Goal: Task Accomplishment & Management: Manage account settings

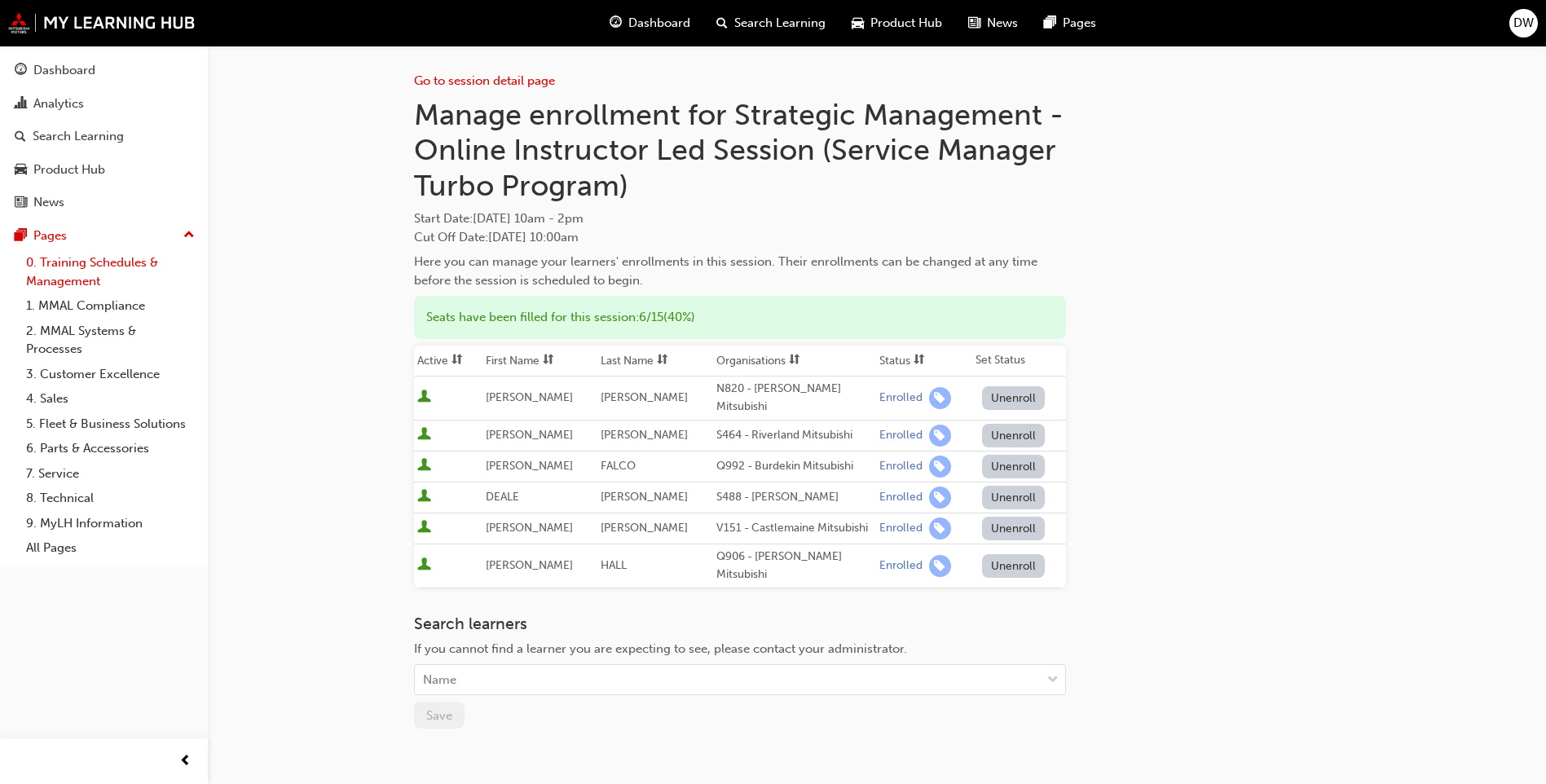
click at [48, 263] on link "0. Training Schedules & Management" at bounding box center [111, 272] width 182 height 44
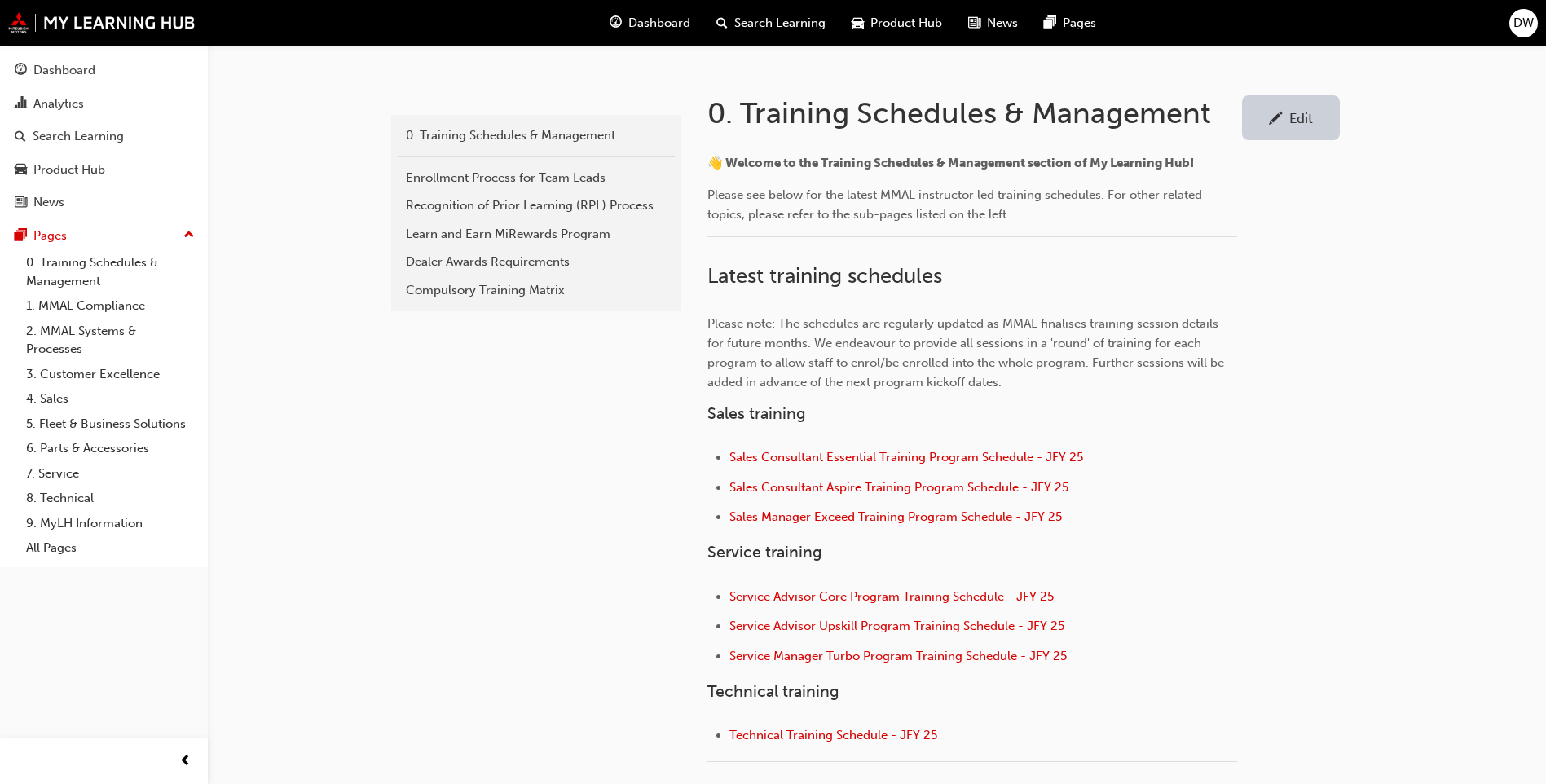
scroll to position [326, 0]
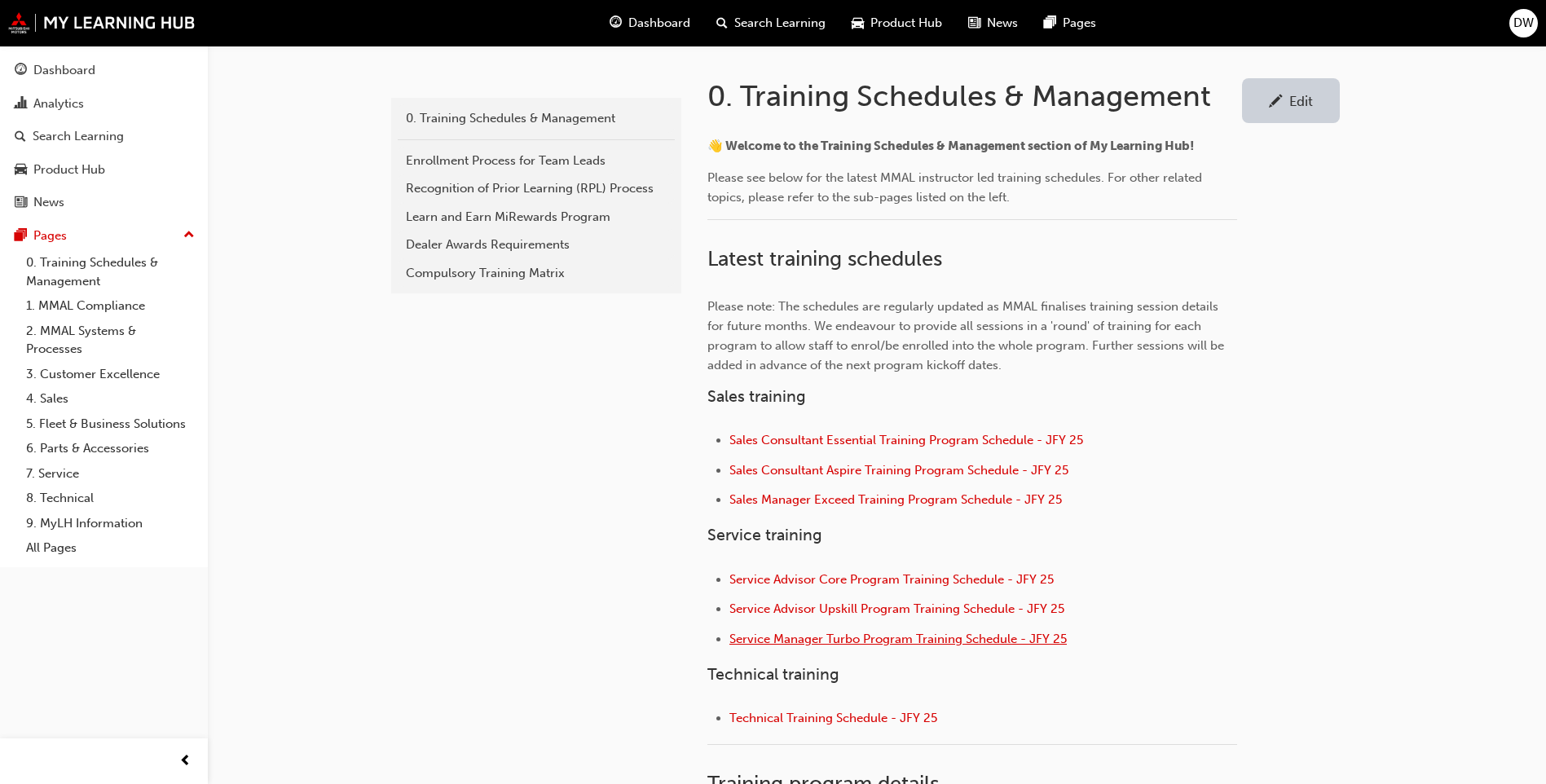
click at [865, 641] on span "Service Manager Turbo Program Training Schedule - JFY 25" at bounding box center [898, 638] width 338 height 14
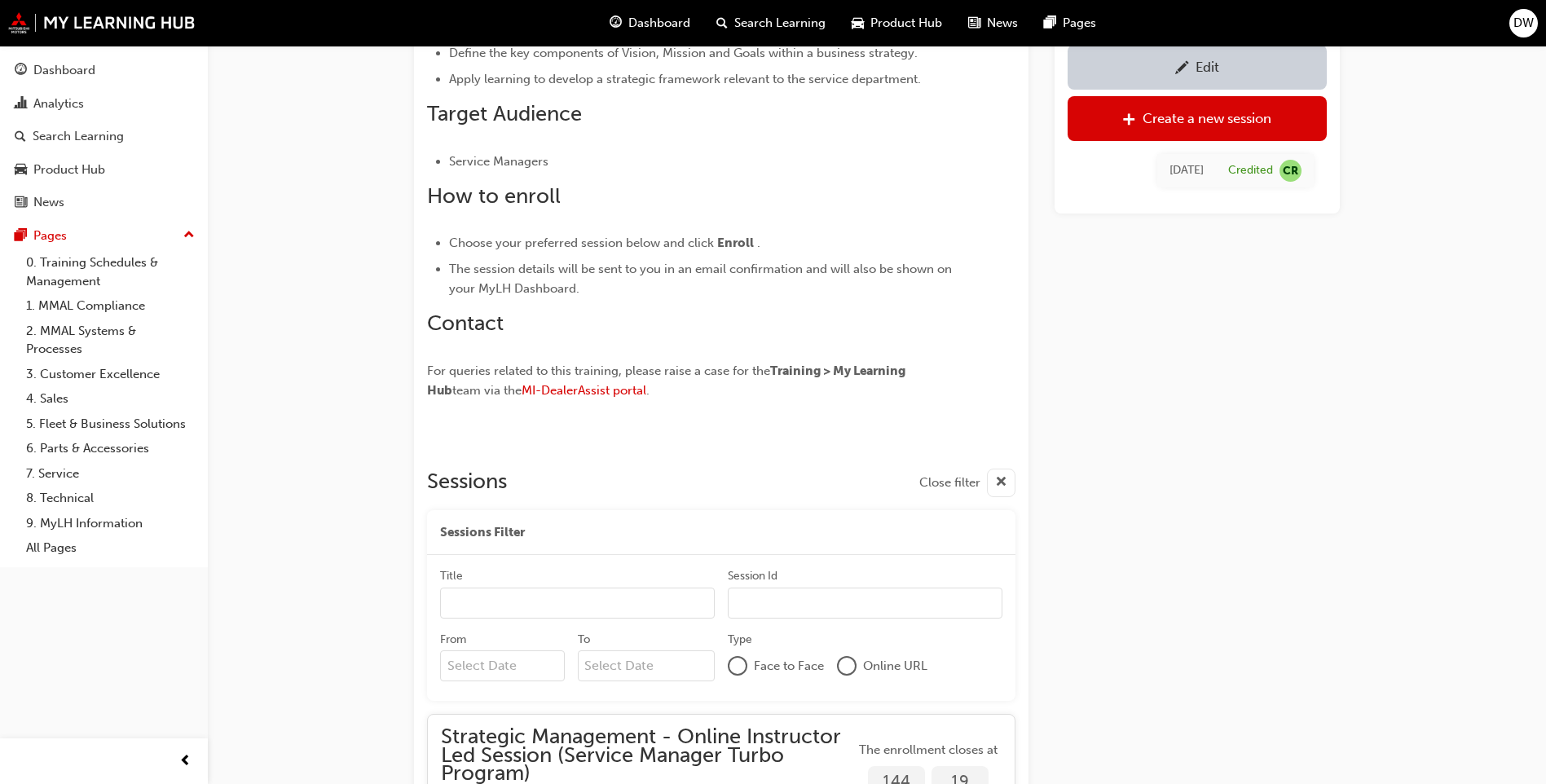
scroll to position [1030, 0]
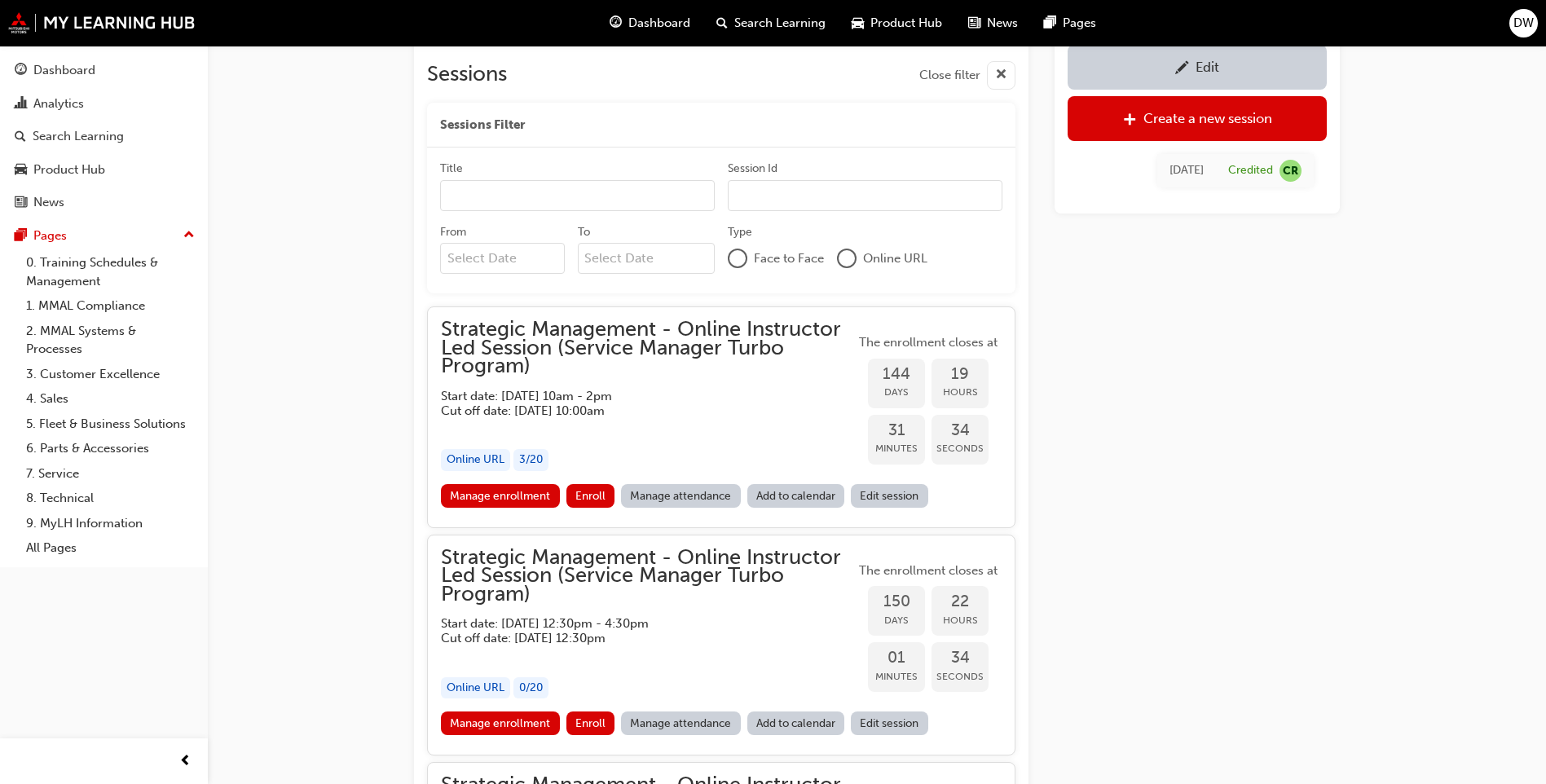
click at [519, 248] on input "From" at bounding box center [502, 258] width 124 height 31
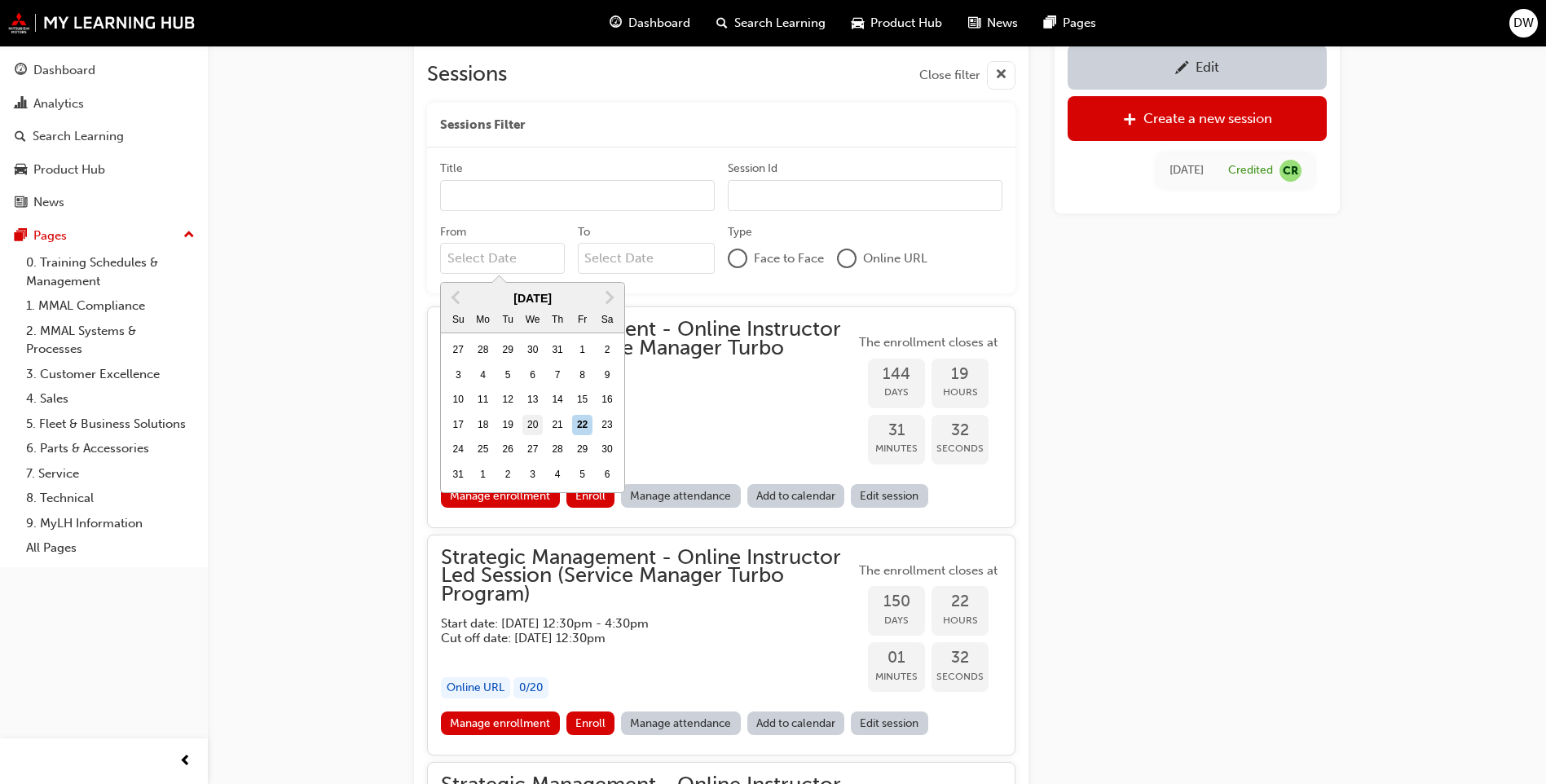
click at [531, 417] on div "20" at bounding box center [533, 425] width 21 height 21
click at [531, 274] on input "From Previous Month Next Month August 2025 Su Mo Tu We Th Fr Sa 27 28 29 30 31 …" at bounding box center [502, 258] width 124 height 31
type input "20/08/25"
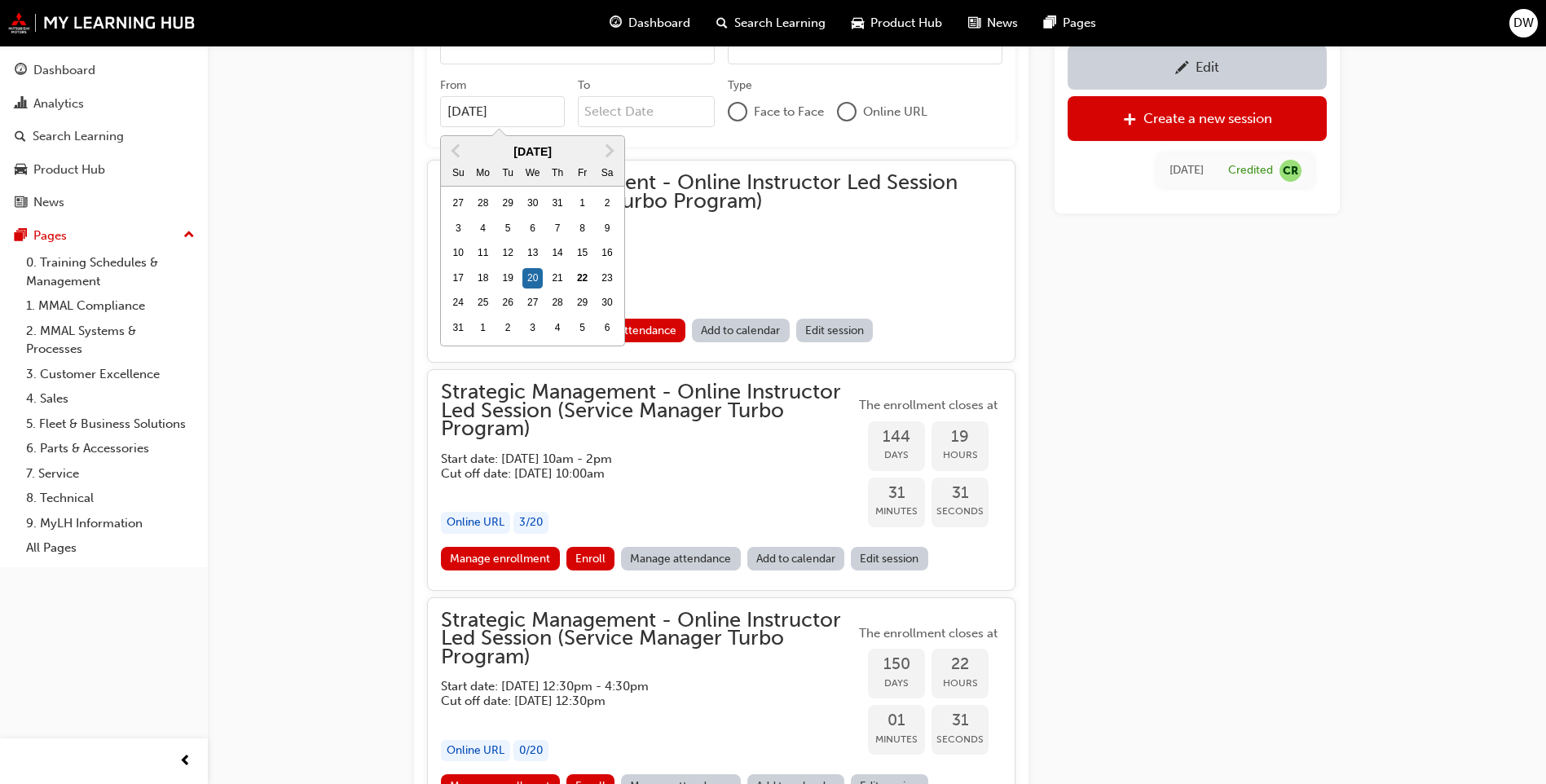
scroll to position [1178, 0]
drag, startPoint x: 237, startPoint y: 346, endPoint x: 348, endPoint y: 335, distance: 111.5
click at [239, 346] on div "Strategic Management - Online Instructor Led Session (Service Manager Turbo Pro…" at bounding box center [773, 2] width 1546 height 2361
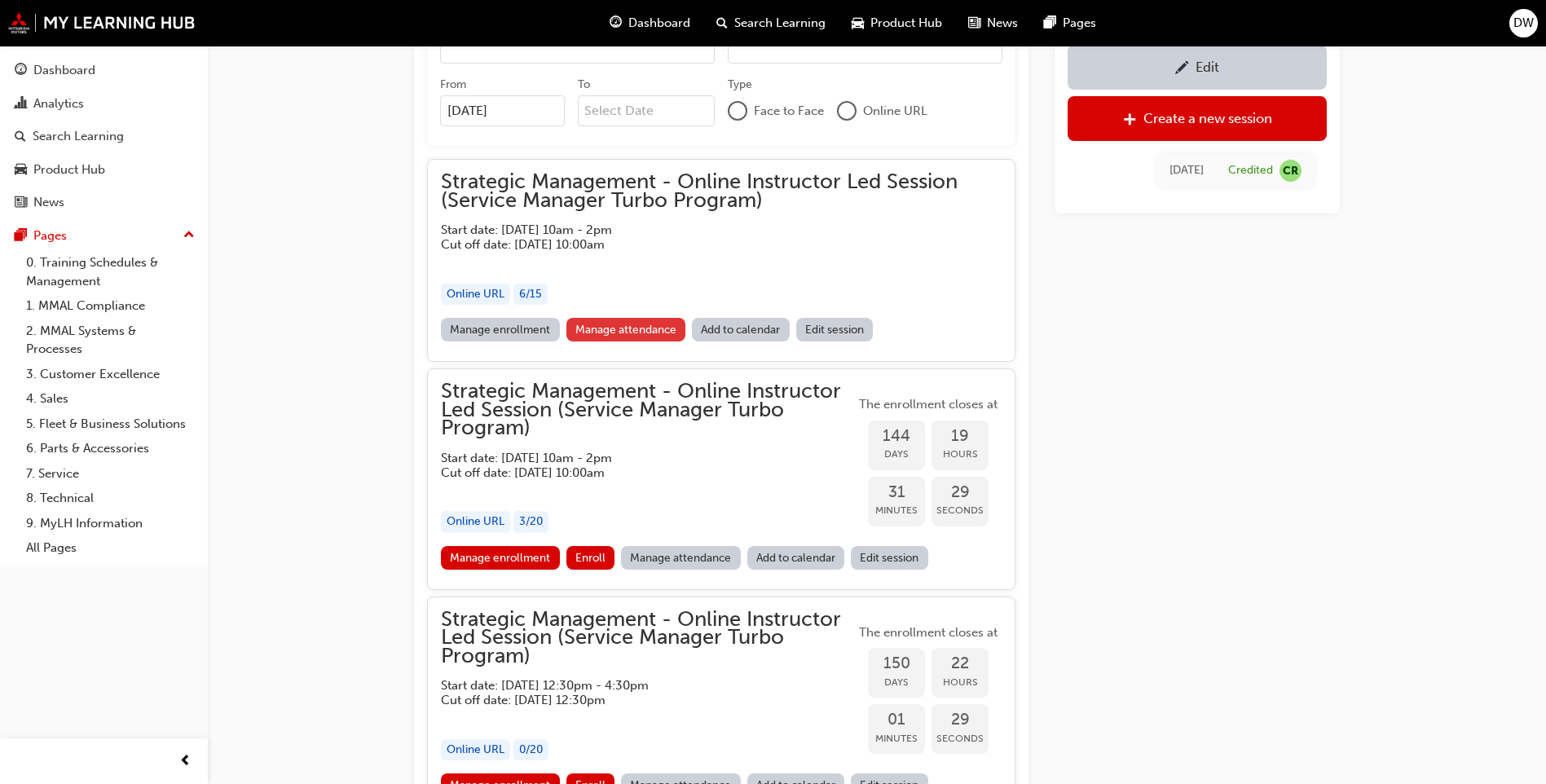
click at [622, 329] on link "Manage attendance" at bounding box center [626, 329] width 120 height 24
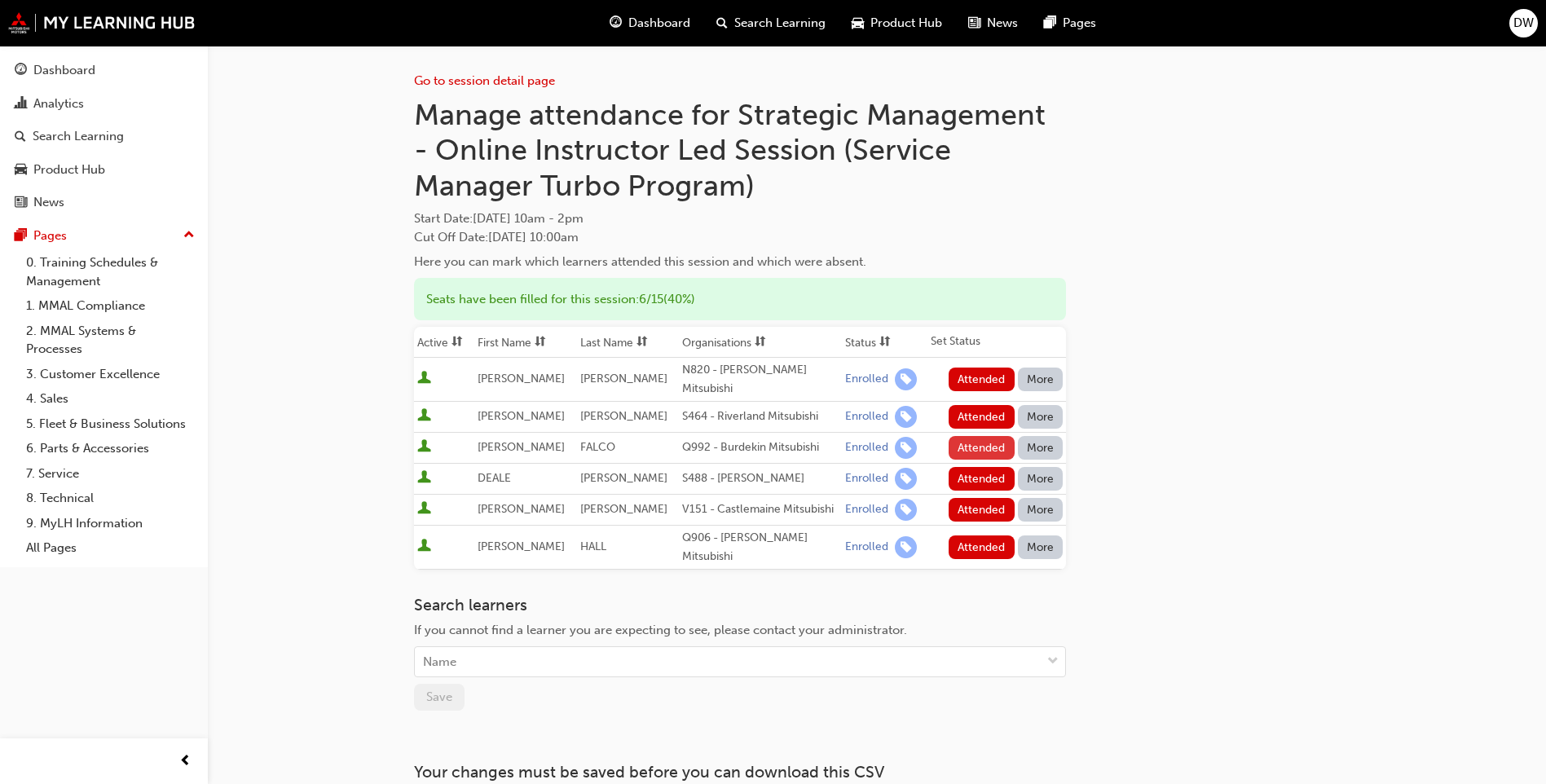
click at [978, 436] on button "Attended" at bounding box center [982, 447] width 66 height 24
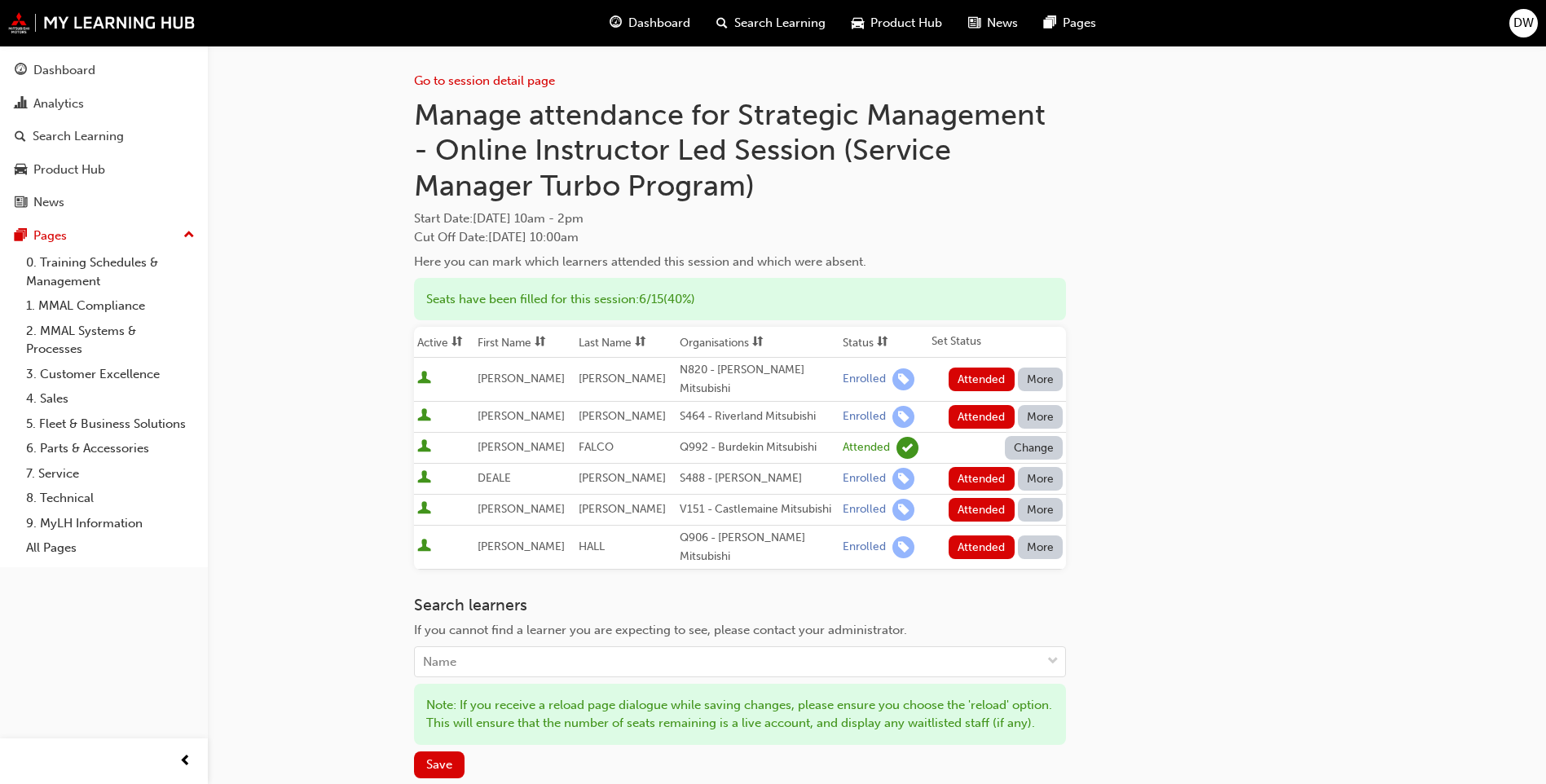
click at [965, 466] on button "Attended" at bounding box center [982, 478] width 66 height 24
click at [972, 536] on button "Attended" at bounding box center [982, 547] width 66 height 24
click at [979, 405] on button "Attended" at bounding box center [982, 416] width 66 height 24
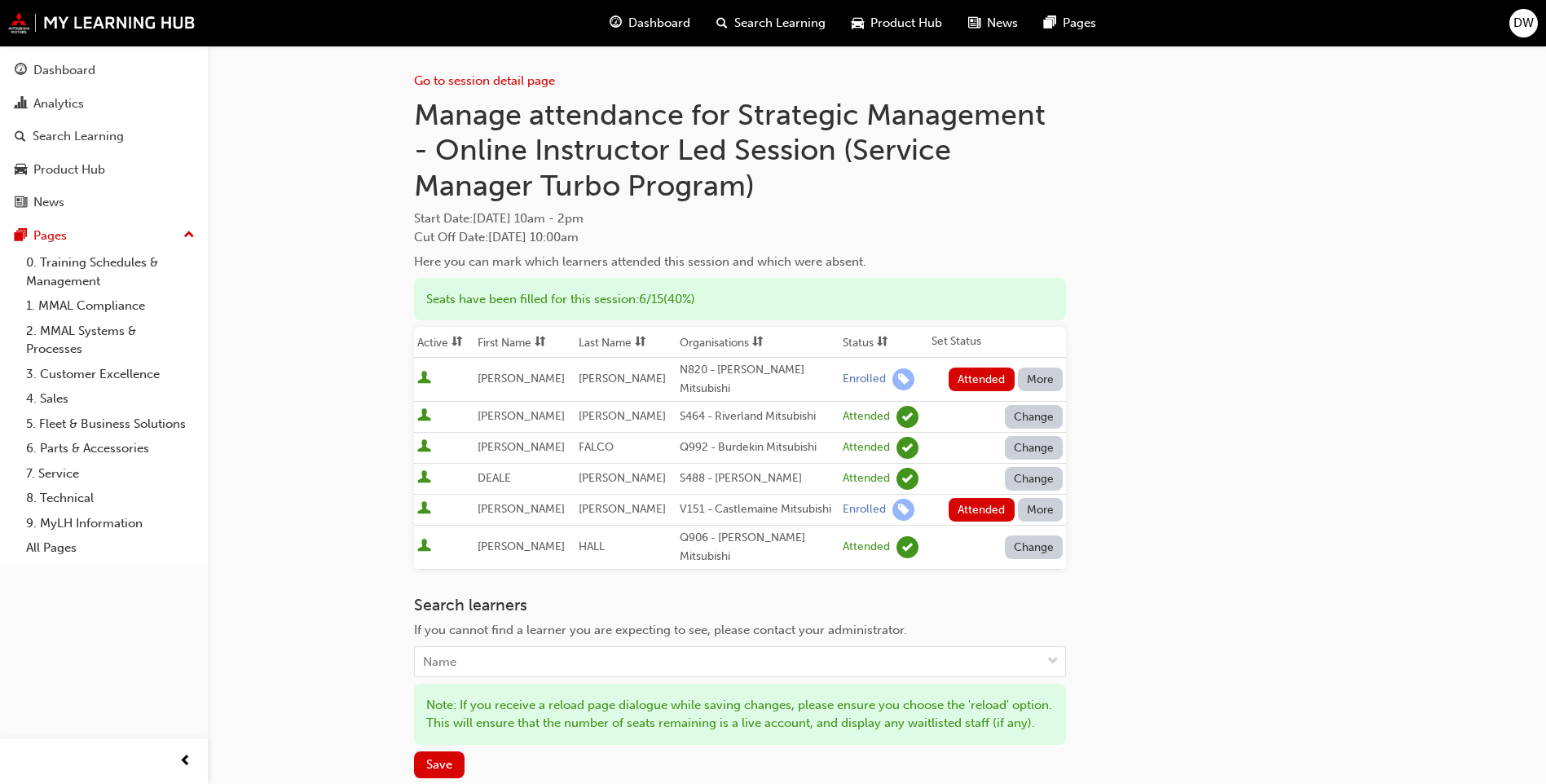
click at [1045, 505] on button "More" at bounding box center [1040, 509] width 46 height 24
click at [1021, 546] on button "Absent" at bounding box center [1040, 536] width 98 height 31
click at [1035, 378] on button "More" at bounding box center [1040, 379] width 46 height 24
click at [1015, 410] on div "Absent" at bounding box center [1017, 412] width 38 height 19
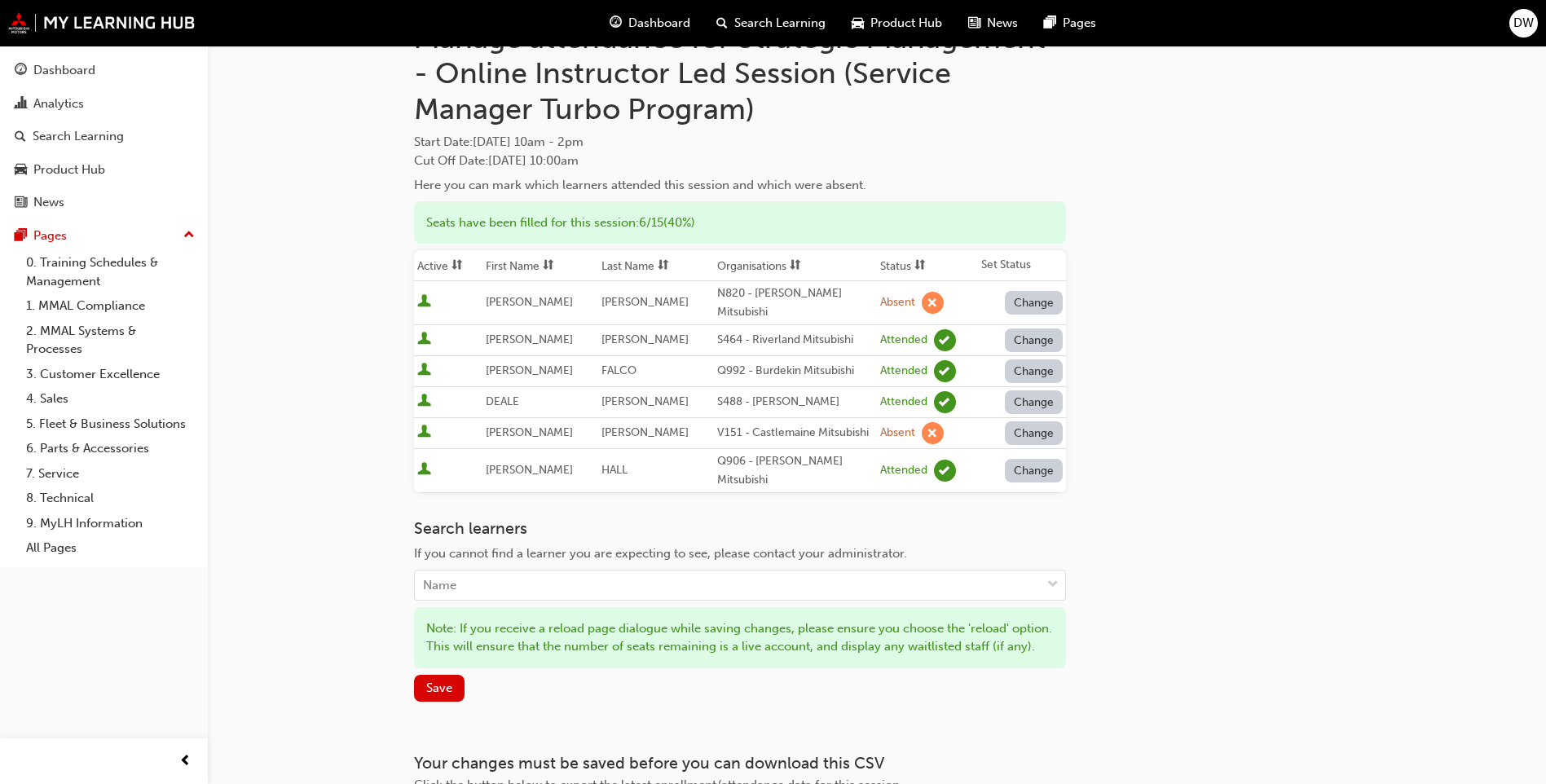
scroll to position [206, 0]
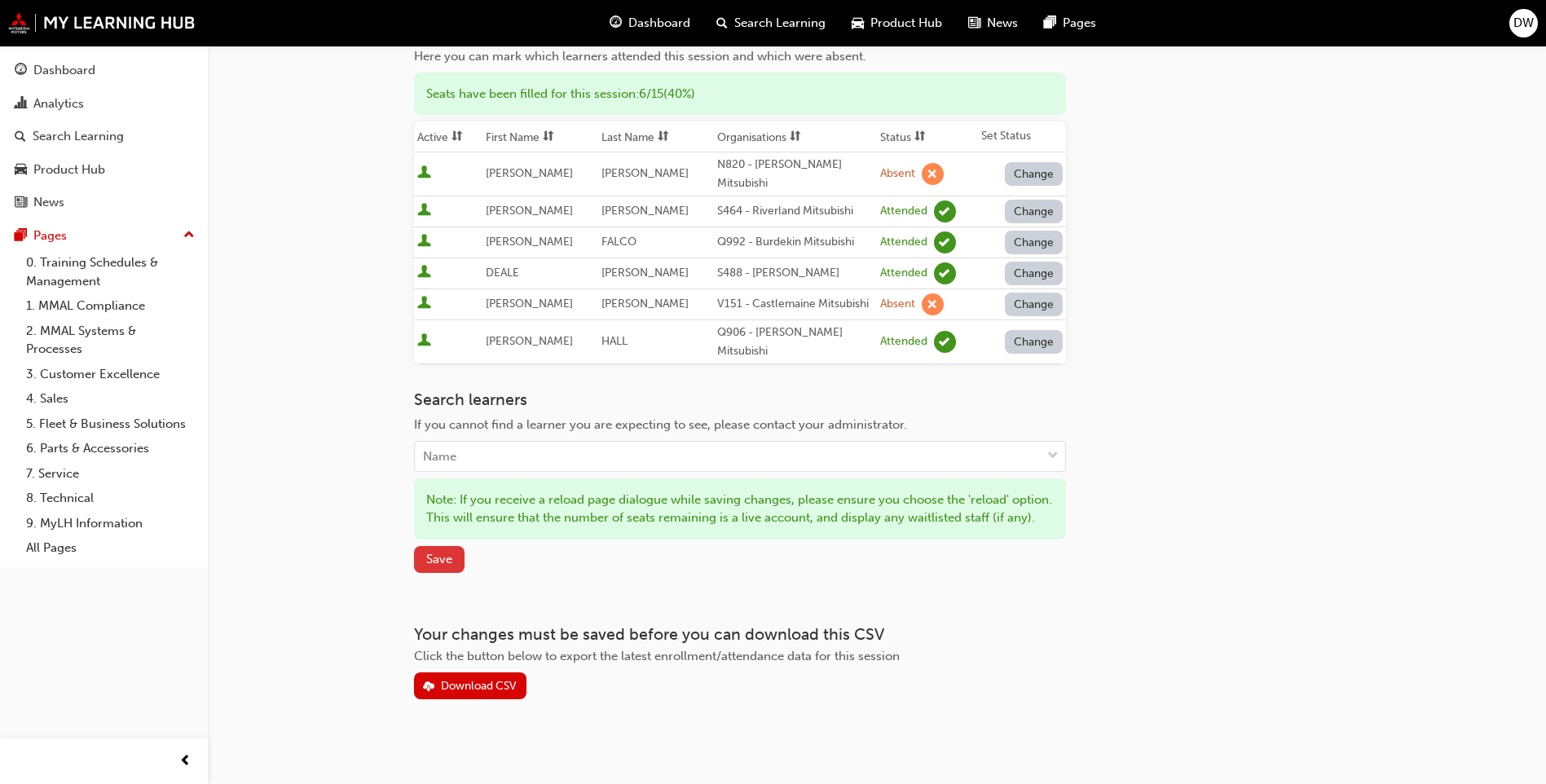
click at [454, 554] on button "Save" at bounding box center [439, 559] width 50 height 27
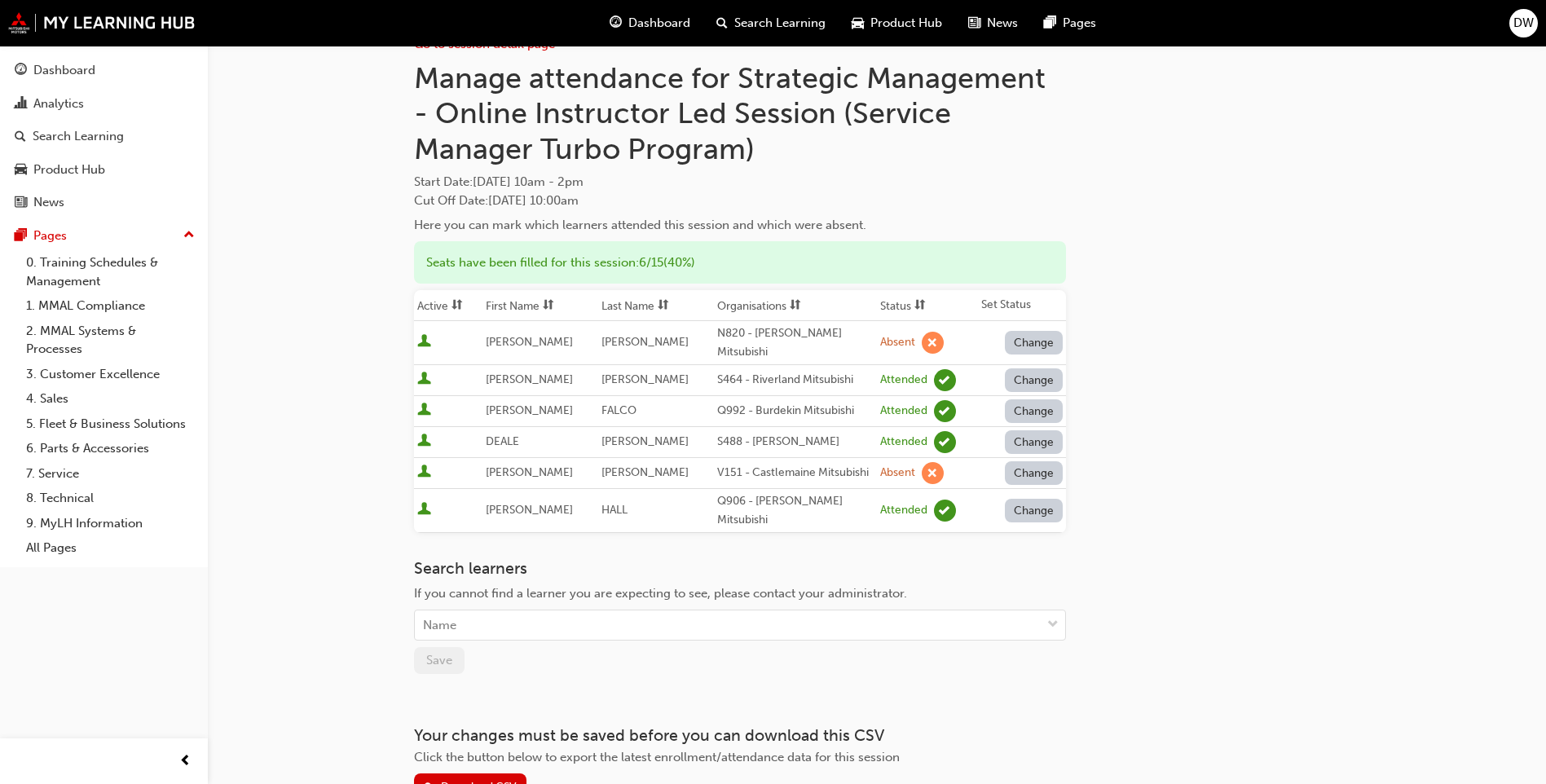
scroll to position [0, 0]
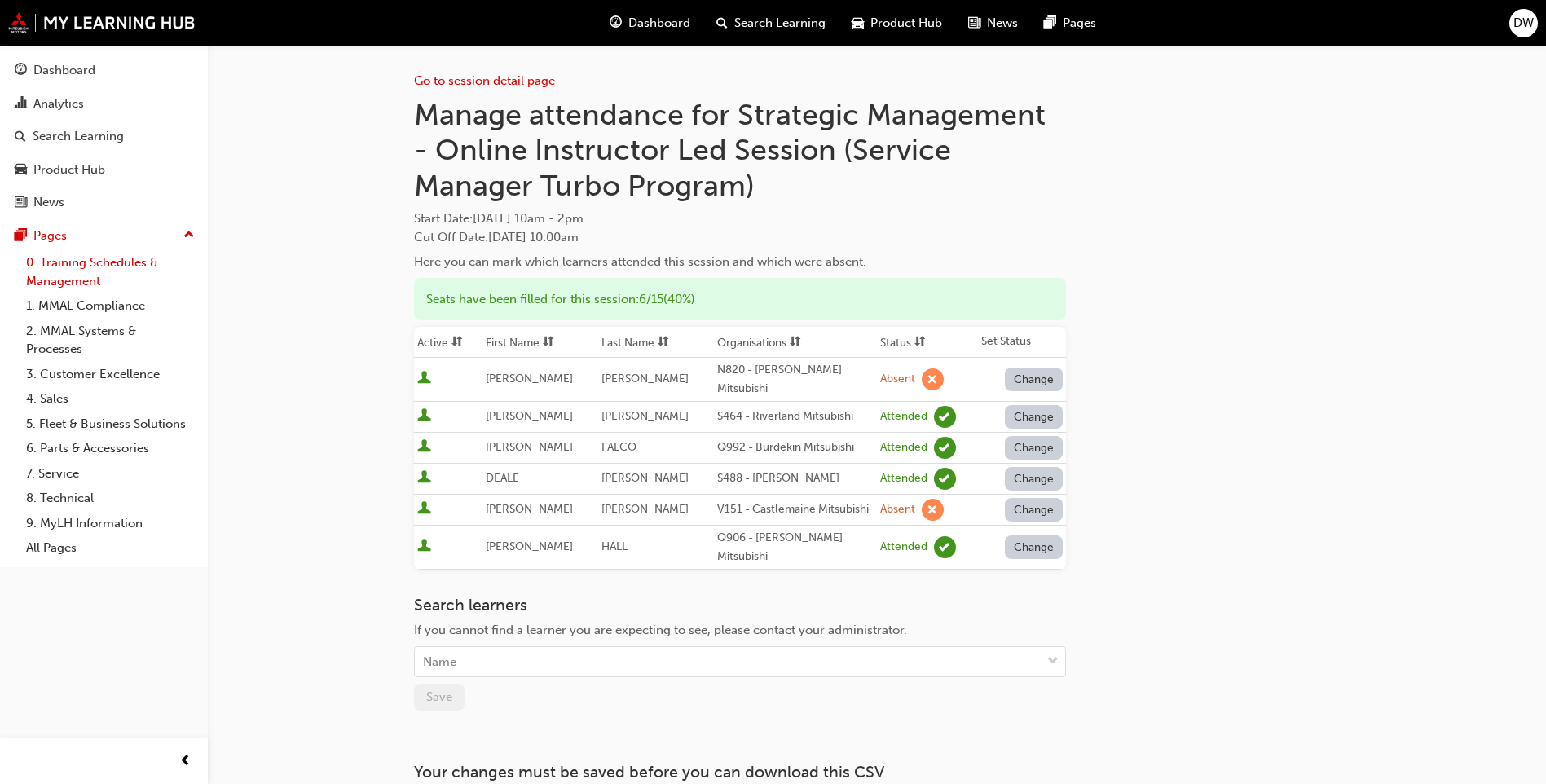
click at [79, 265] on link "0. Training Schedules & Management" at bounding box center [111, 272] width 182 height 44
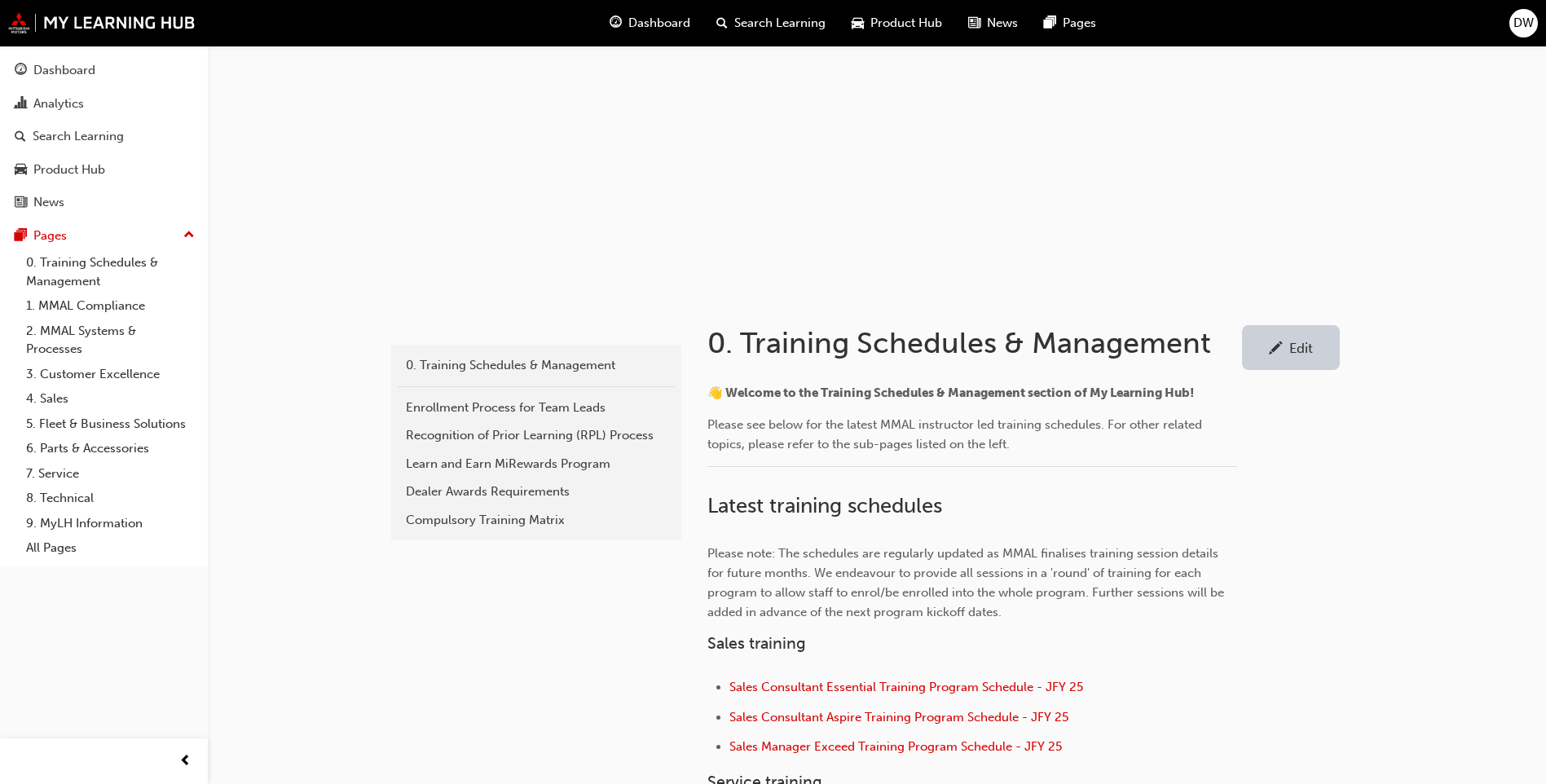
scroll to position [326, 0]
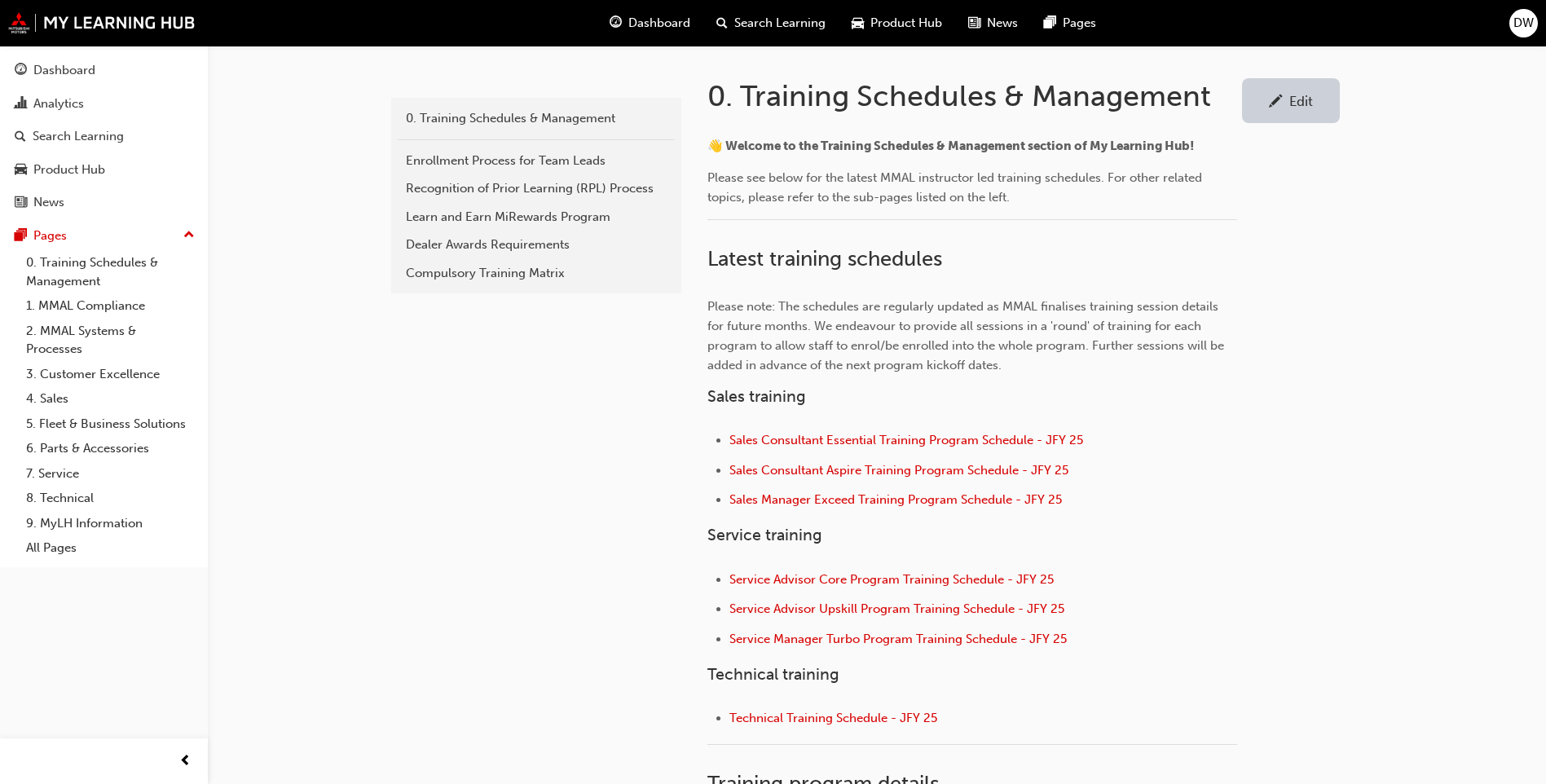
click at [860, 589] on li "Service Advisor Core Program Training Schedule - JFY 25" at bounding box center [983, 581] width 507 height 24
click at [861, 583] on span "Service Advisor Core Program Training Schedule - JFY 25" at bounding box center [892, 578] width 324 height 14
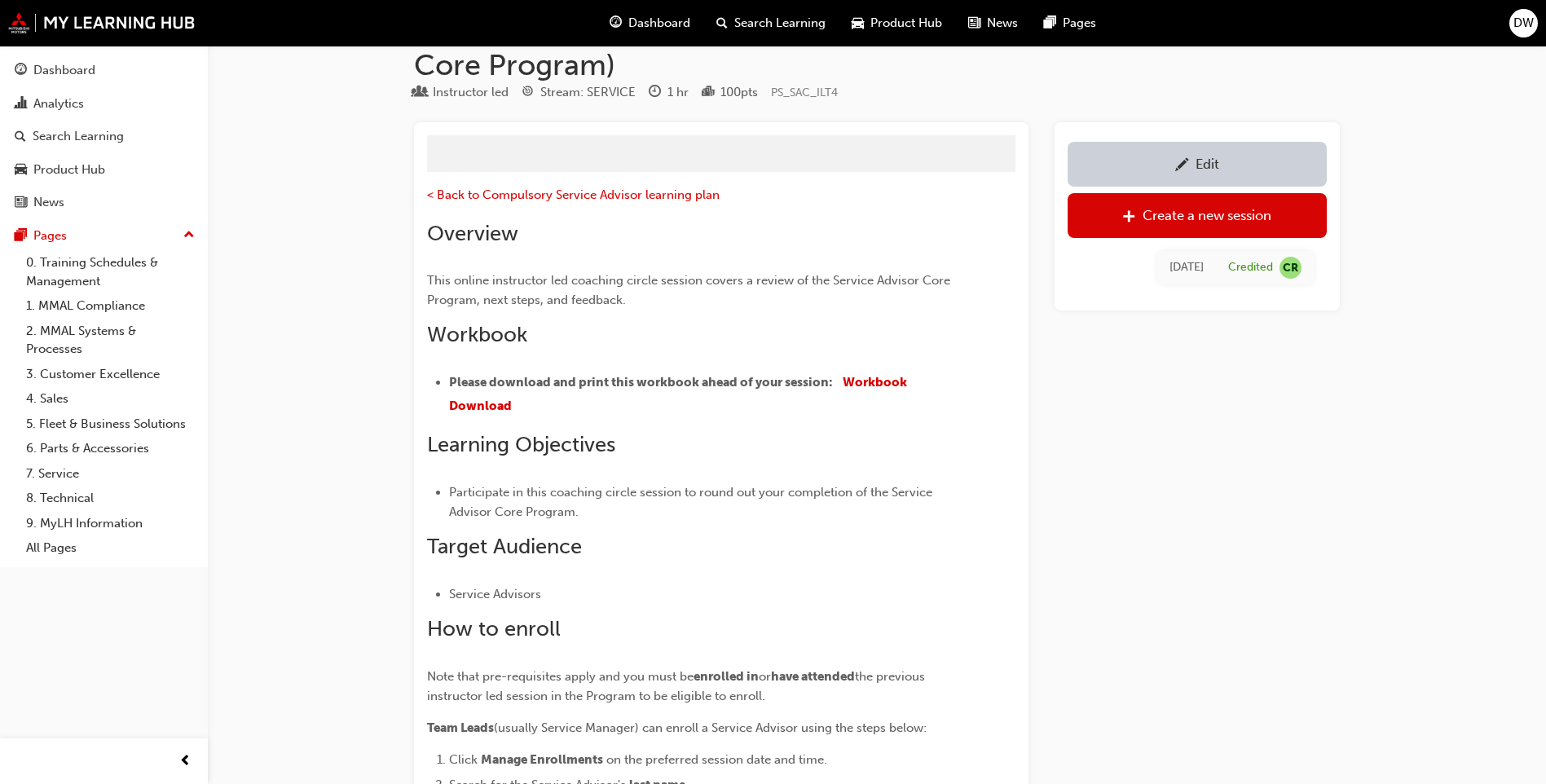
scroll to position [283, 0]
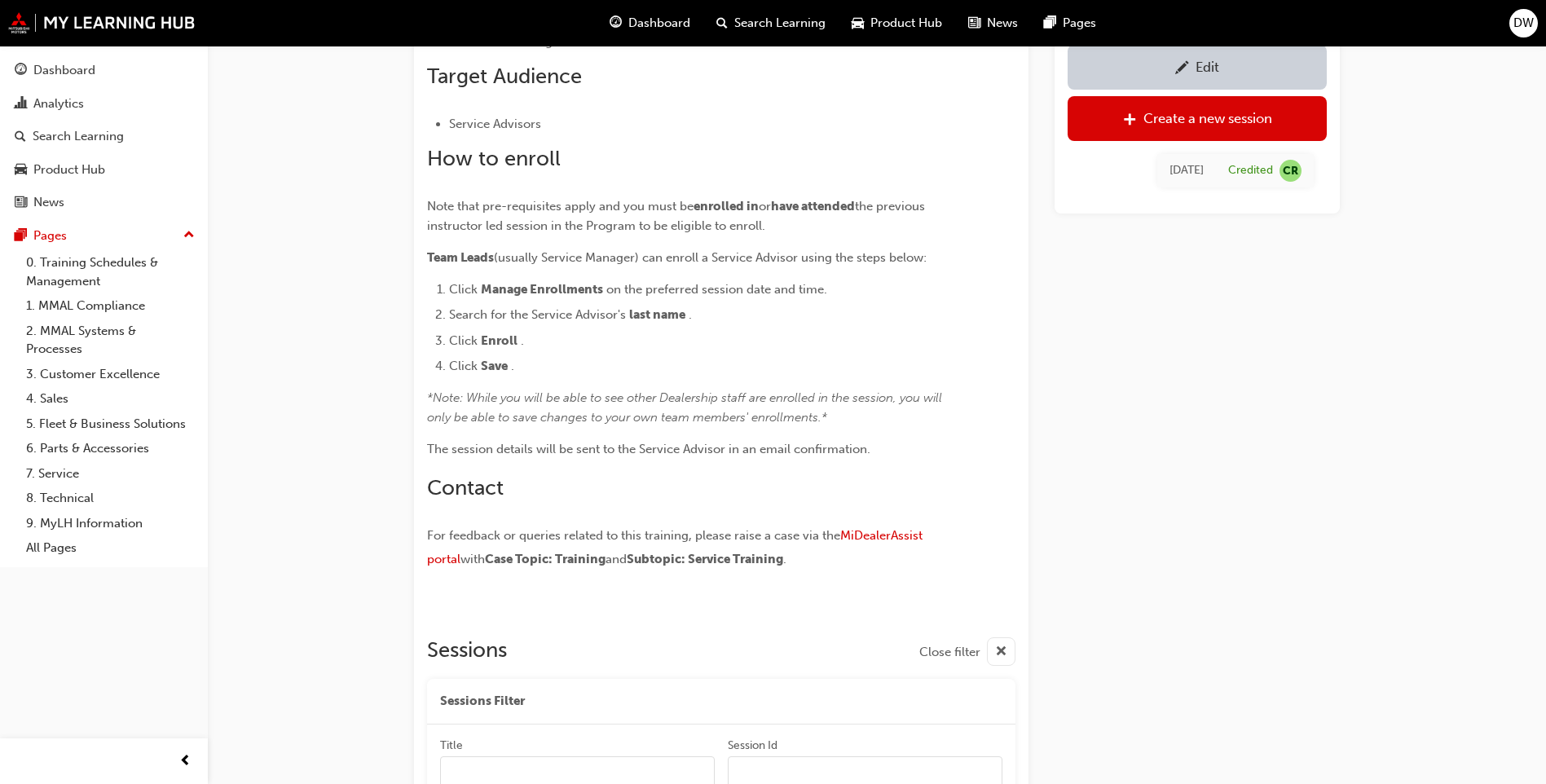
scroll to position [154, 0]
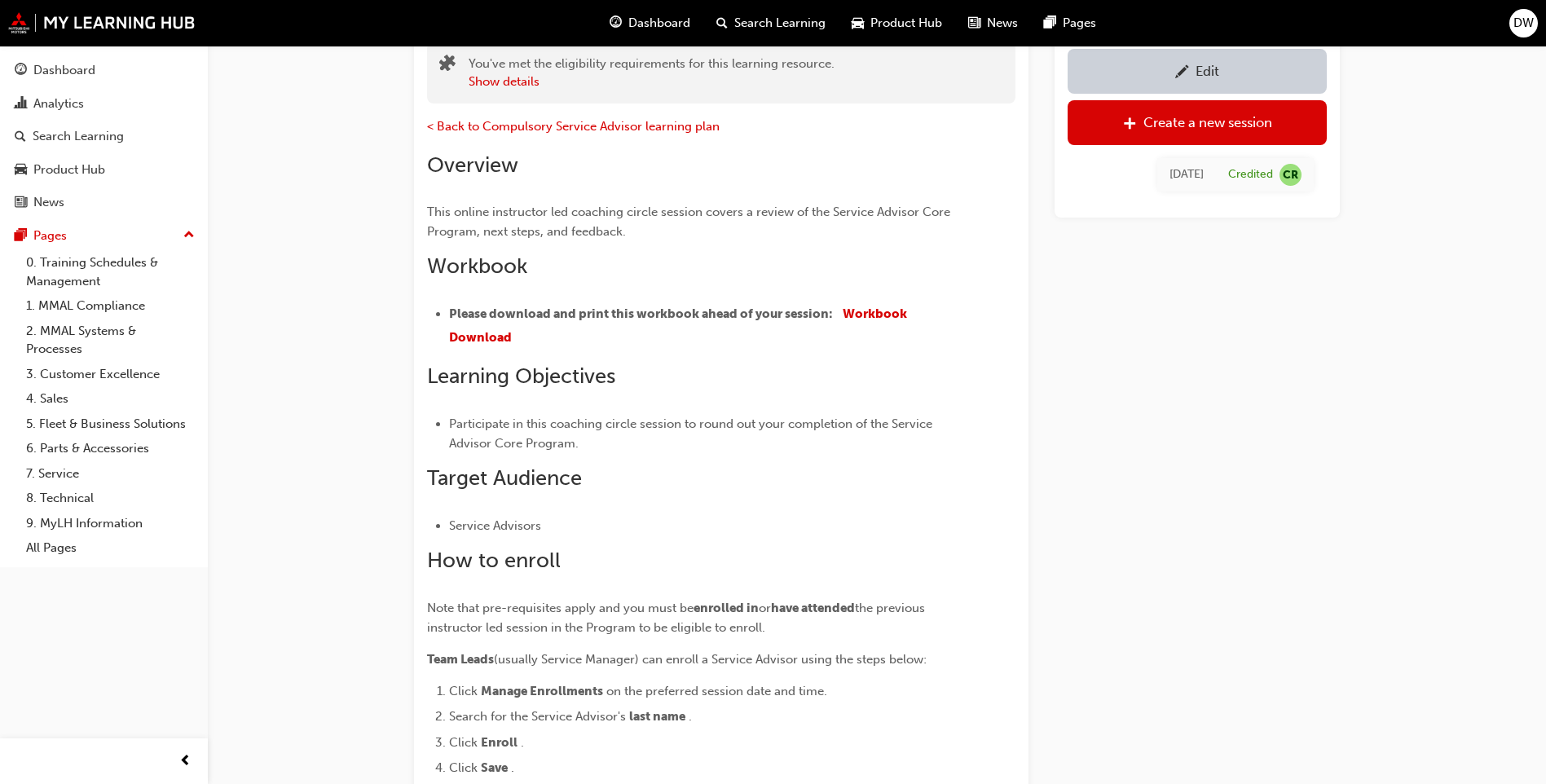
drag, startPoint x: 1314, startPoint y: 401, endPoint x: 1299, endPoint y: 364, distance: 39.9
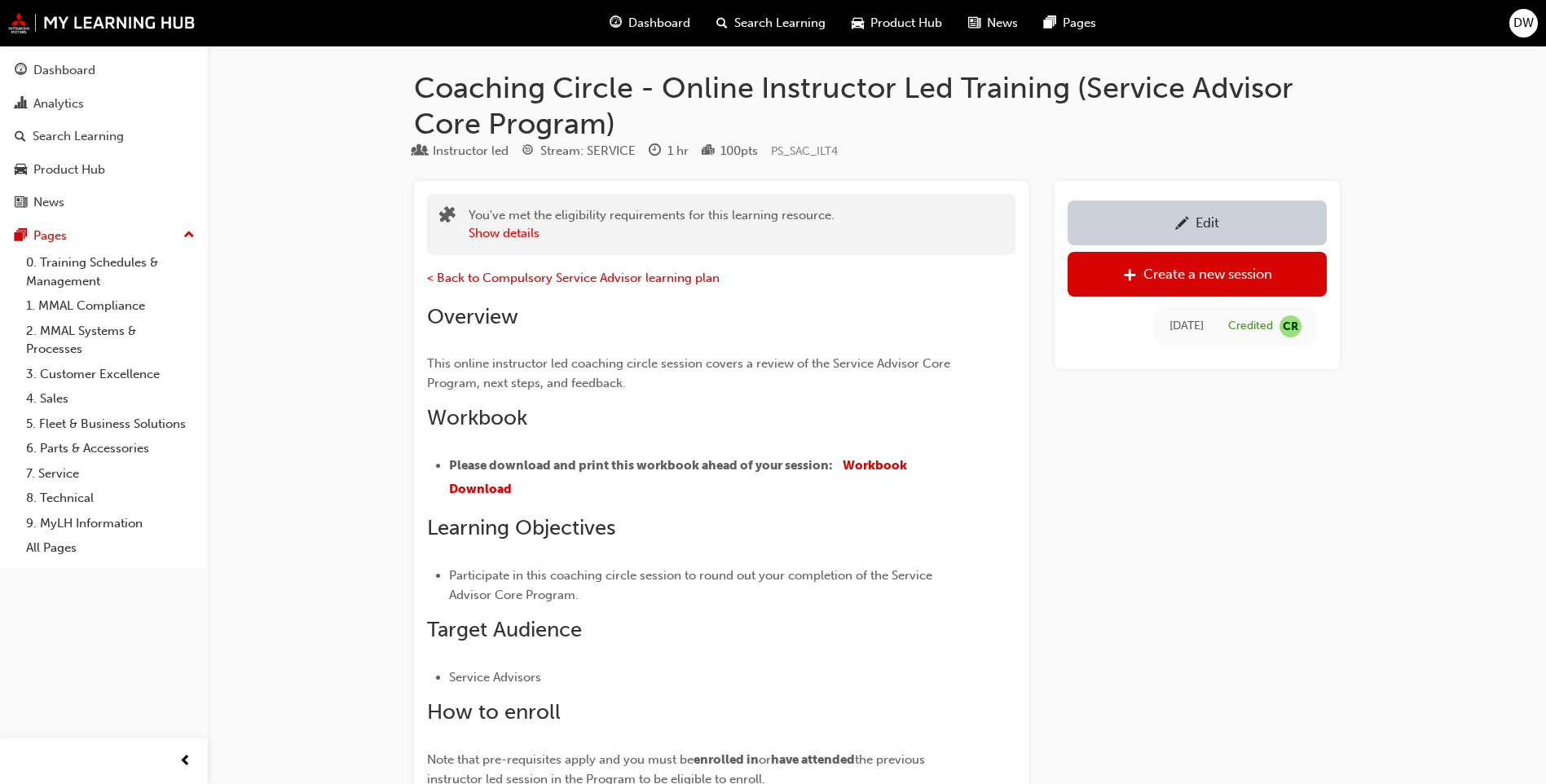
scroll to position [0, 0]
click at [1225, 278] on div "Create a new session" at bounding box center [1208, 275] width 129 height 16
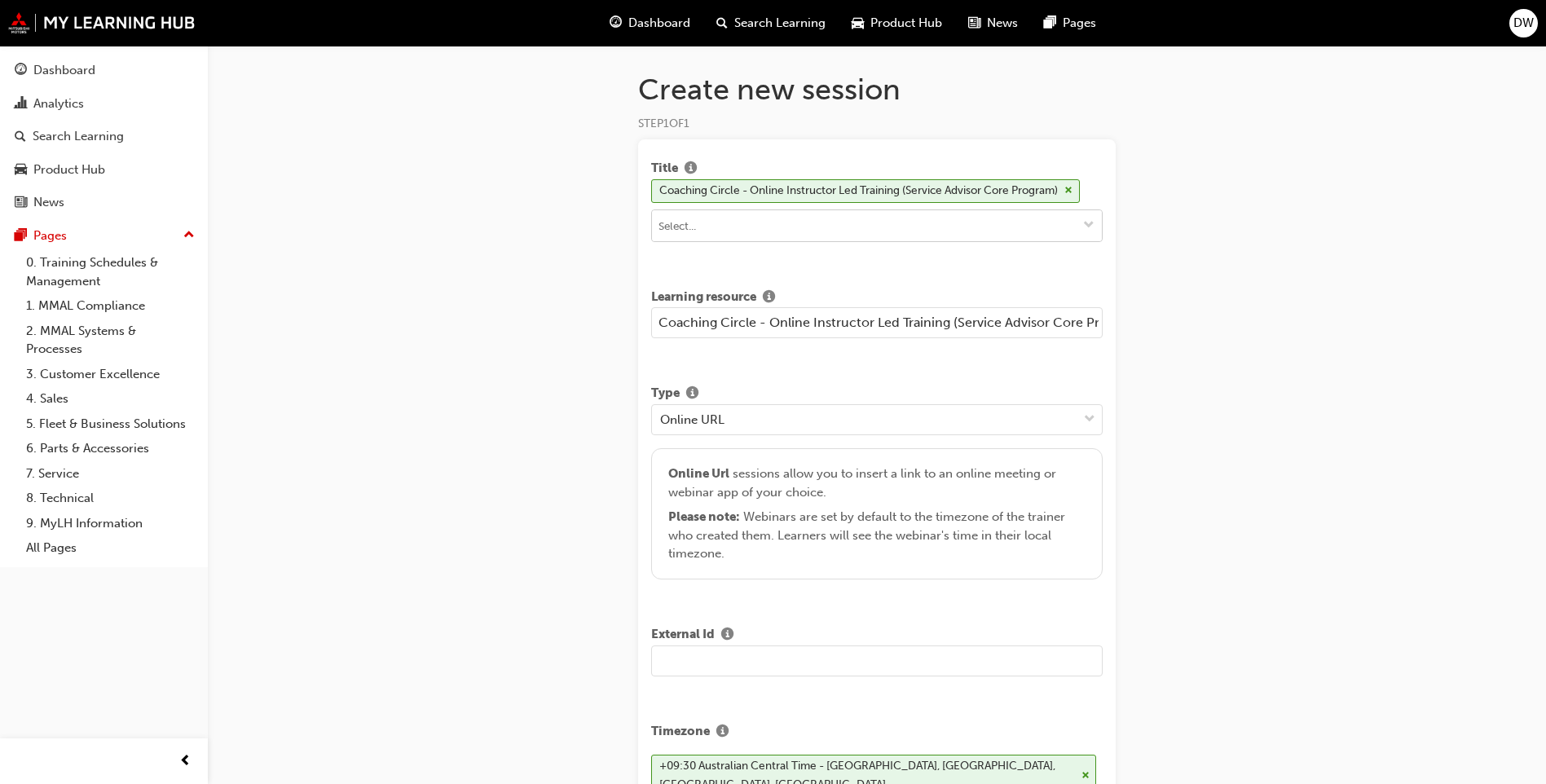
click at [1030, 224] on input at bounding box center [877, 226] width 450 height 31
click at [1088, 222] on span "down-icon" at bounding box center [1089, 226] width 11 height 14
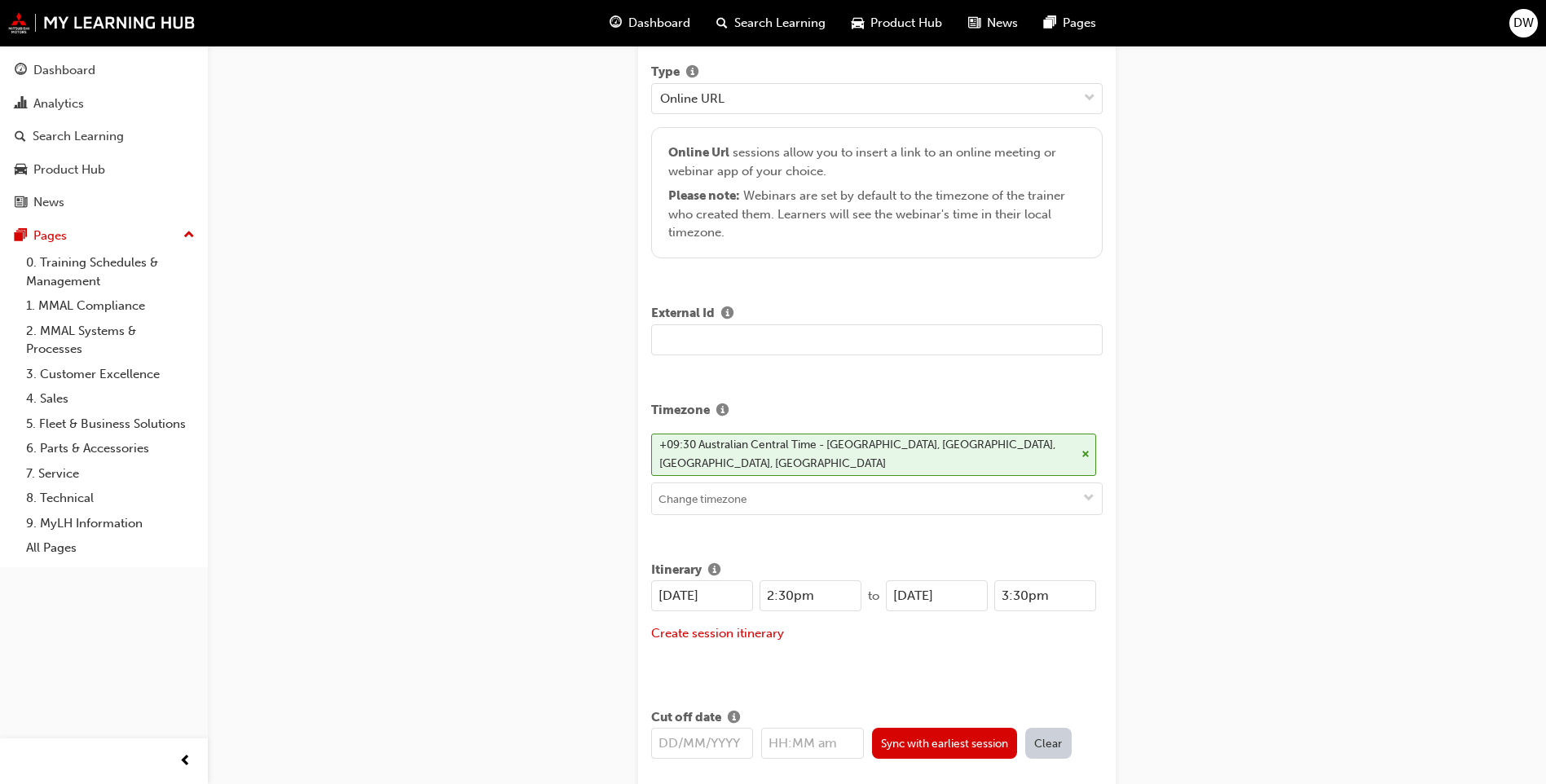
scroll to position [408, 0]
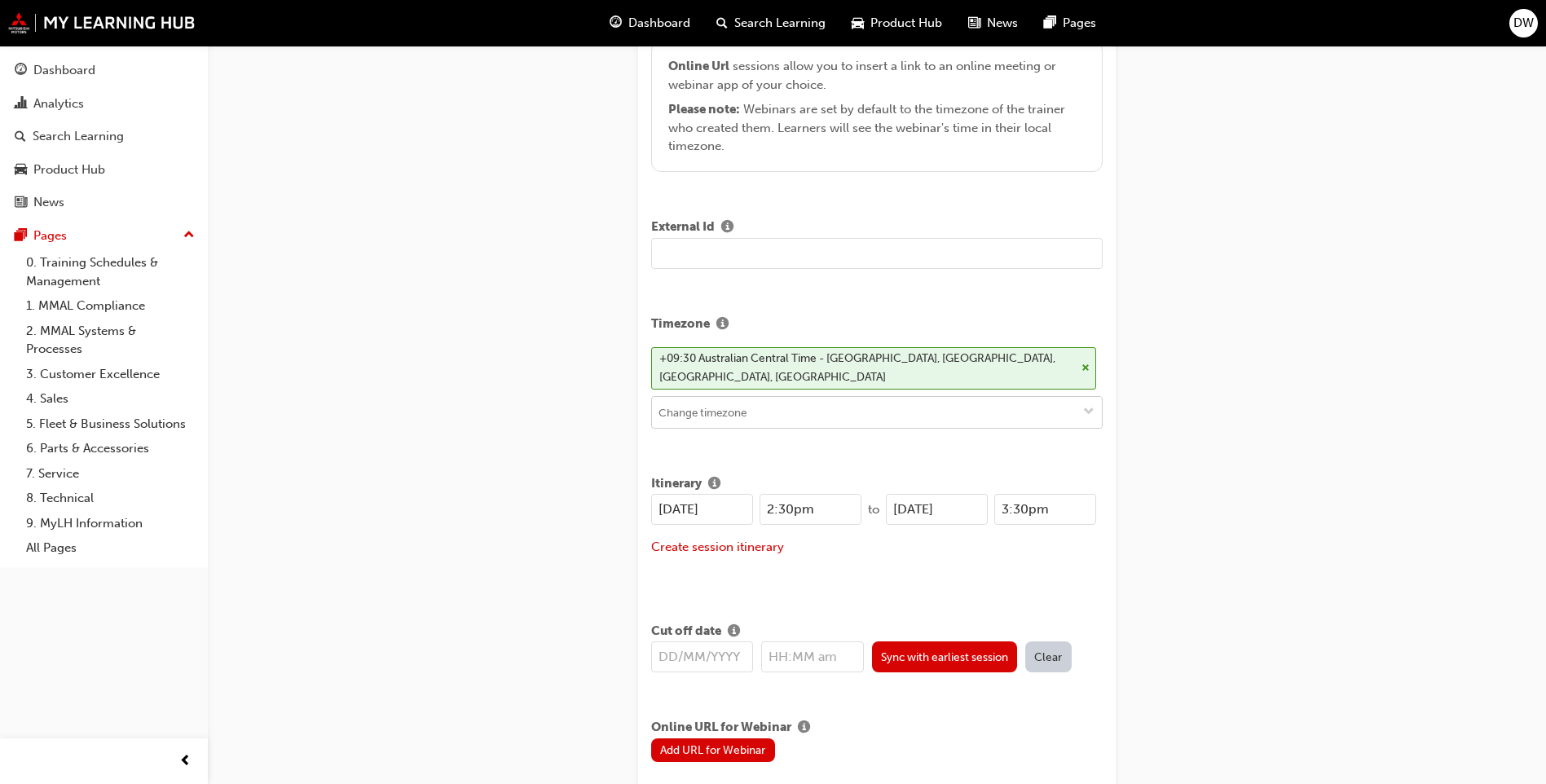
click at [864, 415] on input at bounding box center [877, 412] width 450 height 31
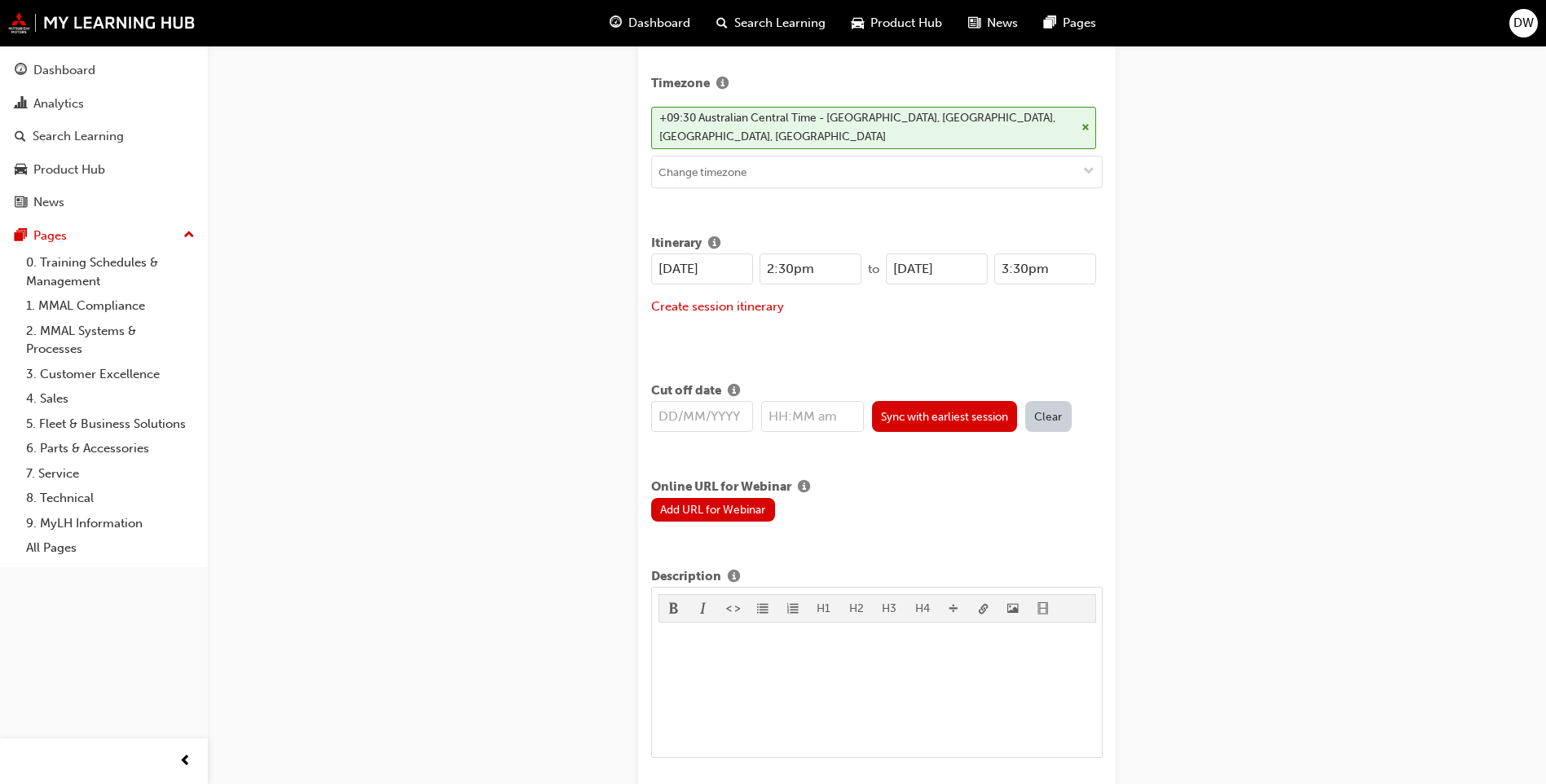
scroll to position [652, 0]
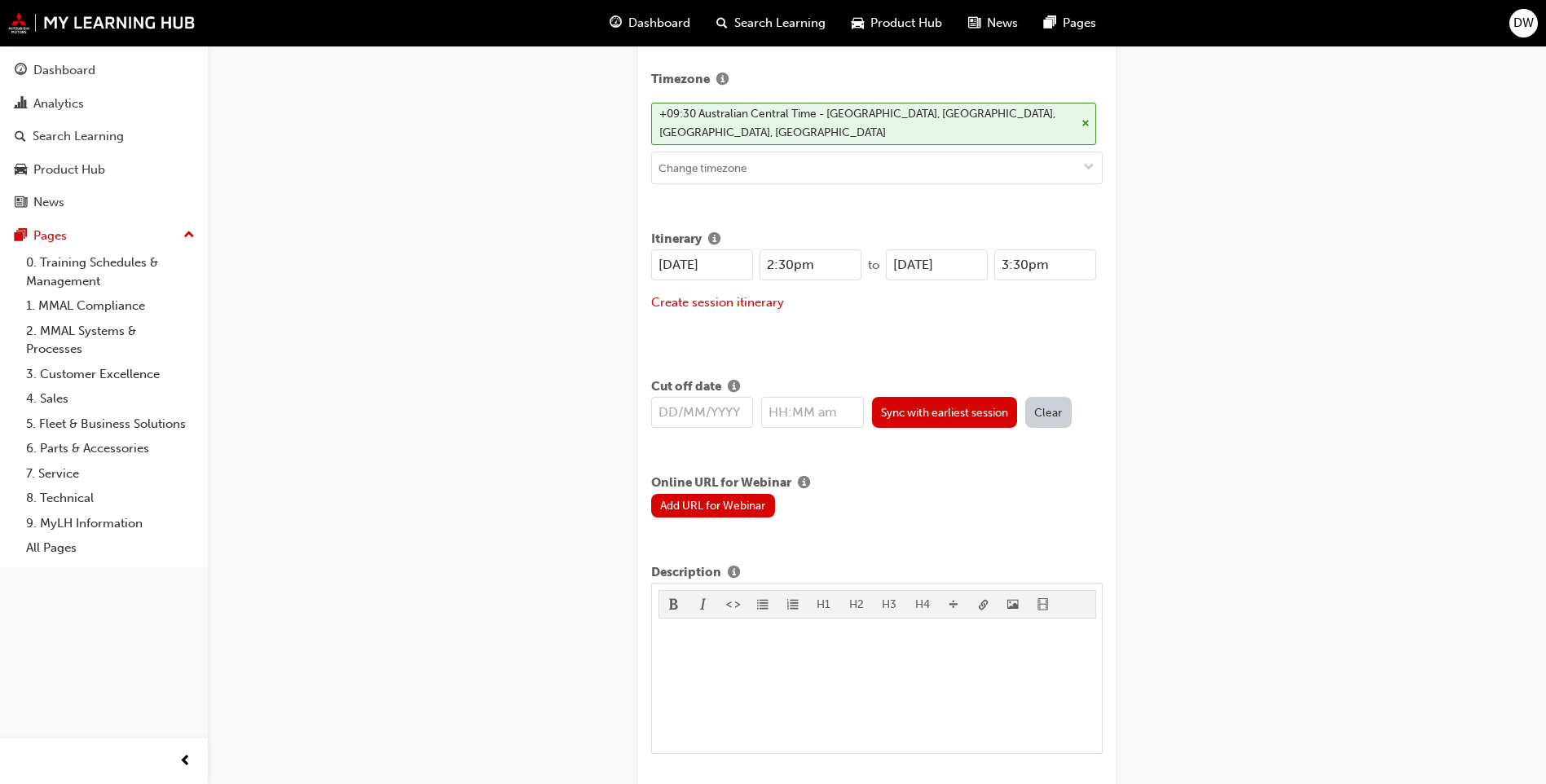
click at [670, 263] on input "22/08/2025" at bounding box center [702, 264] width 101 height 31
click at [693, 267] on input "22/08/2025" at bounding box center [702, 264] width 101 height 31
type input "02/09/2025"
click at [823, 263] on input "2:30pm" at bounding box center [810, 264] width 101 height 31
type input "2"
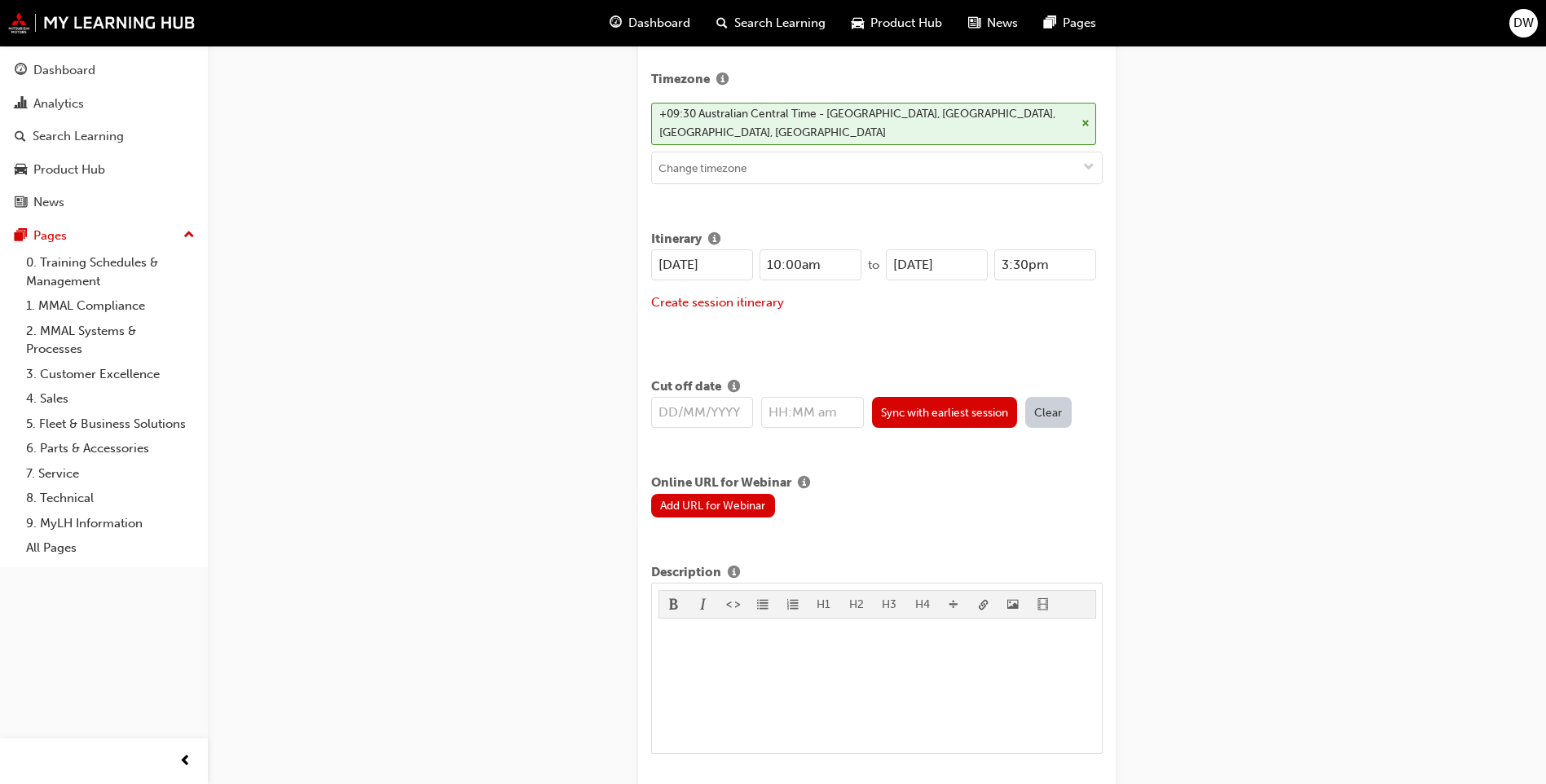
type input "10:00am"
click at [930, 262] on input "22/08/2025" at bounding box center [936, 264] width 101 height 31
type input "02/09/2025"
click at [1224, 234] on div "Create new session STEP 1 OF 1 Title Coaching Circle - Online Instructor Led Tr…" at bounding box center [773, 581] width 1546 height 2468
drag, startPoint x: 1062, startPoint y: 264, endPoint x: 1000, endPoint y: 264, distance: 62.0
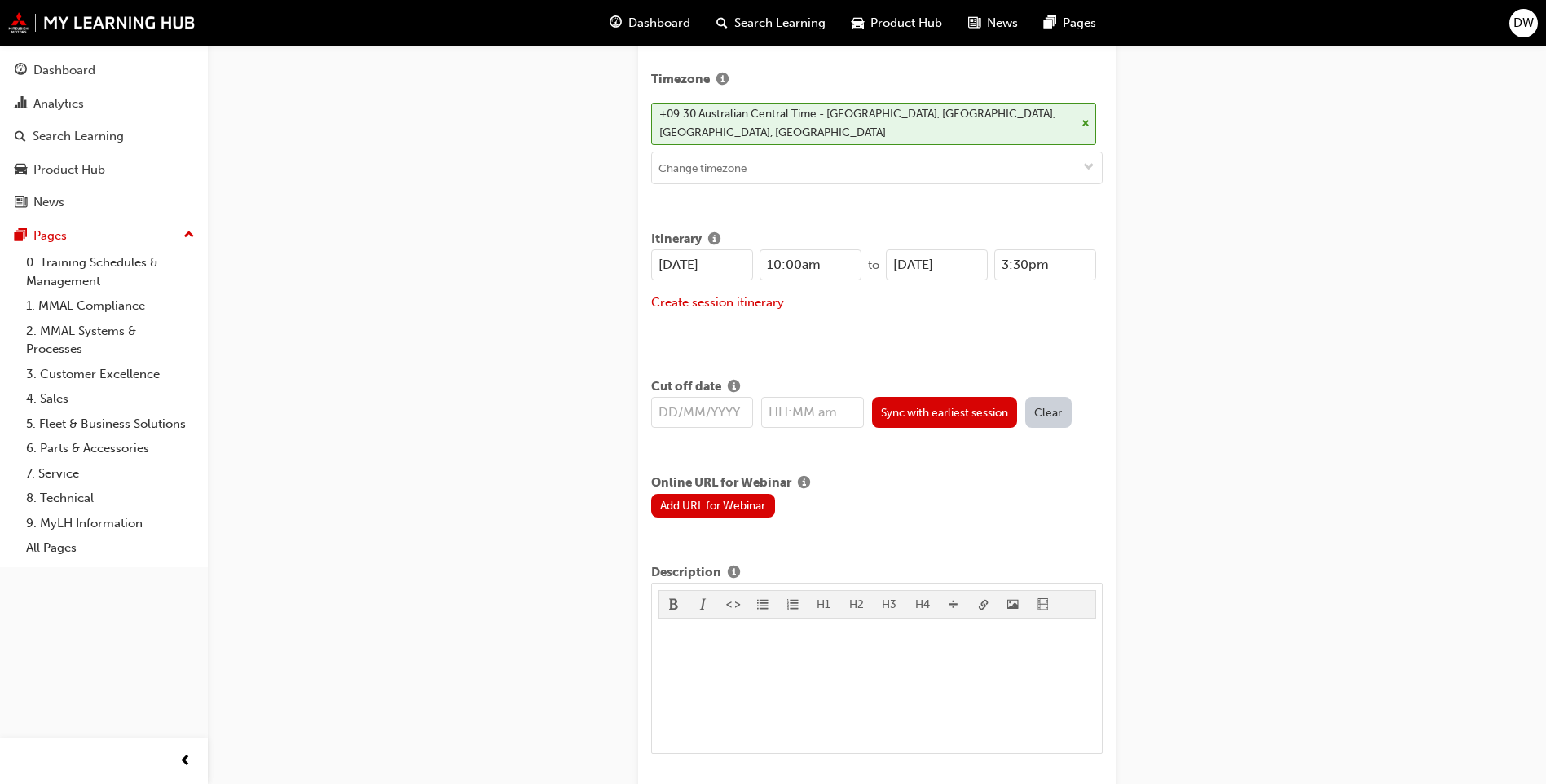
click at [1000, 264] on input "3:30pm" at bounding box center [1045, 264] width 101 height 31
type input "11:00am"
click at [1369, 223] on div "Create new session STEP 1 OF 1 Title Coaching Circle - Online Instructor Led Tr…" at bounding box center [773, 581] width 1546 height 2468
click at [676, 411] on input "text" at bounding box center [702, 412] width 101 height 31
type input "02/0"
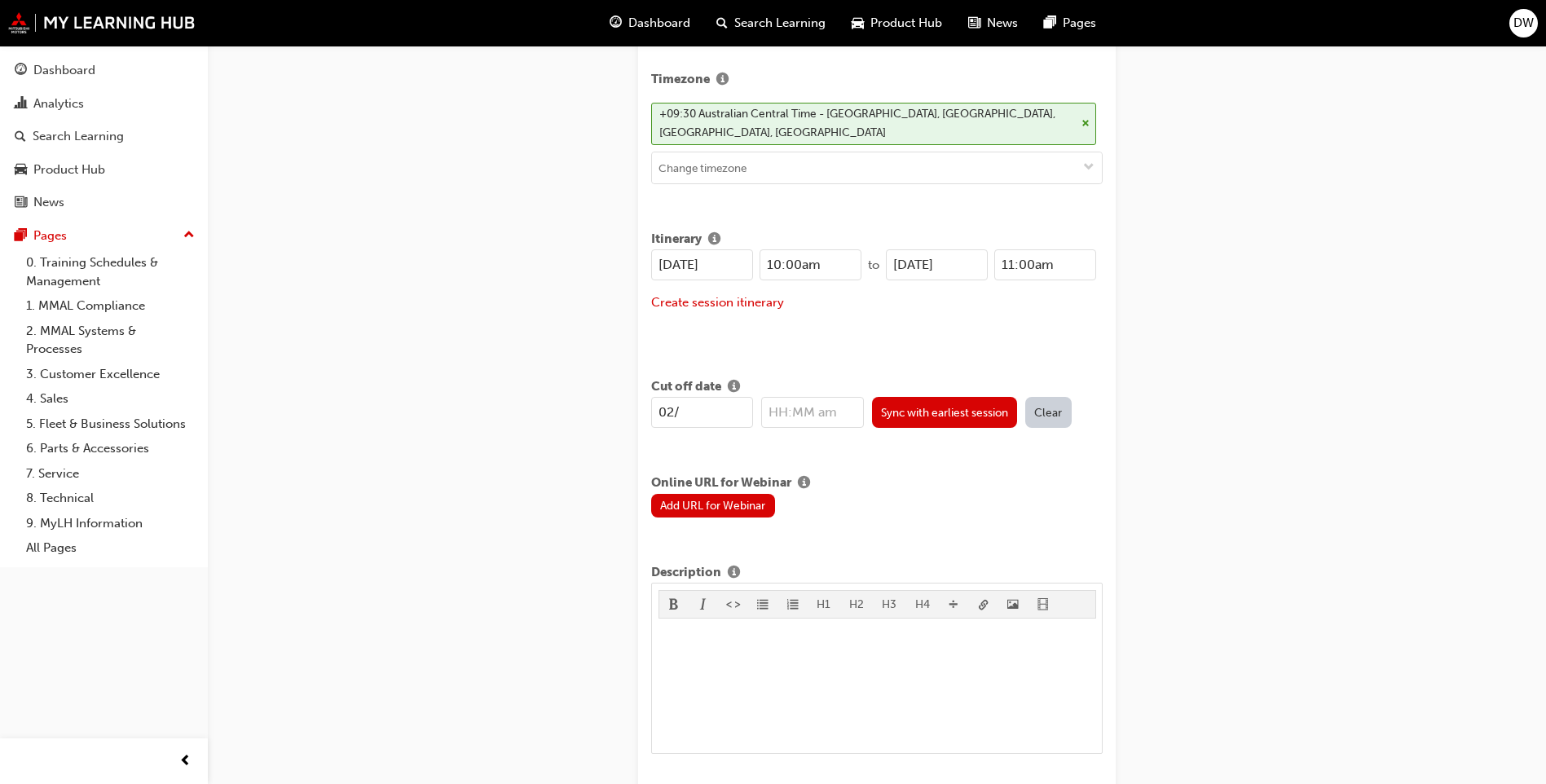
type input "12:00am"
type input "02/09/2025"
drag, startPoint x: 832, startPoint y: 412, endPoint x: 769, endPoint y: 420, distance: 63.5
click at [770, 420] on input "12:00am" at bounding box center [812, 412] width 101 height 31
type input "10:00am"
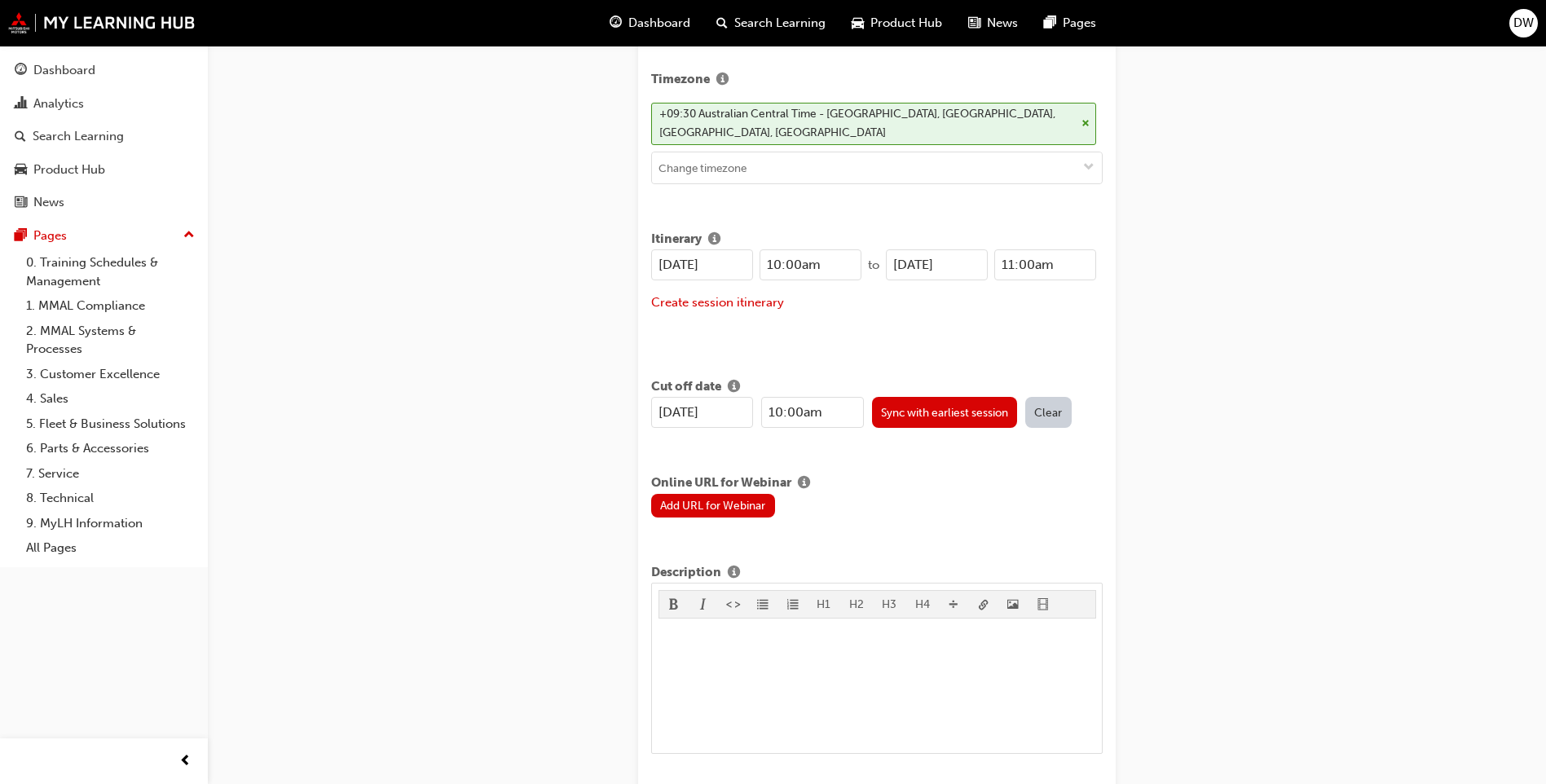
click at [1251, 429] on div "Create new session STEP 1 OF 1 Title Coaching Circle - Online Instructor Led Tr…" at bounding box center [773, 581] width 1546 height 2468
click at [1013, 410] on button "Sync with earliest session" at bounding box center [946, 412] width 146 height 31
click at [1017, 419] on button "Sync with earliest session" at bounding box center [946, 412] width 146 height 31
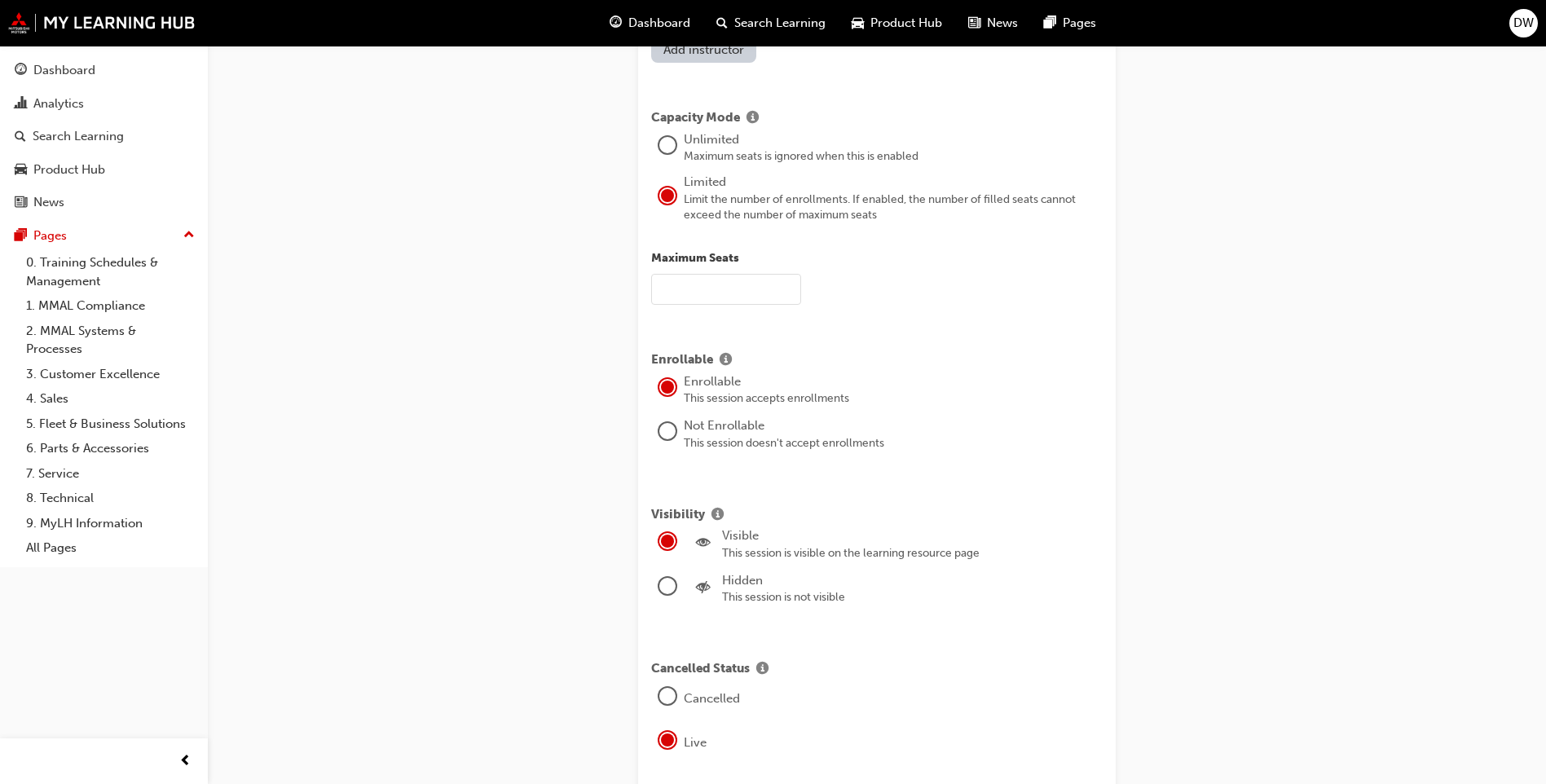
scroll to position [1548, 0]
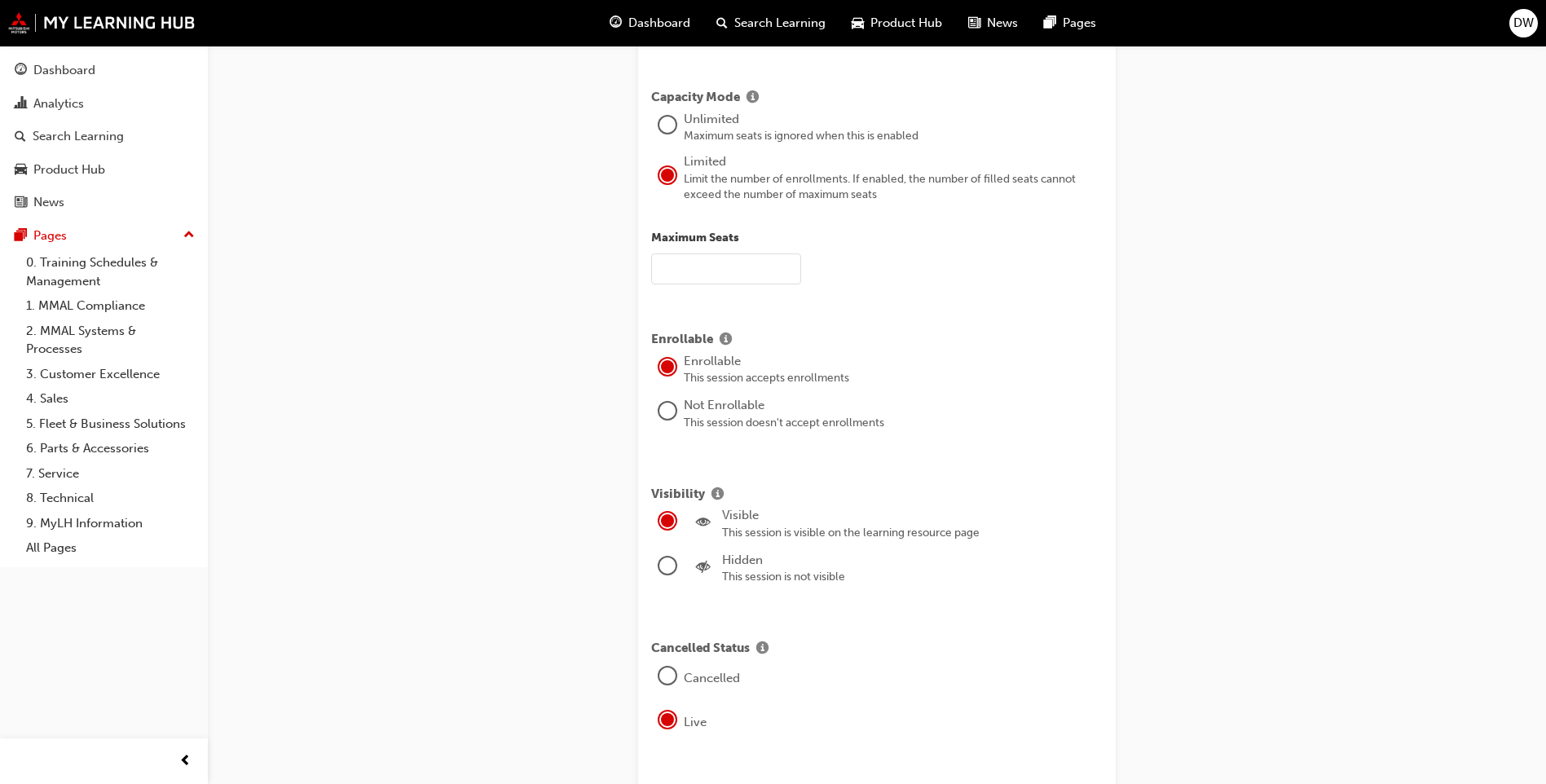
click at [735, 283] on div "Capacity Mode Unlimited Maximum seats is ignored when this is enabled Limited L…" at bounding box center [877, 190] width 451 height 216
click at [735, 276] on input "text" at bounding box center [727, 268] width 150 height 31
type input "15"
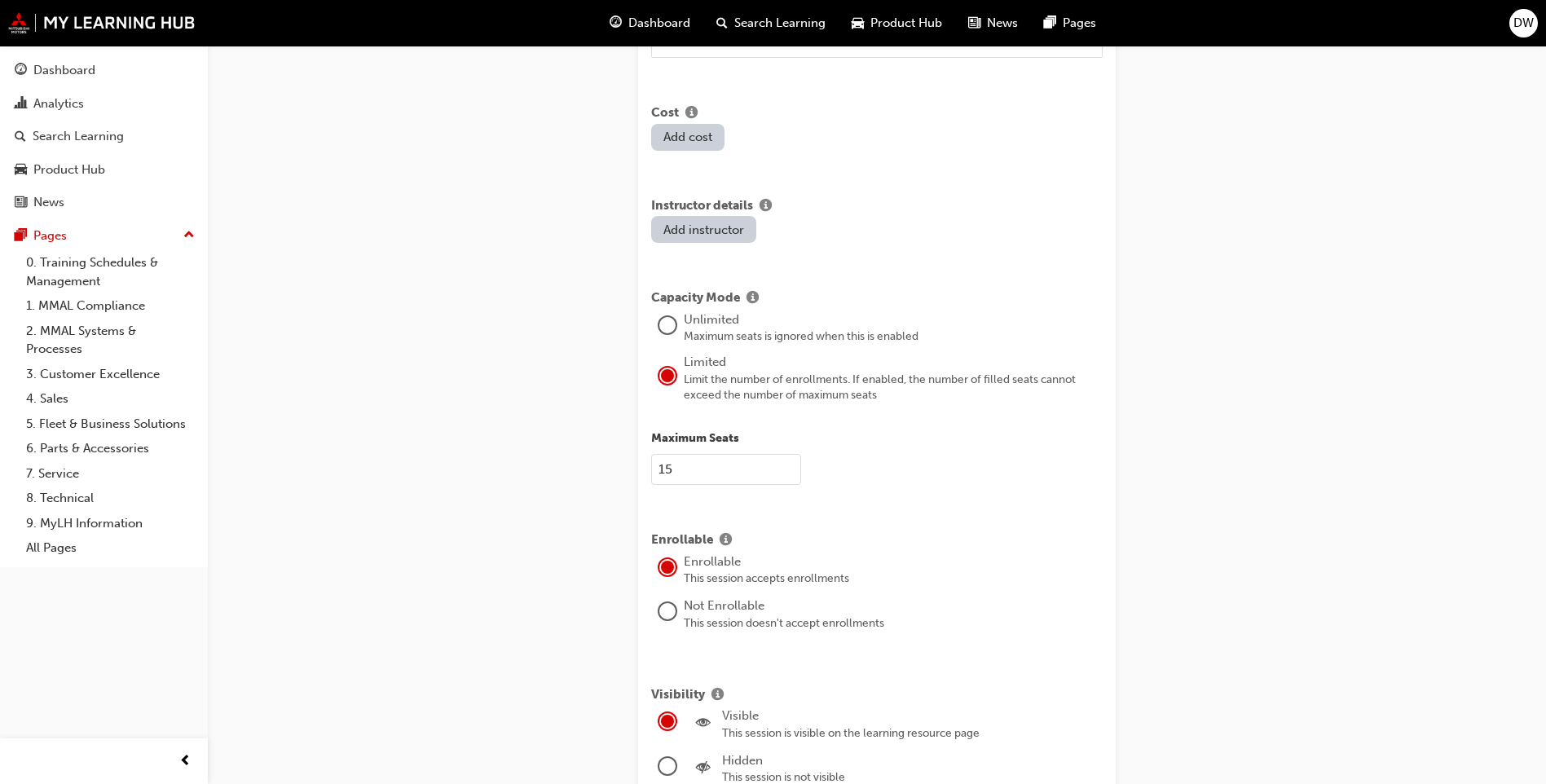
scroll to position [1032, 0]
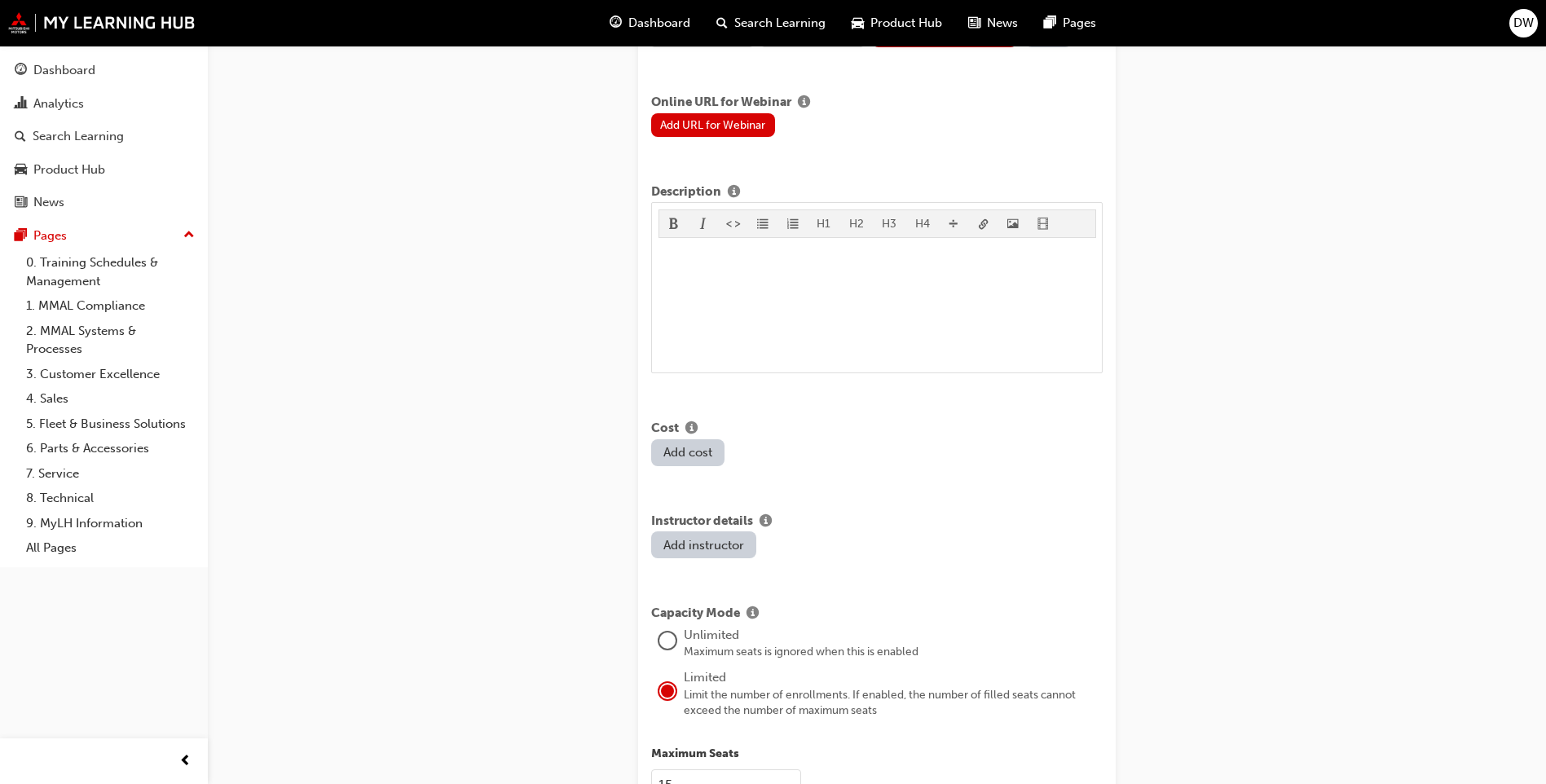
click at [736, 547] on button "Add instructor" at bounding box center [704, 544] width 105 height 27
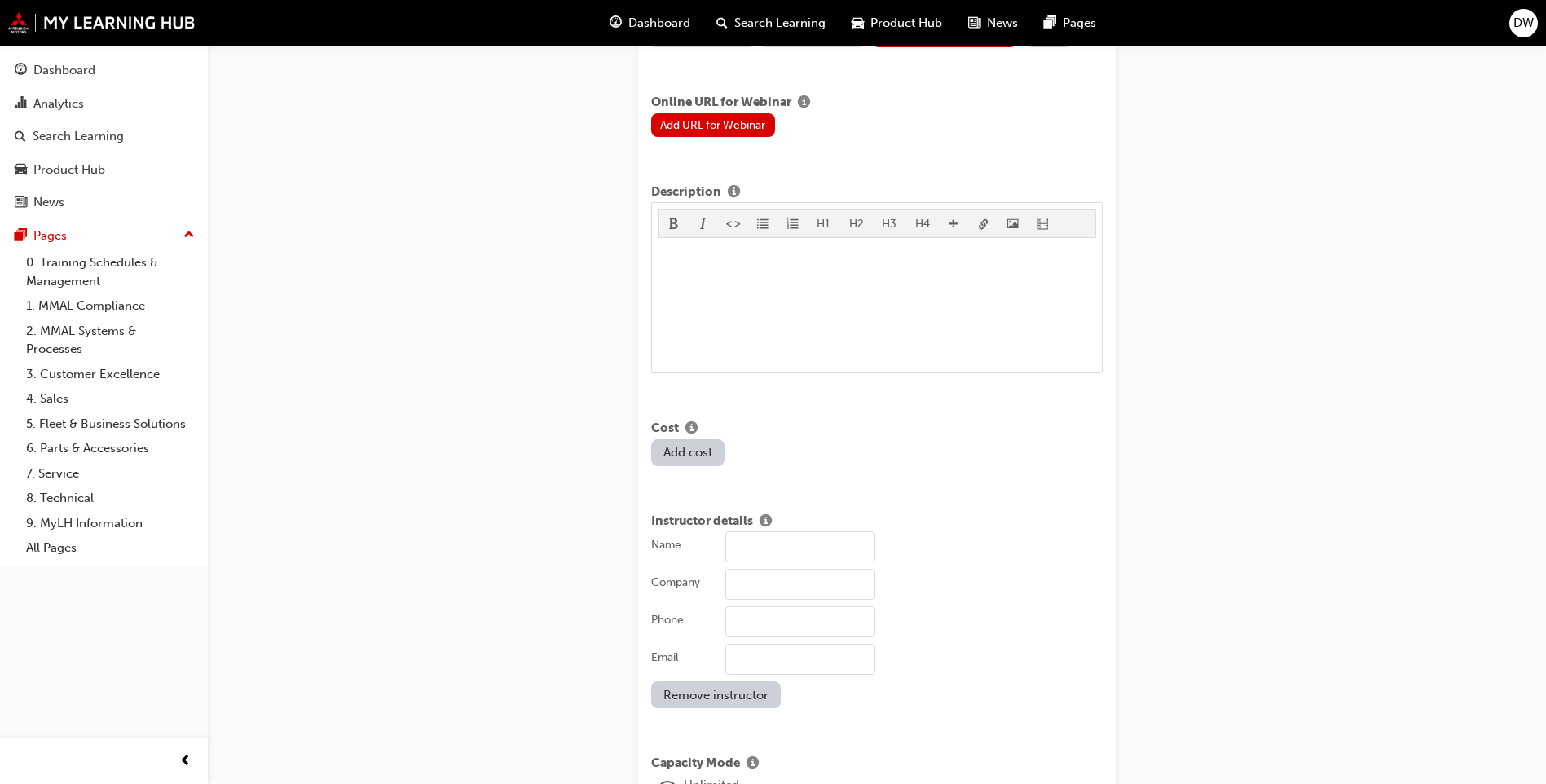
click at [745, 546] on input "Name" at bounding box center [801, 546] width 150 height 31
type input "Daniel Whitaker"
type input "Mitsubishi Motors"
type input "0409546928"
type input "dwhitaker@mmal.com.au"
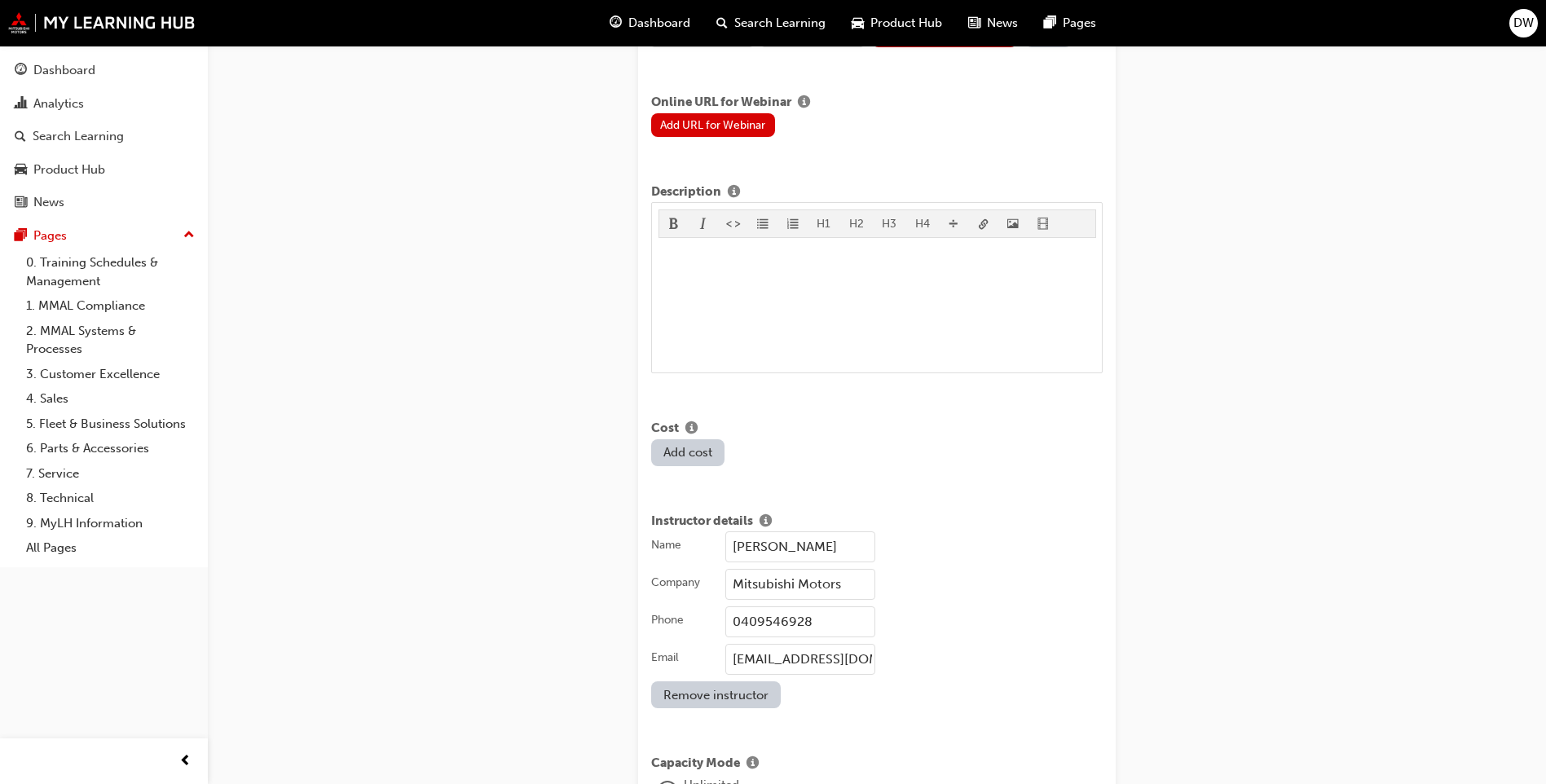
click at [569, 488] on div "Create new session STEP 1 OF 1 Title Coaching Circle - Online Instructor Led Tr…" at bounding box center [773, 276] width 1546 height 2617
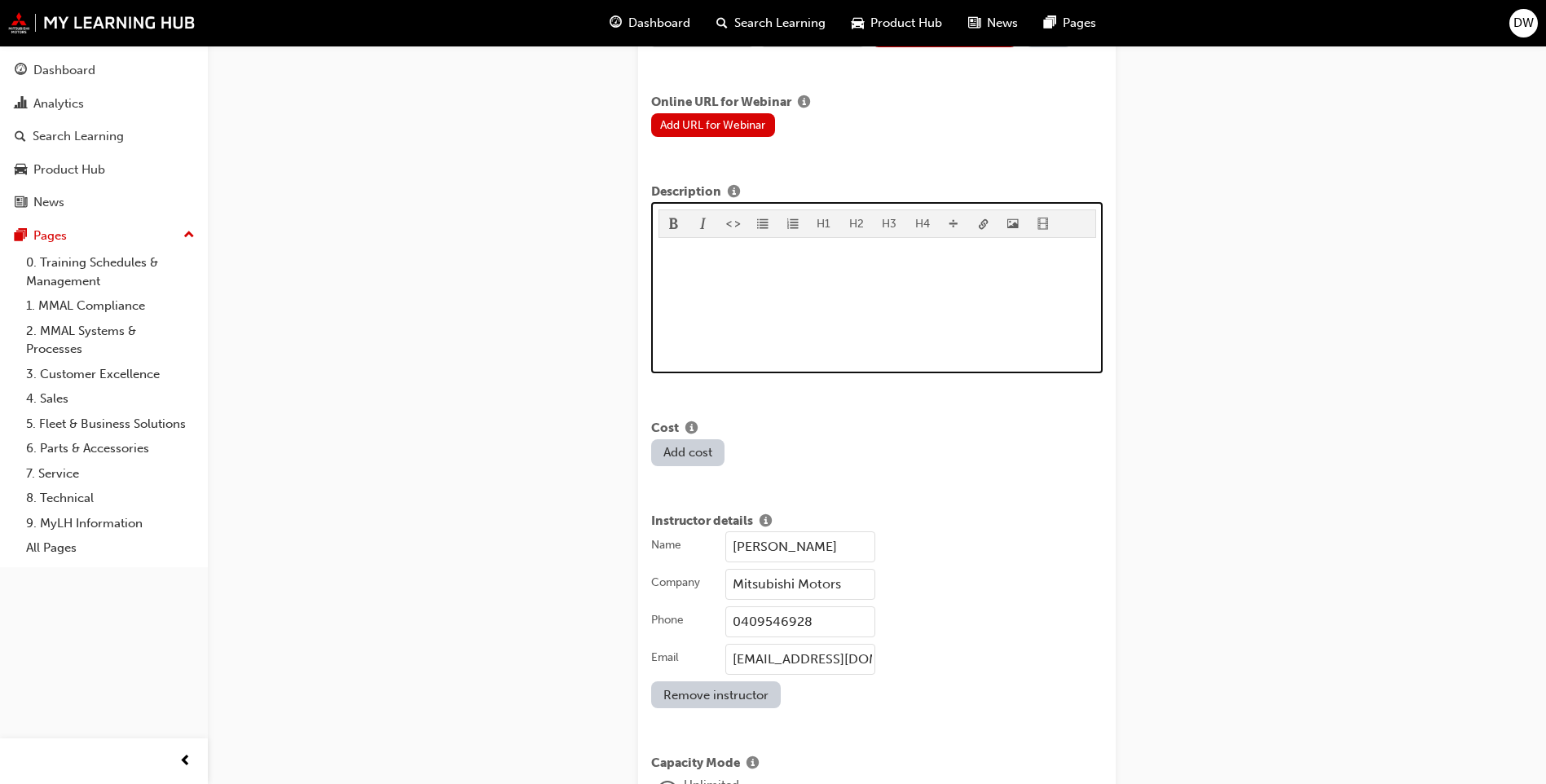
click at [887, 269] on div "﻿" at bounding box center [877, 305] width 438 height 122
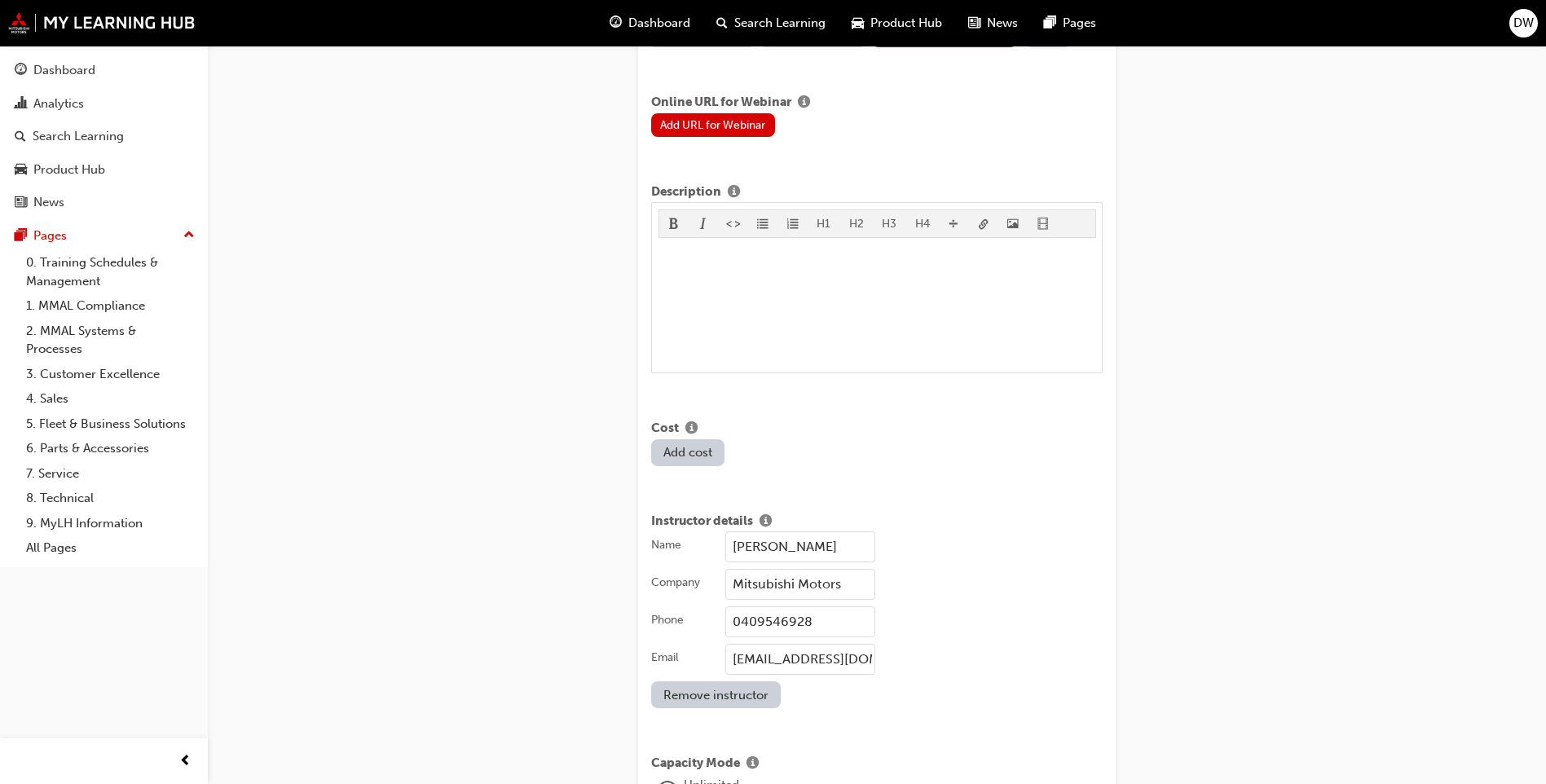
click at [1161, 304] on div "Create new session STEP 1 OF 1 Title Coaching Circle - Online Instructor Led Tr…" at bounding box center [773, 276] width 1546 height 2617
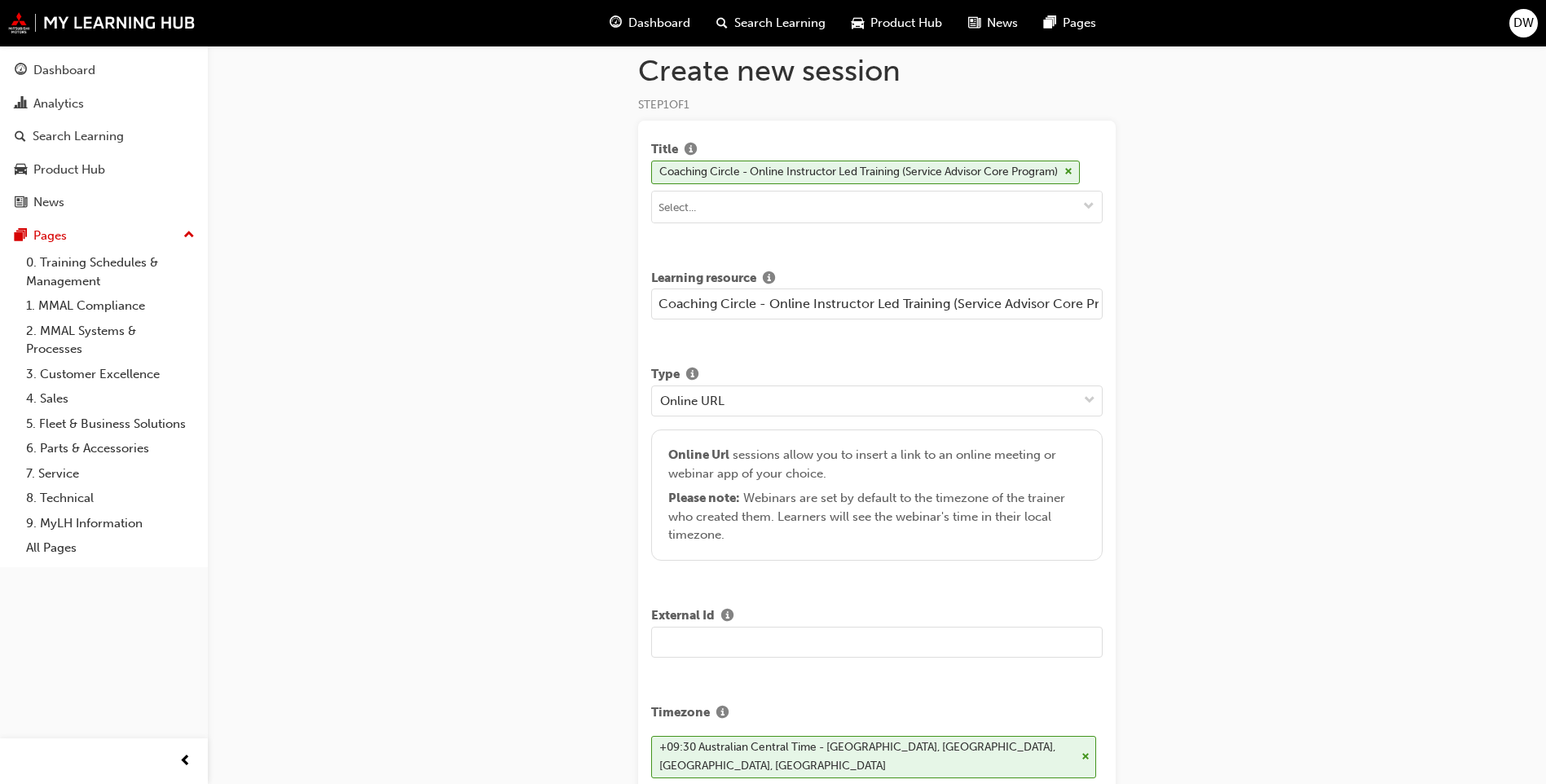
scroll to position [0, 0]
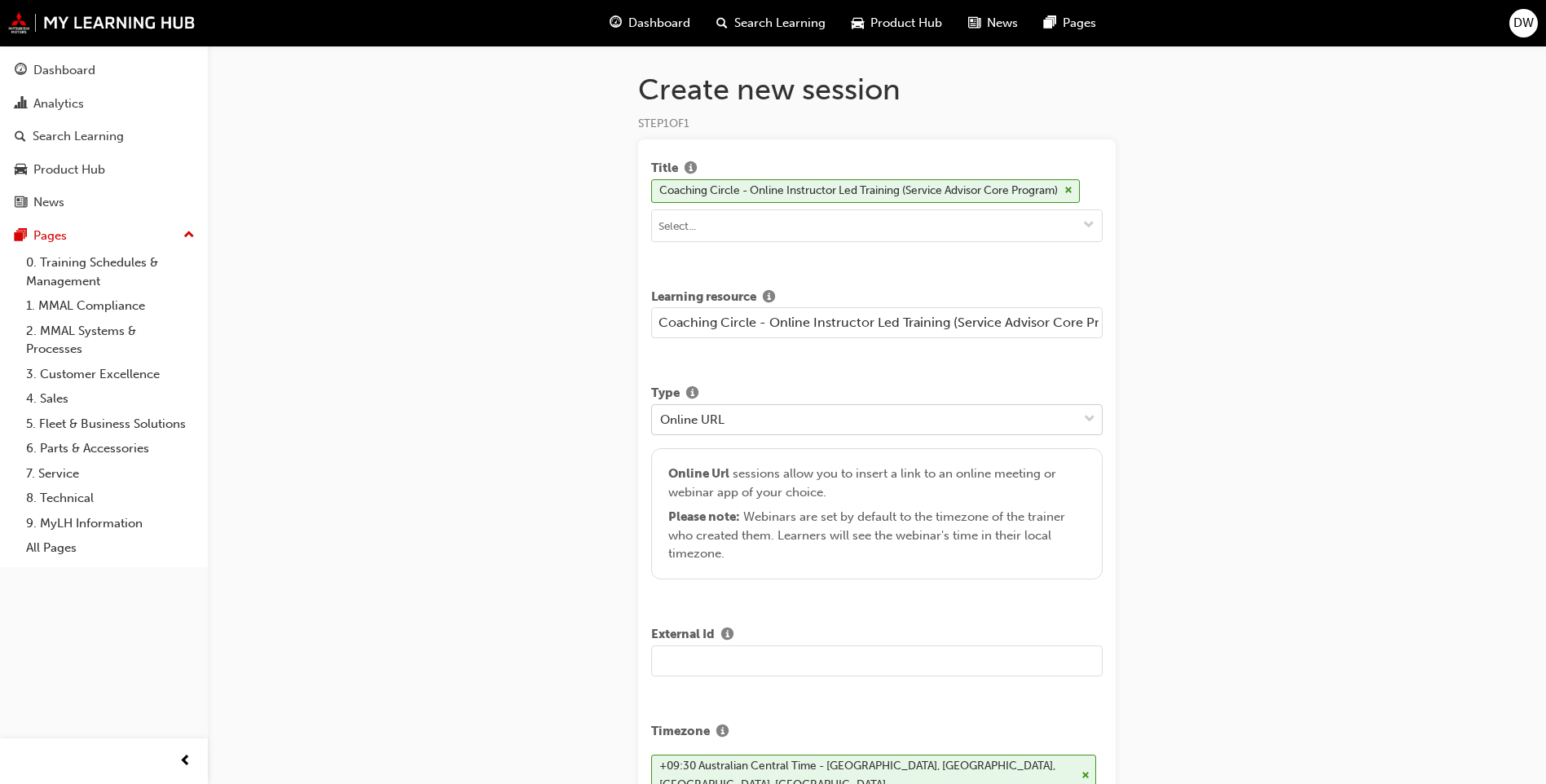
click at [1088, 418] on span "down-icon" at bounding box center [1090, 419] width 11 height 21
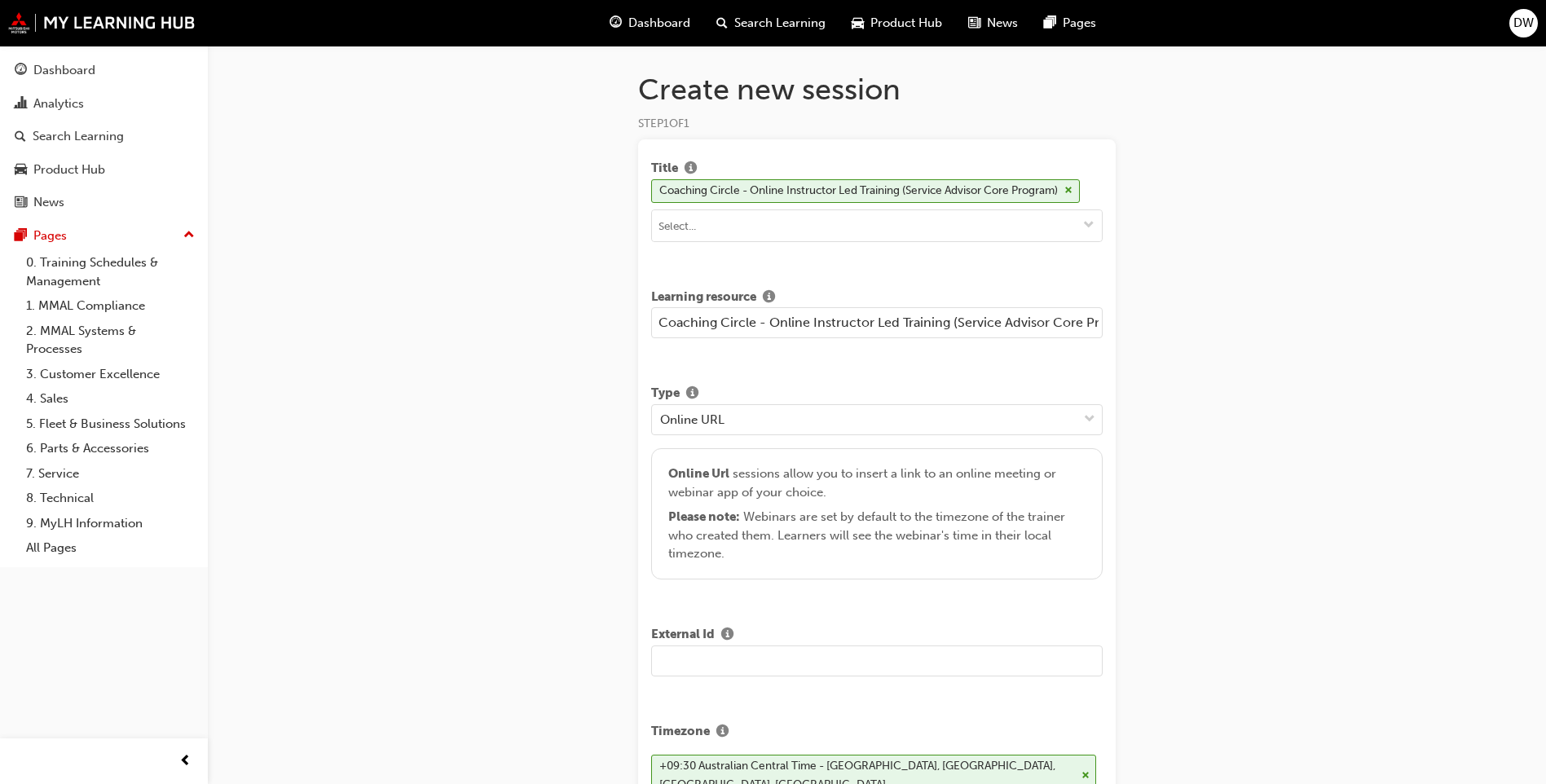
click at [954, 515] on div "Please note : Webinars are set by default to the timezone of the trainer who cr…" at bounding box center [877, 535] width 418 height 55
click at [832, 476] on div "Online Url sessions allow you to insert a link to an online meeting or webinar …" at bounding box center [877, 514] width 418 height 99
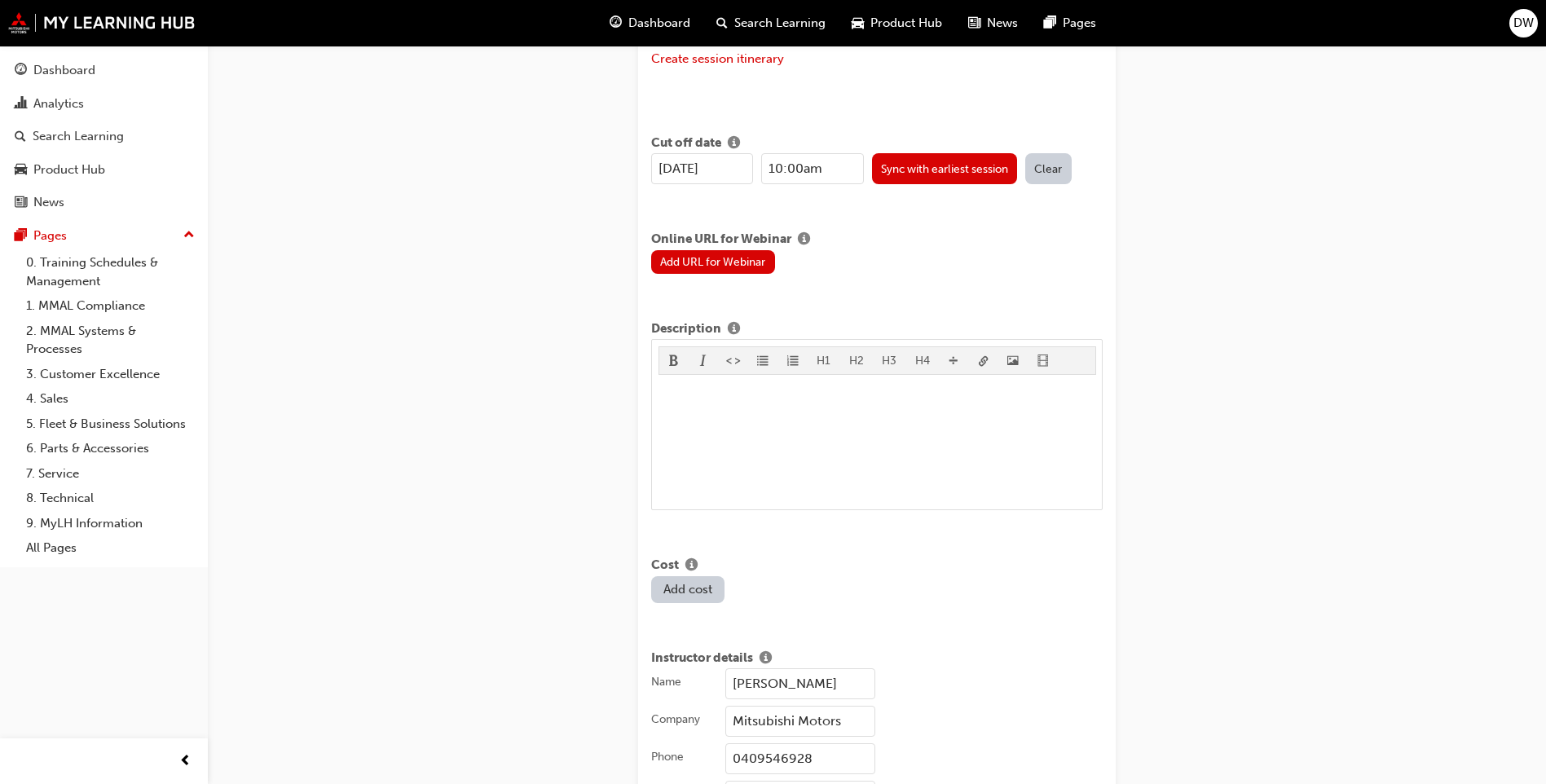
scroll to position [896, 0]
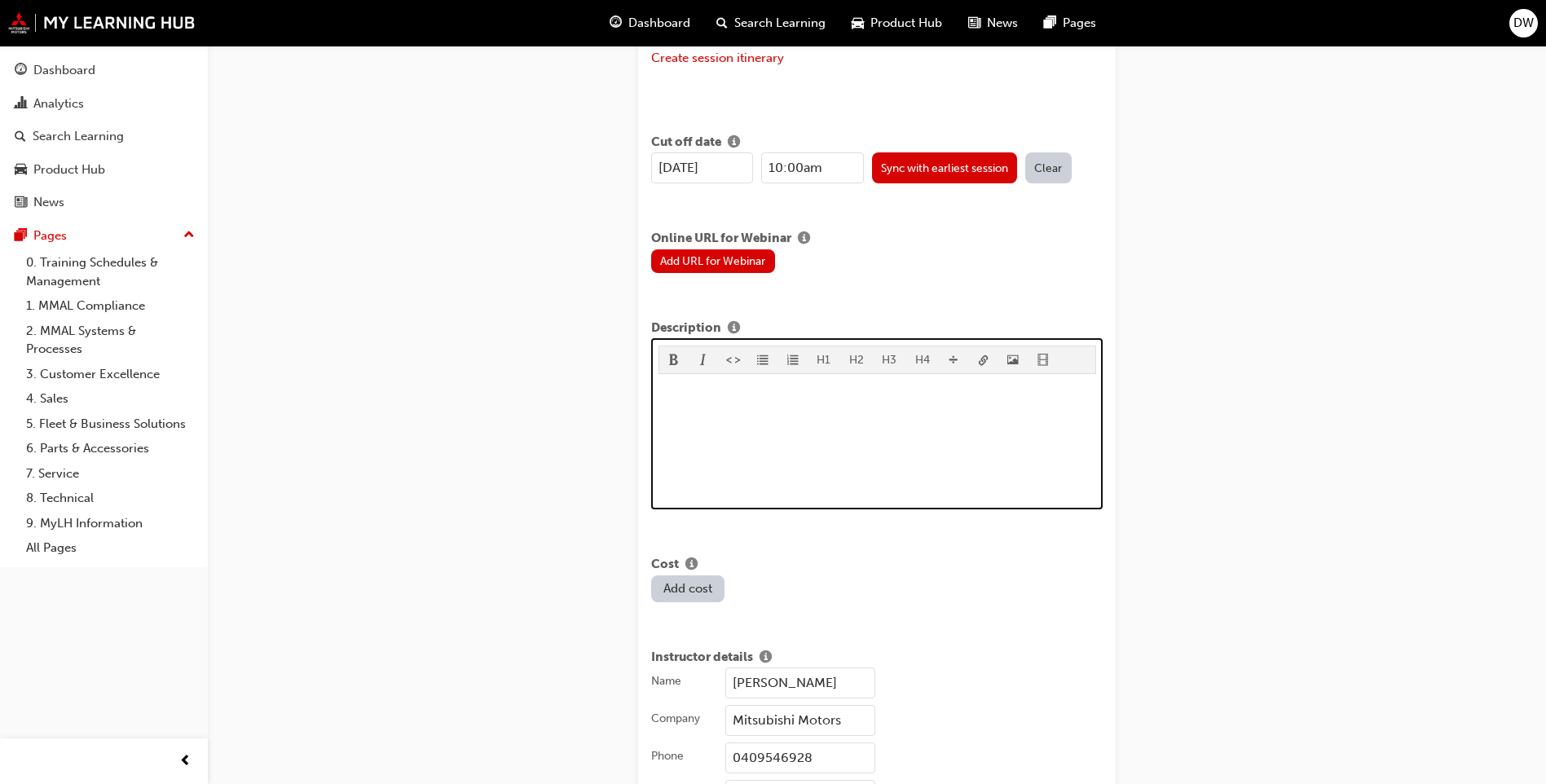
click at [798, 438] on div "﻿" at bounding box center [877, 441] width 438 height 122
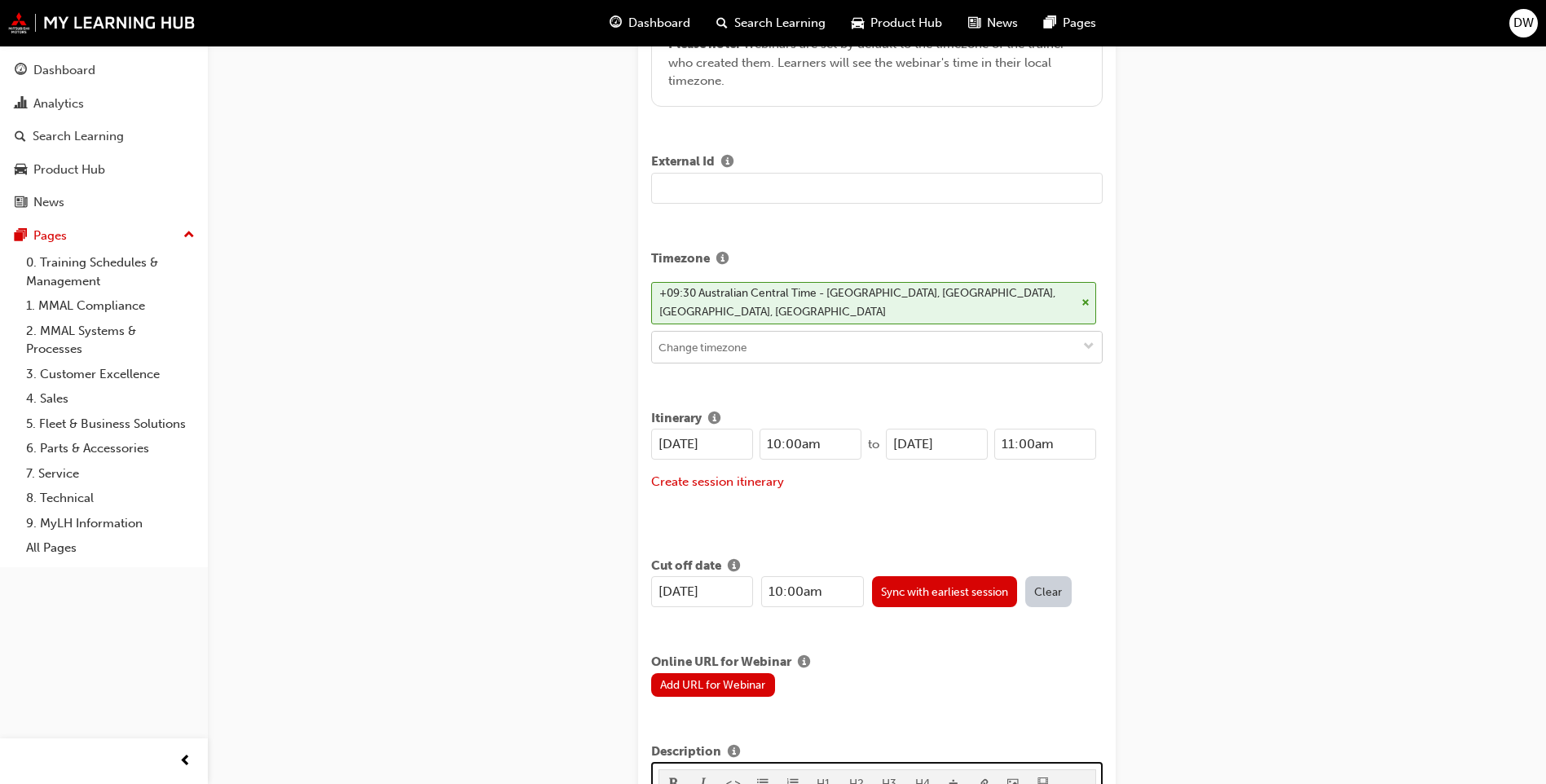
scroll to position [470, 0]
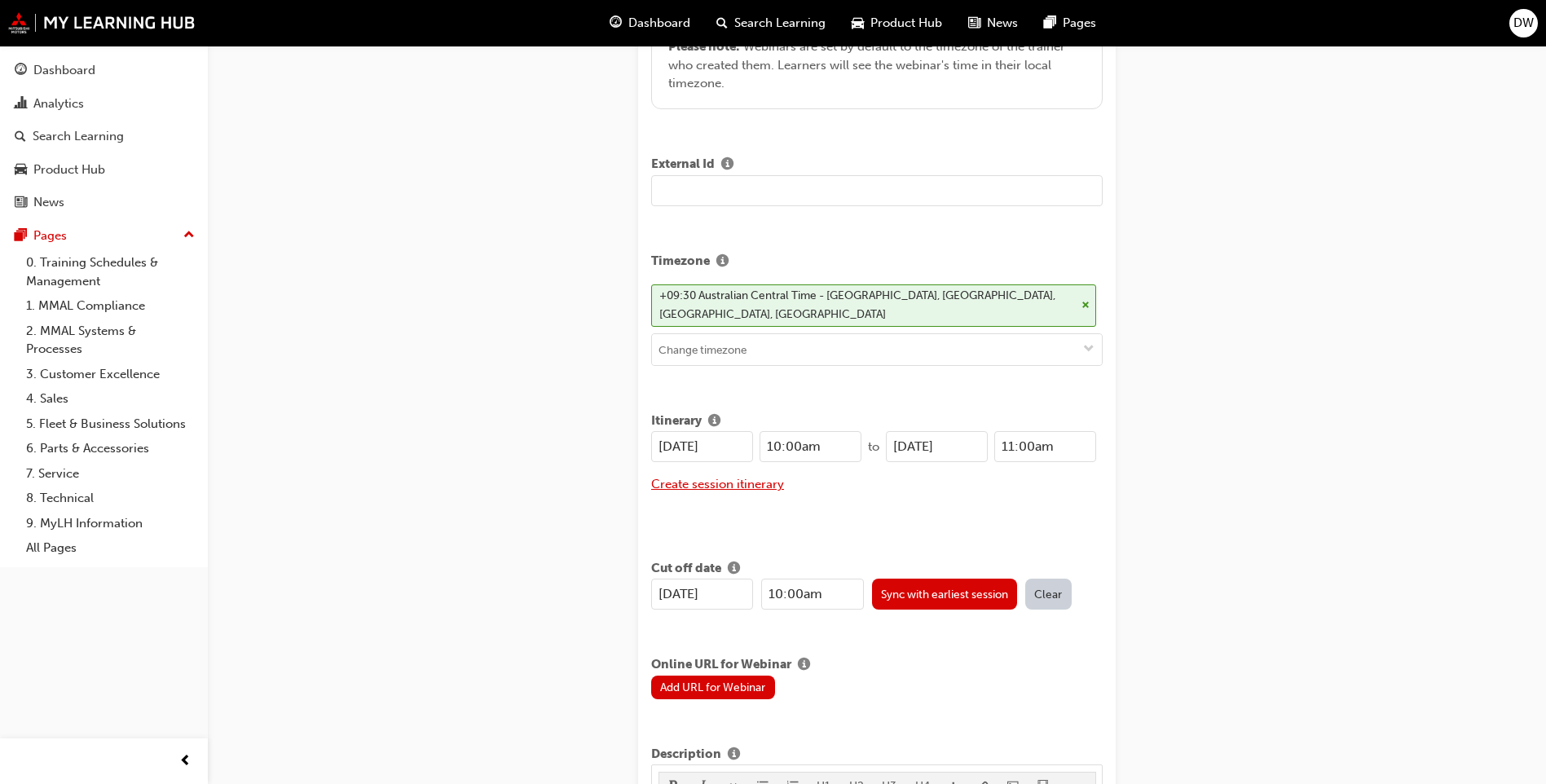
click at [732, 483] on button "Create session itinerary" at bounding box center [718, 484] width 133 height 19
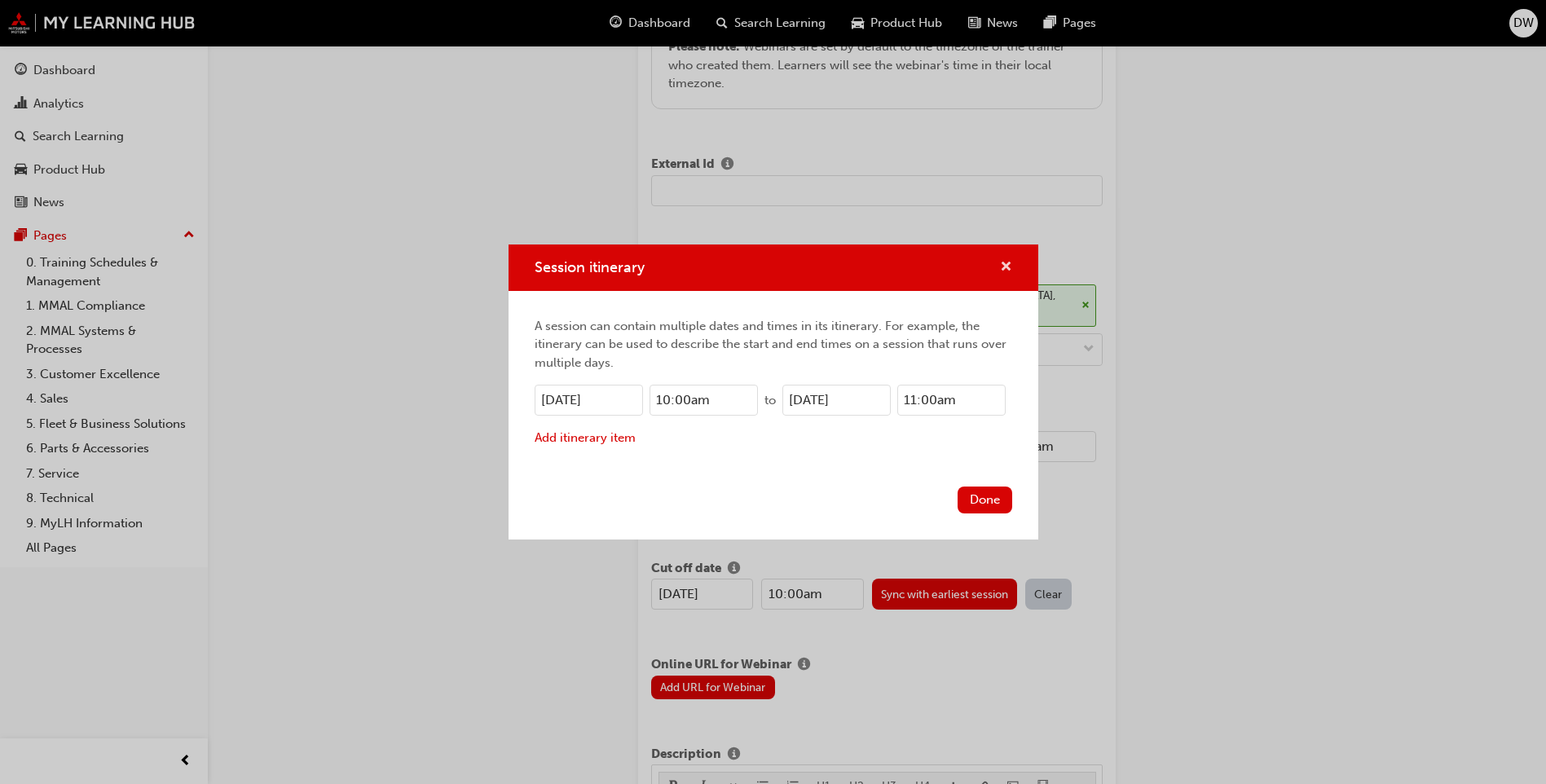
click at [1003, 265] on span "cross-icon" at bounding box center [1006, 267] width 12 height 14
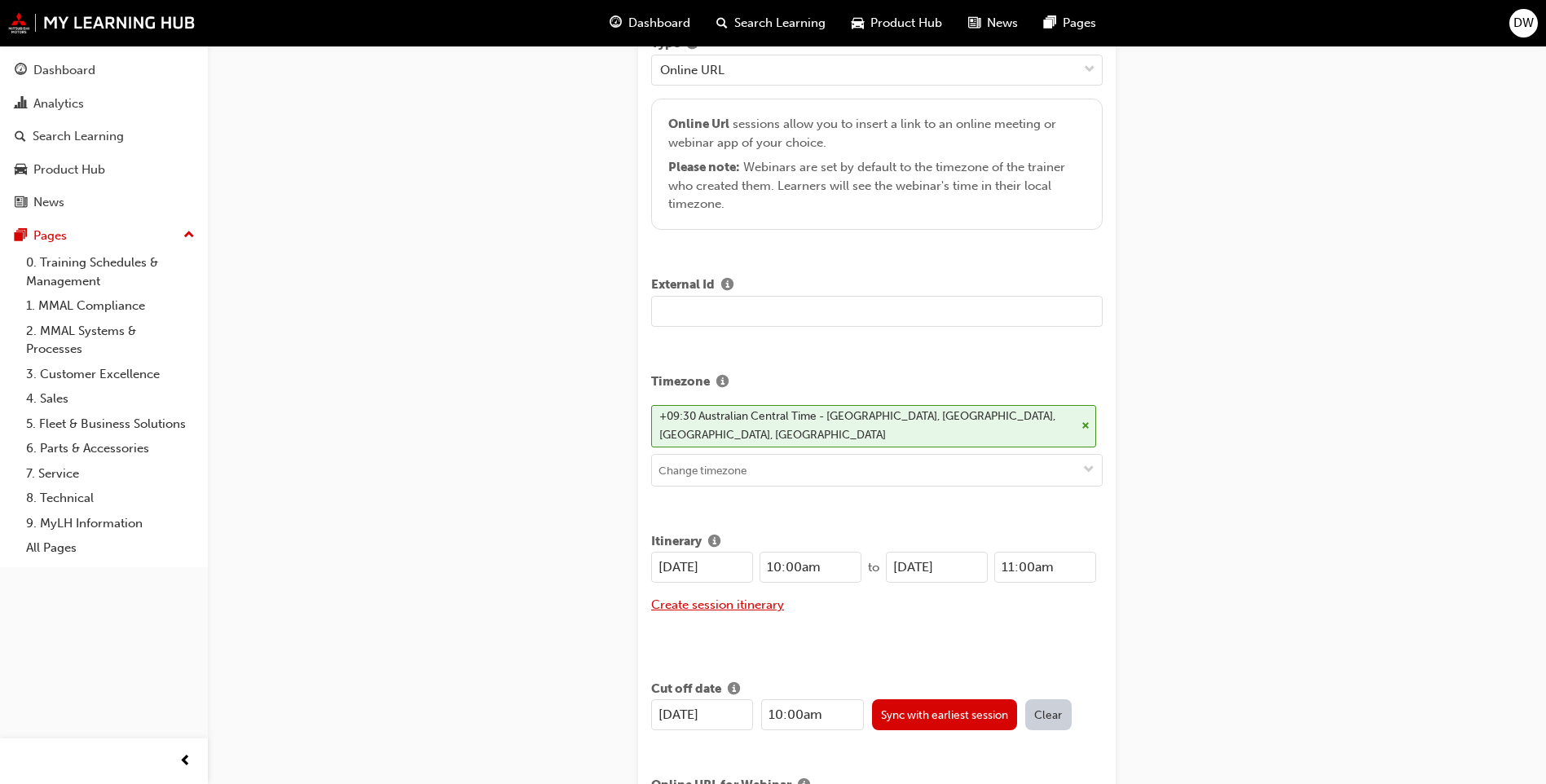
scroll to position [226, 0]
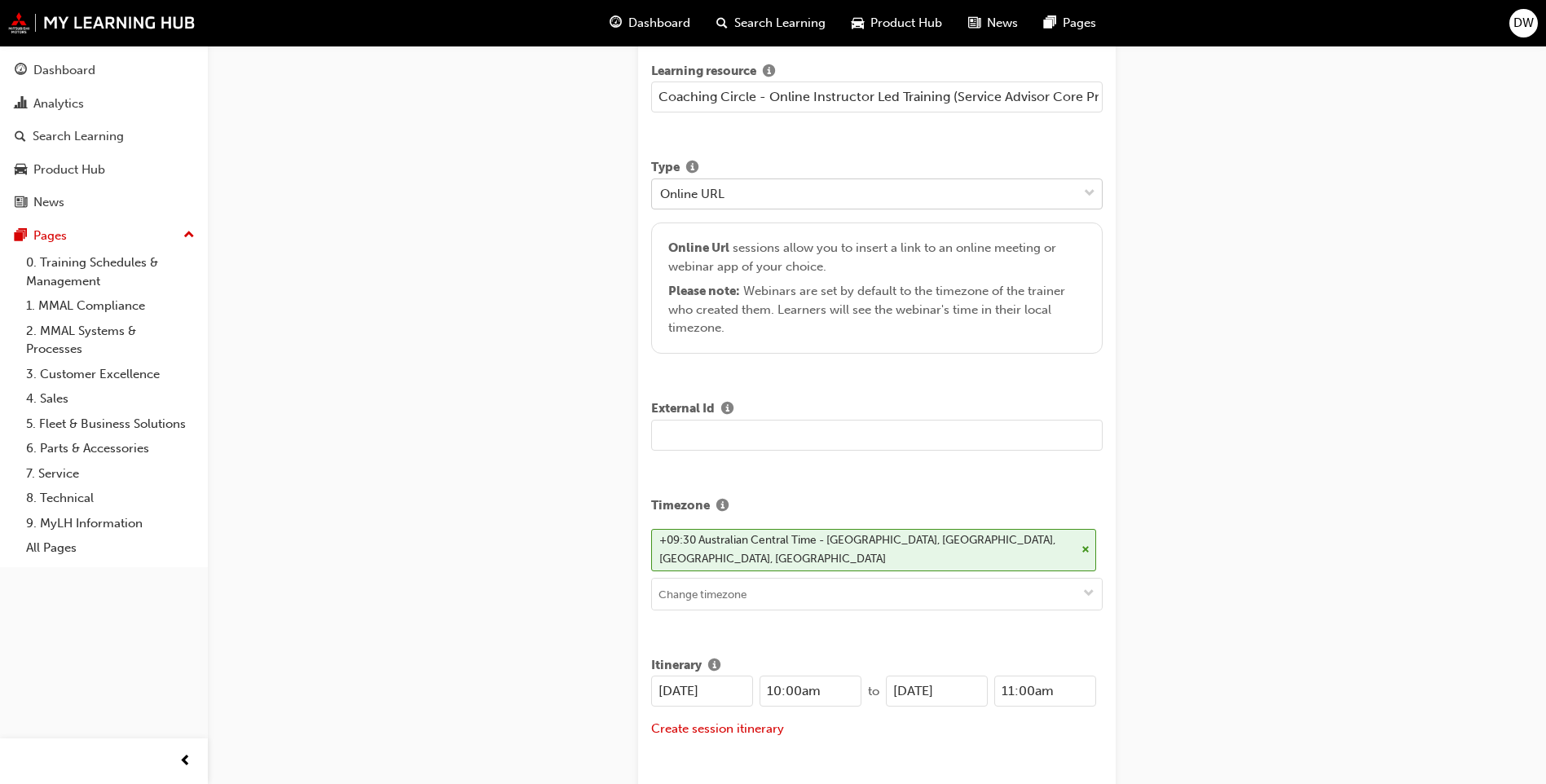
click at [705, 187] on div "Online URL" at bounding box center [692, 193] width 64 height 19
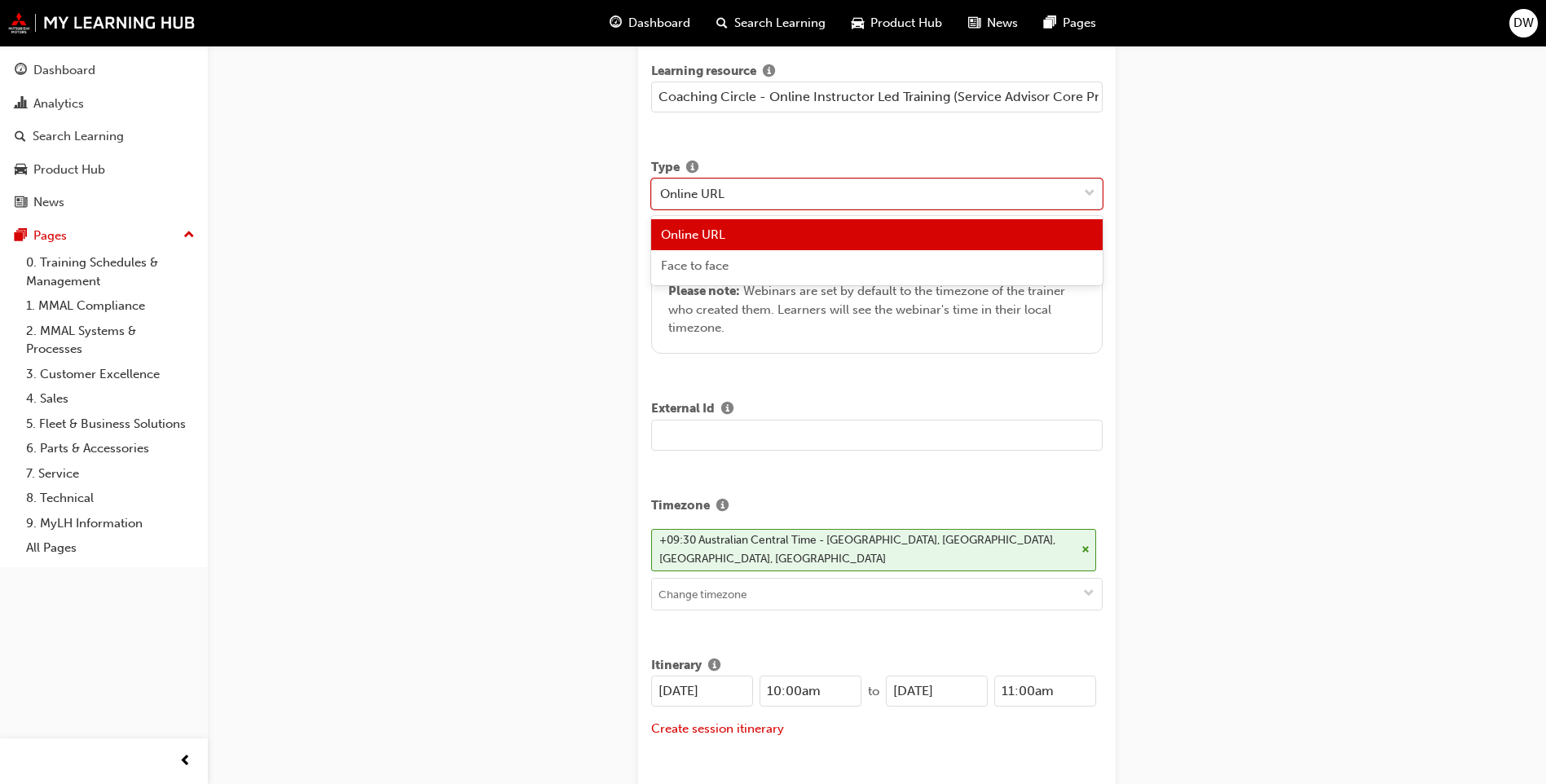
click at [717, 240] on span "Online URL" at bounding box center [693, 234] width 64 height 14
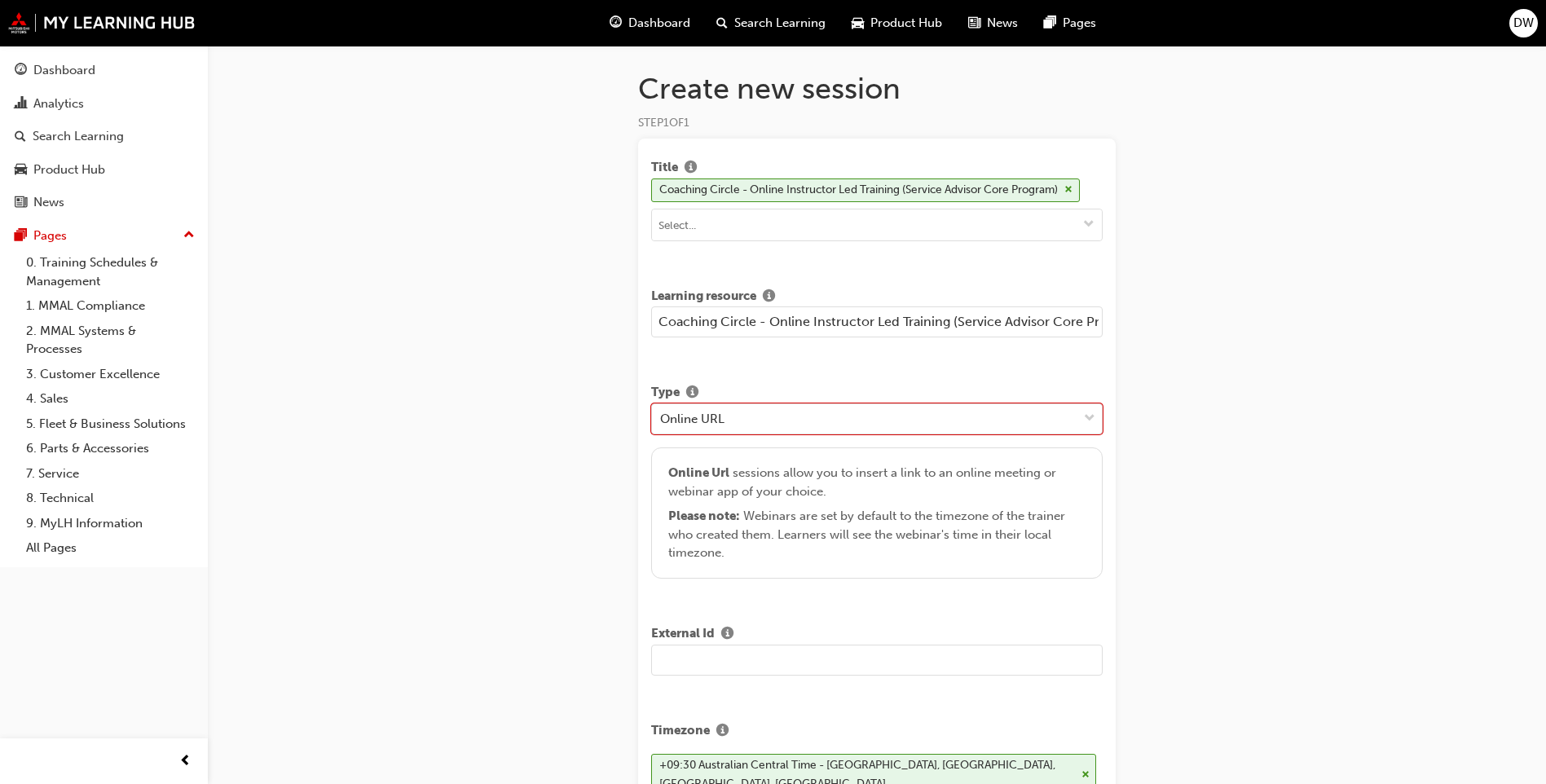
scroll to position [0, 0]
click at [691, 494] on div "Online Url sessions allow you to insert a link to an online meeting or webinar …" at bounding box center [877, 514] width 418 height 99
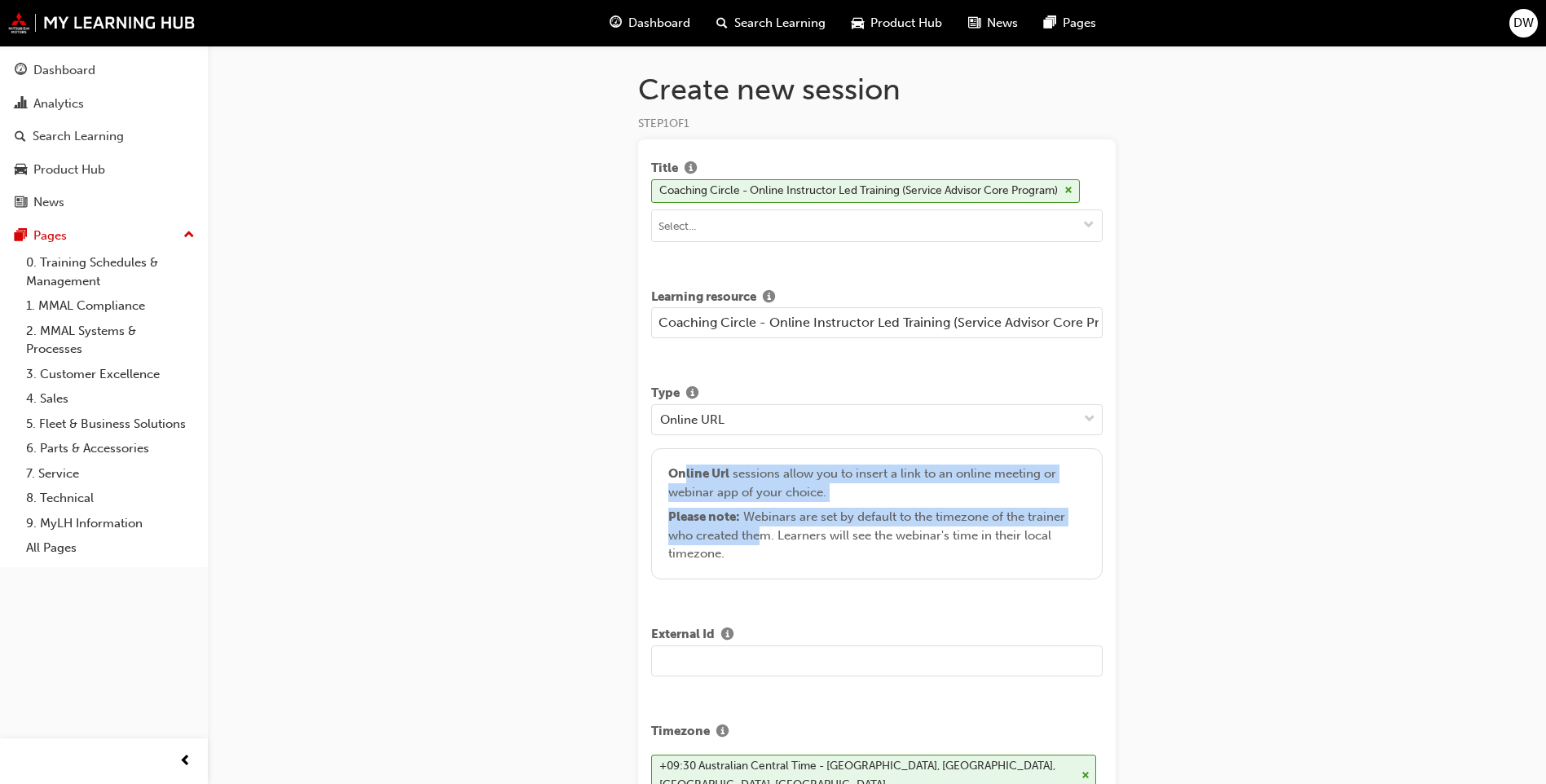
drag, startPoint x: 684, startPoint y: 479, endPoint x: 759, endPoint y: 532, distance: 91.8
click at [759, 532] on div "Online Url sessions allow you to insert a link to an online meeting or webinar …" at bounding box center [877, 514] width 418 height 99
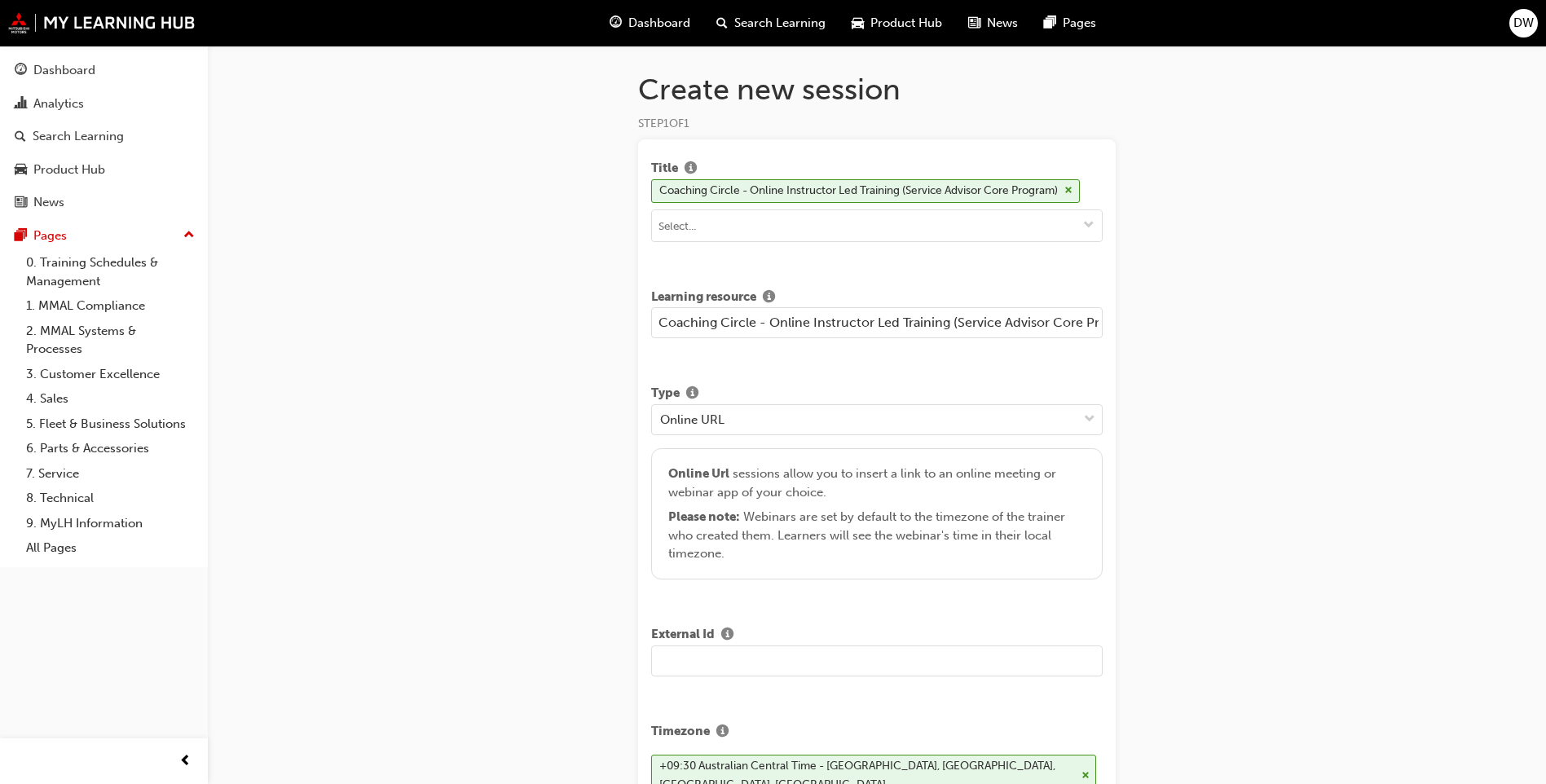
drag, startPoint x: 759, startPoint y: 532, endPoint x: 559, endPoint y: 468, distance: 210.0
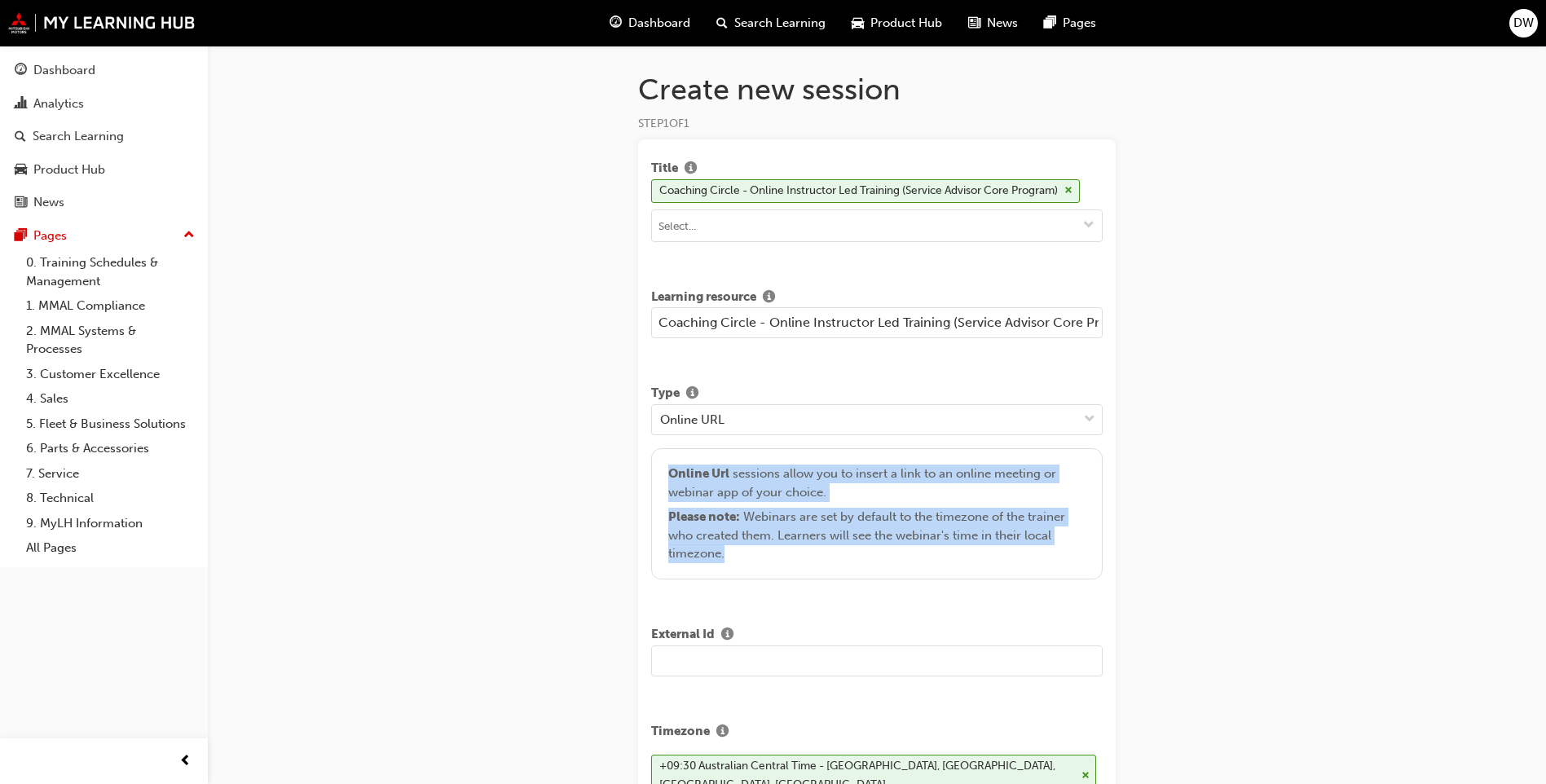
drag, startPoint x: 734, startPoint y: 559, endPoint x: 670, endPoint y: 458, distance: 119.6
click at [670, 458] on div "Online Url sessions allow you to insert a link to an online meeting or webinar …" at bounding box center [877, 514] width 451 height 132
drag, startPoint x: 670, startPoint y: 458, endPoint x: 635, endPoint y: 456, distance: 35.1
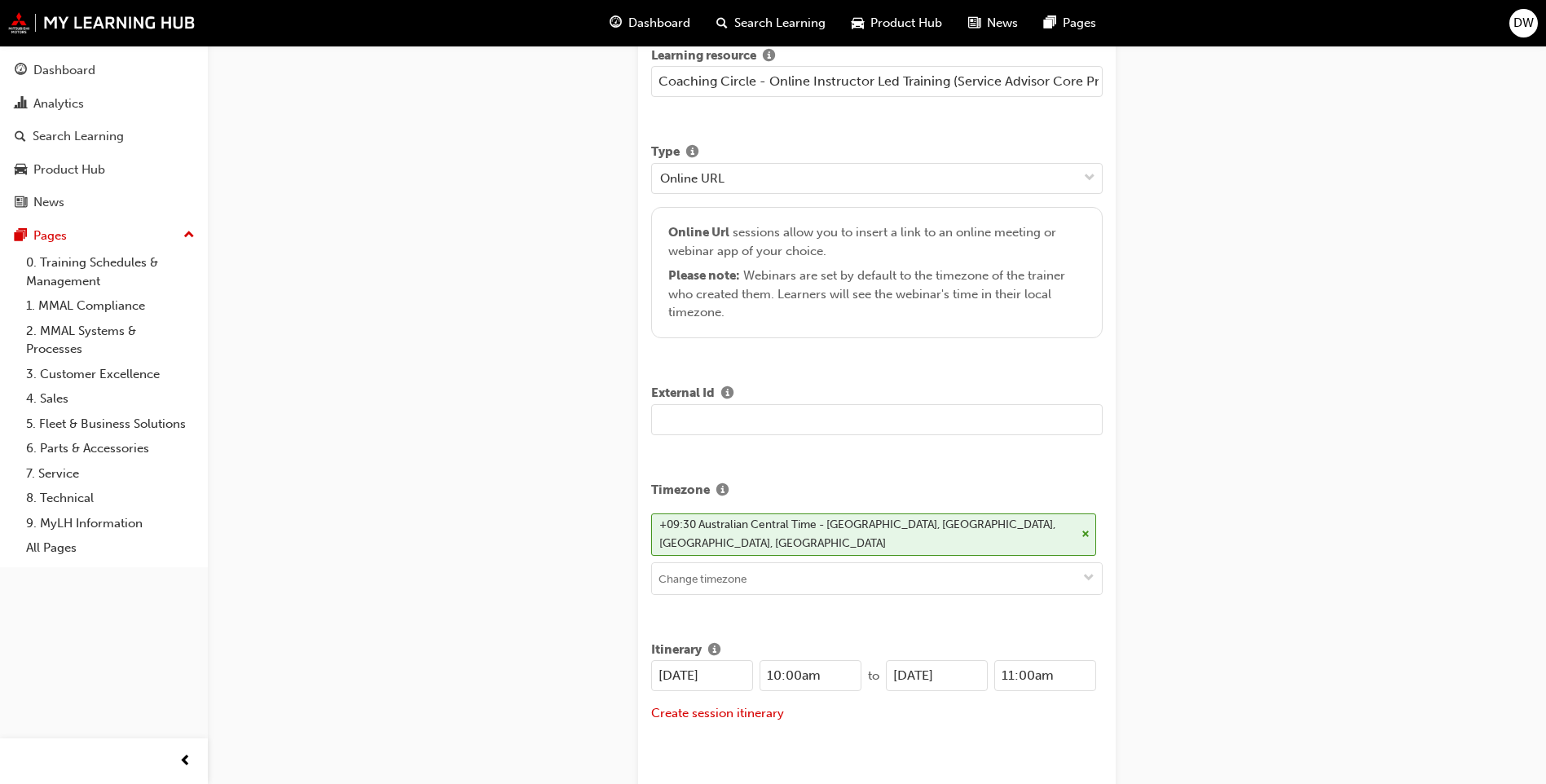
scroll to position [245, 0]
click at [716, 419] on input "text" at bounding box center [877, 416] width 451 height 31
click at [726, 392] on span "info-icon" at bounding box center [727, 391] width 12 height 14
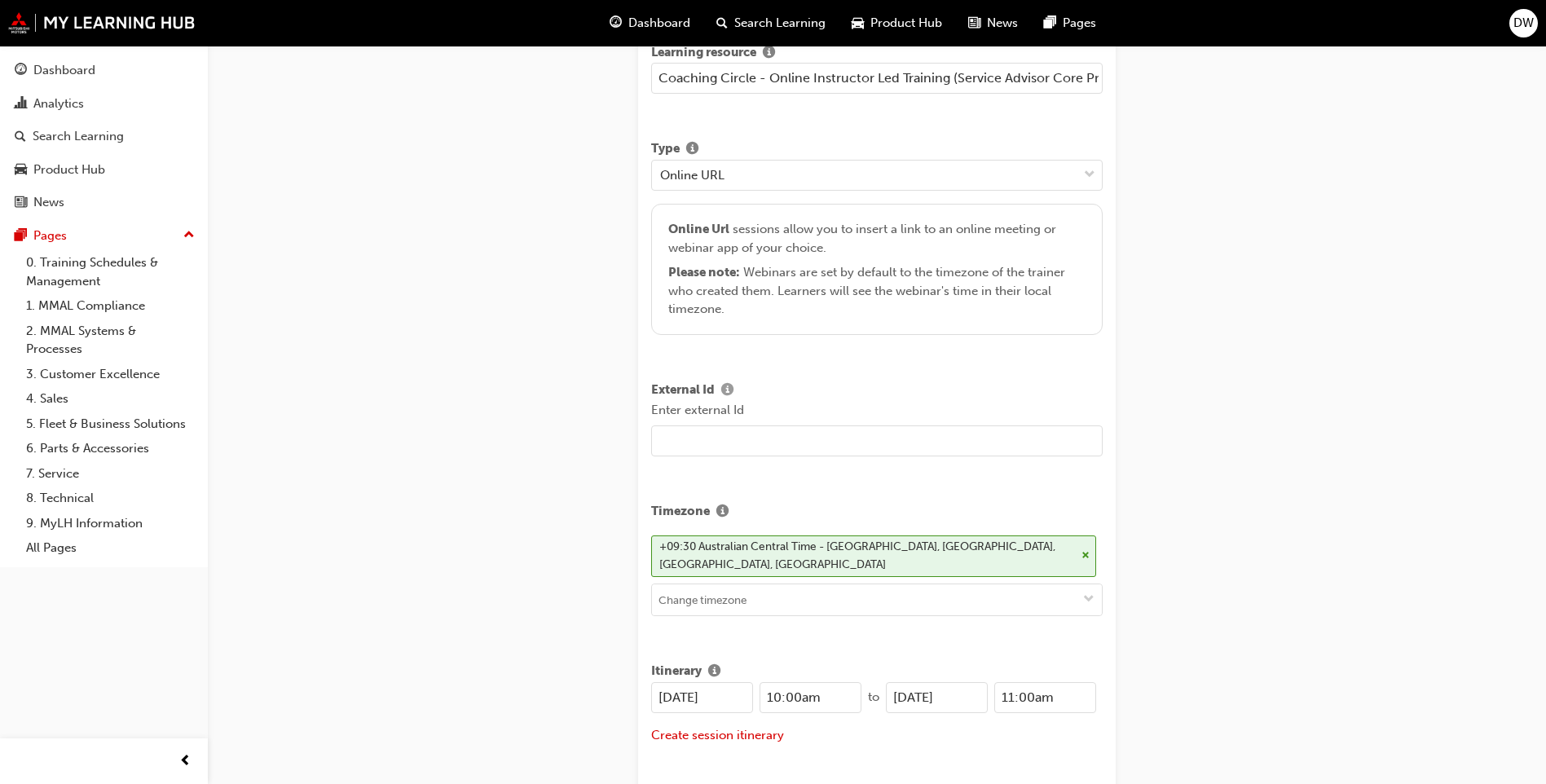
click at [734, 389] on span "button" at bounding box center [727, 391] width 12 height 14
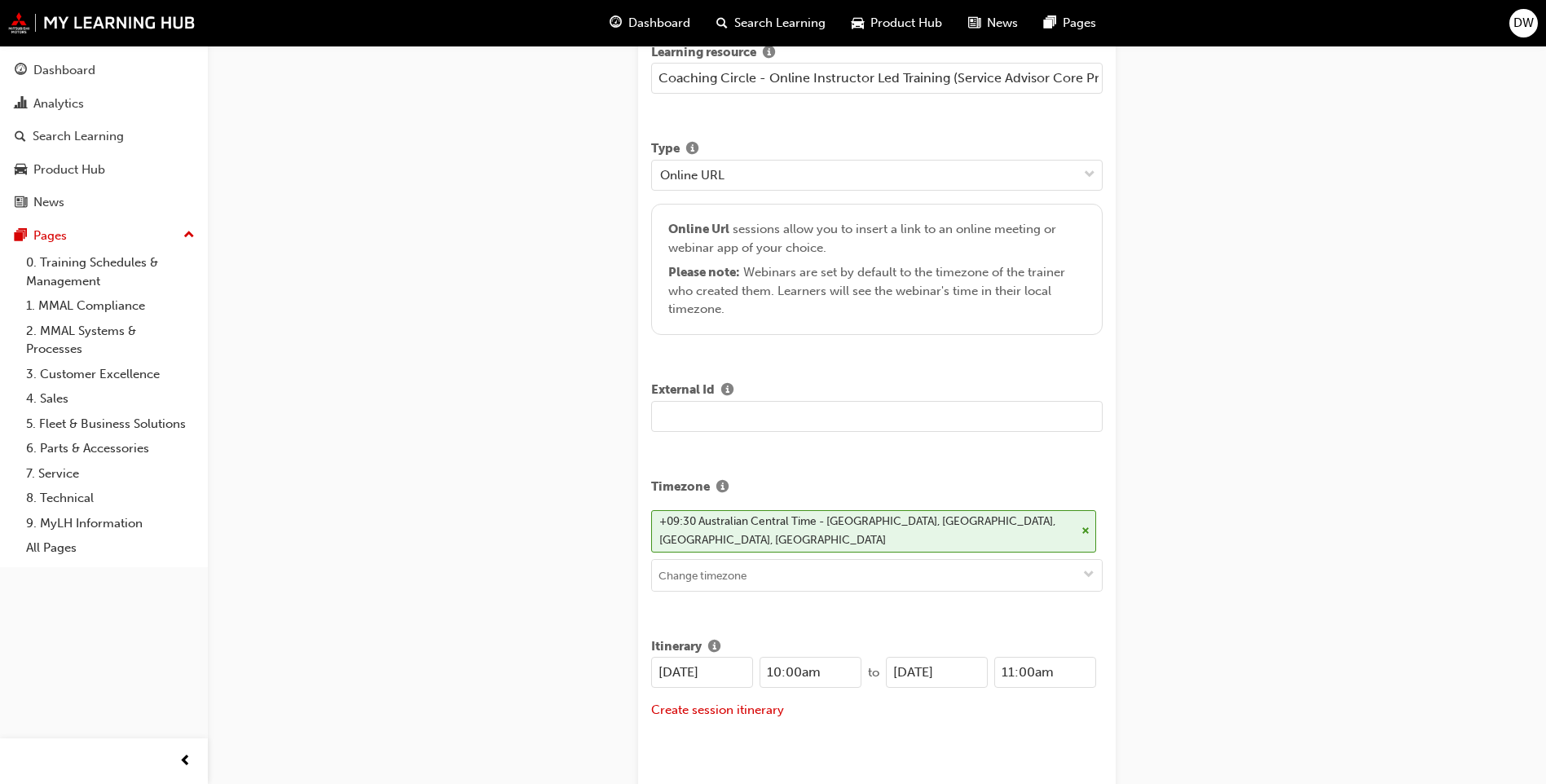
click at [734, 408] on input "text" at bounding box center [877, 416] width 451 height 31
click at [734, 413] on input "text" at bounding box center [877, 416] width 451 height 31
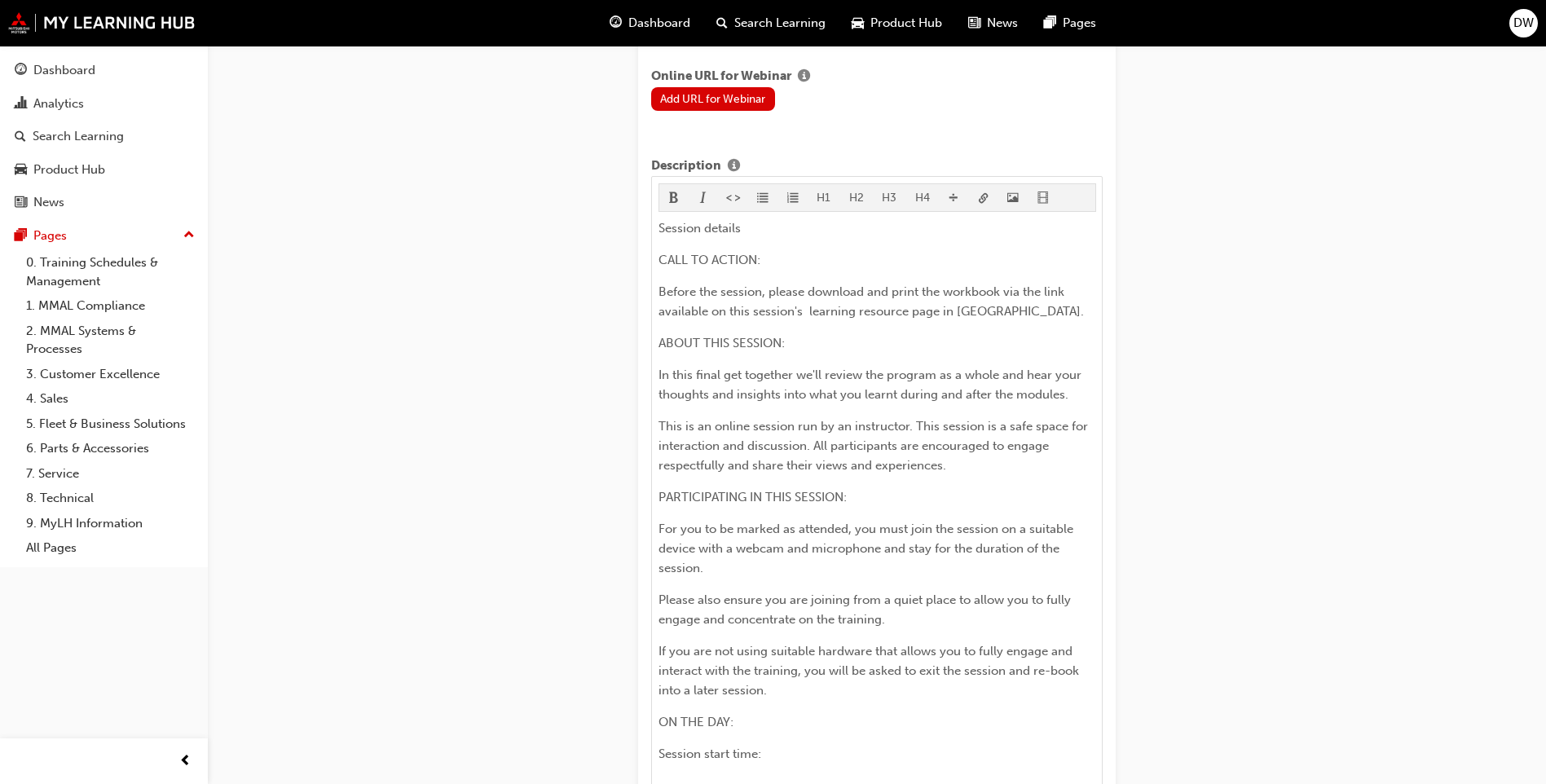
scroll to position [1059, 0]
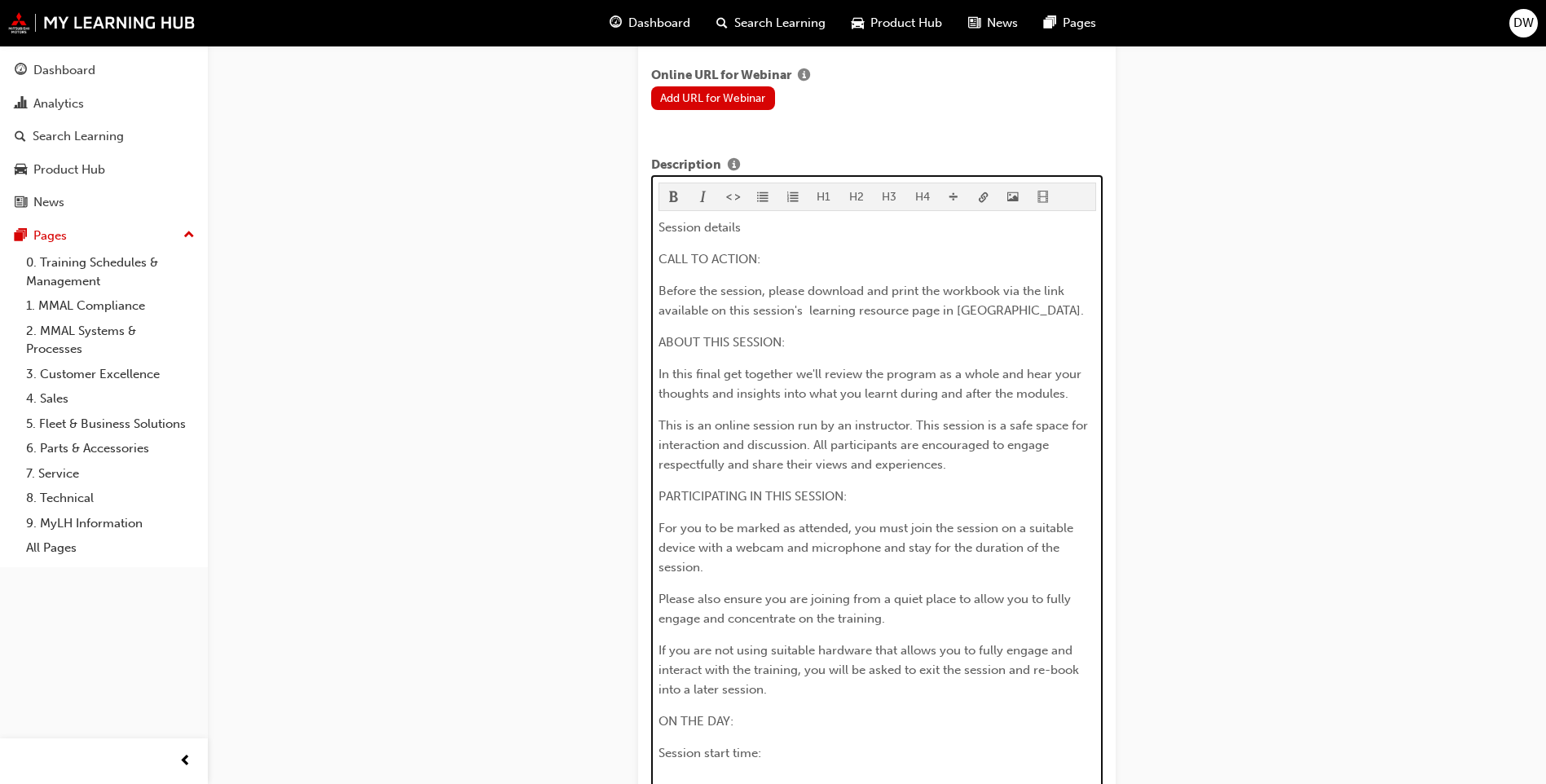
click at [995, 321] on div "Session details CALL TO ACTION: Before the session, please download and print t…" at bounding box center [877, 585] width 438 height 736
click at [994, 310] on p "Before the session, please download and print the workbook via the link availab…" at bounding box center [877, 301] width 438 height 39
click at [992, 301] on p "Before the session, please download and print the workbook via the link availab…" at bounding box center [877, 301] width 438 height 39
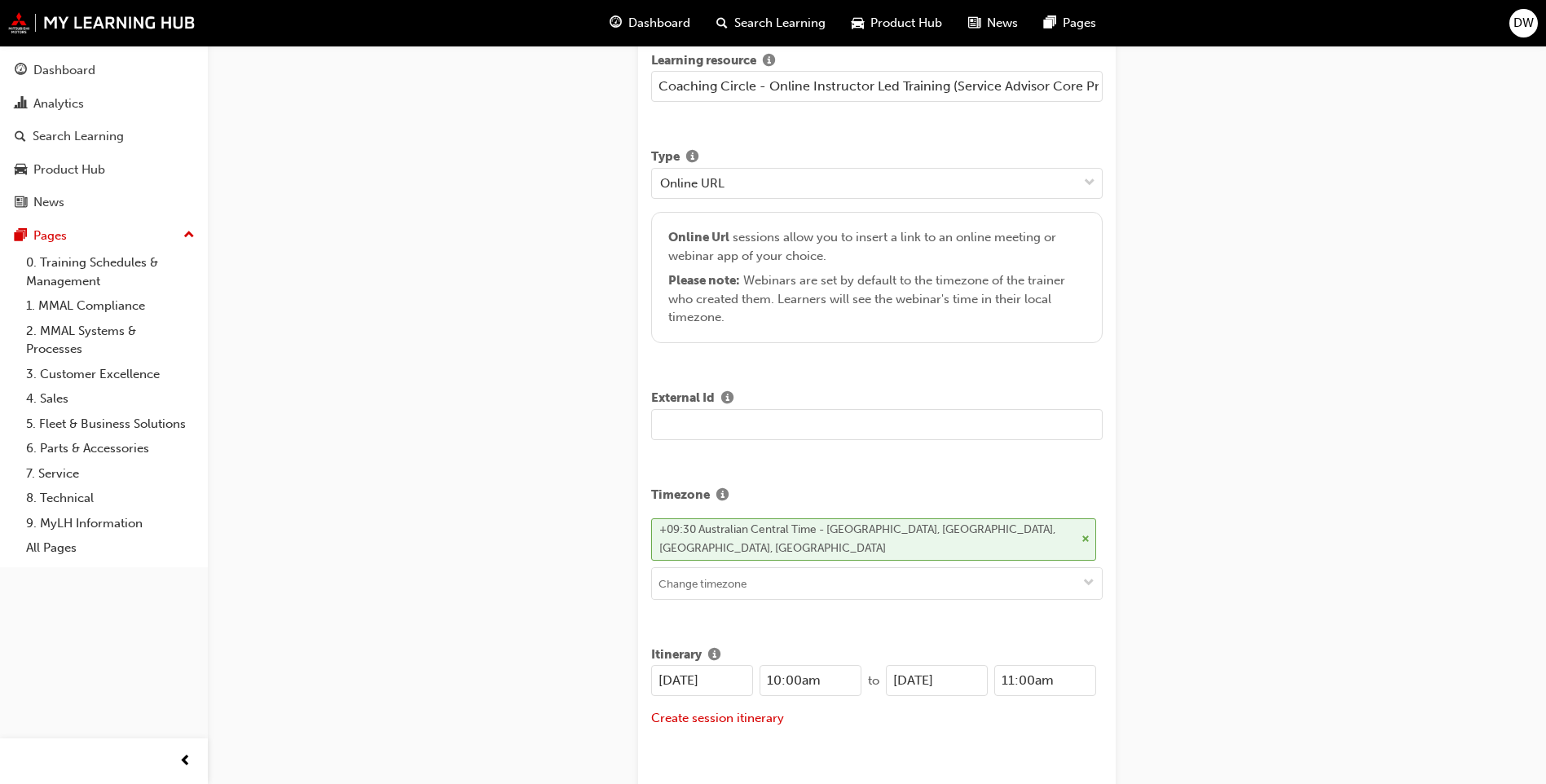
scroll to position [187, 0]
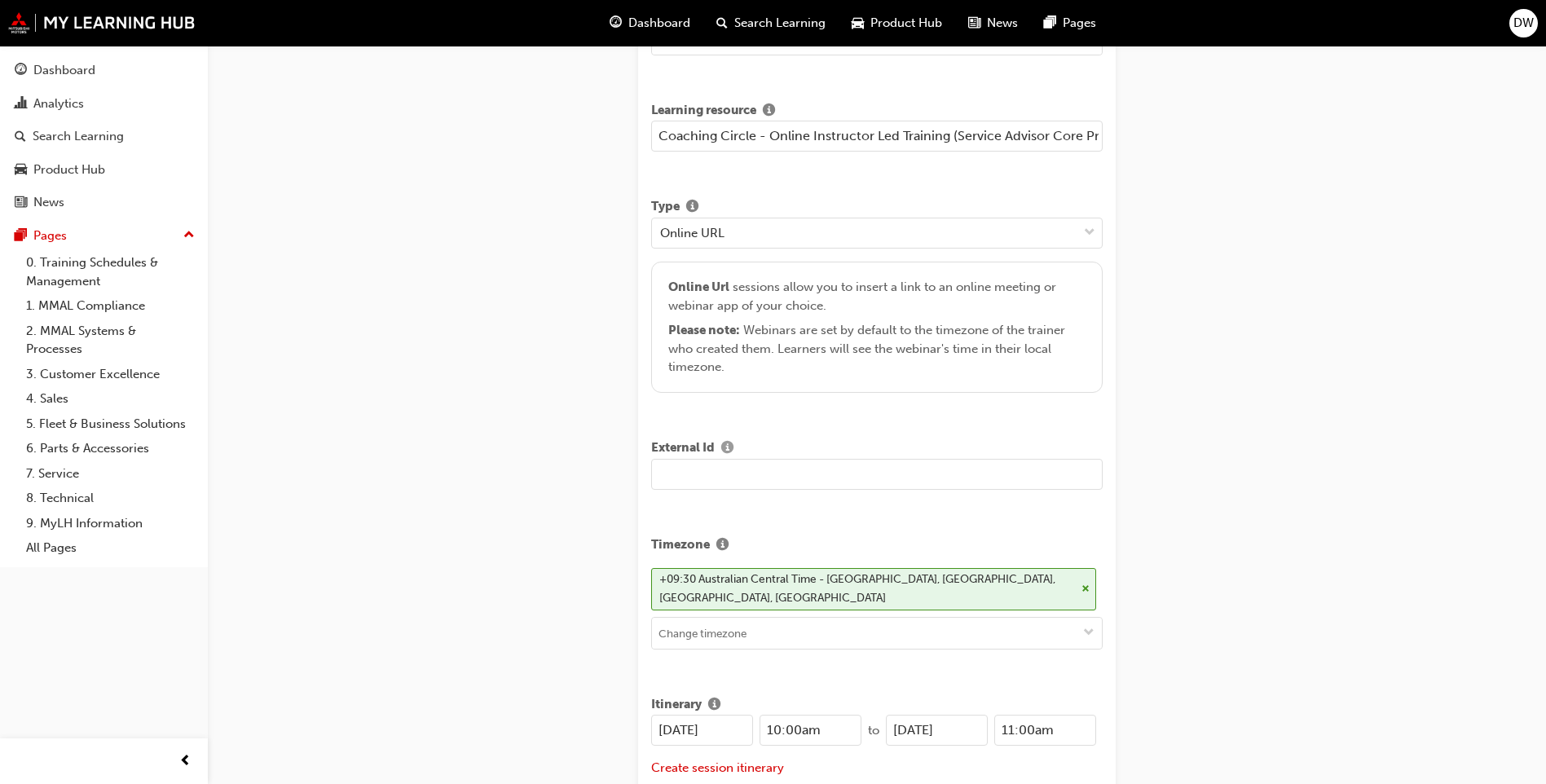
click at [724, 446] on span "info-icon" at bounding box center [727, 448] width 12 height 14
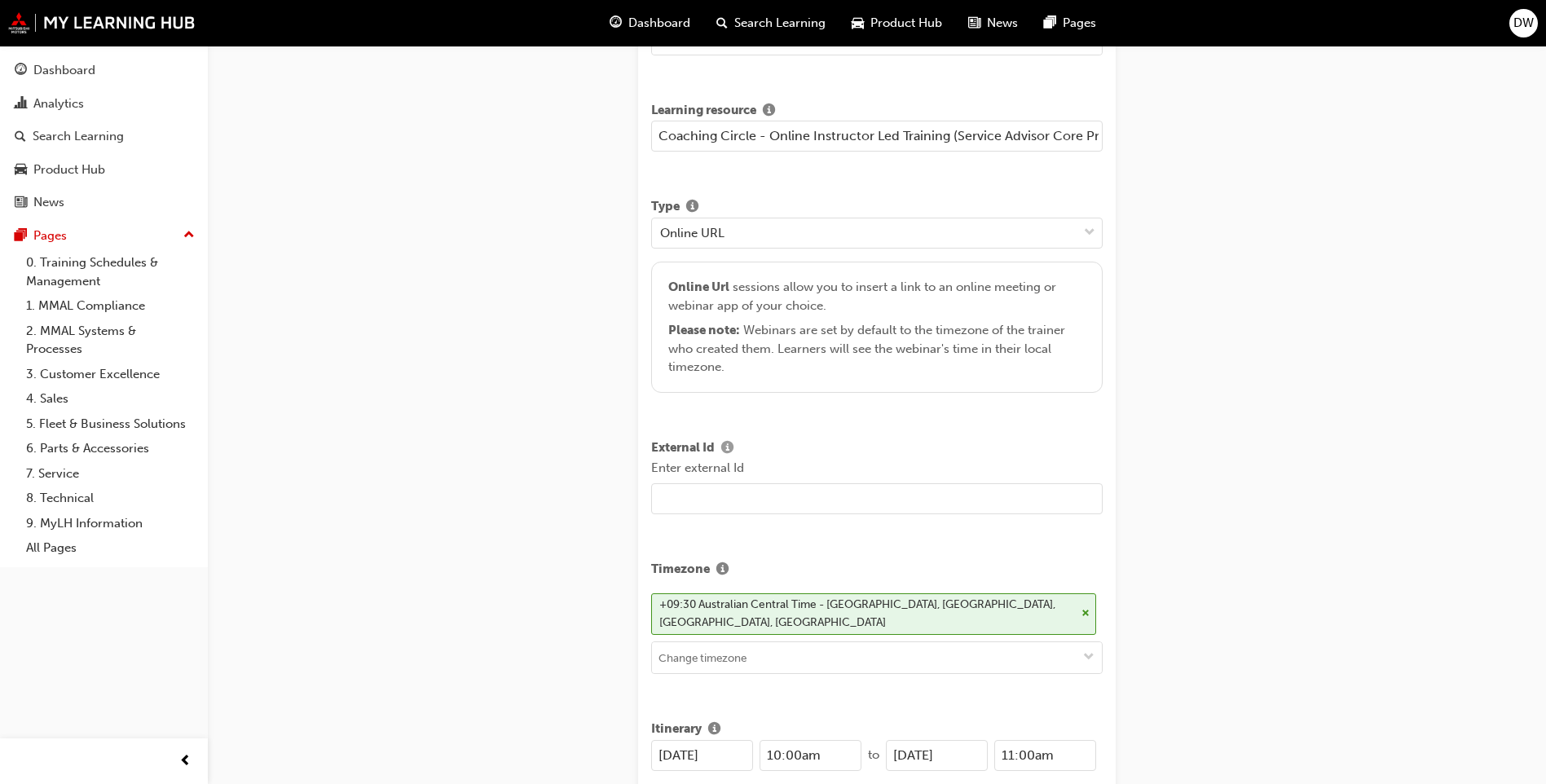
click at [724, 446] on span "info-icon" at bounding box center [727, 448] width 12 height 14
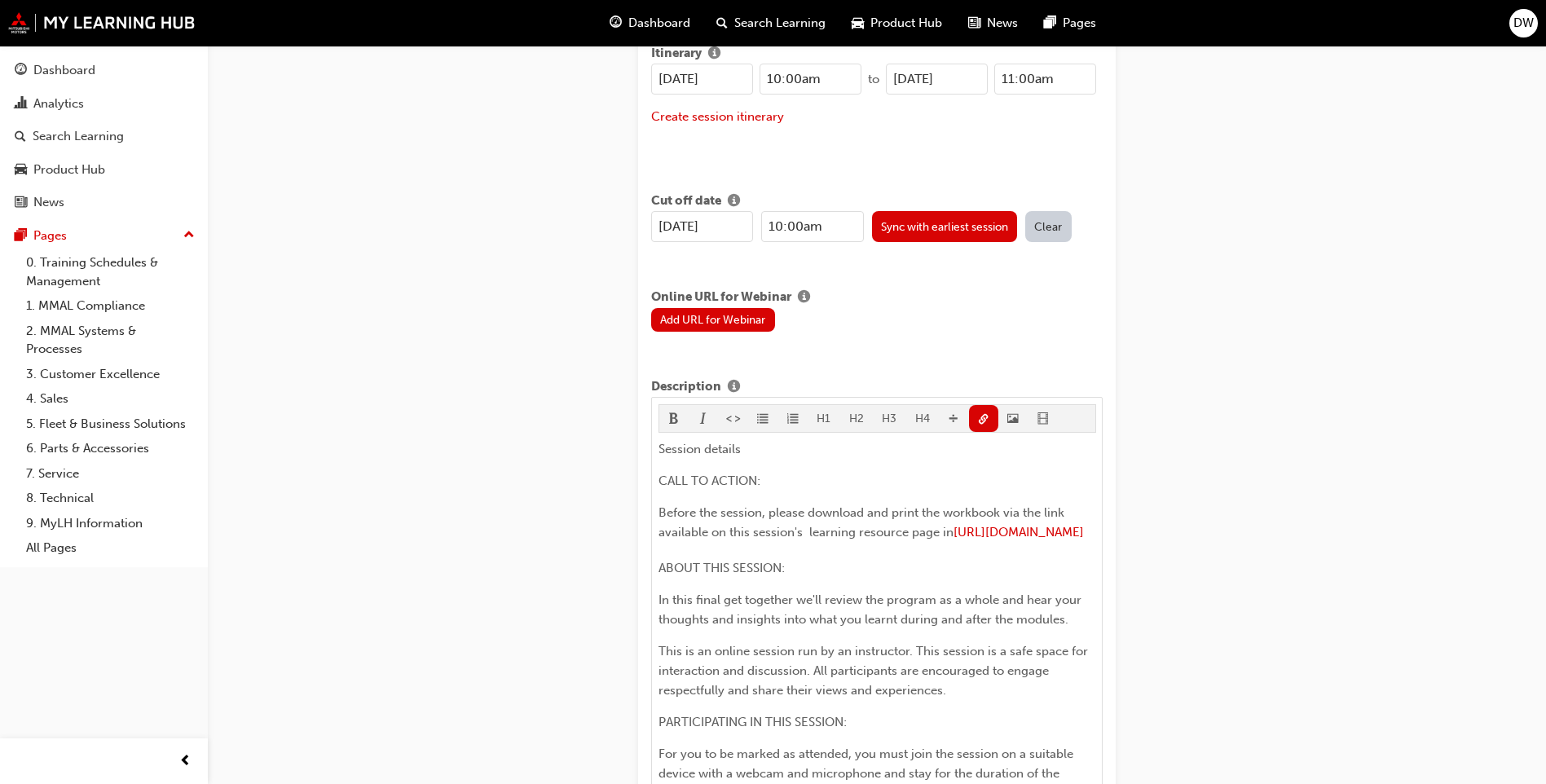
scroll to position [838, 0]
click at [741, 318] on button "Add URL for Webinar" at bounding box center [713, 319] width 124 height 24
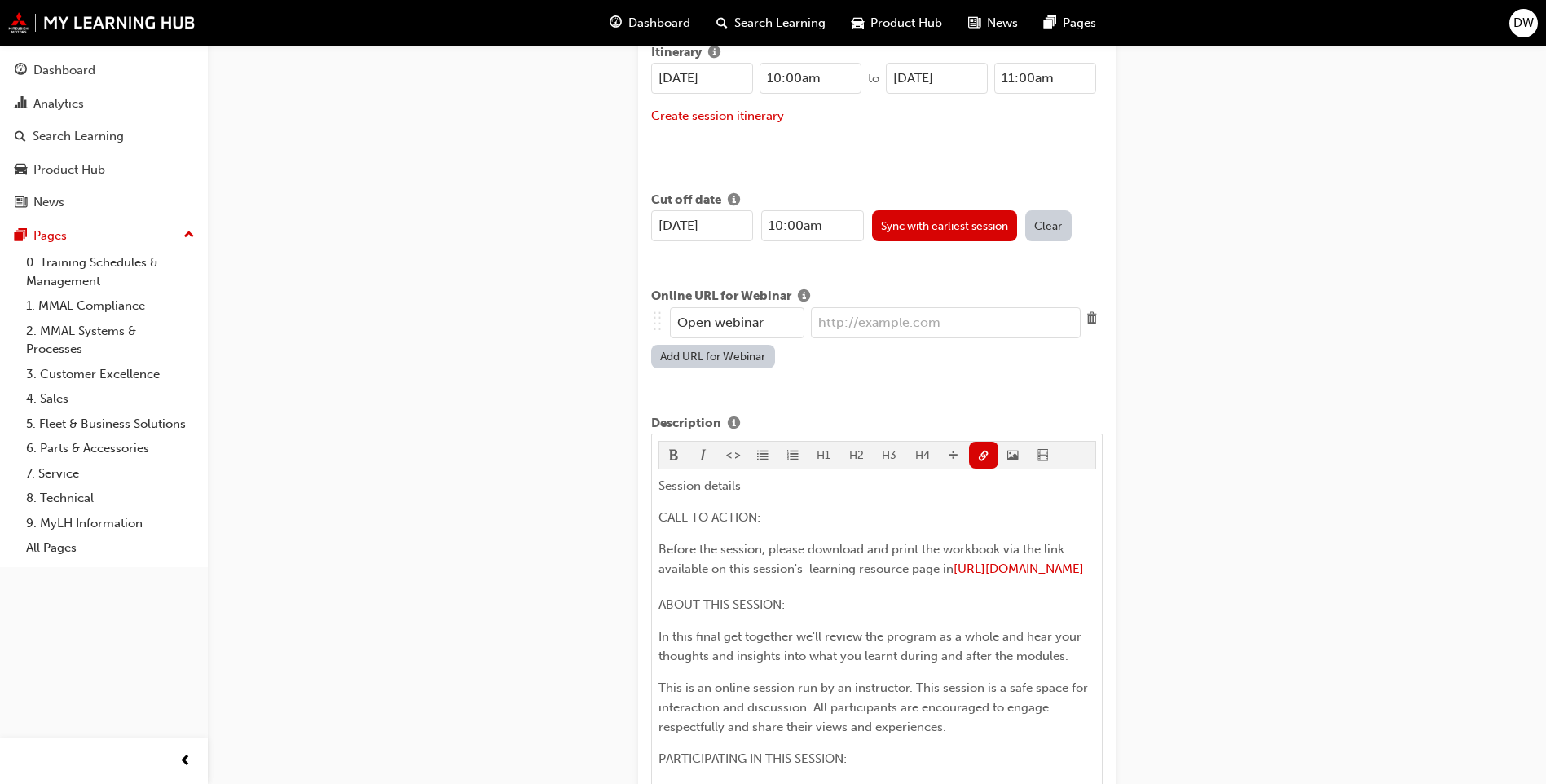
click at [743, 330] on input "Open webinar" at bounding box center [737, 322] width 135 height 31
click at [763, 324] on input "Open webinar" at bounding box center [737, 322] width 135 height 31
type input "O"
type input "Join session"
click at [858, 328] on input "url" at bounding box center [946, 322] width 269 height 31
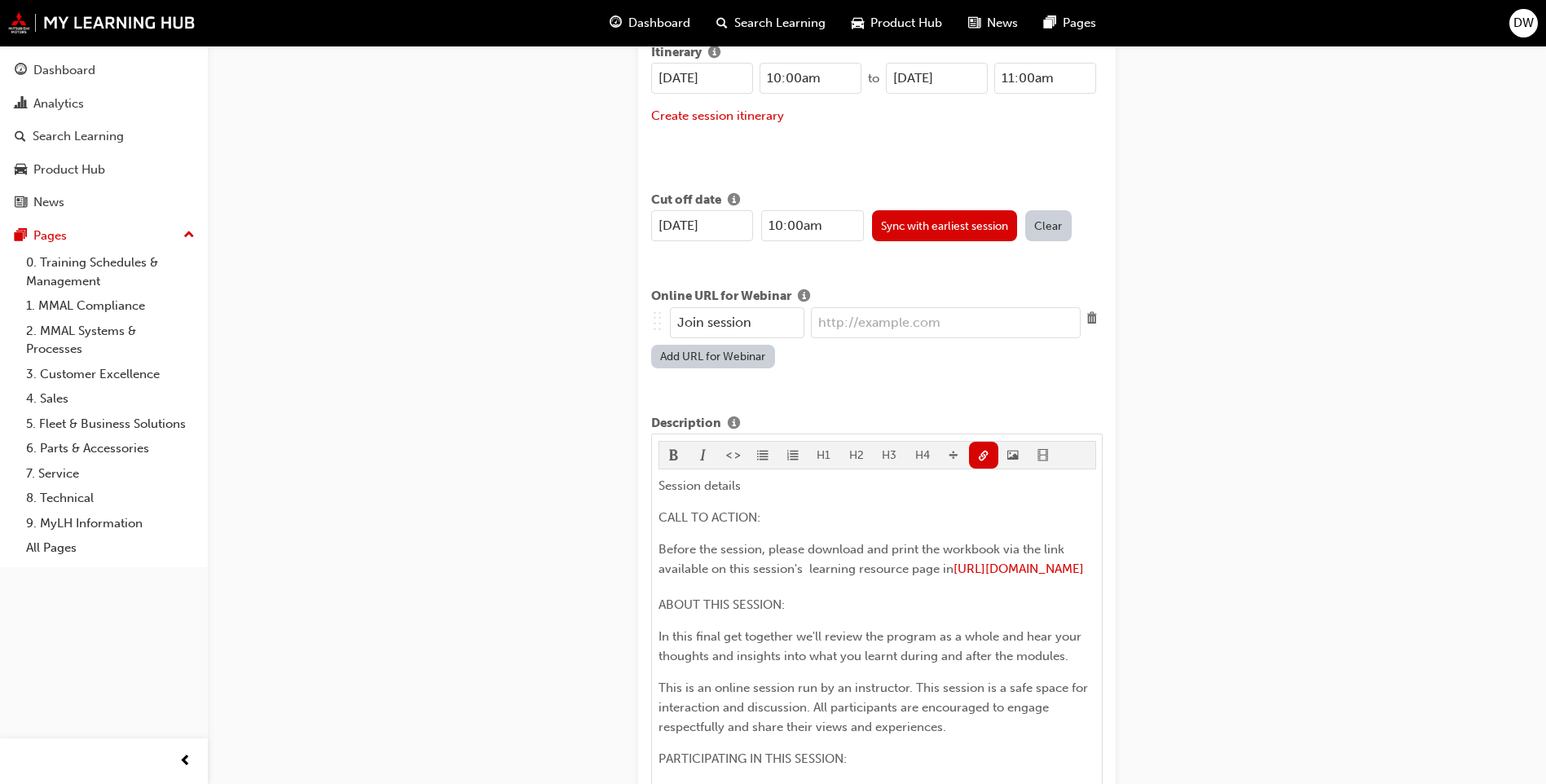
paste input "[URL][DOMAIN_NAME]"
type input "[URL][DOMAIN_NAME]"
click at [717, 362] on button "Add URL for Webinar" at bounding box center [713, 356] width 124 height 24
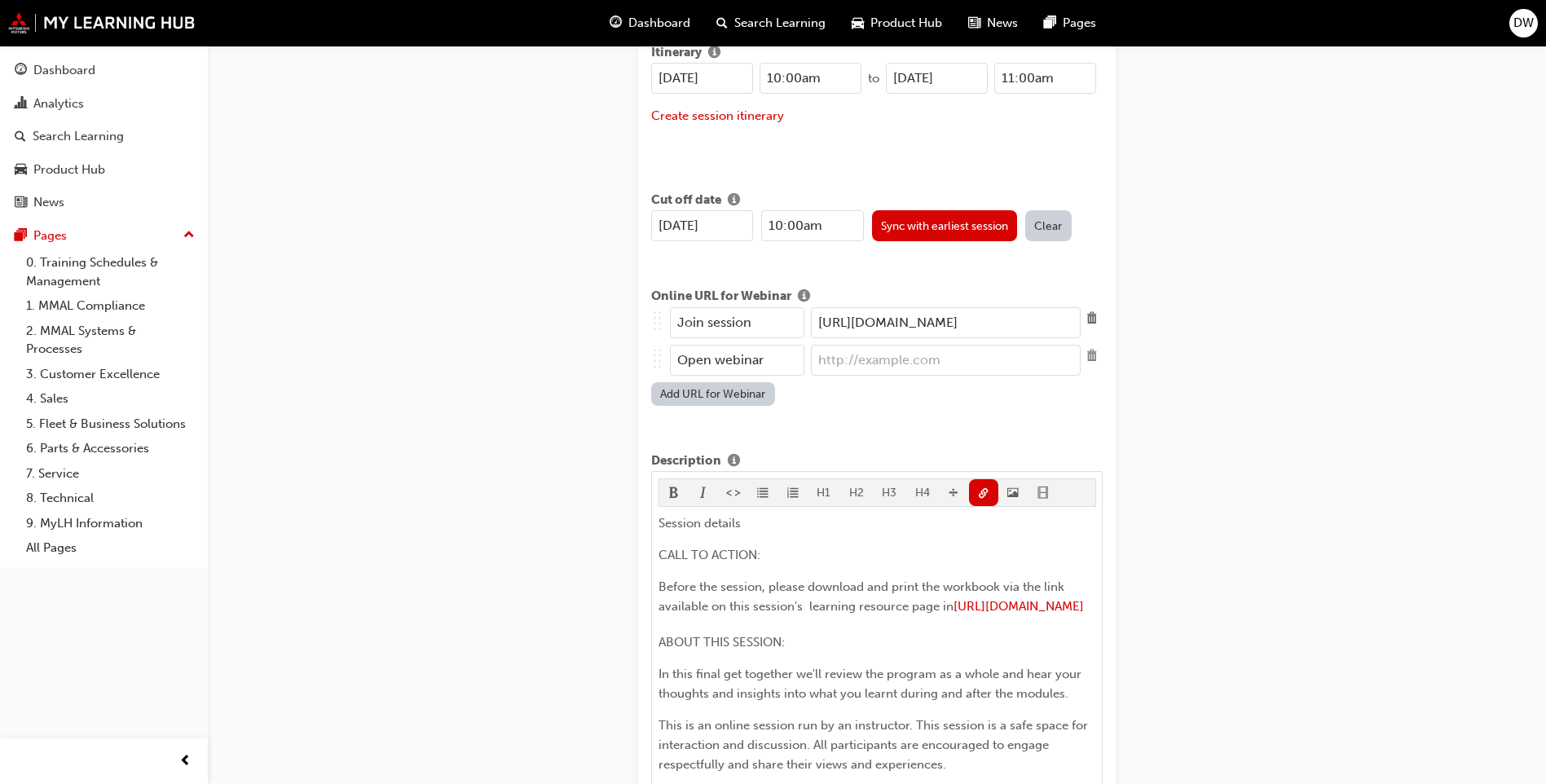
click at [1091, 354] on span "Delete" at bounding box center [1092, 356] width 22 height 22
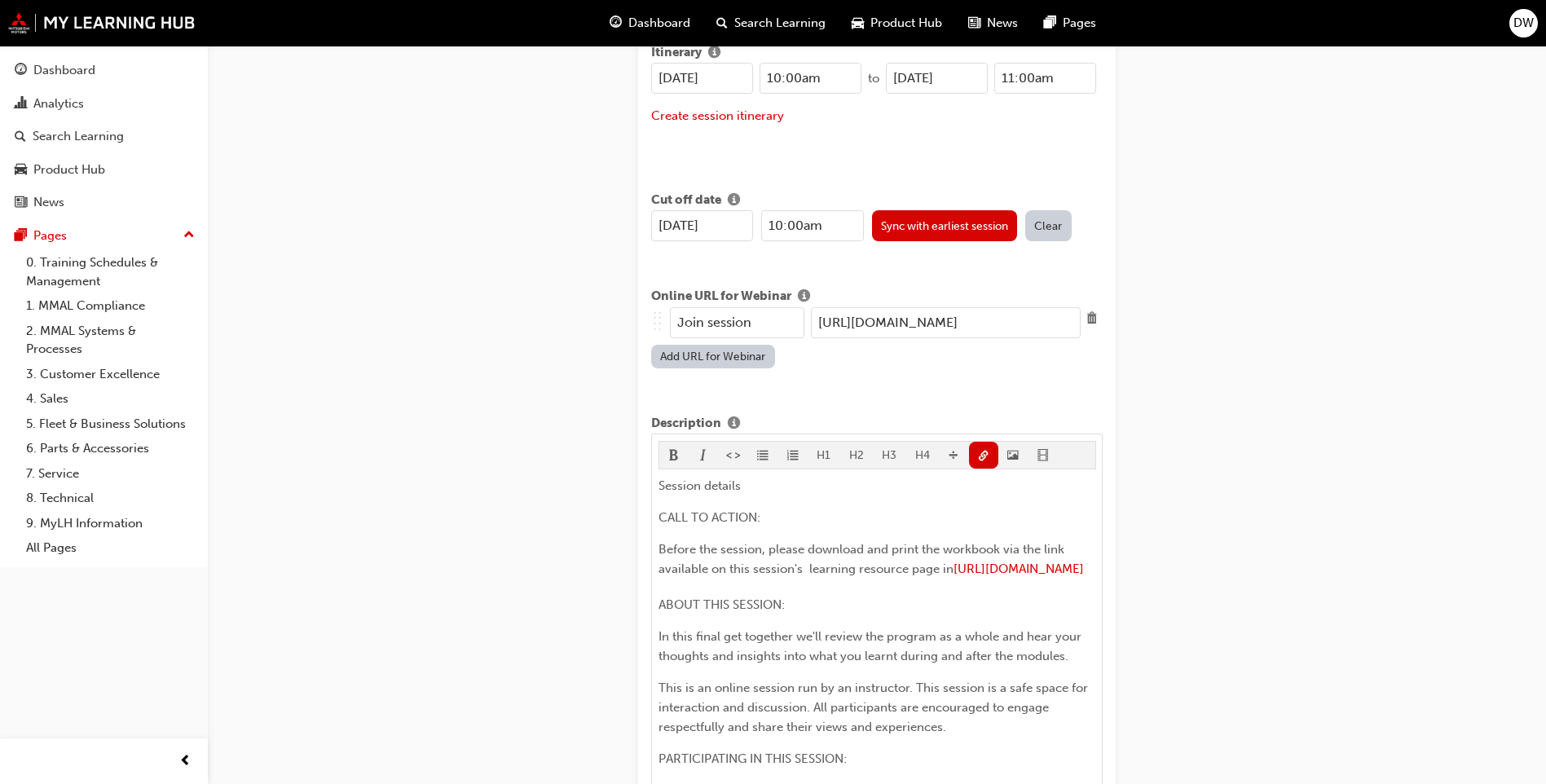
click at [1022, 325] on input "[URL][DOMAIN_NAME]" at bounding box center [946, 322] width 269 height 31
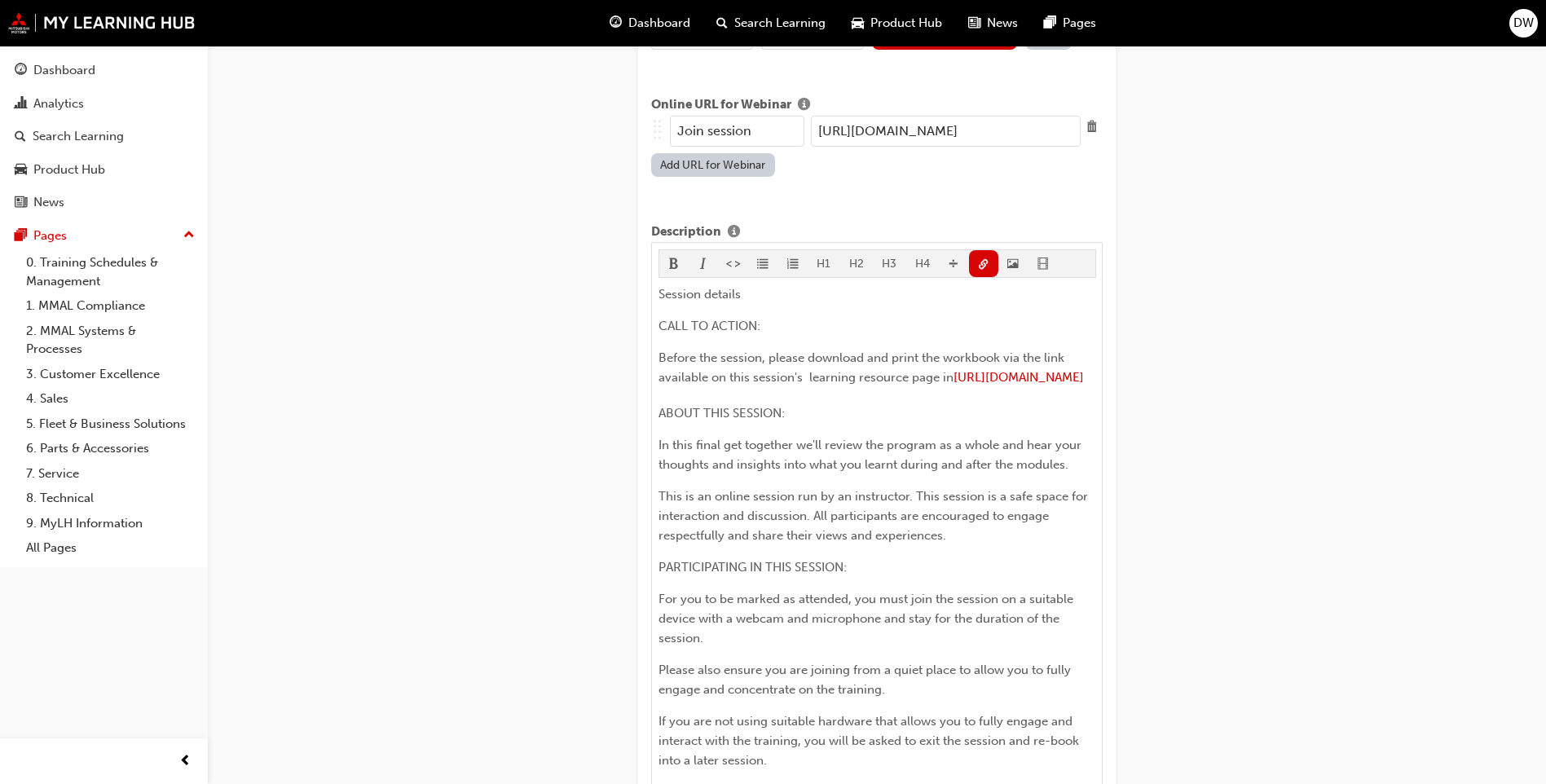
scroll to position [954, 0]
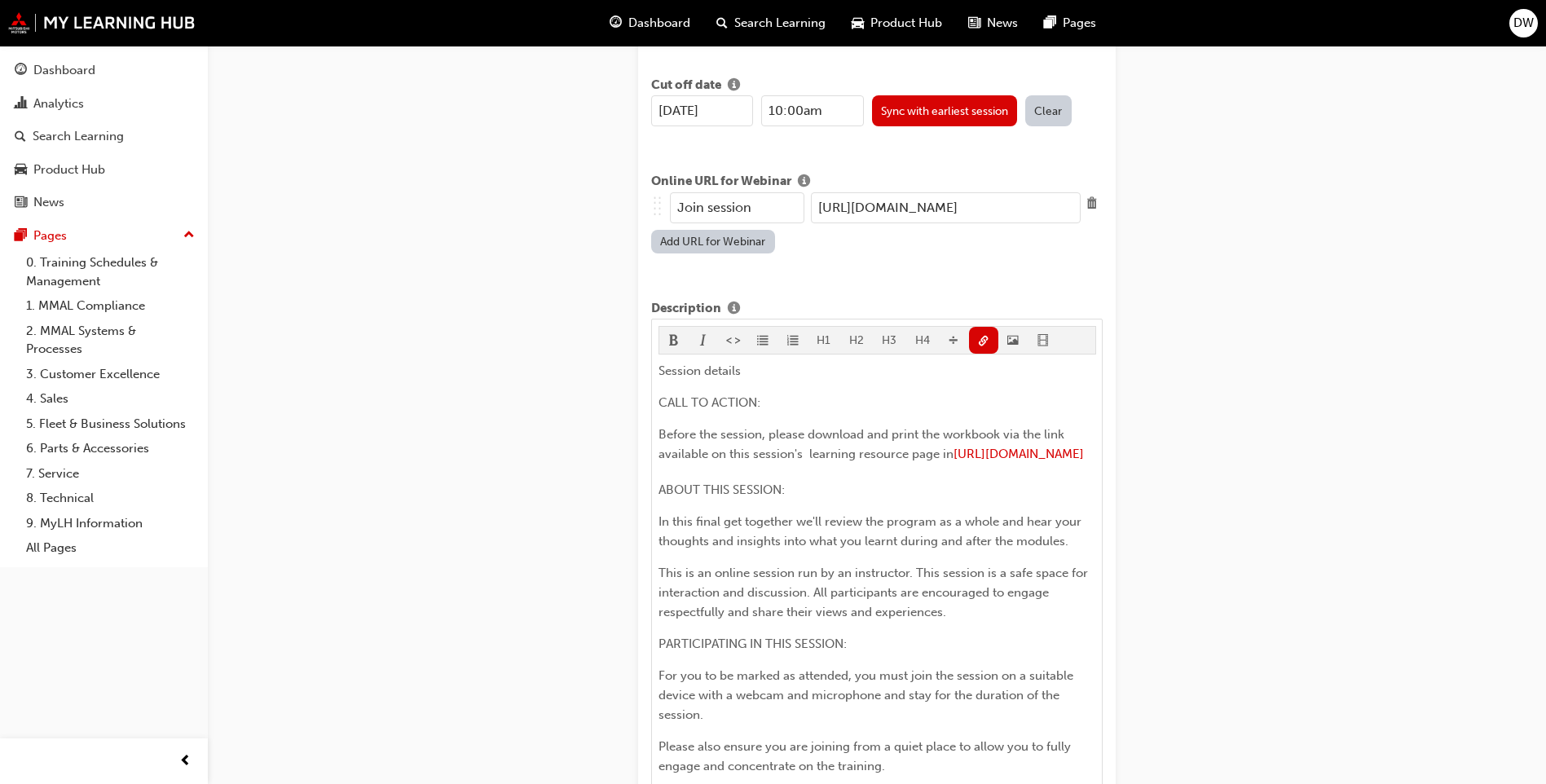
click at [1040, 209] on input "[URL][DOMAIN_NAME]" at bounding box center [946, 208] width 269 height 31
click at [1191, 205] on div "Create new session STEP 1 OF 1 Title Coaching Circle - Online Instructor Led Tr…" at bounding box center [773, 688] width 1546 height 3285
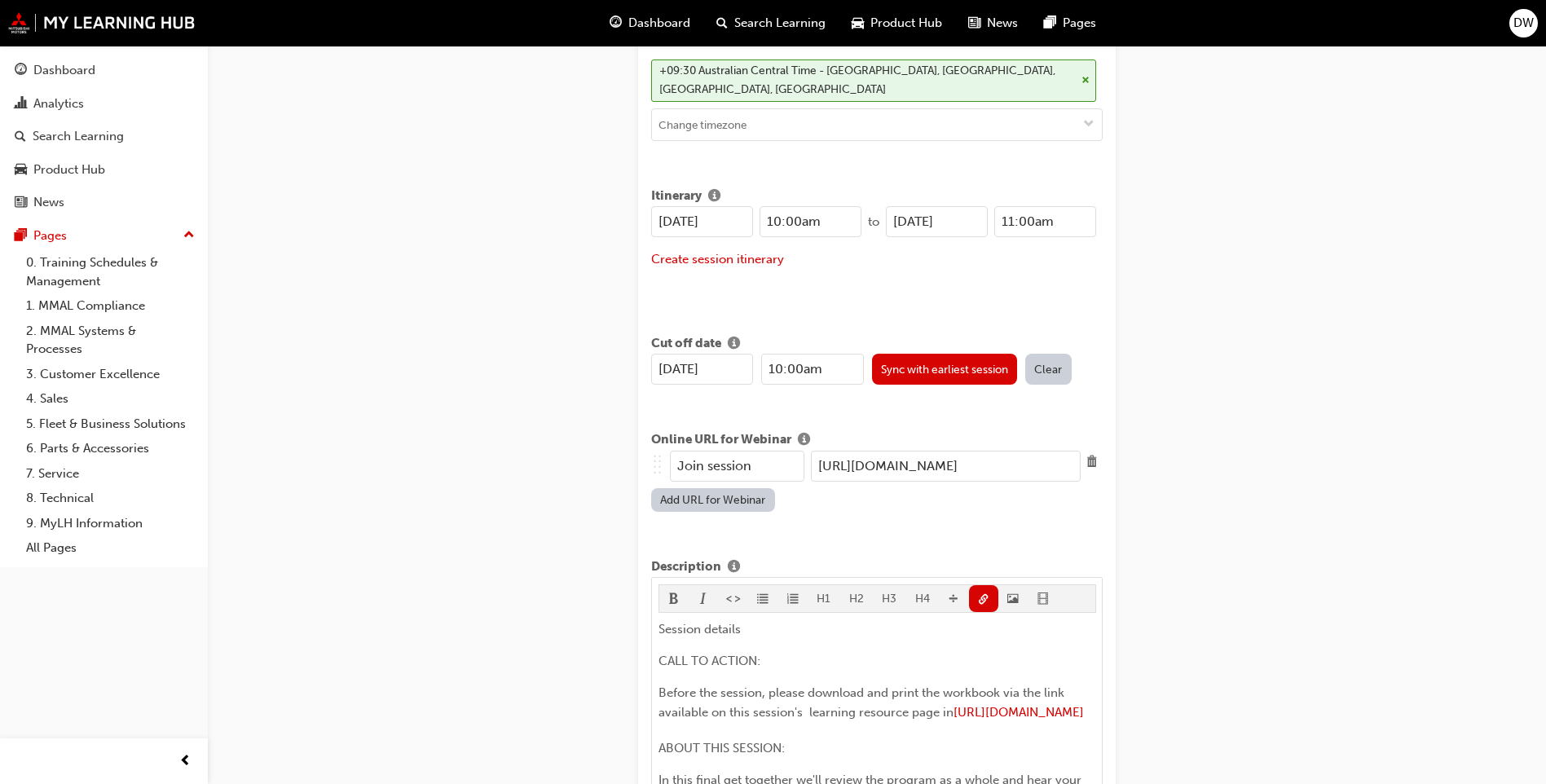
scroll to position [628, 0]
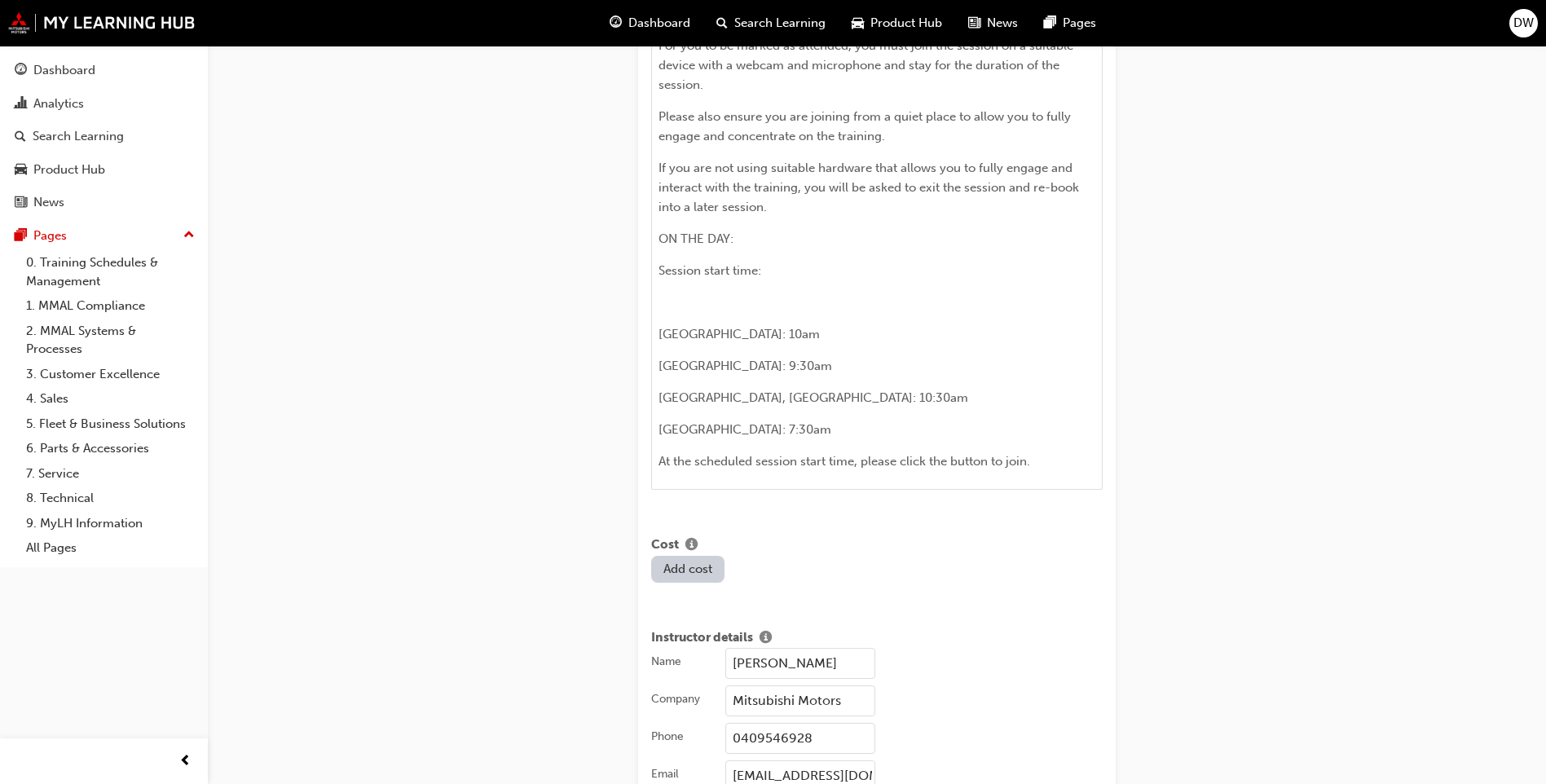
scroll to position [1605, 0]
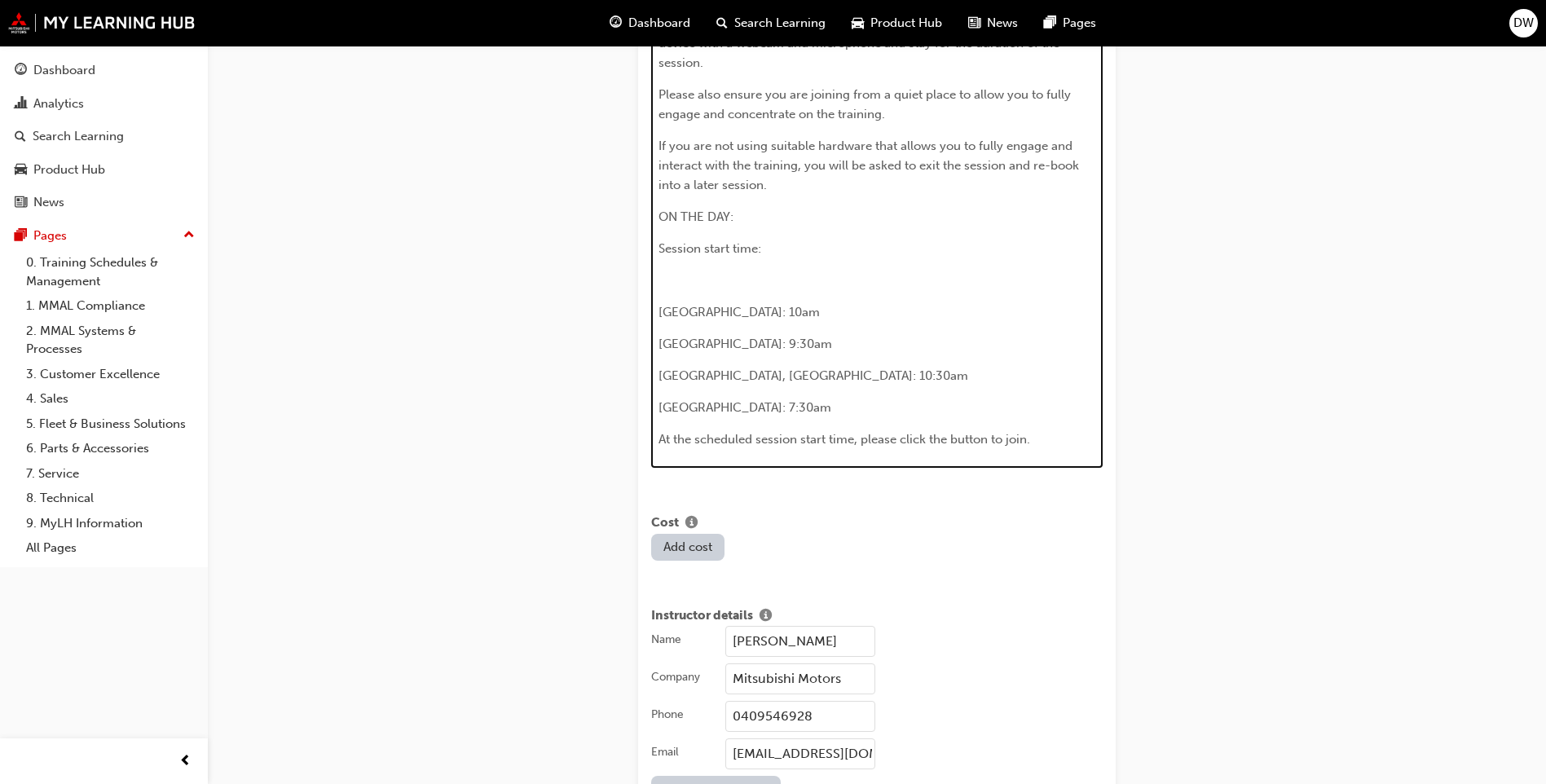
click at [701, 414] on span "Perth: 7:30am" at bounding box center [745, 407] width 173 height 14
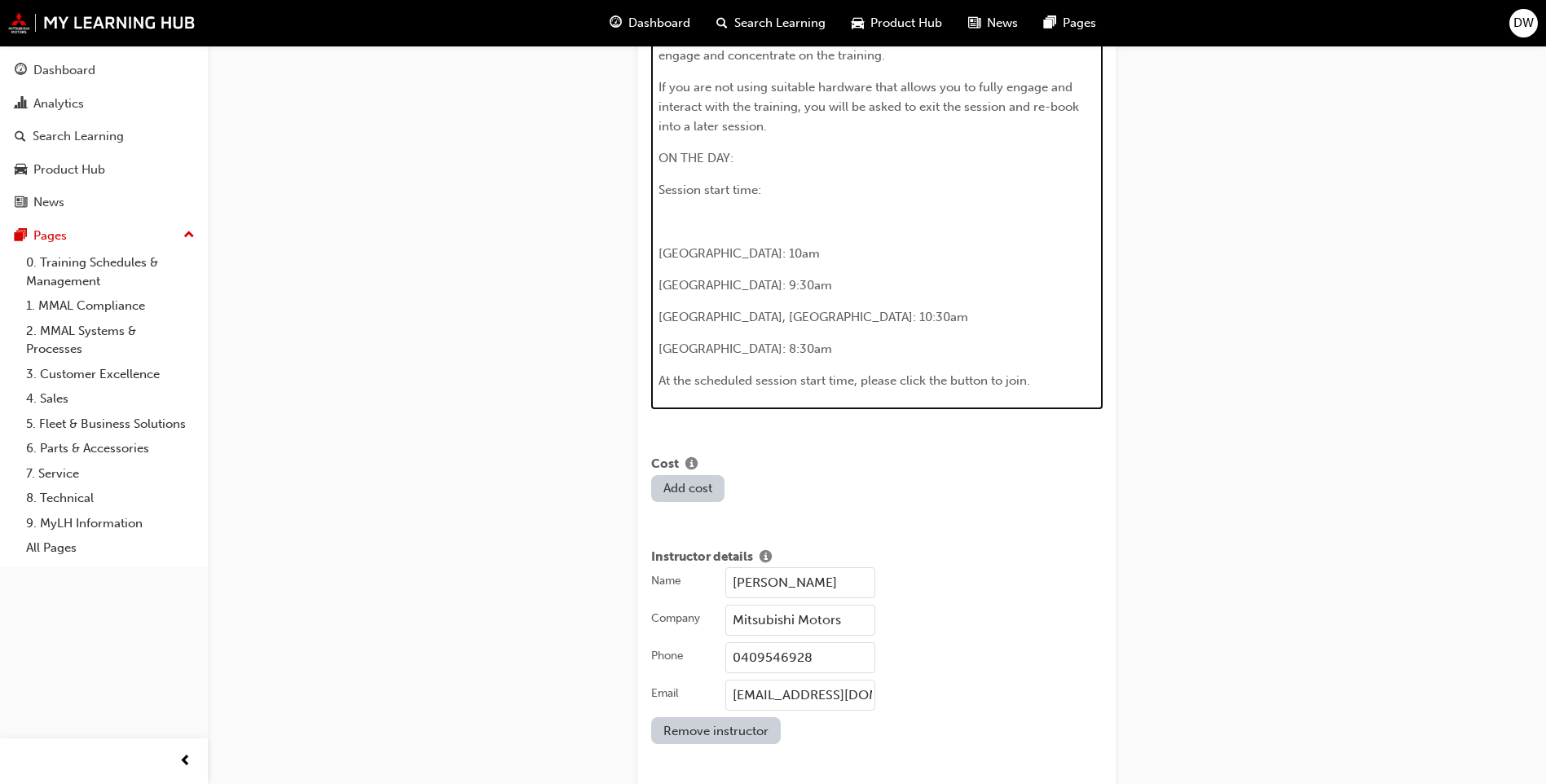
click at [707, 261] on span "Adelaide: 10am" at bounding box center [739, 253] width 161 height 14
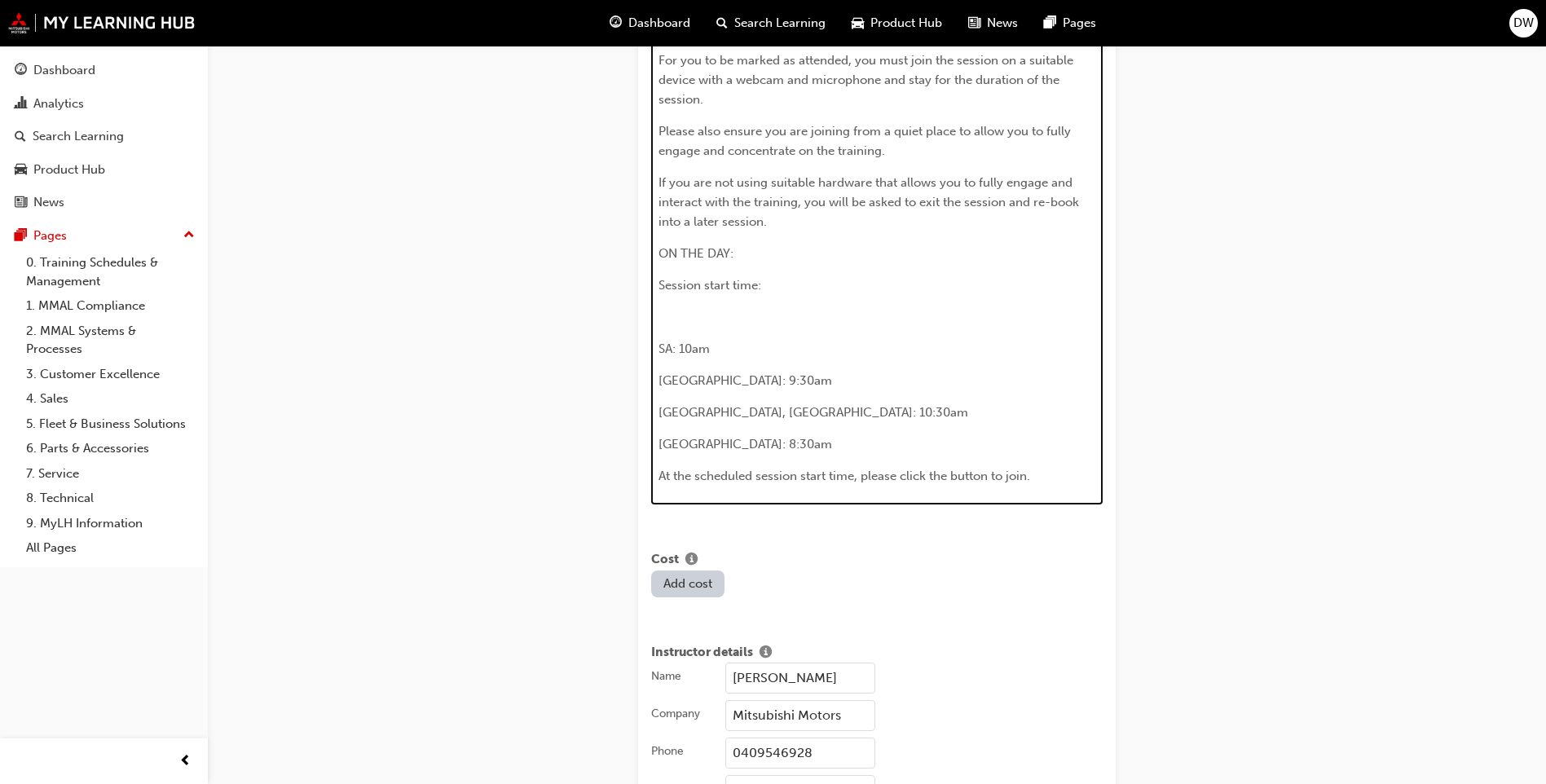
scroll to position [1600, 0]
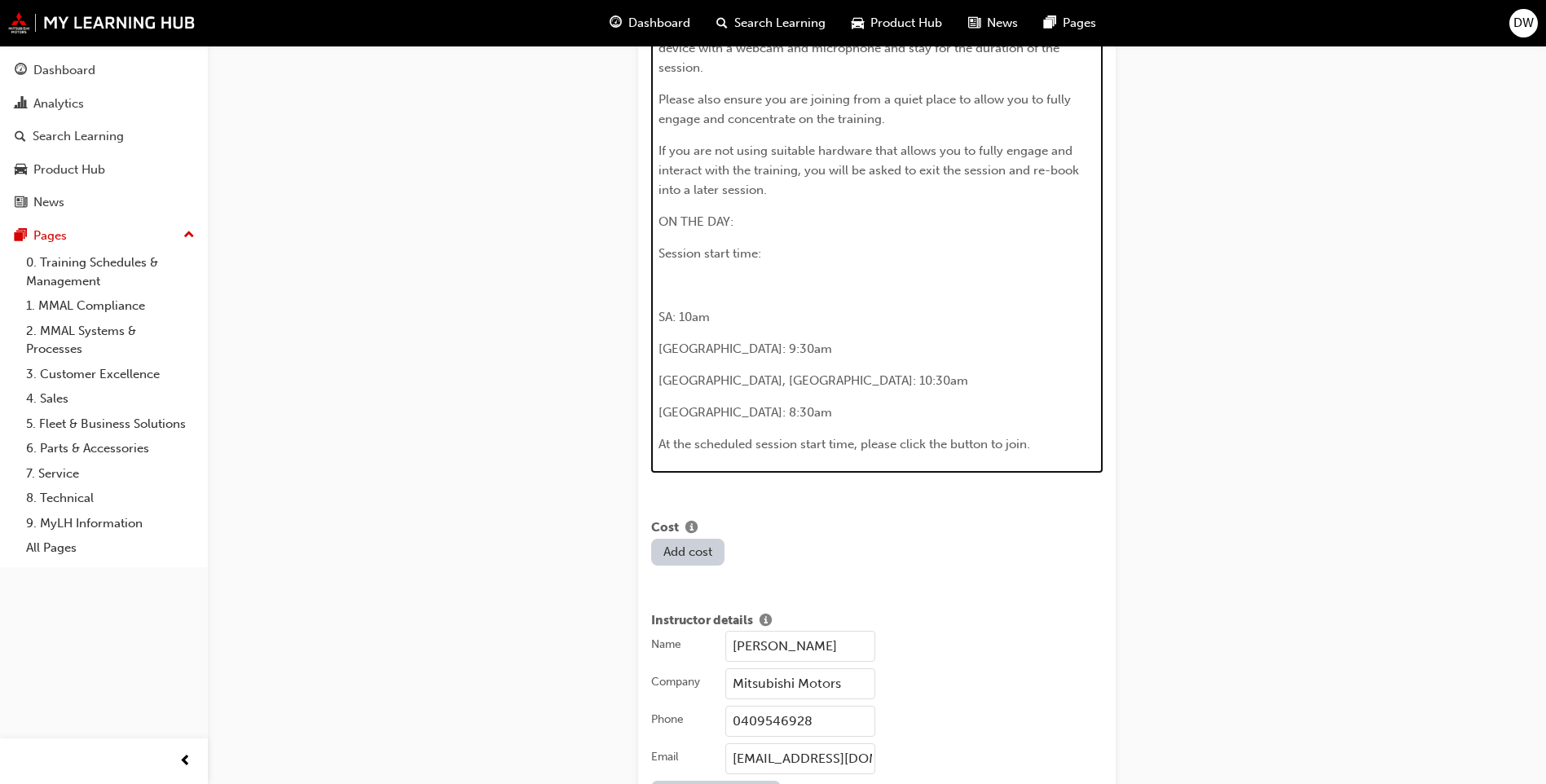
click at [759, 356] on span "Queensland: 9:30am" at bounding box center [745, 348] width 174 height 14
click at [766, 388] on span "Melbourne, Sydney: 10:30am" at bounding box center [813, 380] width 310 height 14
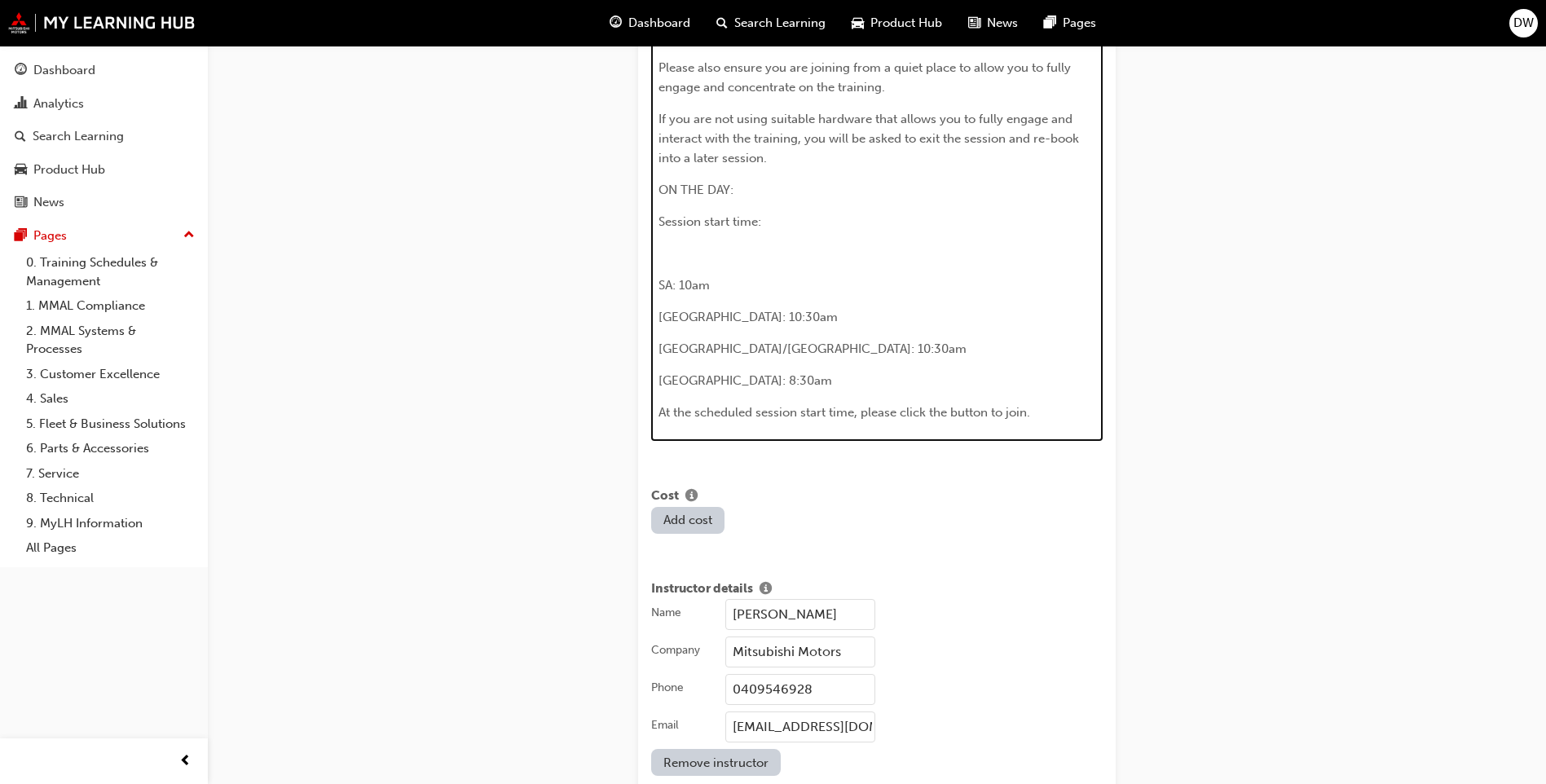
click at [688, 388] on span "Perth: 8:30am" at bounding box center [745, 380] width 174 height 14
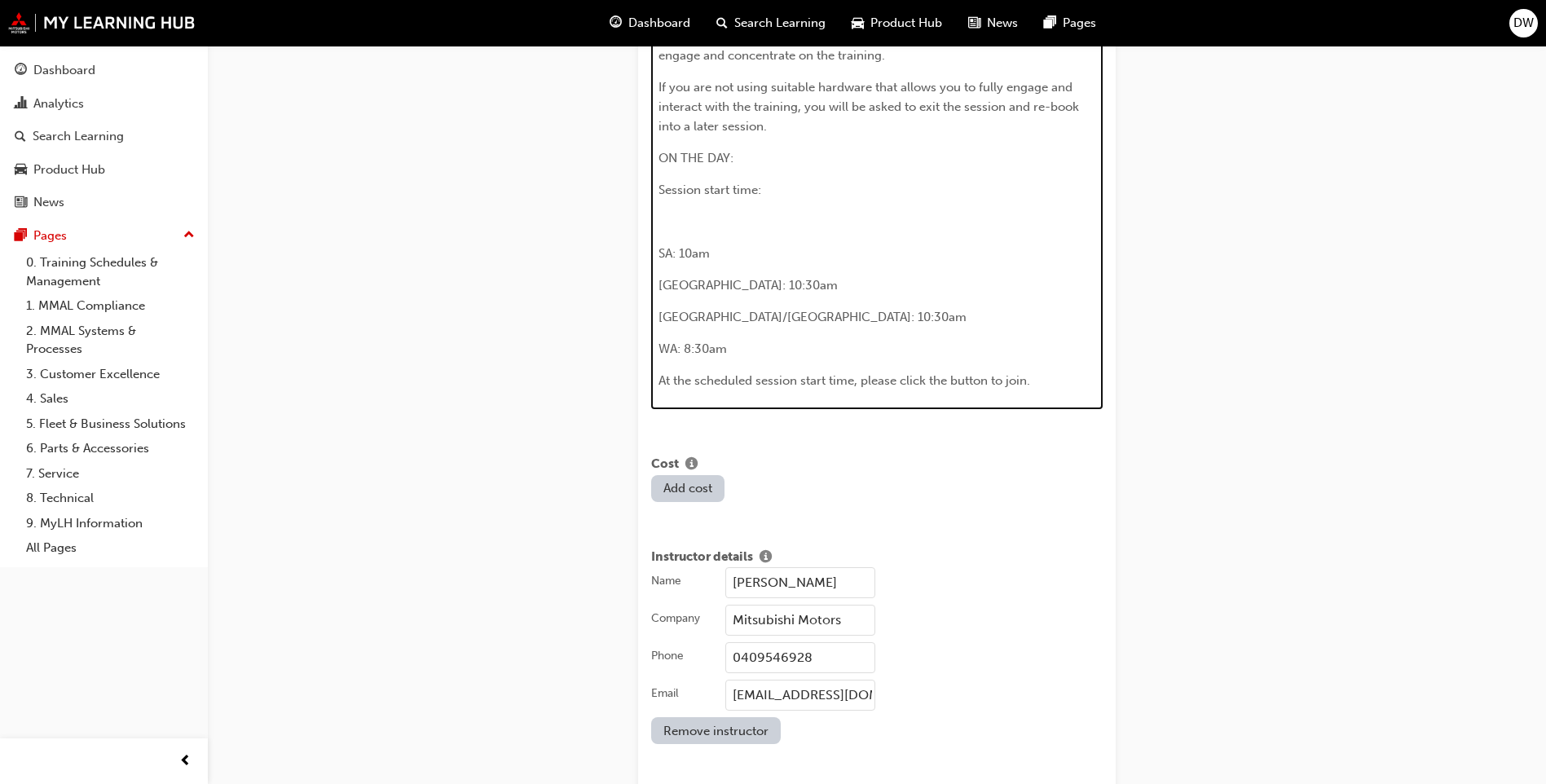
click at [680, 324] on span "VIC/NSW: 10:30am" at bounding box center [812, 317] width 308 height 14
click at [684, 324] on span "VIC/NSW: 10:30am" at bounding box center [812, 317] width 308 height 14
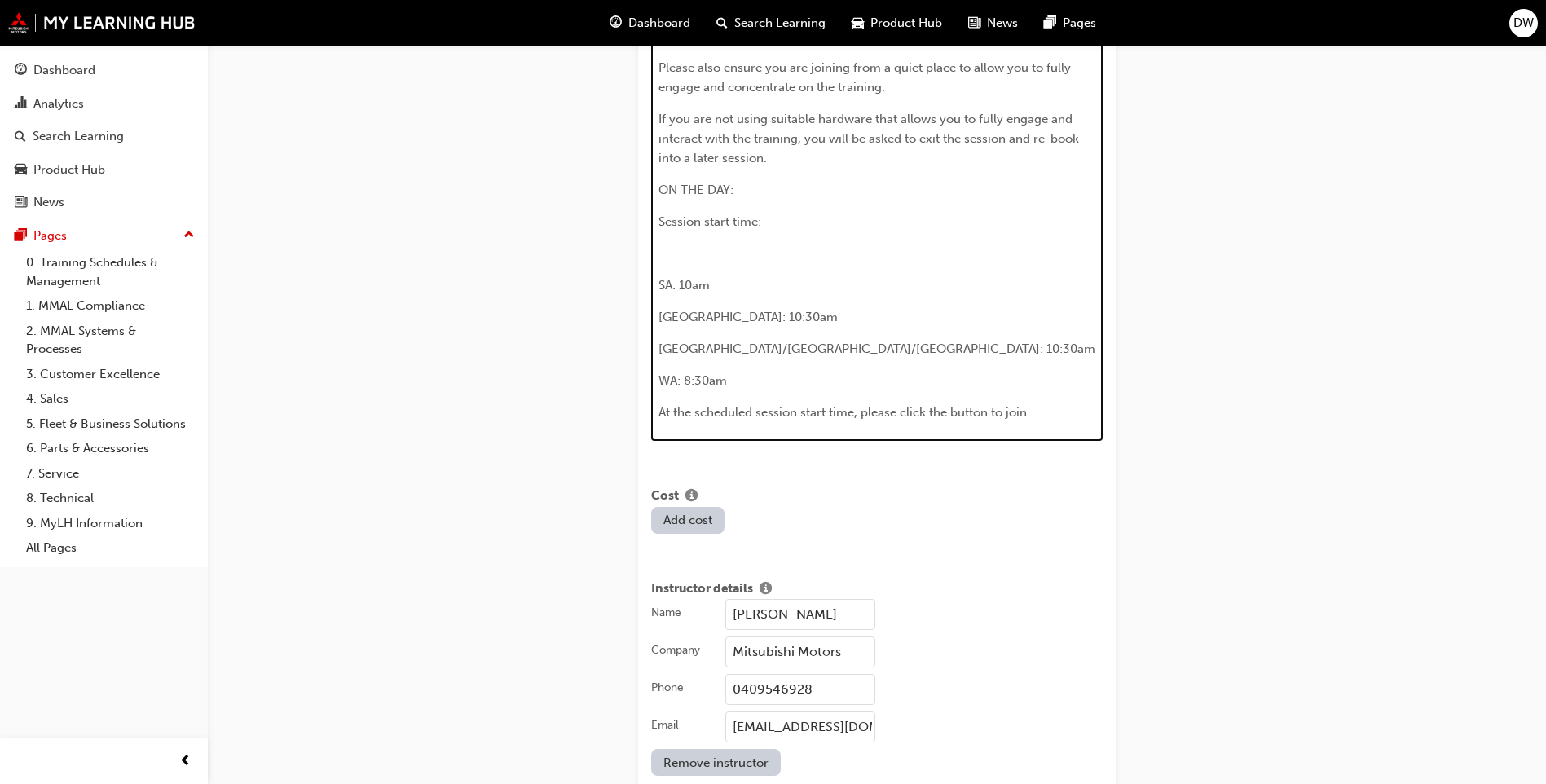
click at [726, 324] on span "Queensland: 10:30am" at bounding box center [747, 317] width 179 height 14
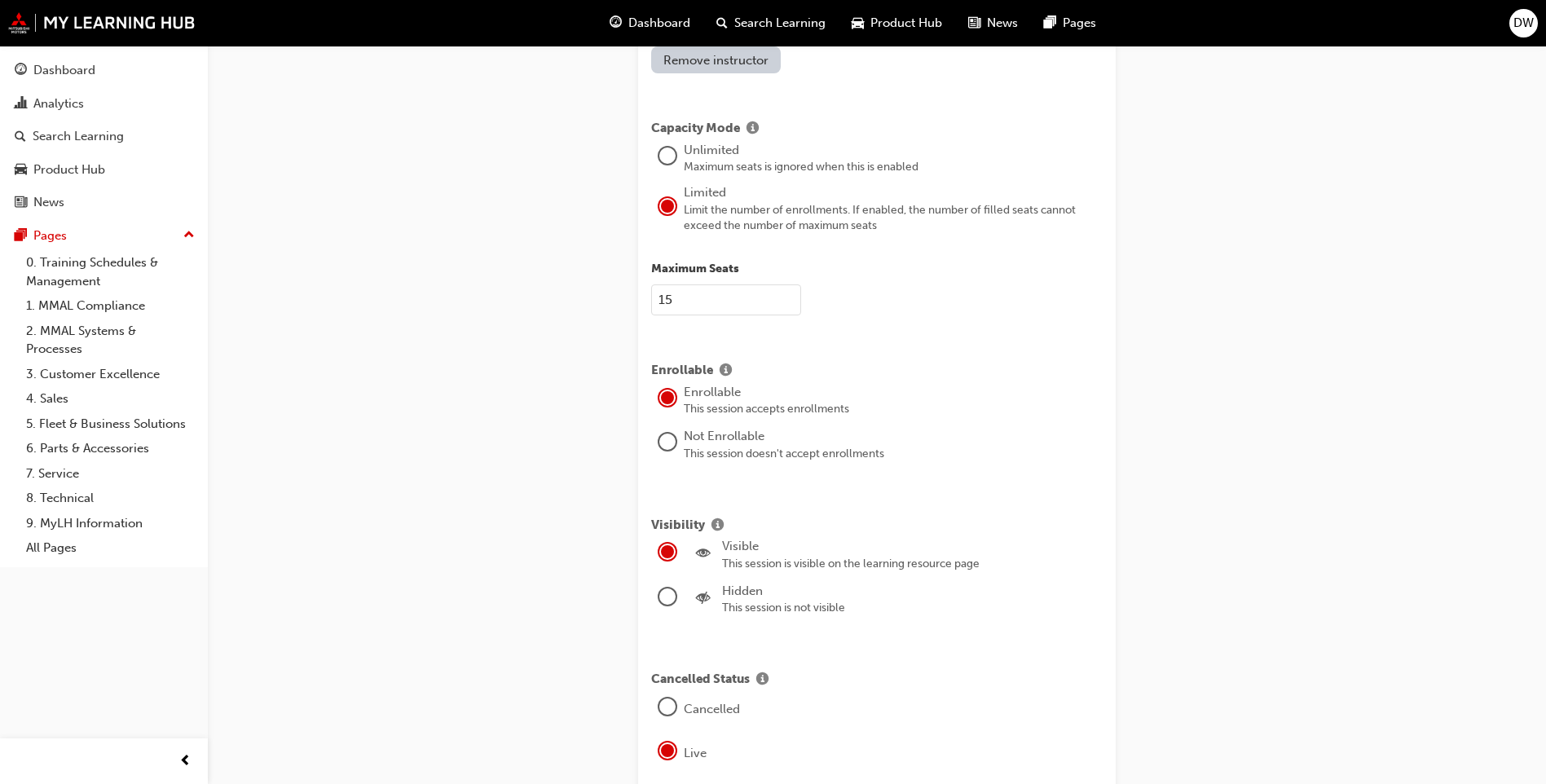
scroll to position [2544, 0]
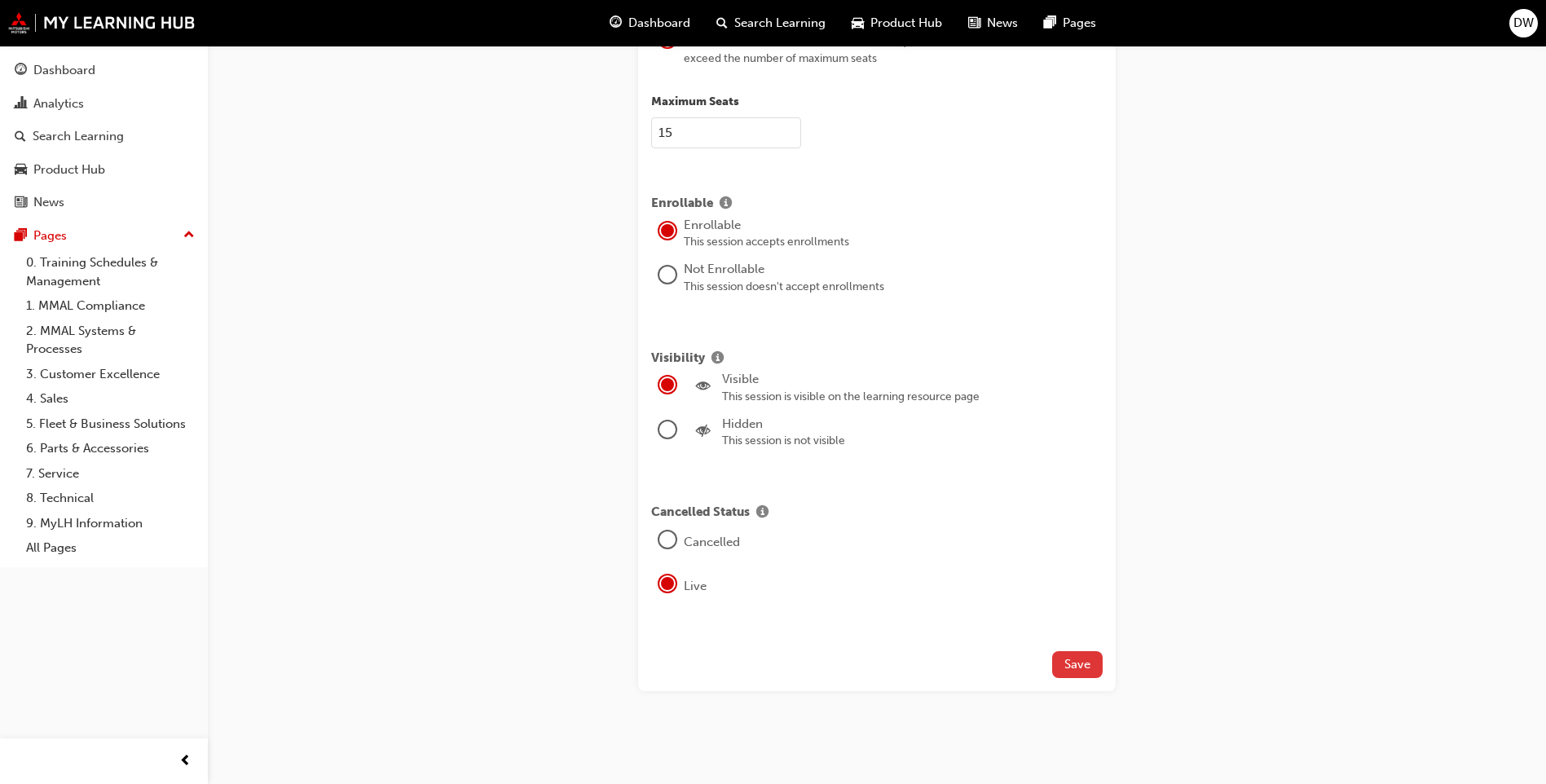
click at [1093, 667] on button "Save" at bounding box center [1077, 665] width 50 height 27
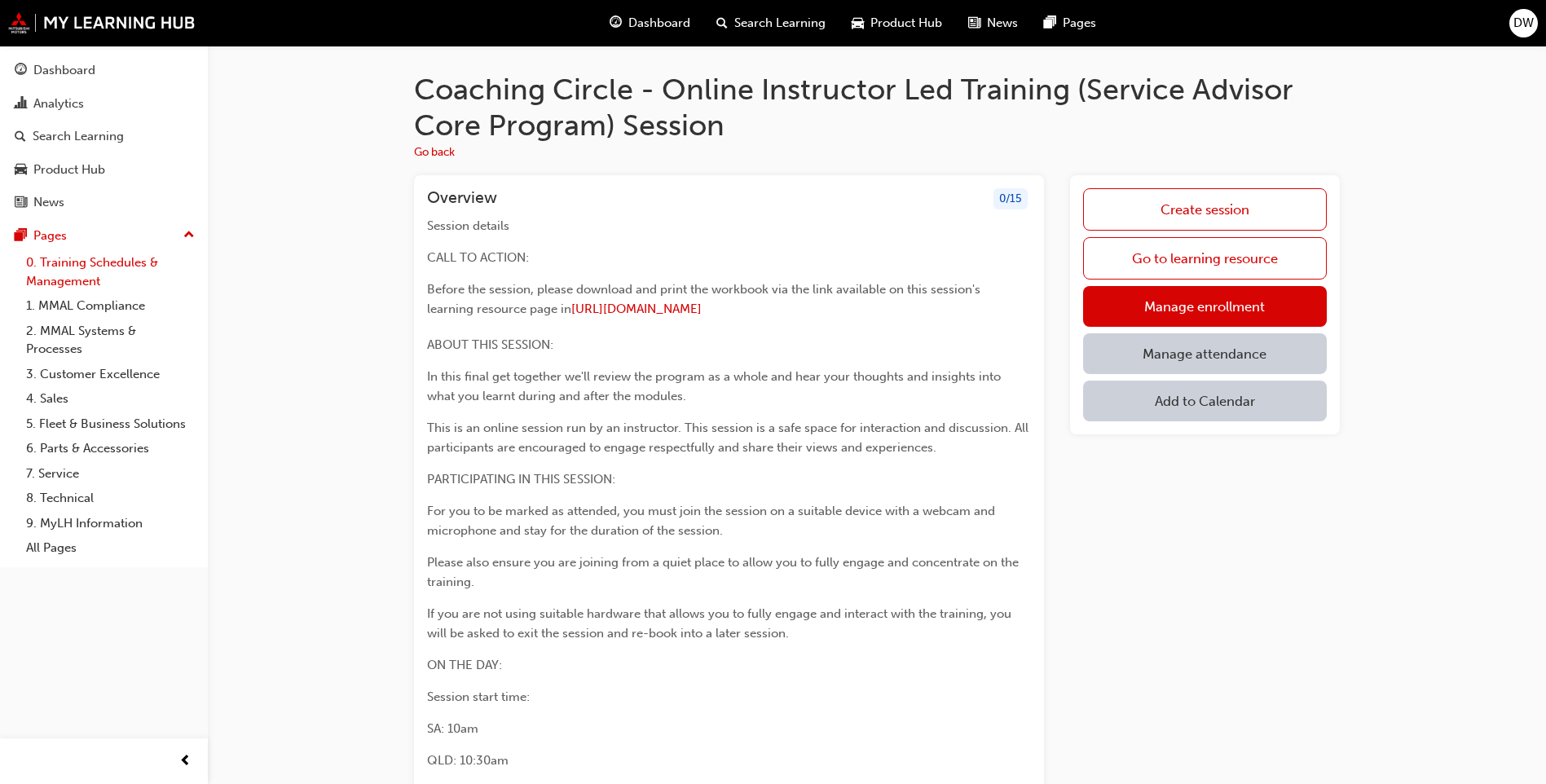
click at [134, 261] on link "0. Training Schedules & Management" at bounding box center [111, 272] width 182 height 44
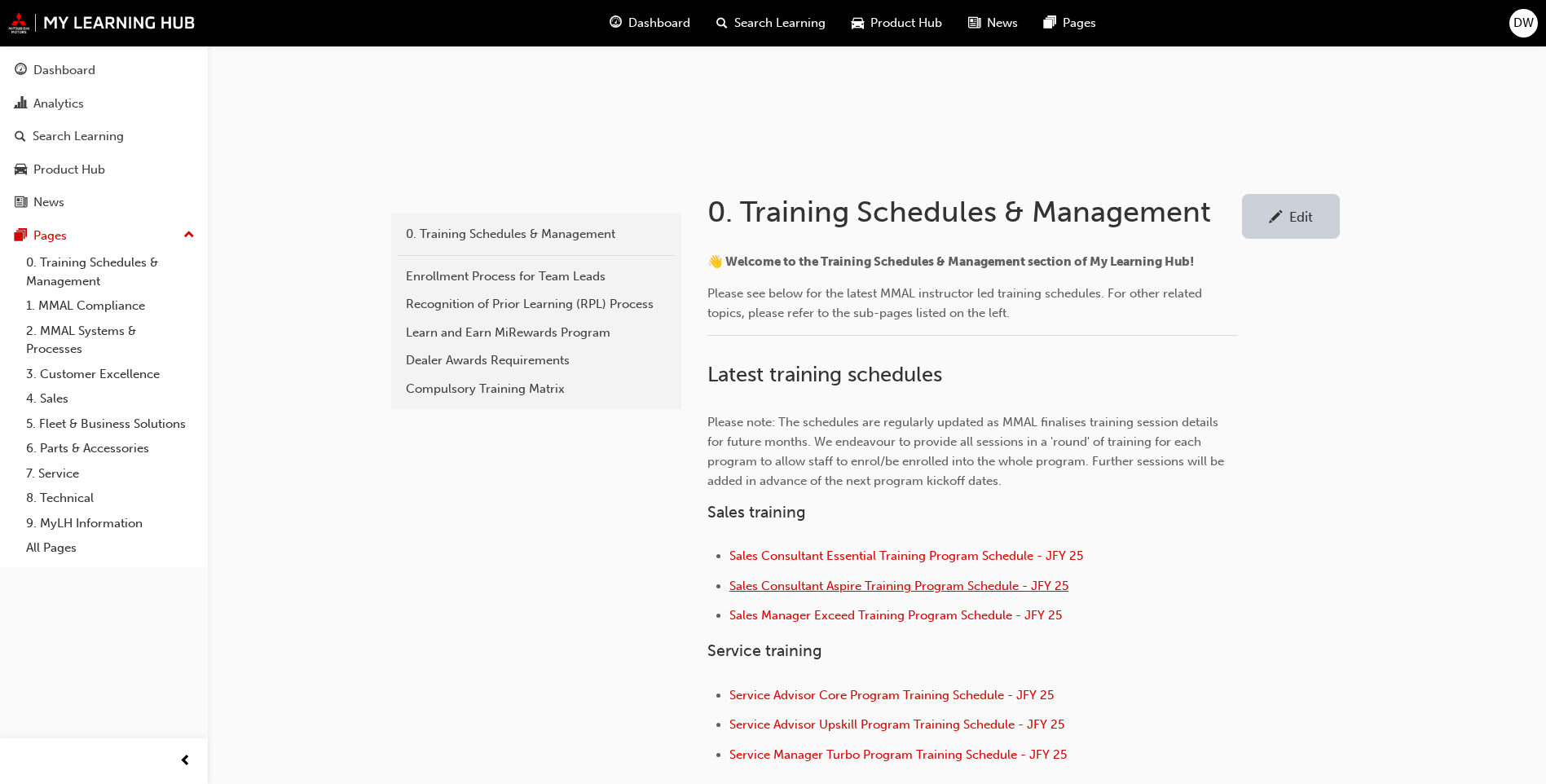
scroll to position [408, 0]
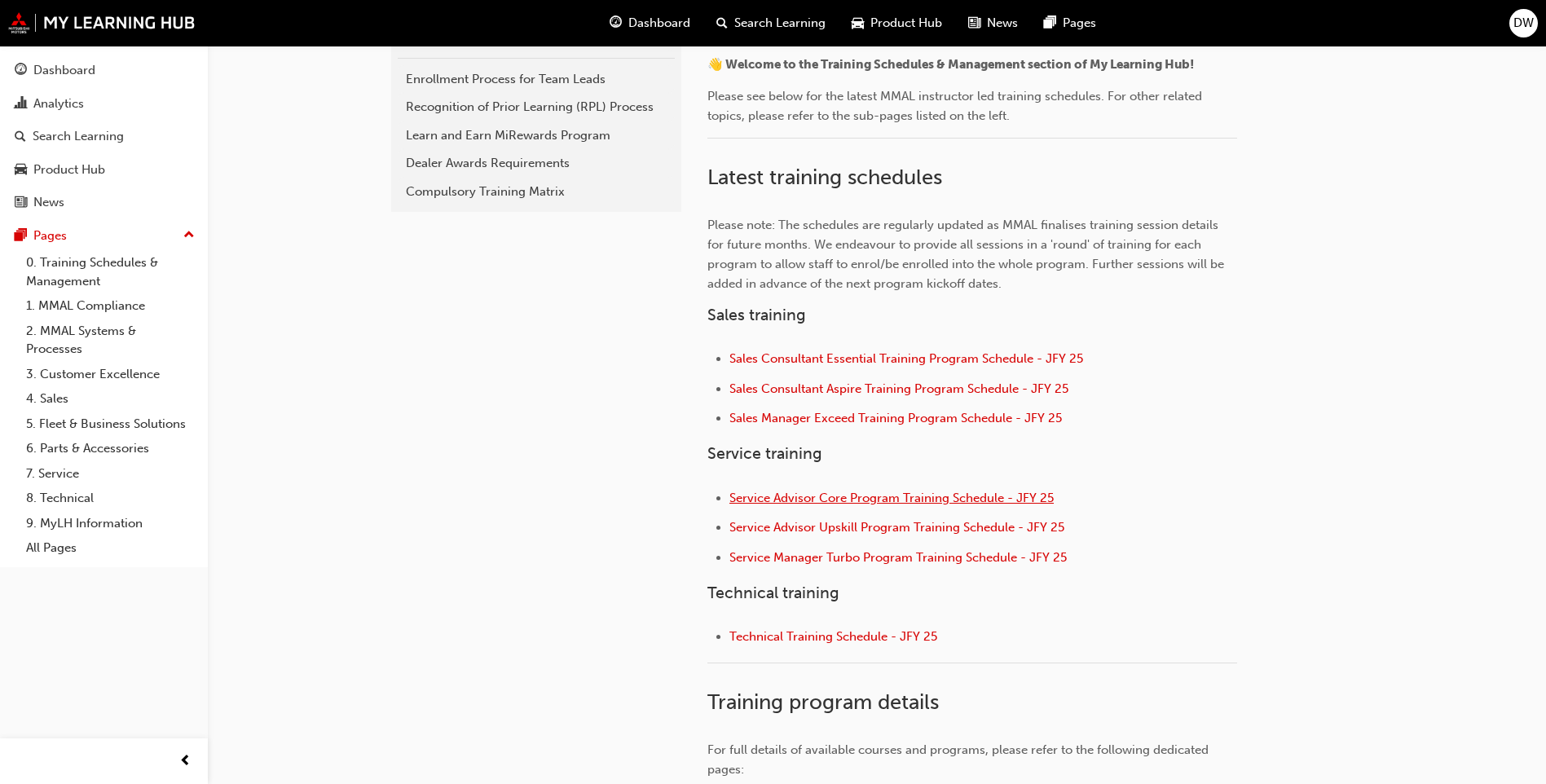
click at [858, 496] on span "Service Advisor Core Program Training Schedule - JFY 25" at bounding box center [892, 497] width 324 height 14
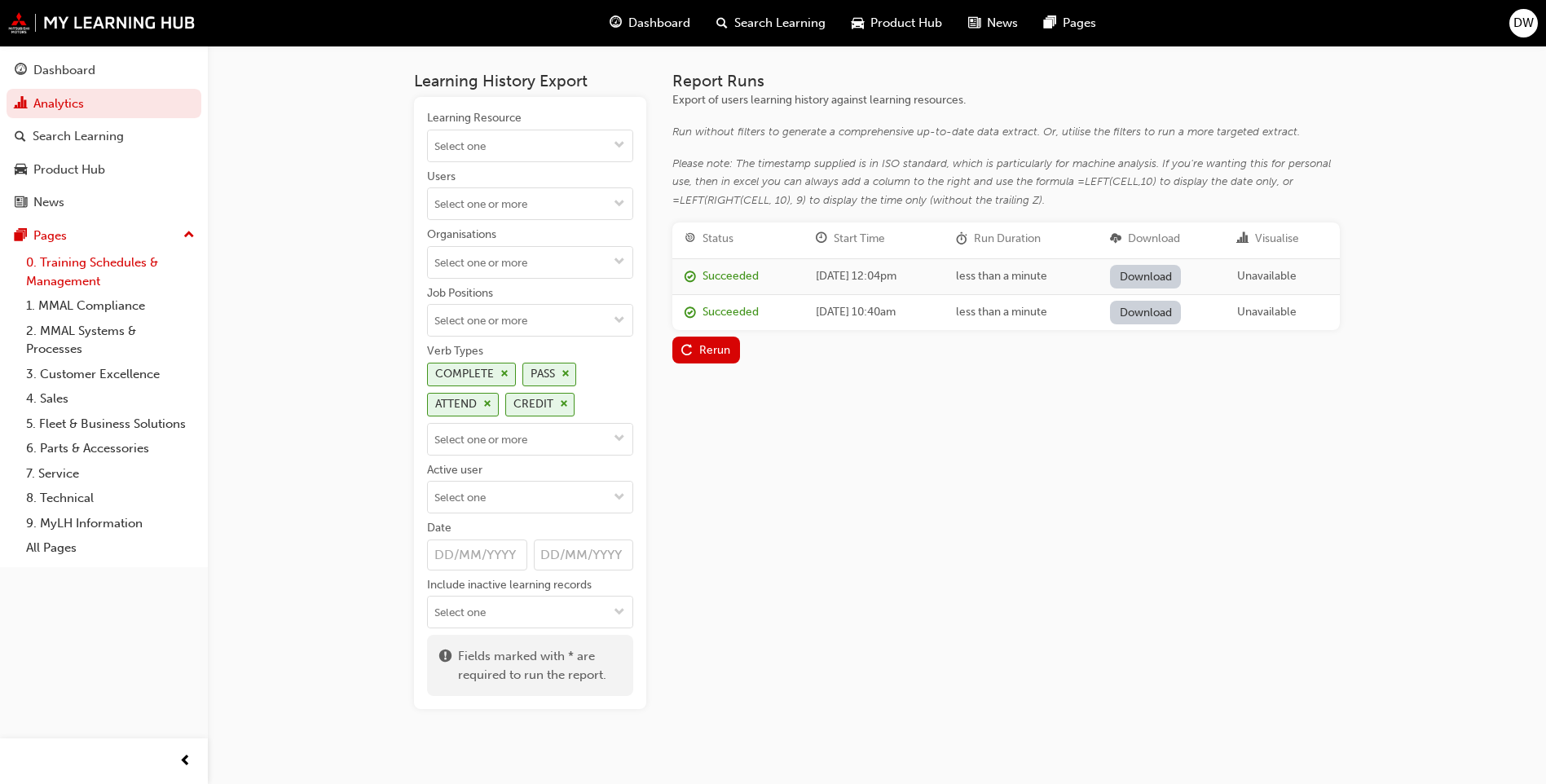
click at [95, 259] on link "0. Training Schedules & Management" at bounding box center [111, 272] width 182 height 44
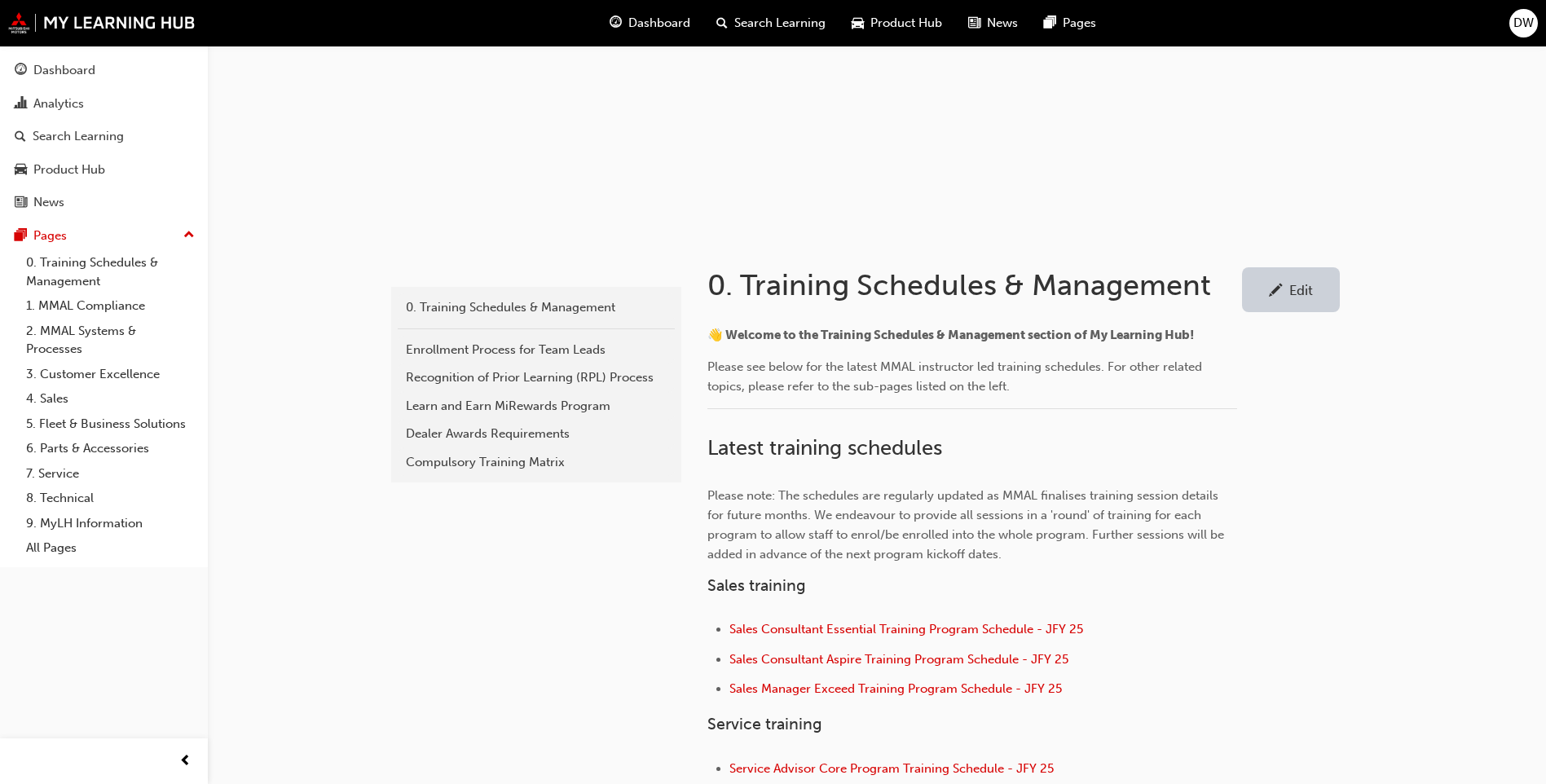
scroll to position [571, 0]
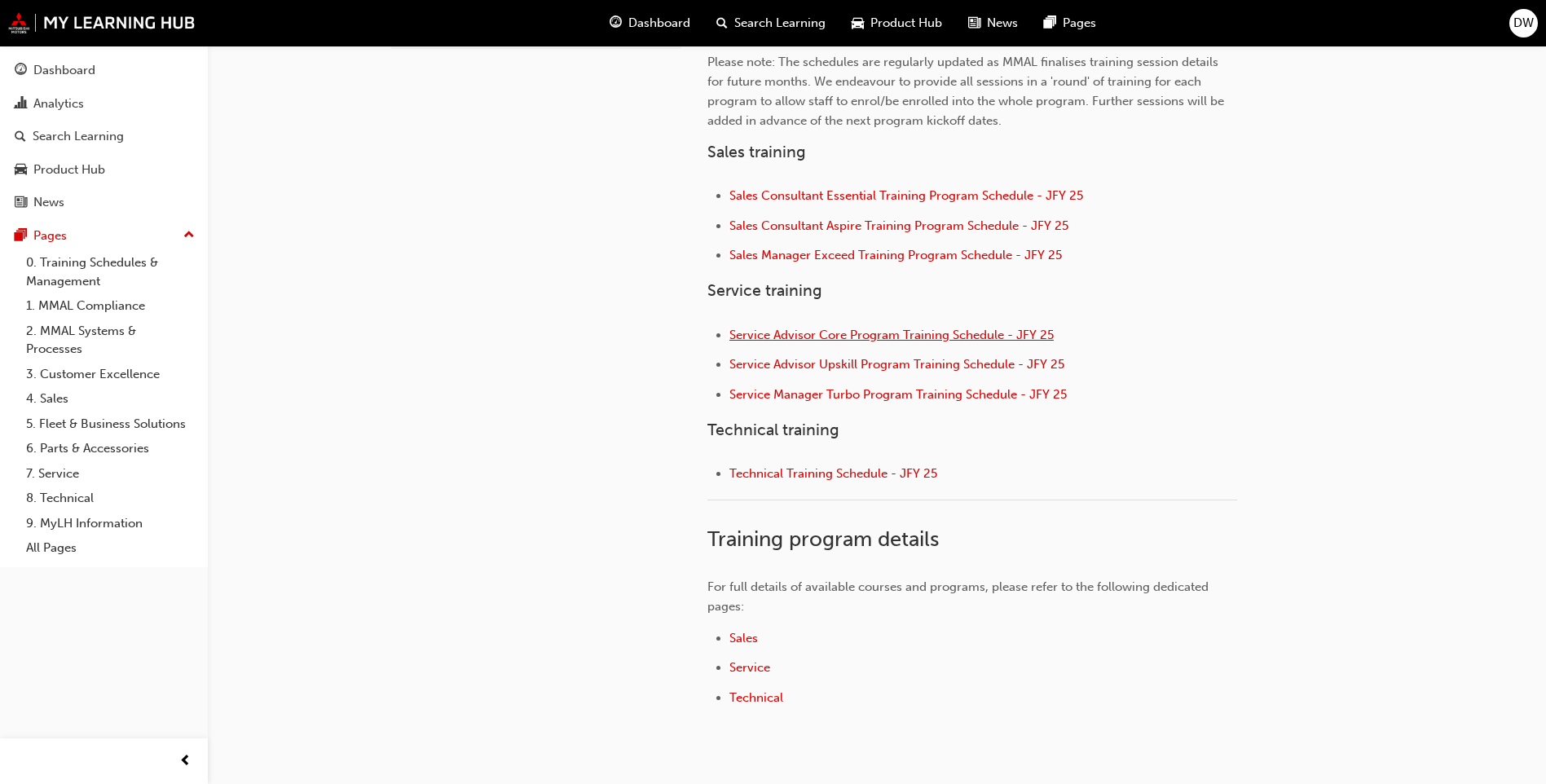
click at [837, 335] on span "Service Advisor Core Program Training Schedule - JFY 25" at bounding box center [892, 334] width 324 height 14
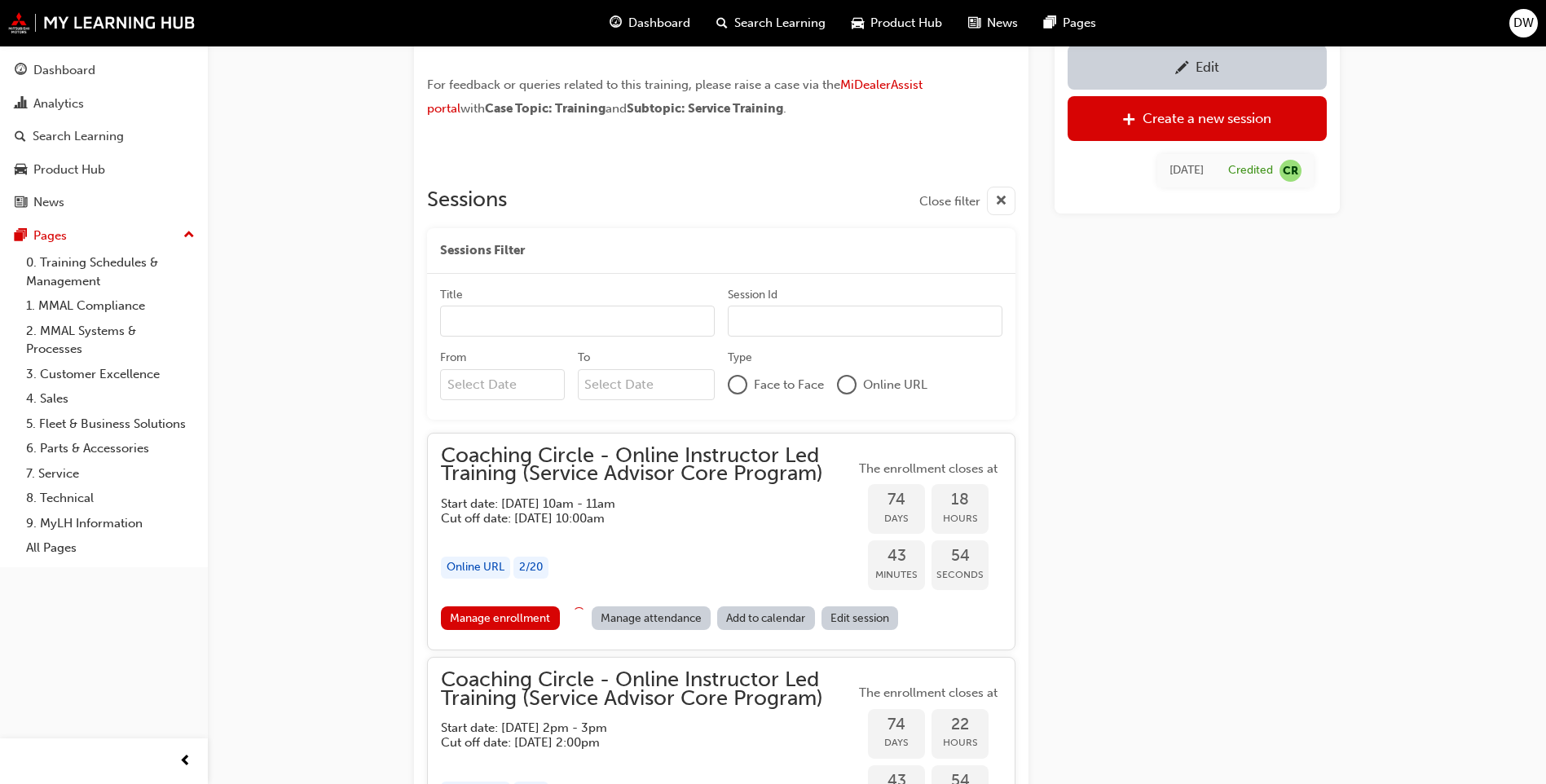
scroll to position [1376, 0]
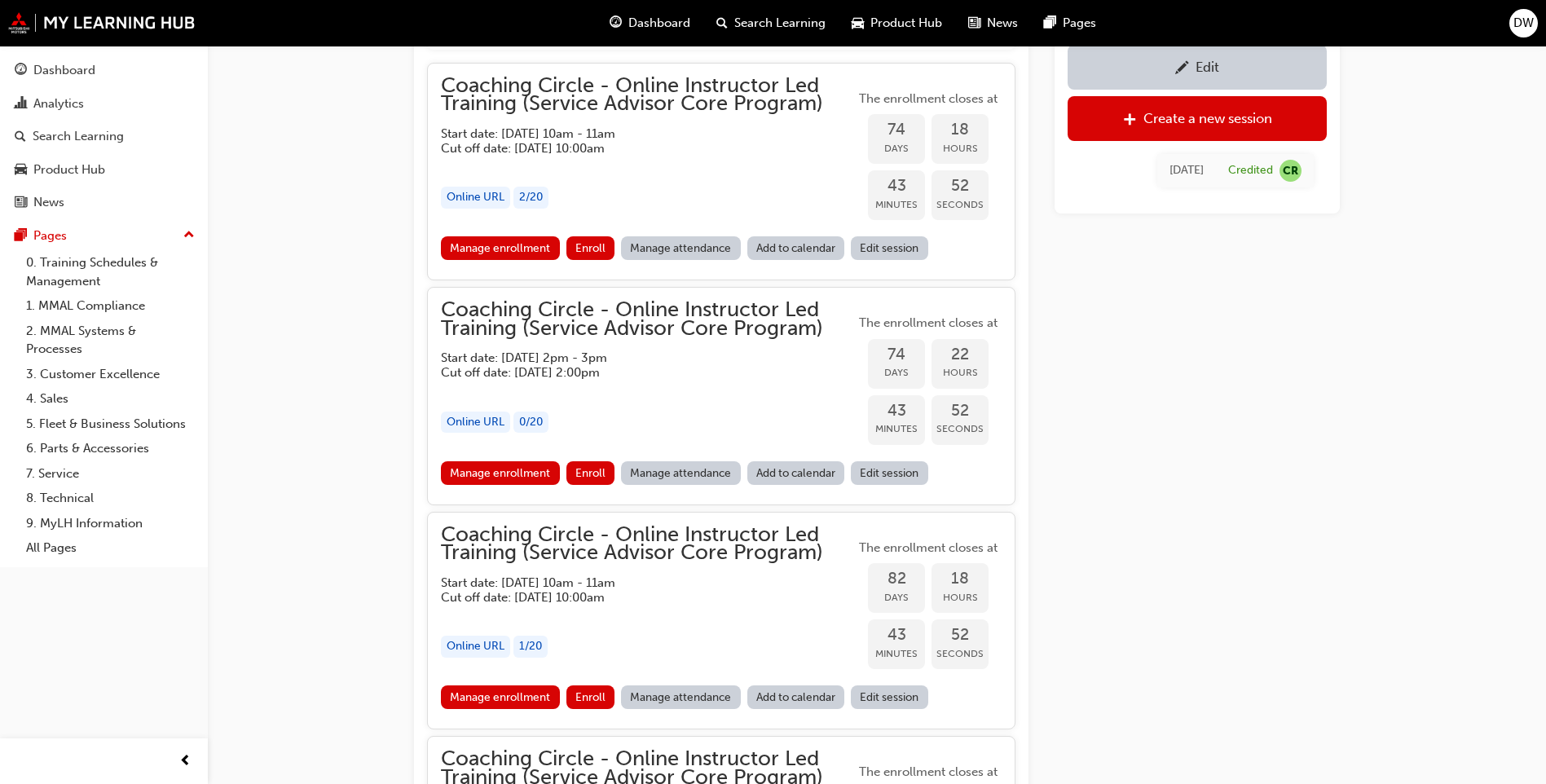
click at [595, 104] on span "Coaching Circle - Online Instructor Led Training (Service Advisor Core Program)" at bounding box center [648, 95] width 414 height 37
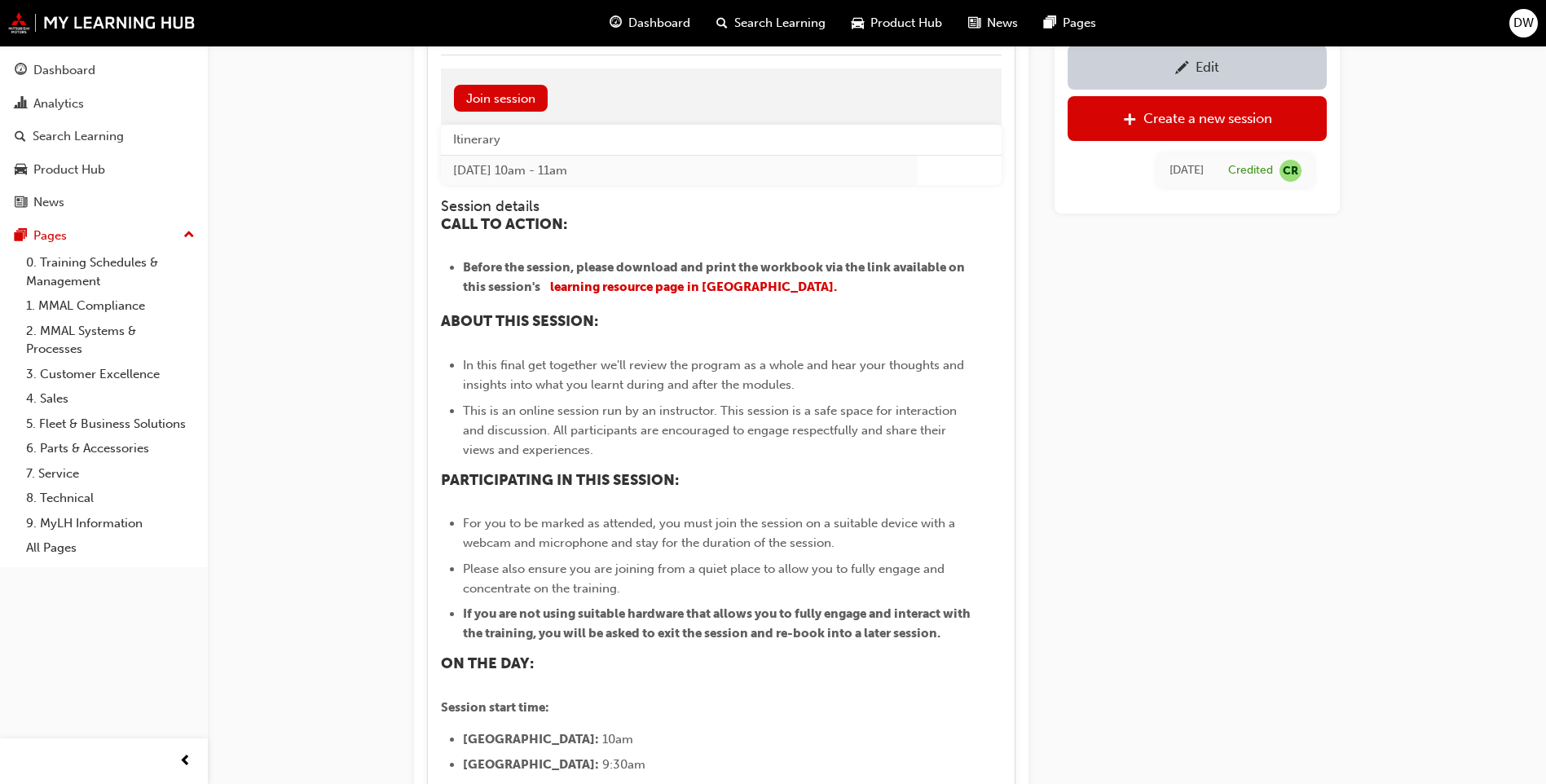
scroll to position [1620, 0]
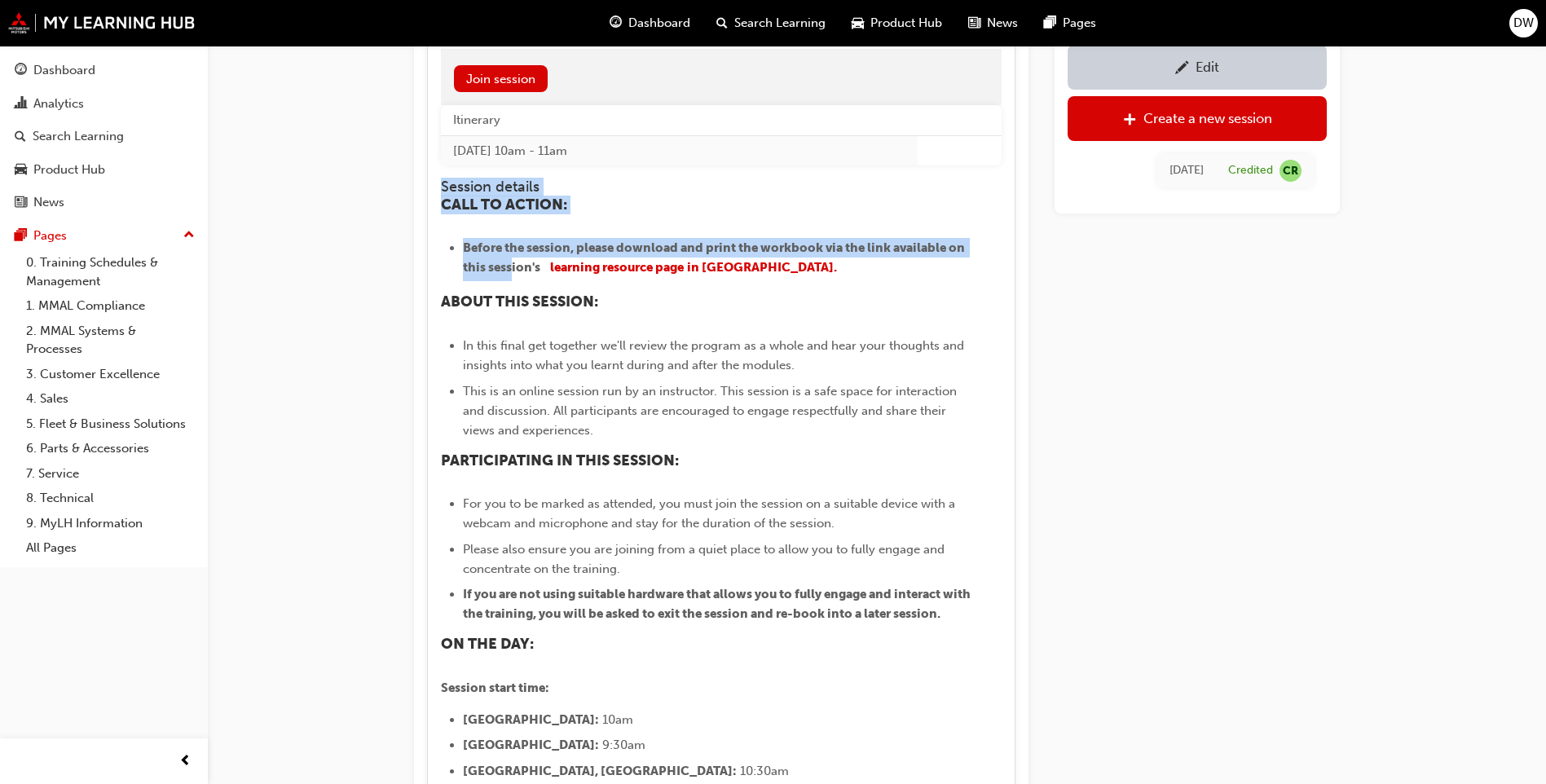
drag, startPoint x: 433, startPoint y: 185, endPoint x: 513, endPoint y: 279, distance: 123.4
click at [513, 279] on div "Coaching Circle - Online Instructor Led Training (Service Advisor Core Program)…" at bounding box center [721, 340] width 589 height 1046
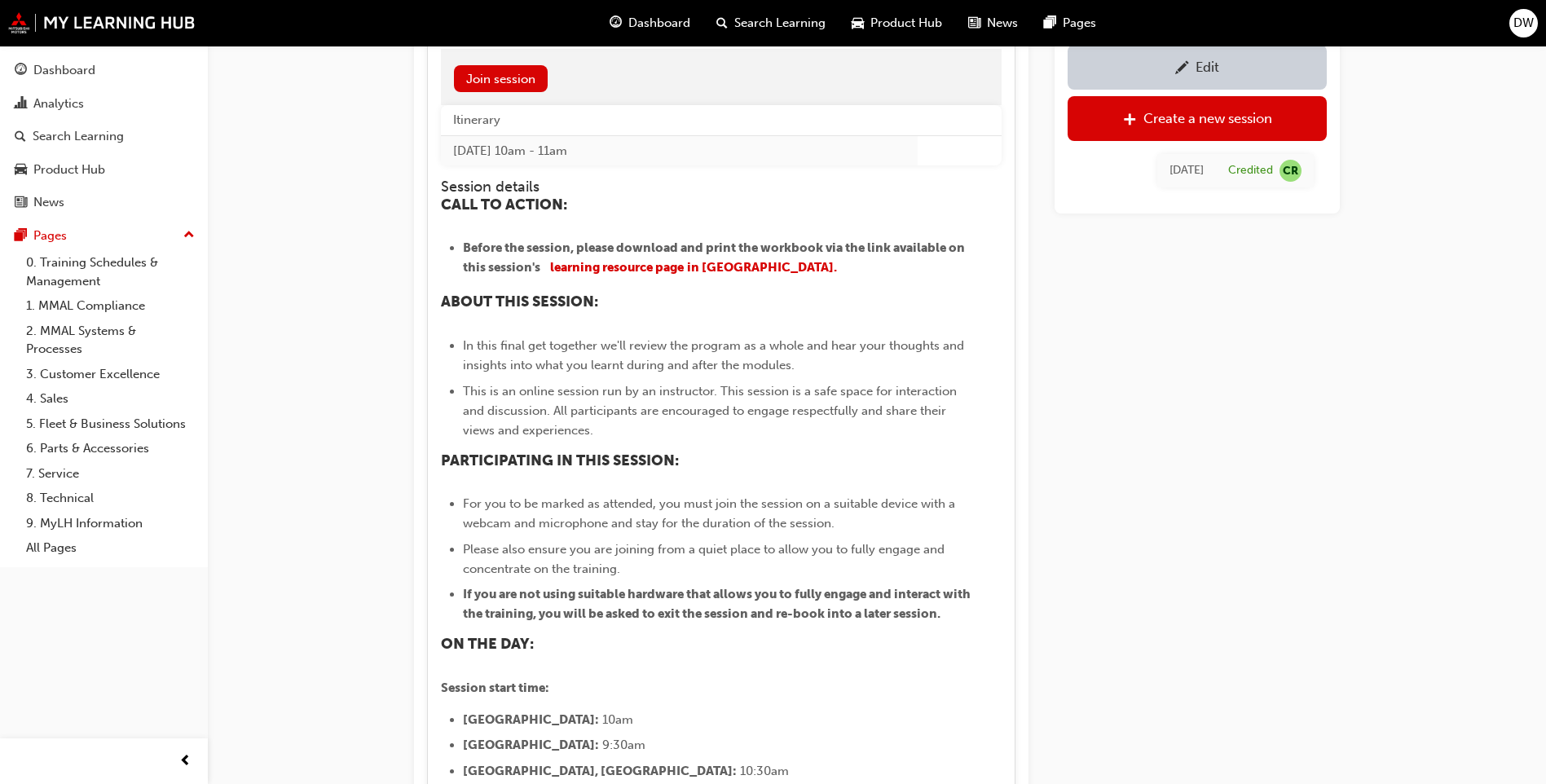
drag, startPoint x: 513, startPoint y: 279, endPoint x: 613, endPoint y: 150, distance: 163.2
click at [613, 150] on td "[DATE] 10am - 11am" at bounding box center [679, 151] width 477 height 30
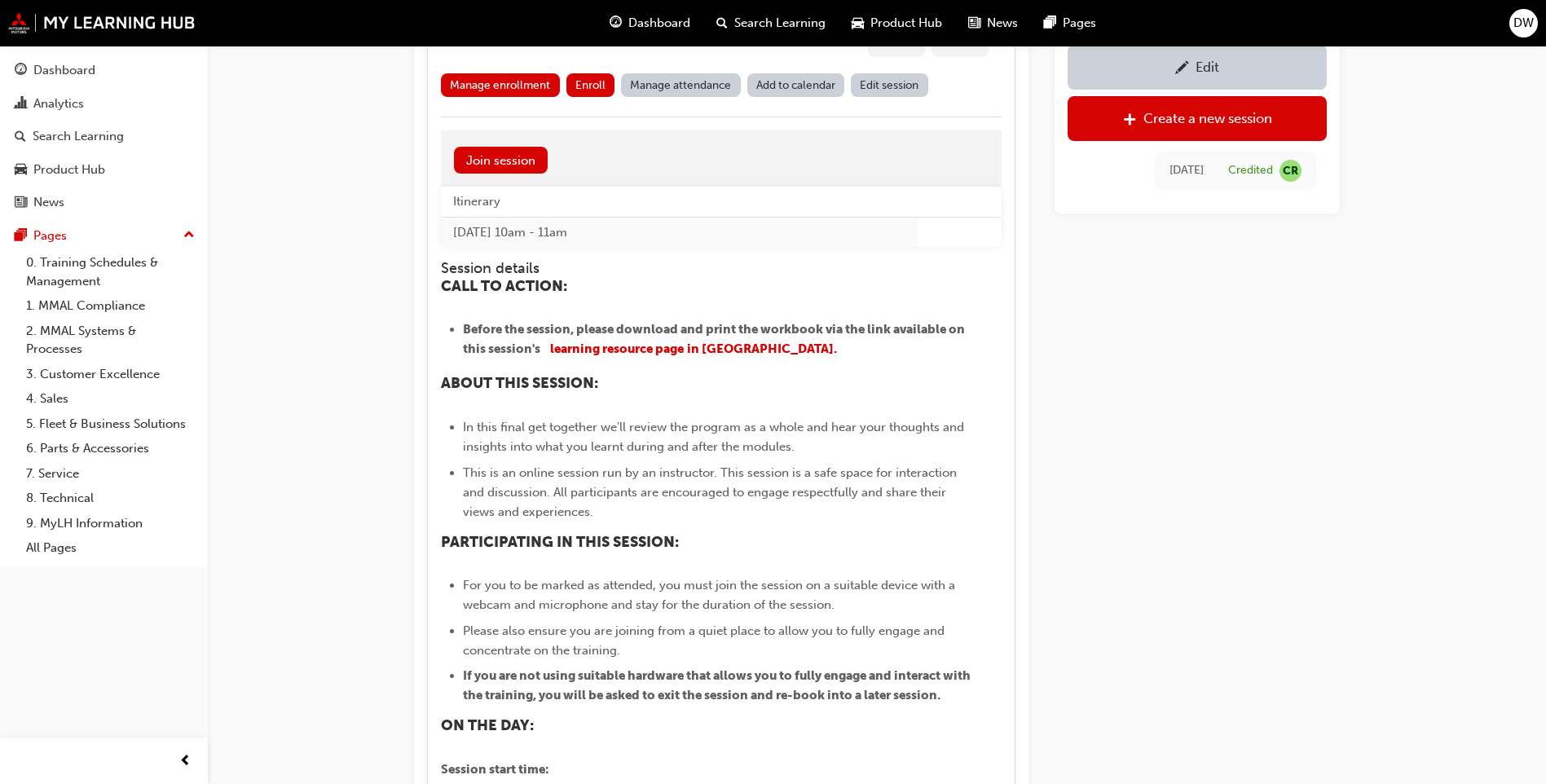
click at [455, 196] on th "Itinerary" at bounding box center [679, 202] width 477 height 30
drag, startPoint x: 483, startPoint y: 225, endPoint x: 503, endPoint y: 229, distance: 20.4
click at [503, 229] on td "[DATE] 10am - 11am" at bounding box center [679, 232] width 477 height 30
drag, startPoint x: 503, startPoint y: 229, endPoint x: 543, endPoint y: 246, distance: 43.5
click at [545, 246] on td "[DATE] 10am - 11am" at bounding box center [679, 232] width 477 height 30
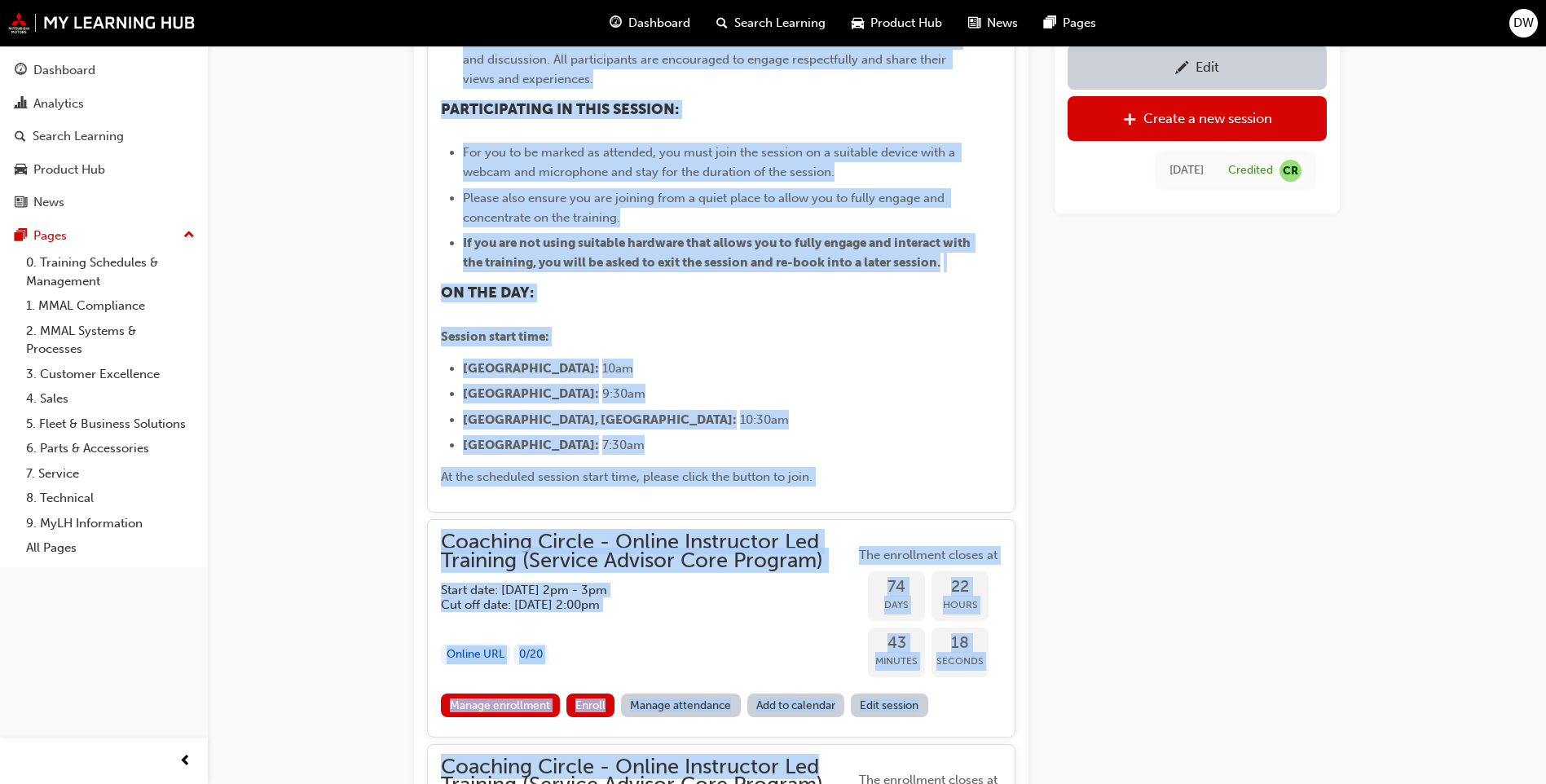
scroll to position [1991, 0]
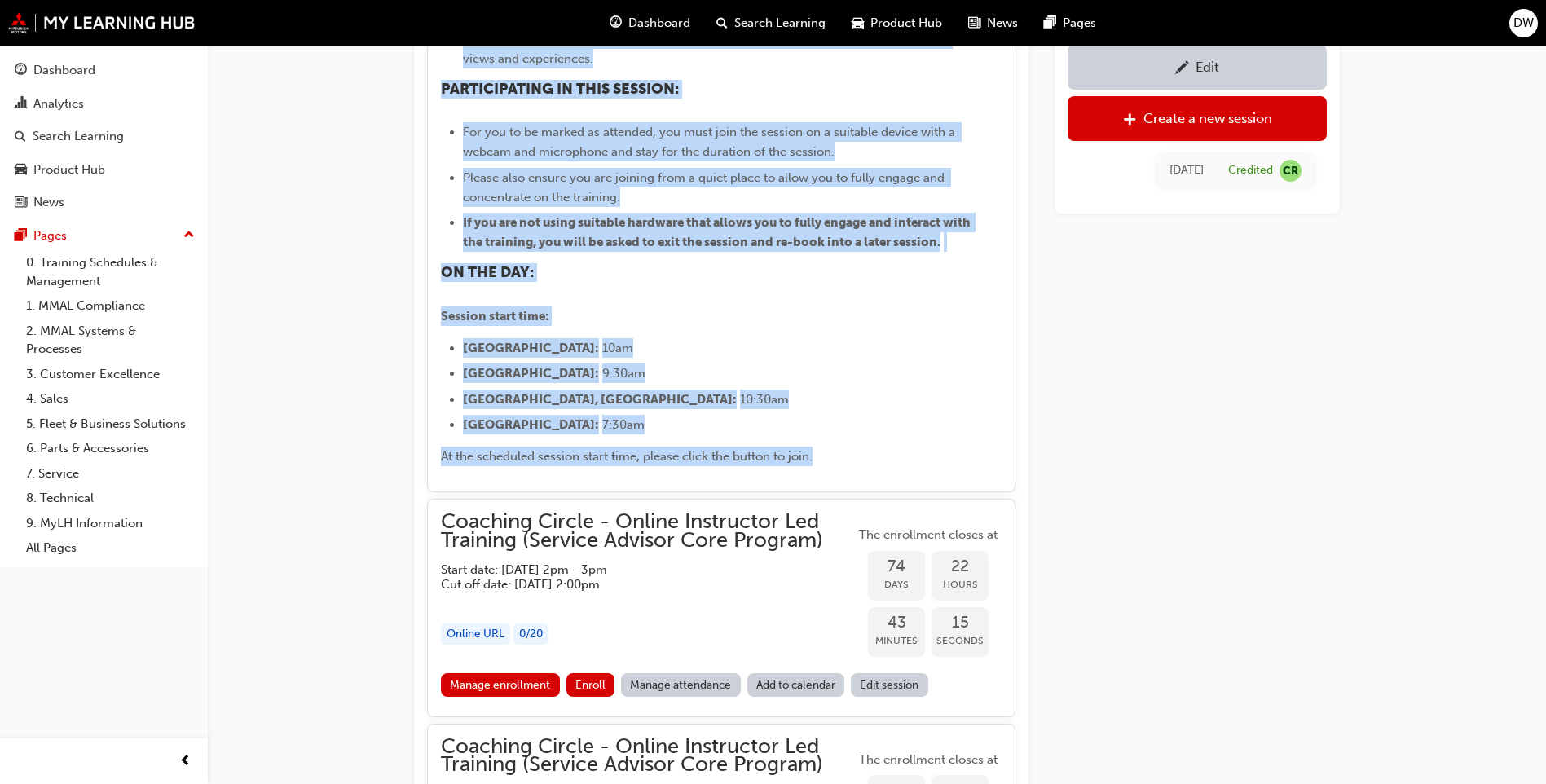
drag, startPoint x: 438, startPoint y: 265, endPoint x: 856, endPoint y: 458, distance: 460.4
copy div "Session details CALL TO ACTION: Before the session, please download and print t…"
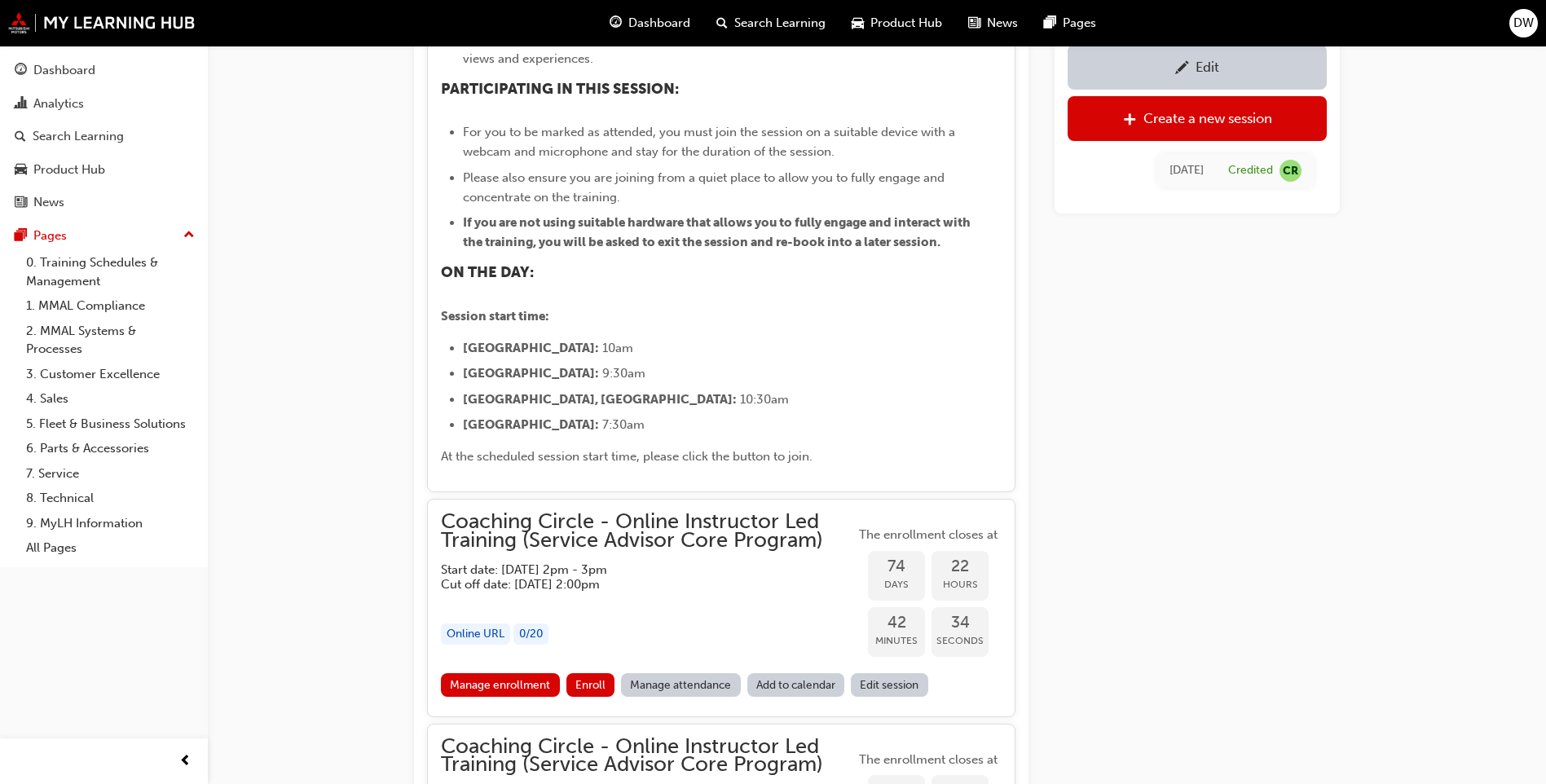
drag, startPoint x: 1071, startPoint y: 303, endPoint x: 870, endPoint y: 338, distance: 204.0
click at [1072, 304] on div "Edit Create a new session Tue 1 Oct 2024 Credited CR" at bounding box center [1197, 150] width 285 height 3917
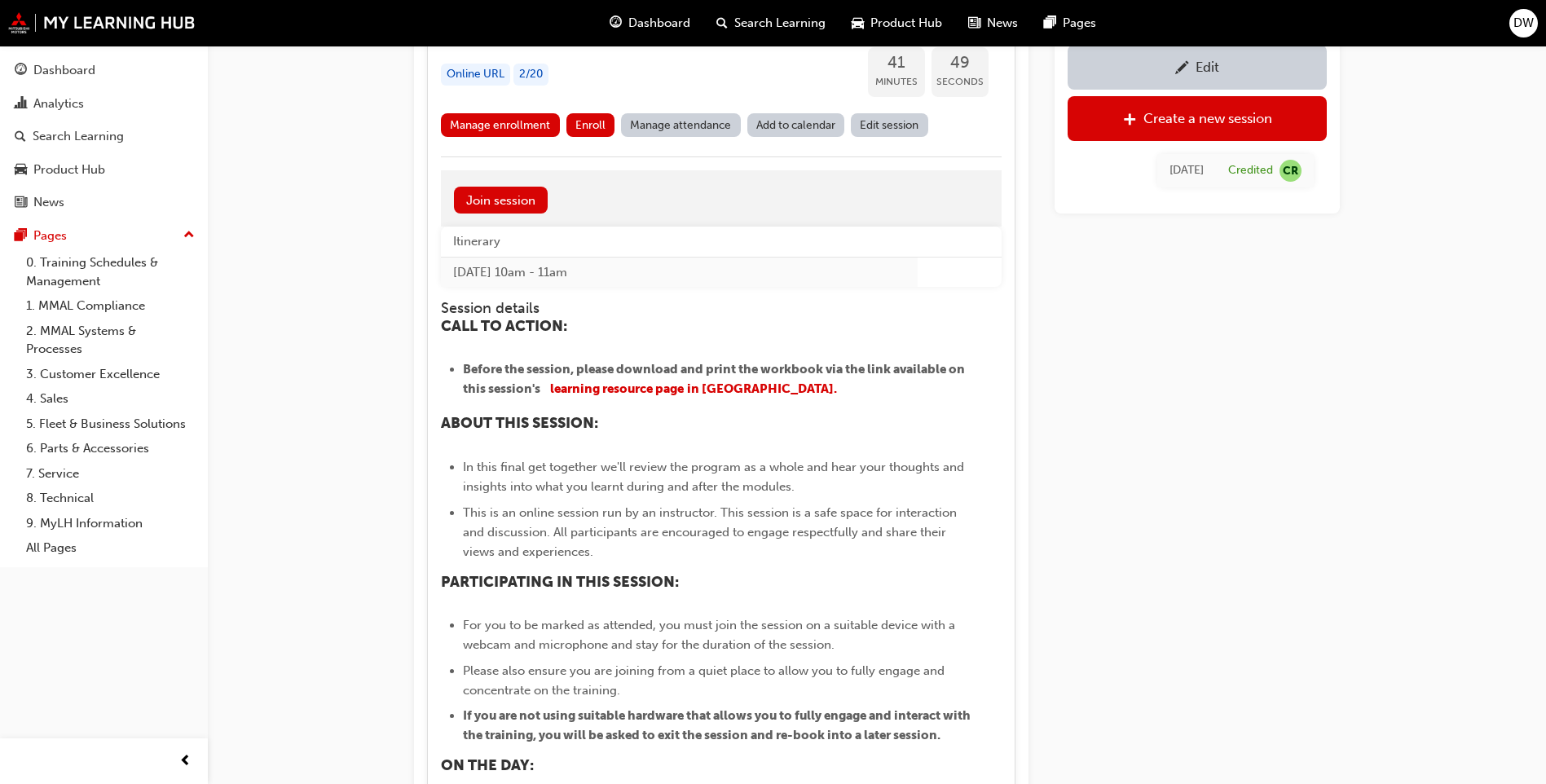
scroll to position [1503, 0]
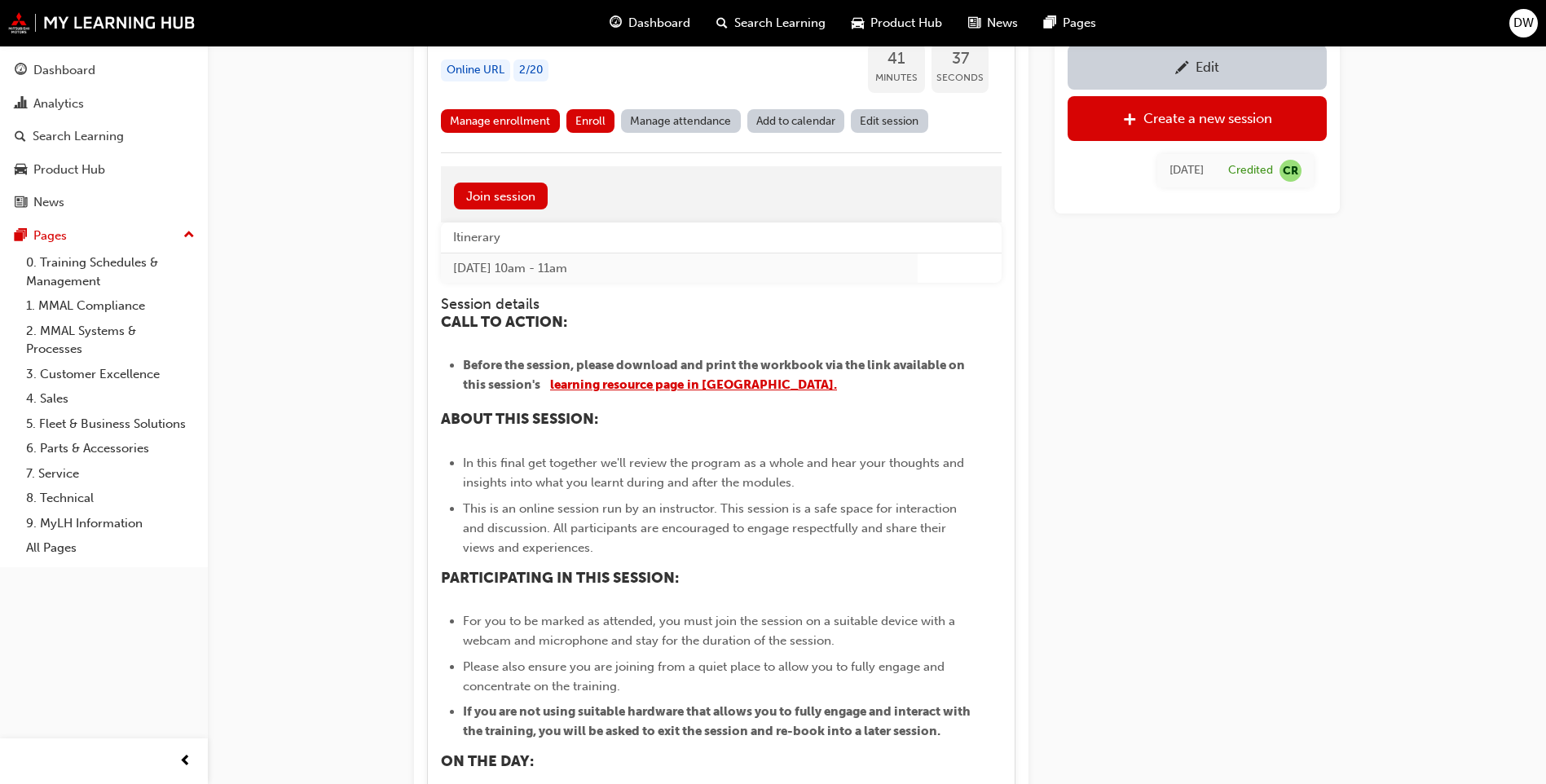
click at [667, 382] on span "learning resource page" at bounding box center [617, 384] width 134 height 14
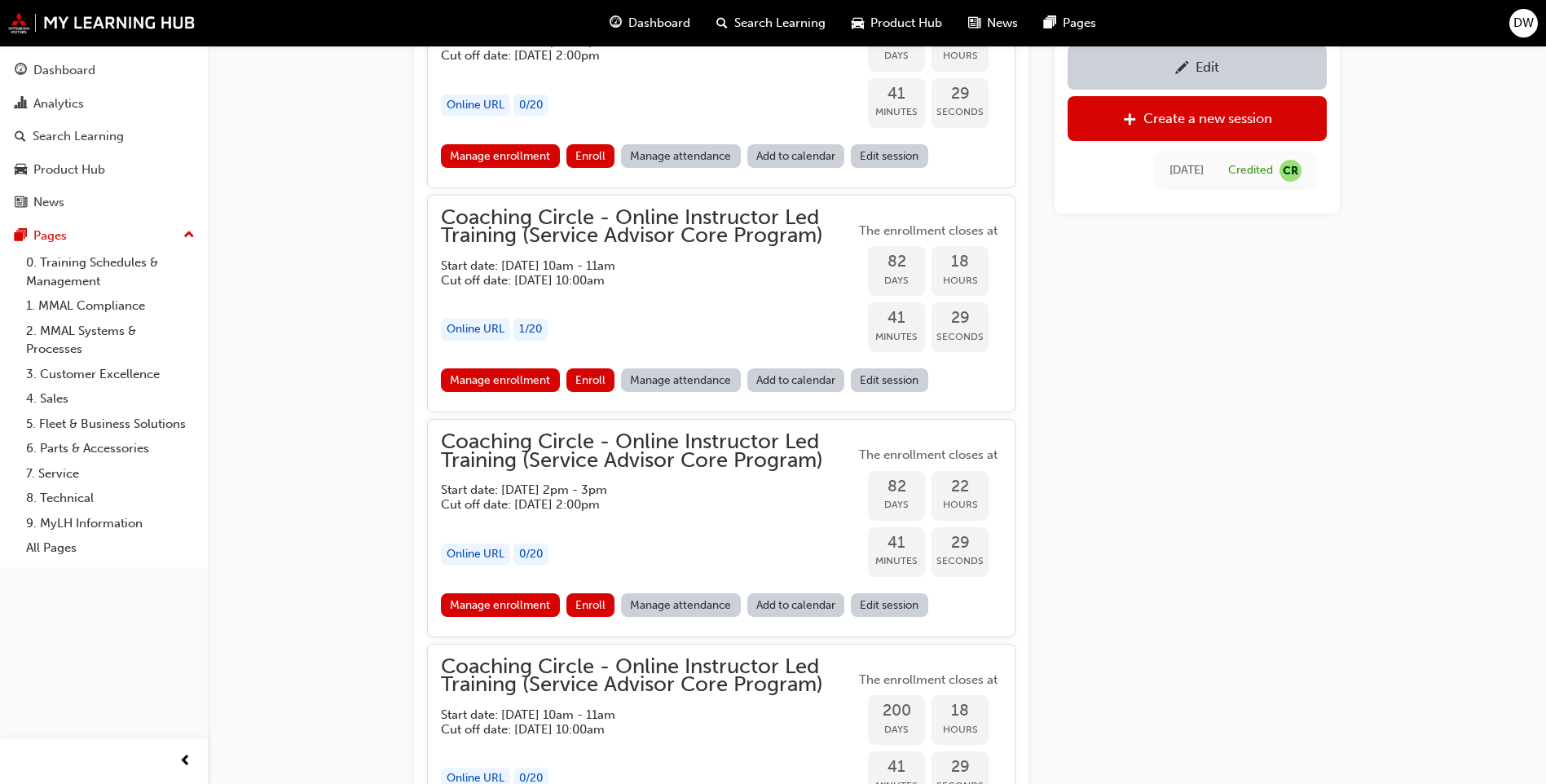
scroll to position [1702, 0]
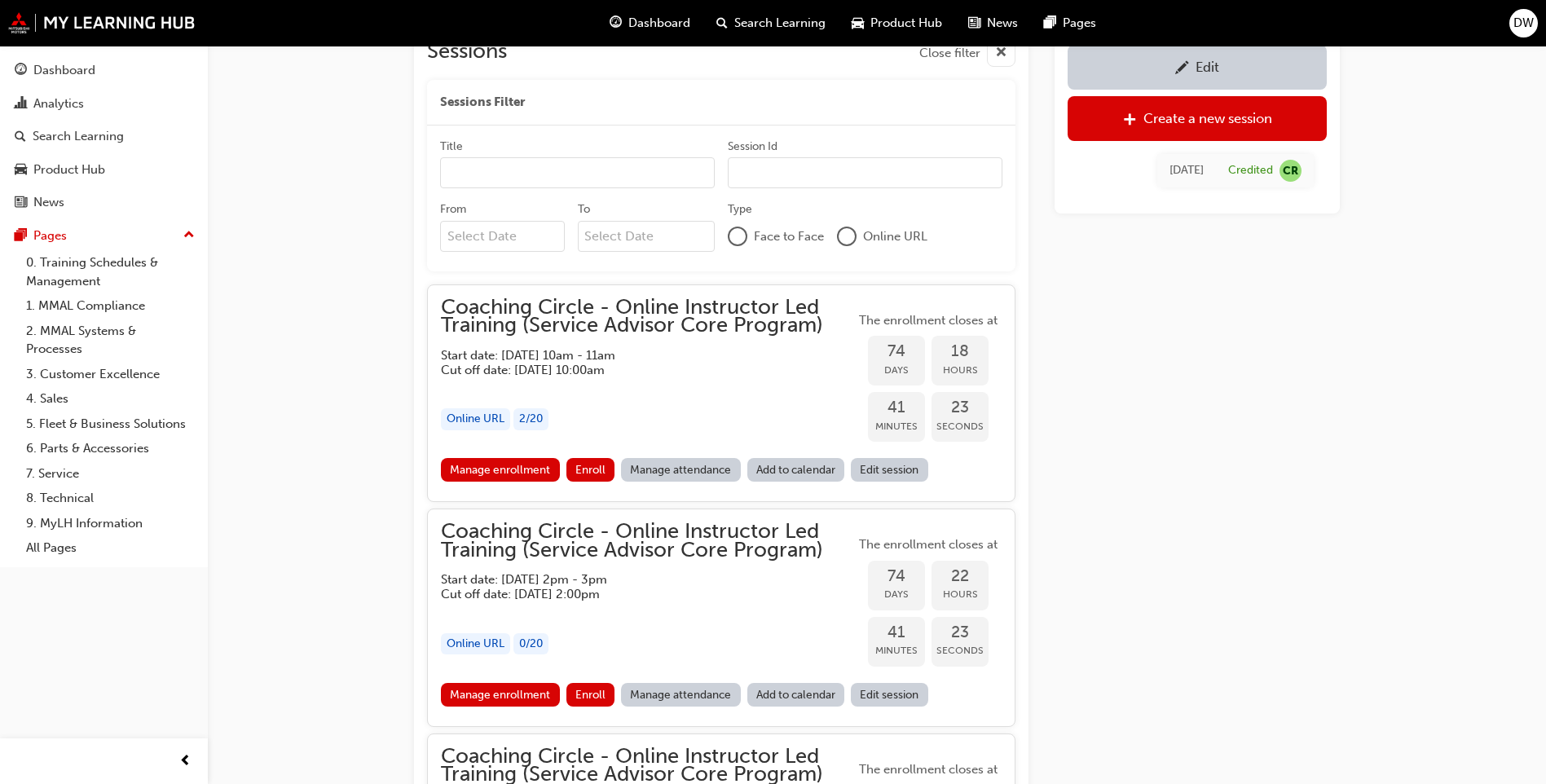
scroll to position [1294, 0]
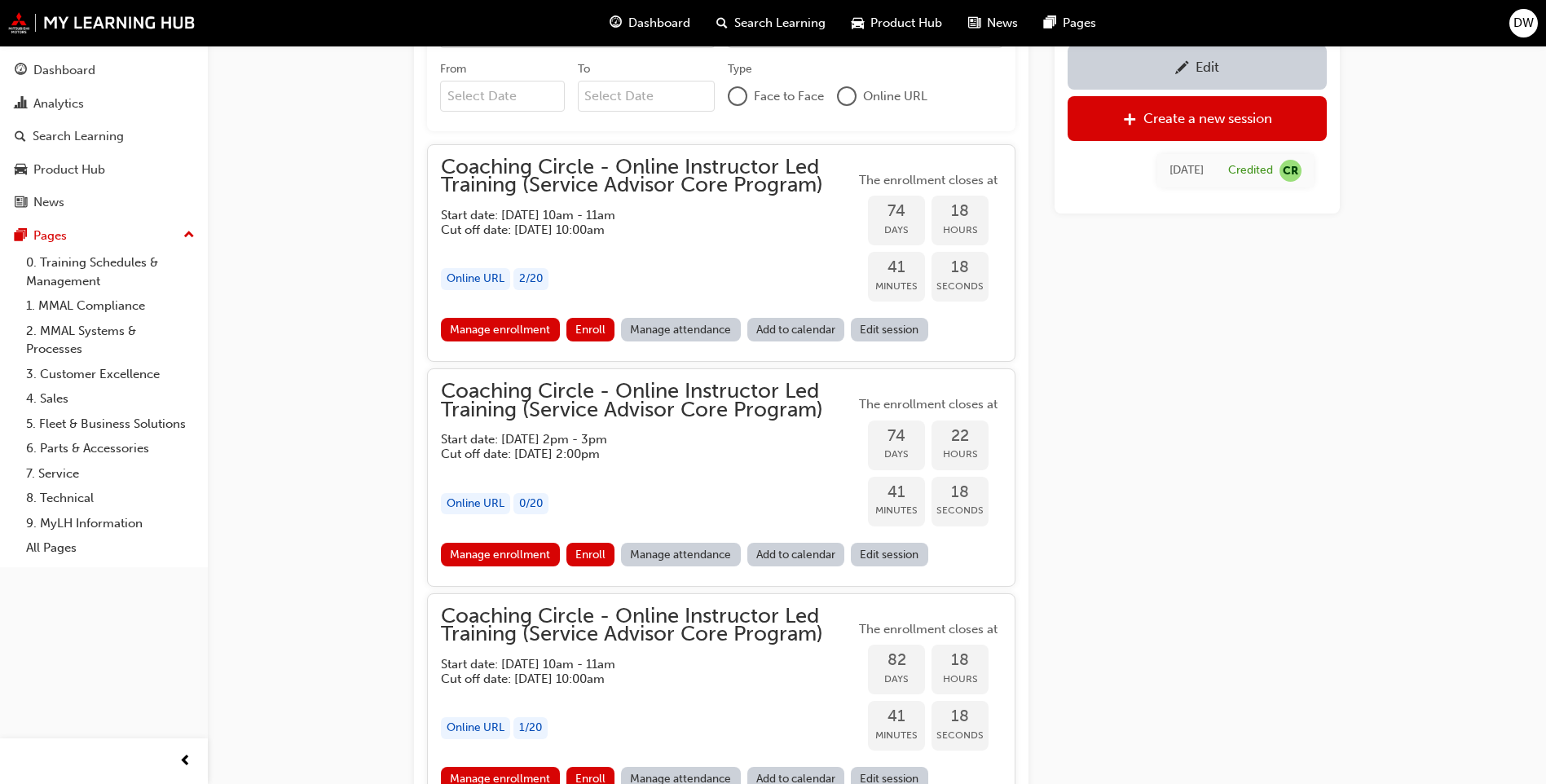
click at [722, 165] on span "Coaching Circle - Online Instructor Led Training (Service Advisor Core Program)" at bounding box center [648, 176] width 414 height 37
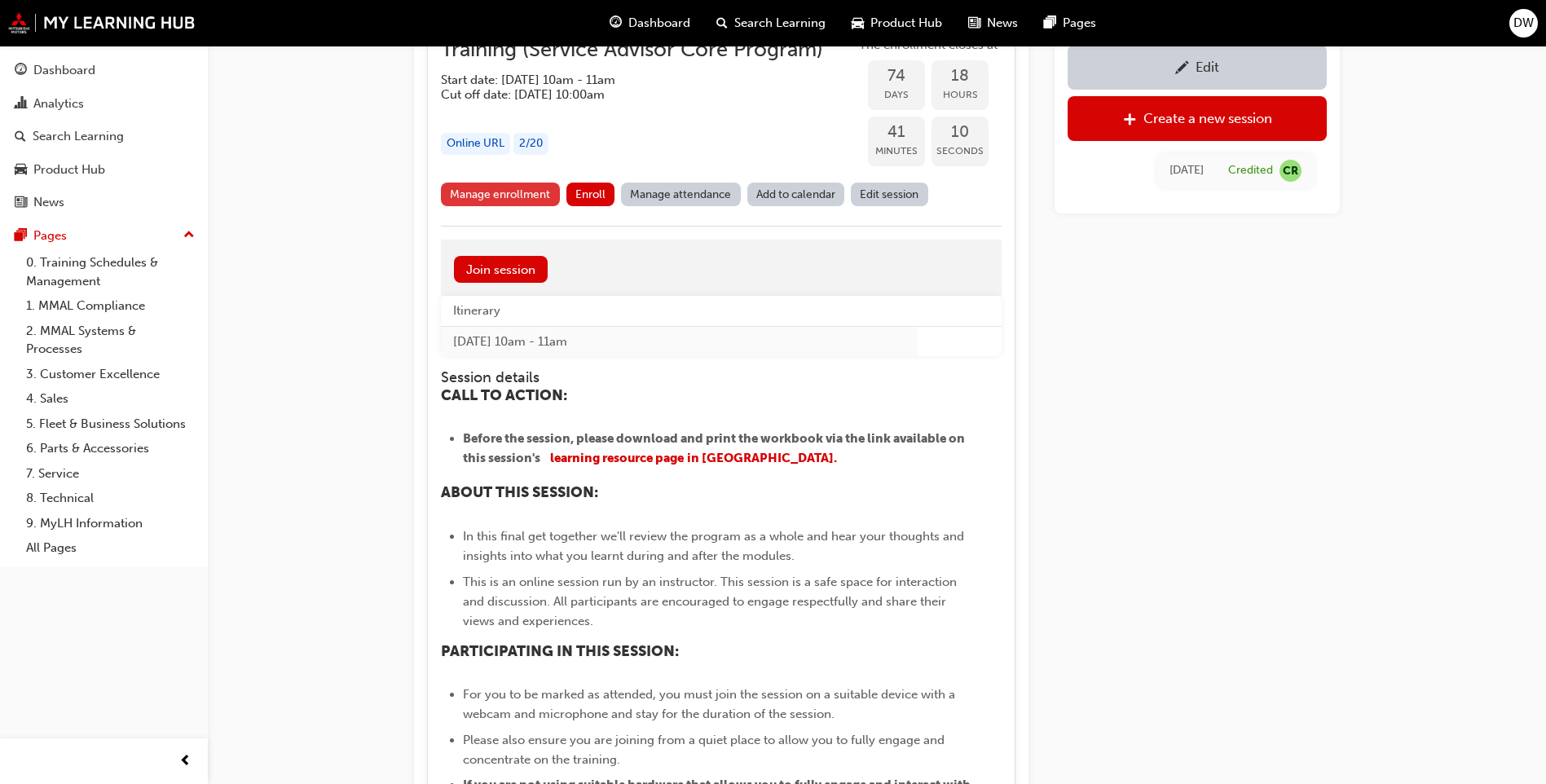
scroll to position [1457, 0]
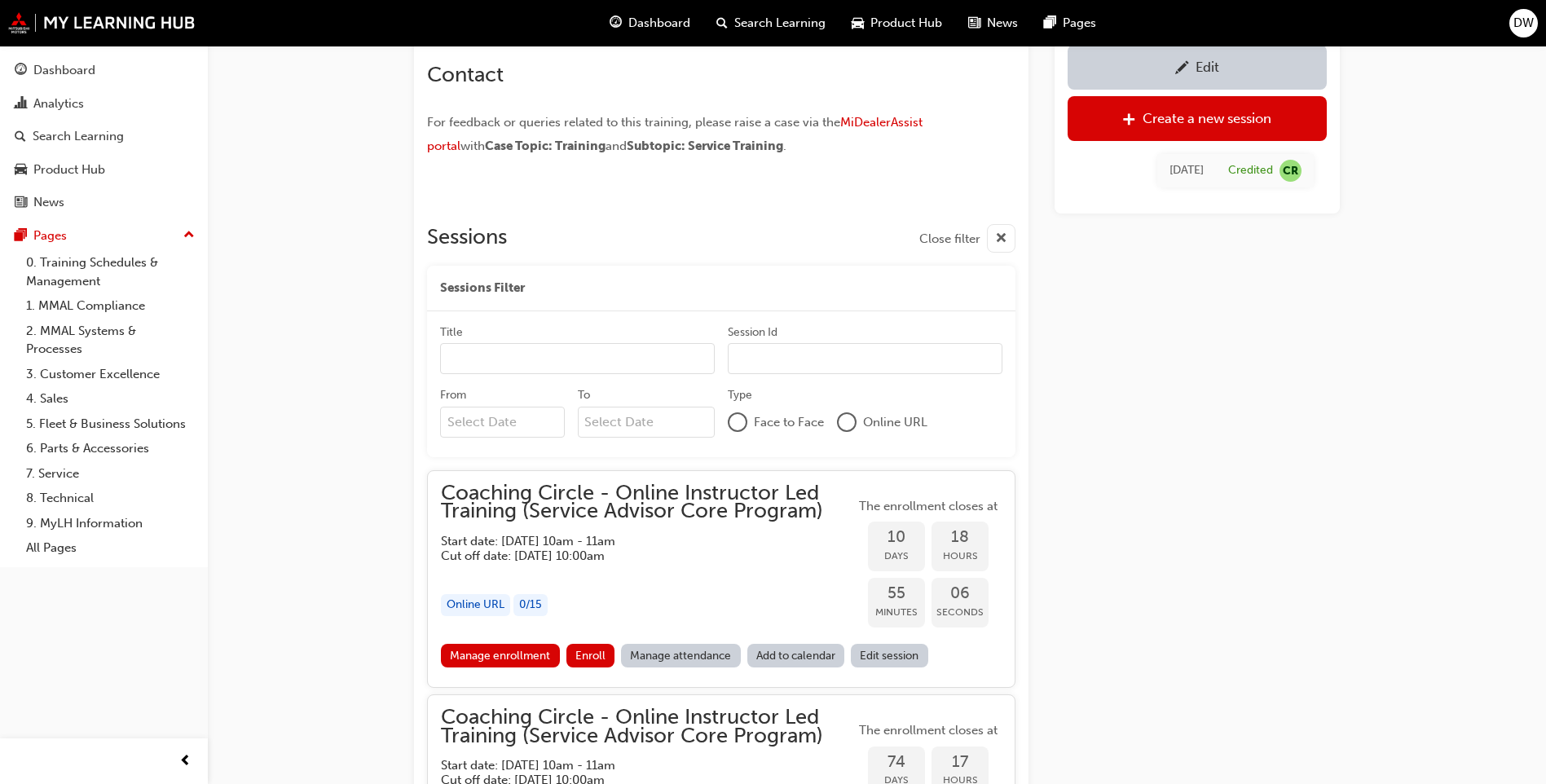
scroll to position [1294, 0]
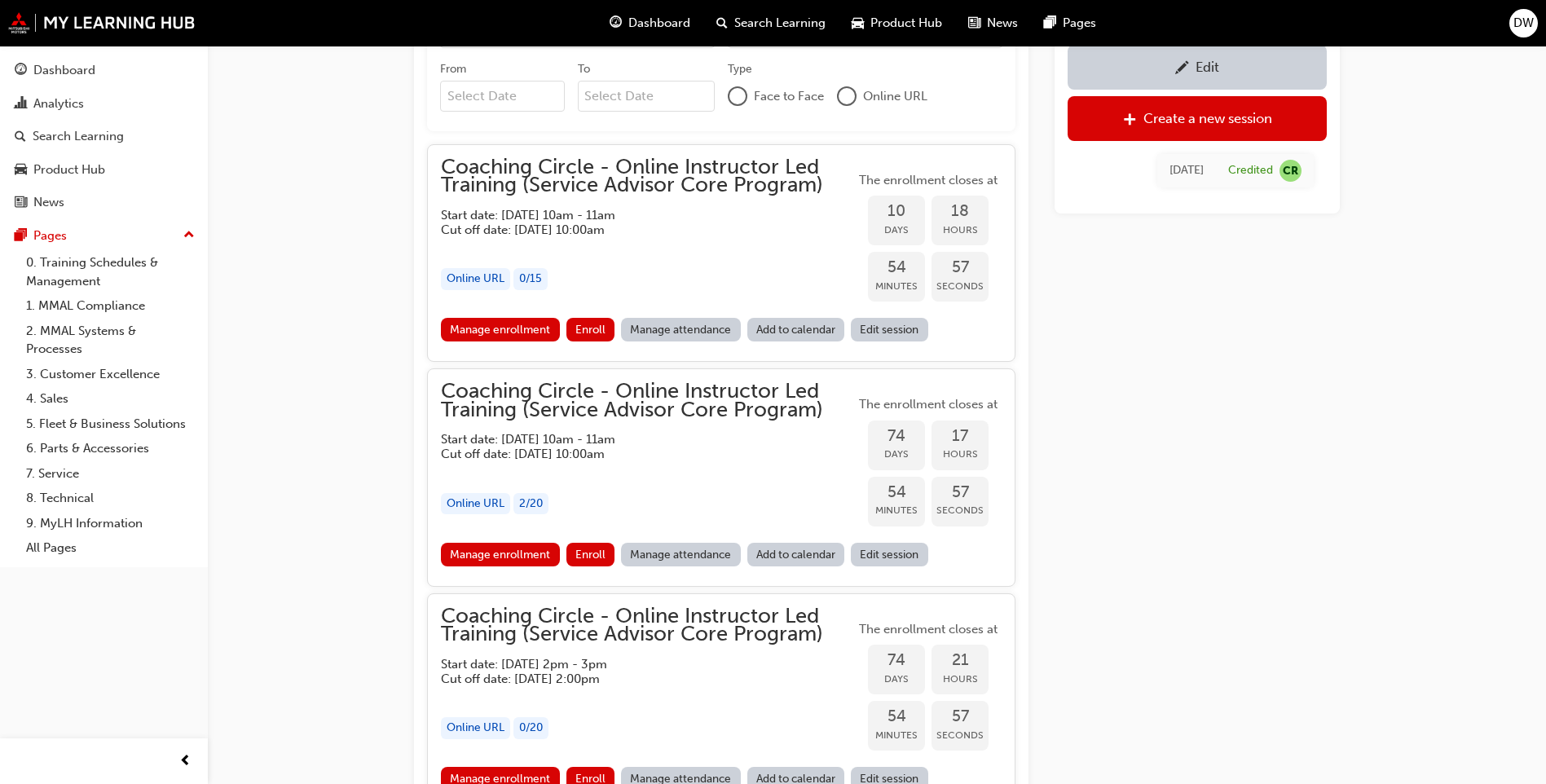
click at [636, 177] on span "Coaching Circle - Online Instructor Led Training (Service Advisor Core Program)" at bounding box center [648, 176] width 414 height 37
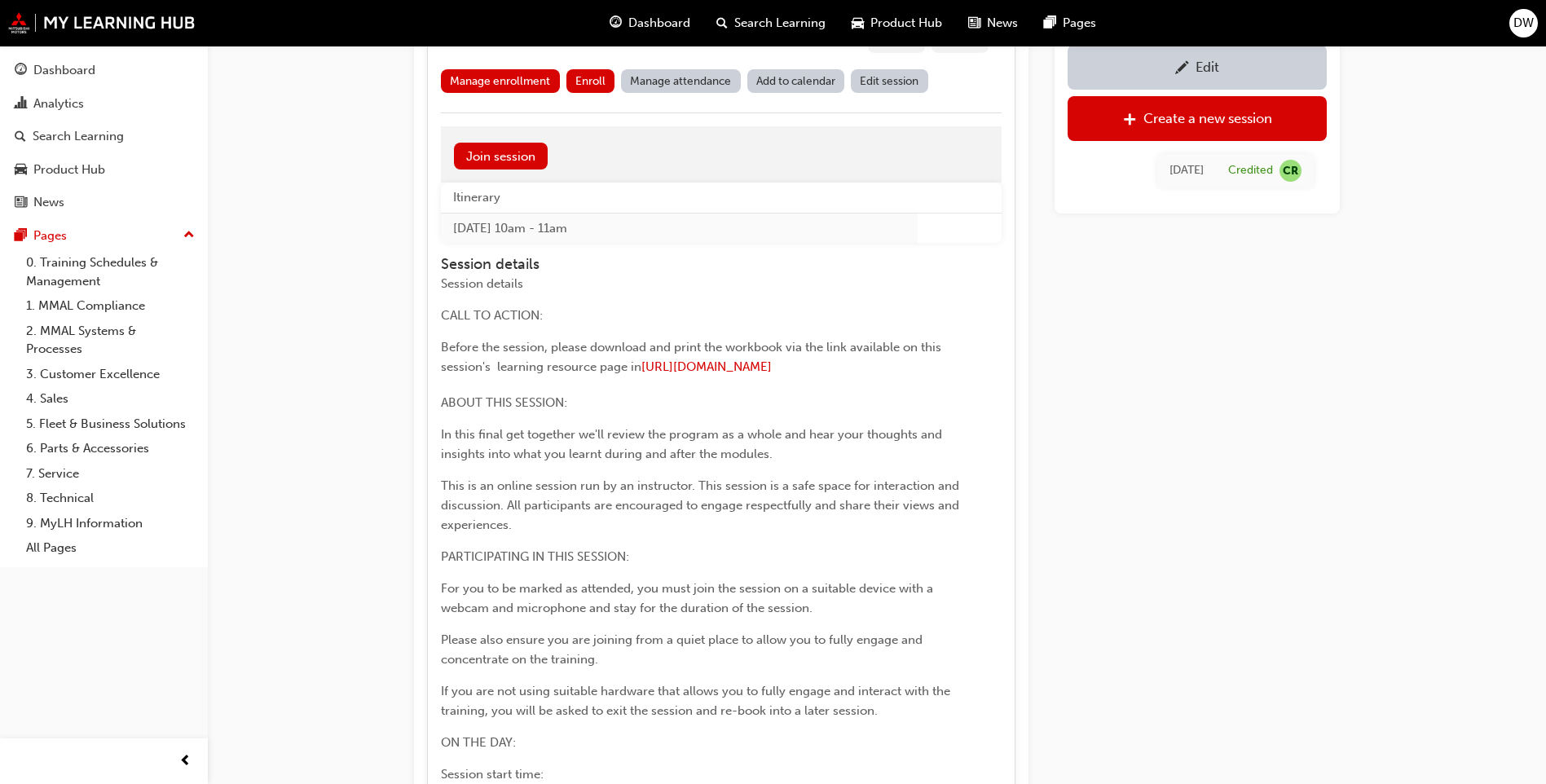
scroll to position [1539, 0]
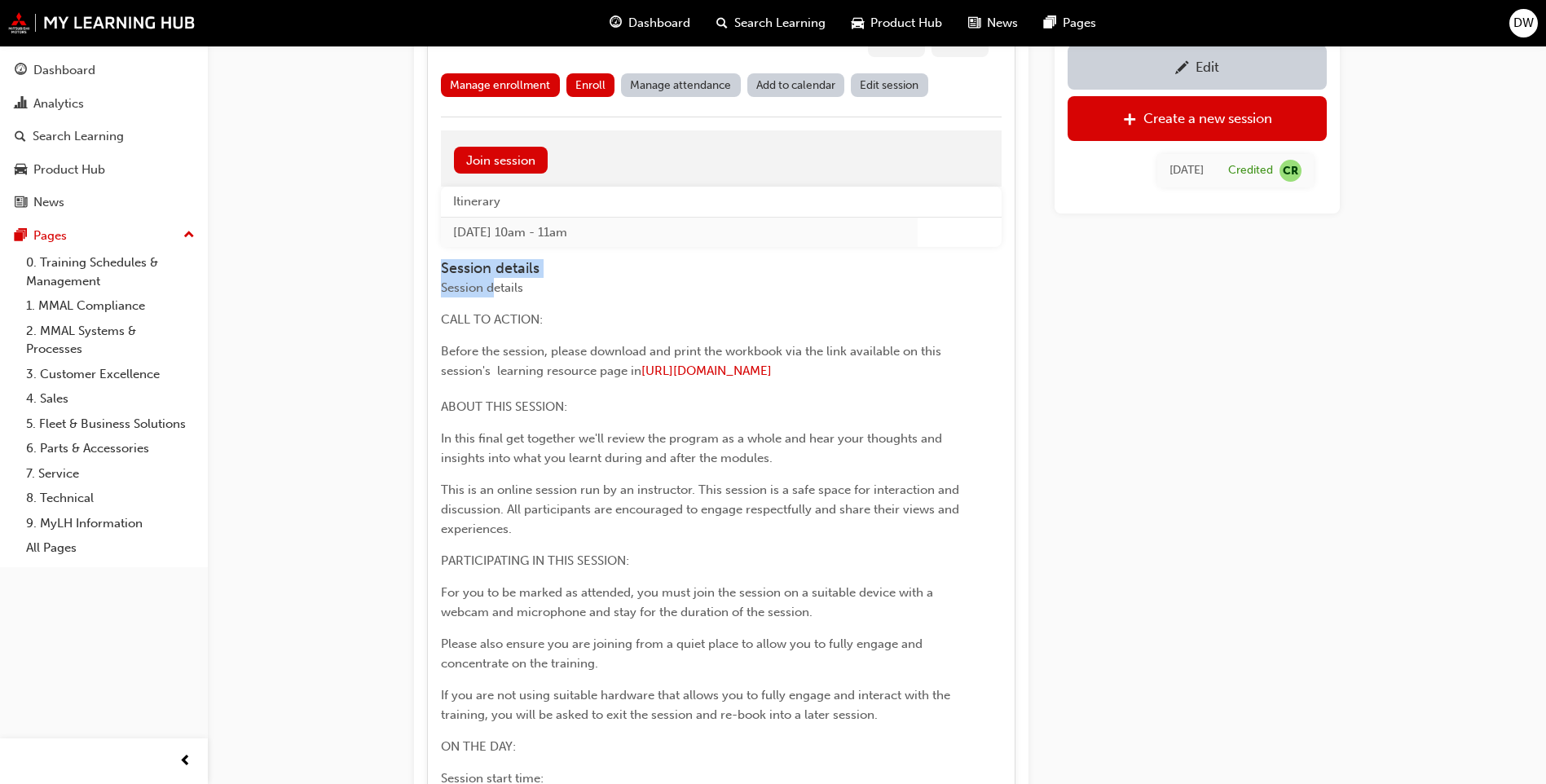
drag, startPoint x: 444, startPoint y: 259, endPoint x: 496, endPoint y: 282, distance: 56.9
click at [496, 282] on div "Session details Session details CALL TO ACTION: Before the session, please down…" at bounding box center [706, 603] width 530 height 687
drag, startPoint x: 496, startPoint y: 282, endPoint x: 445, endPoint y: 274, distance: 51.6
click at [445, 274] on h4 "Session details" at bounding box center [706, 268] width 530 height 18
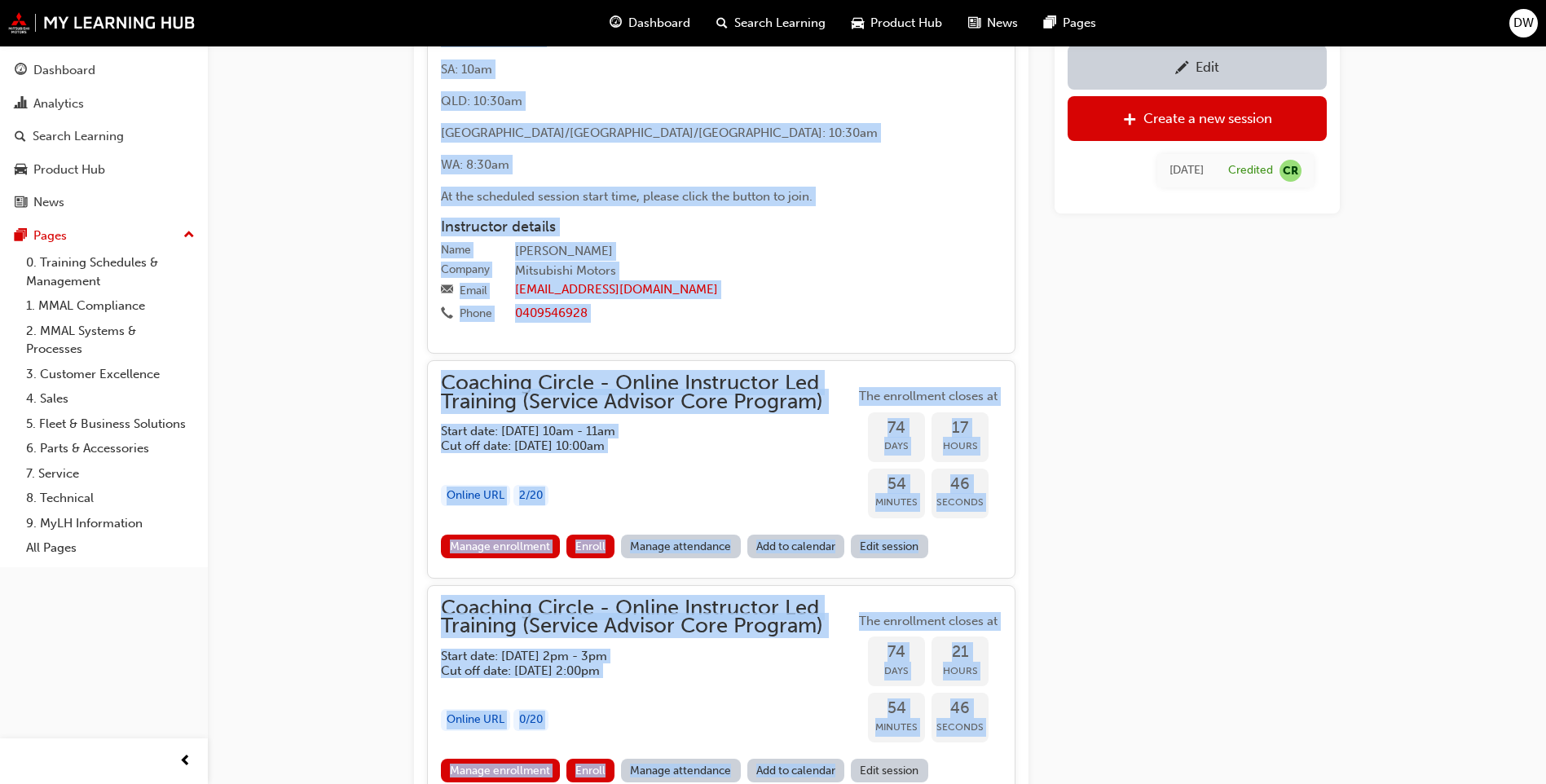
scroll to position [2314, 0]
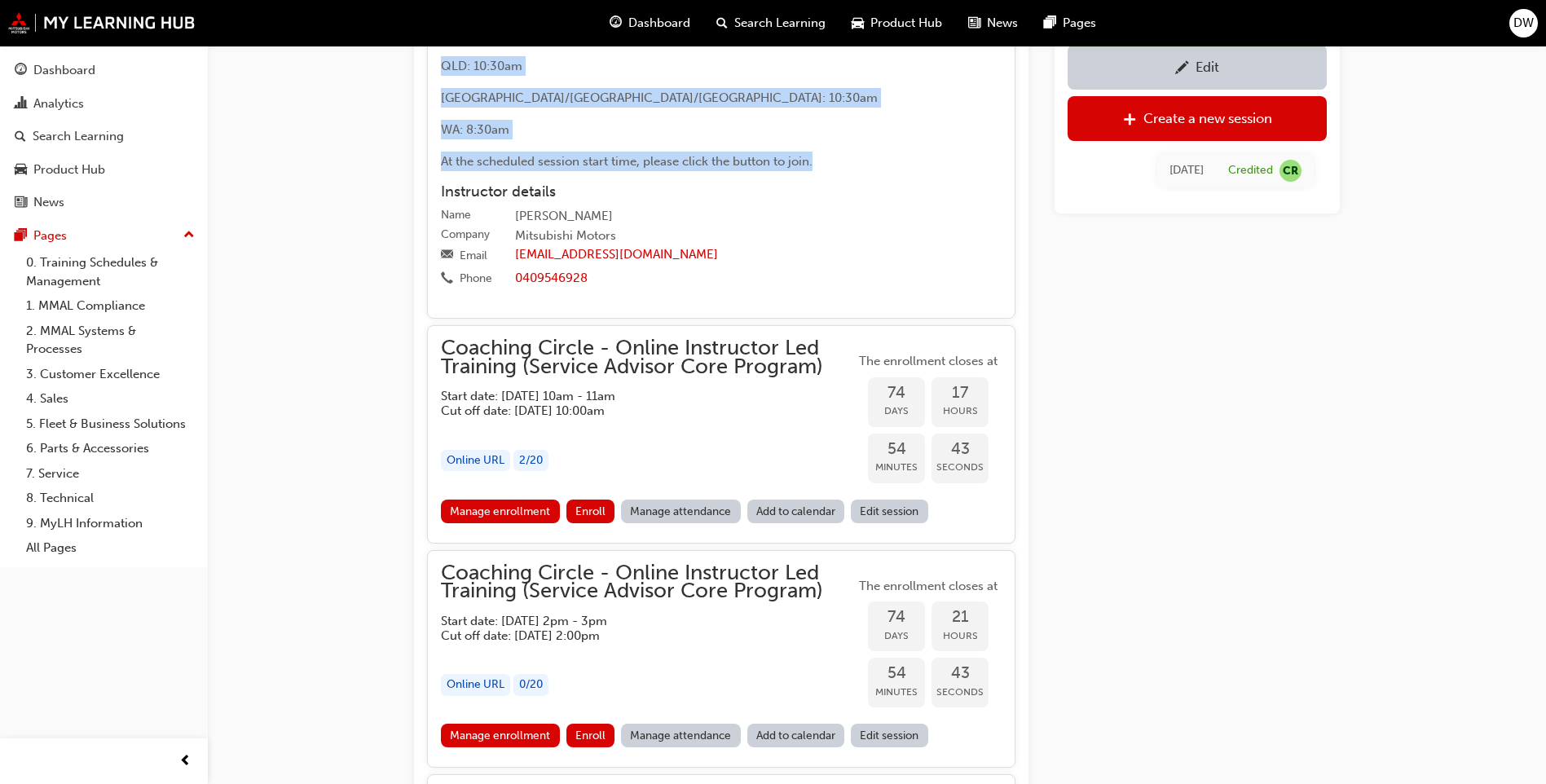
drag, startPoint x: 441, startPoint y: 283, endPoint x: 834, endPoint y: 181, distance: 406.0
copy div "Session details CALL TO ACTION: Before the session, please download and print t…"
click at [1183, 113] on div "Create a new session" at bounding box center [1208, 118] width 129 height 16
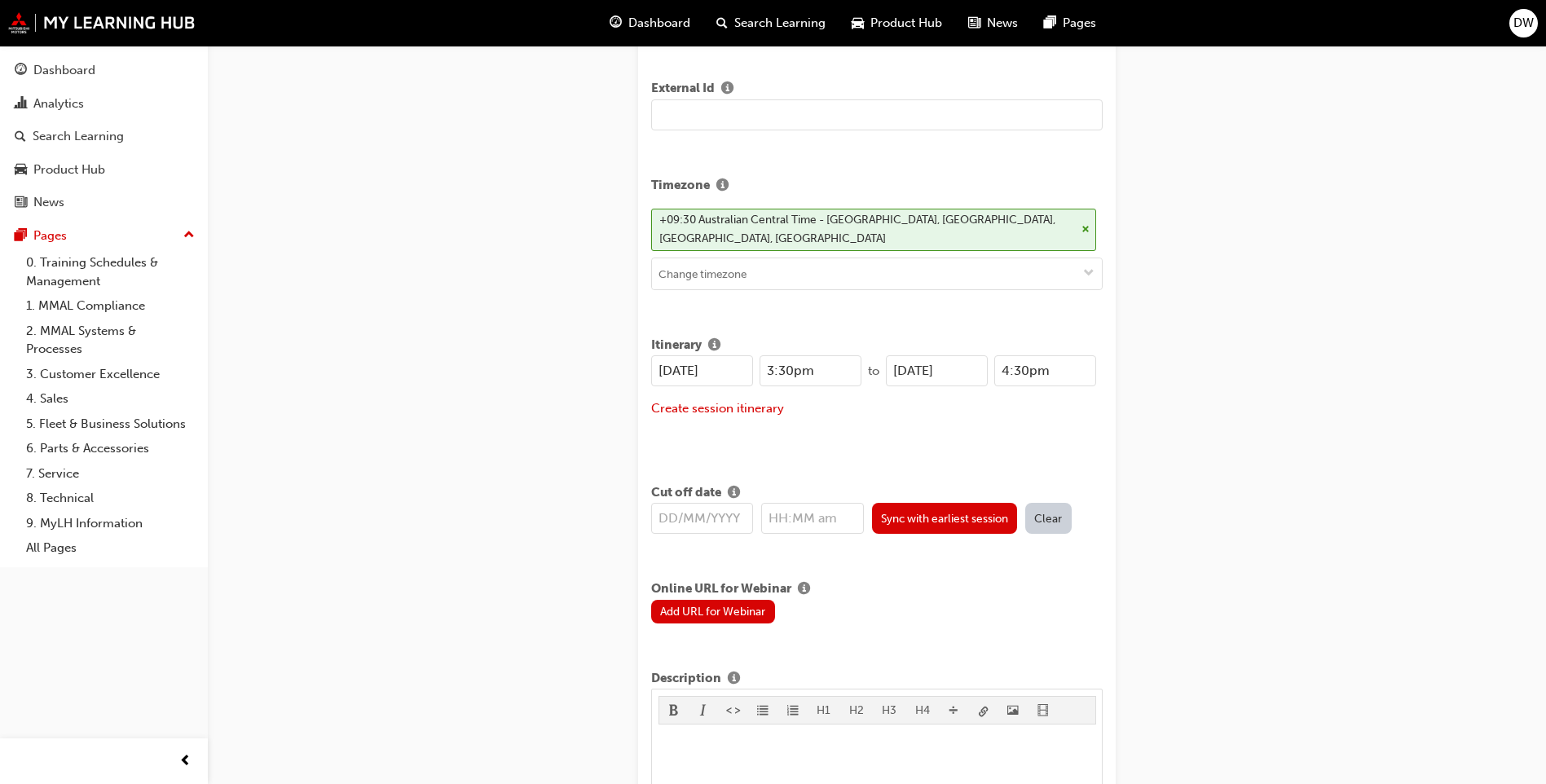
scroll to position [571, 0]
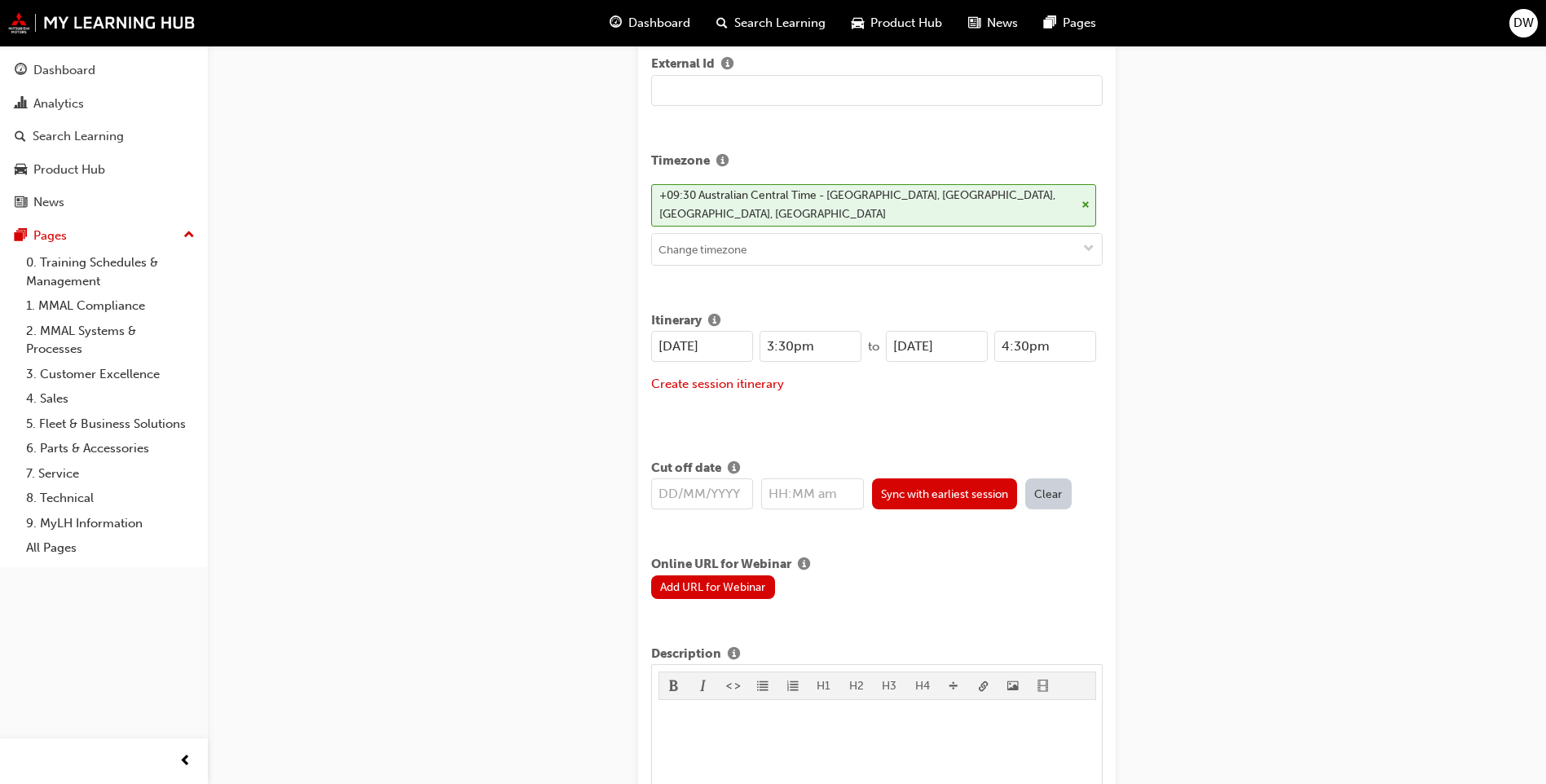
click at [693, 345] on input "22/08/2025" at bounding box center [702, 346] width 101 height 31
type input "[DATE]"
click at [815, 355] on input "3:30pm" at bounding box center [810, 346] width 101 height 31
type input "3"
type input "2"
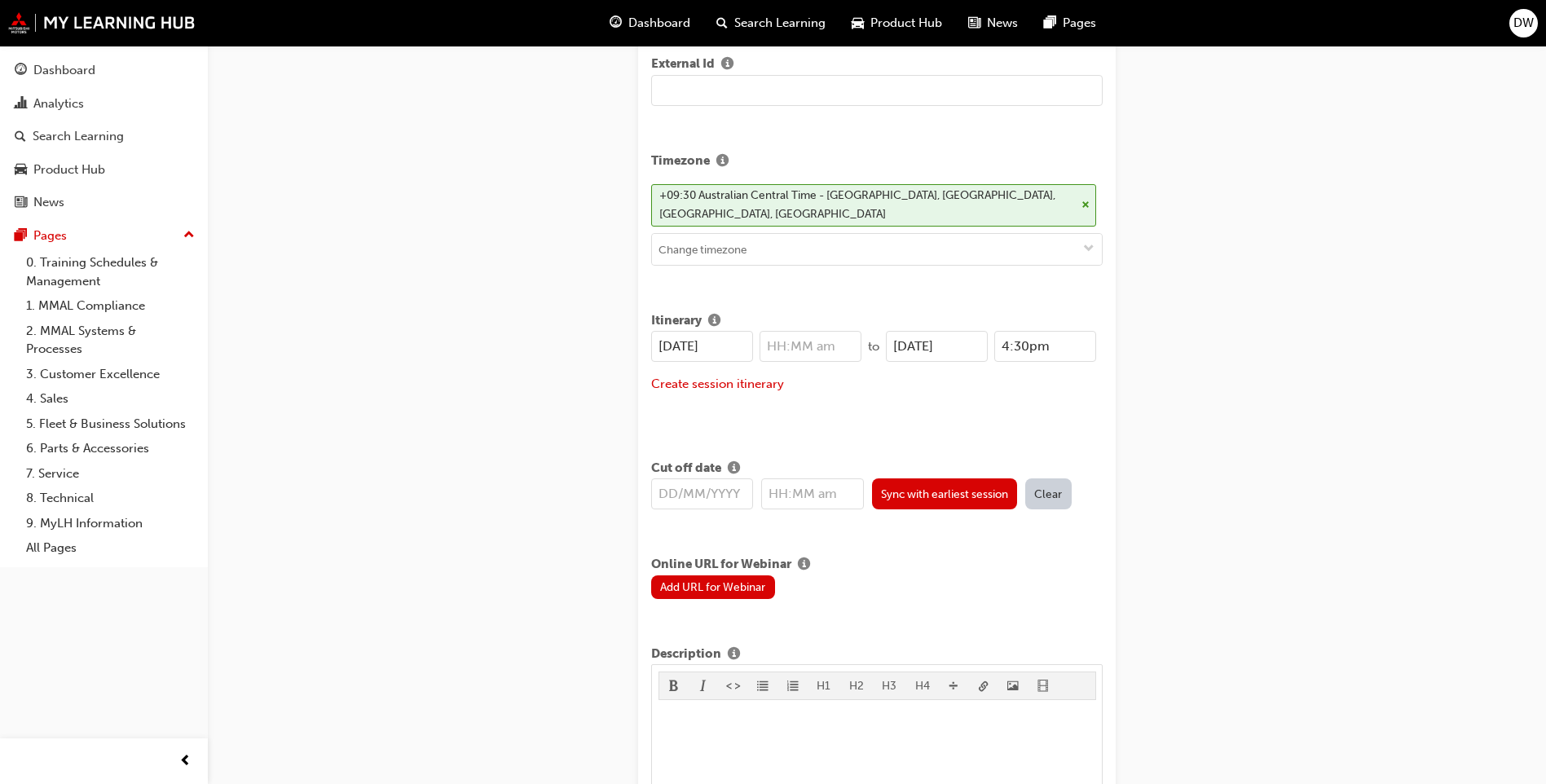
type input "0"
type input "2:00pm"
click at [930, 345] on input "22/08/2025" at bounding box center [936, 346] width 101 height 31
type input "02/09/2025"
click at [1022, 348] on input "4:30pm" at bounding box center [1045, 346] width 101 height 31
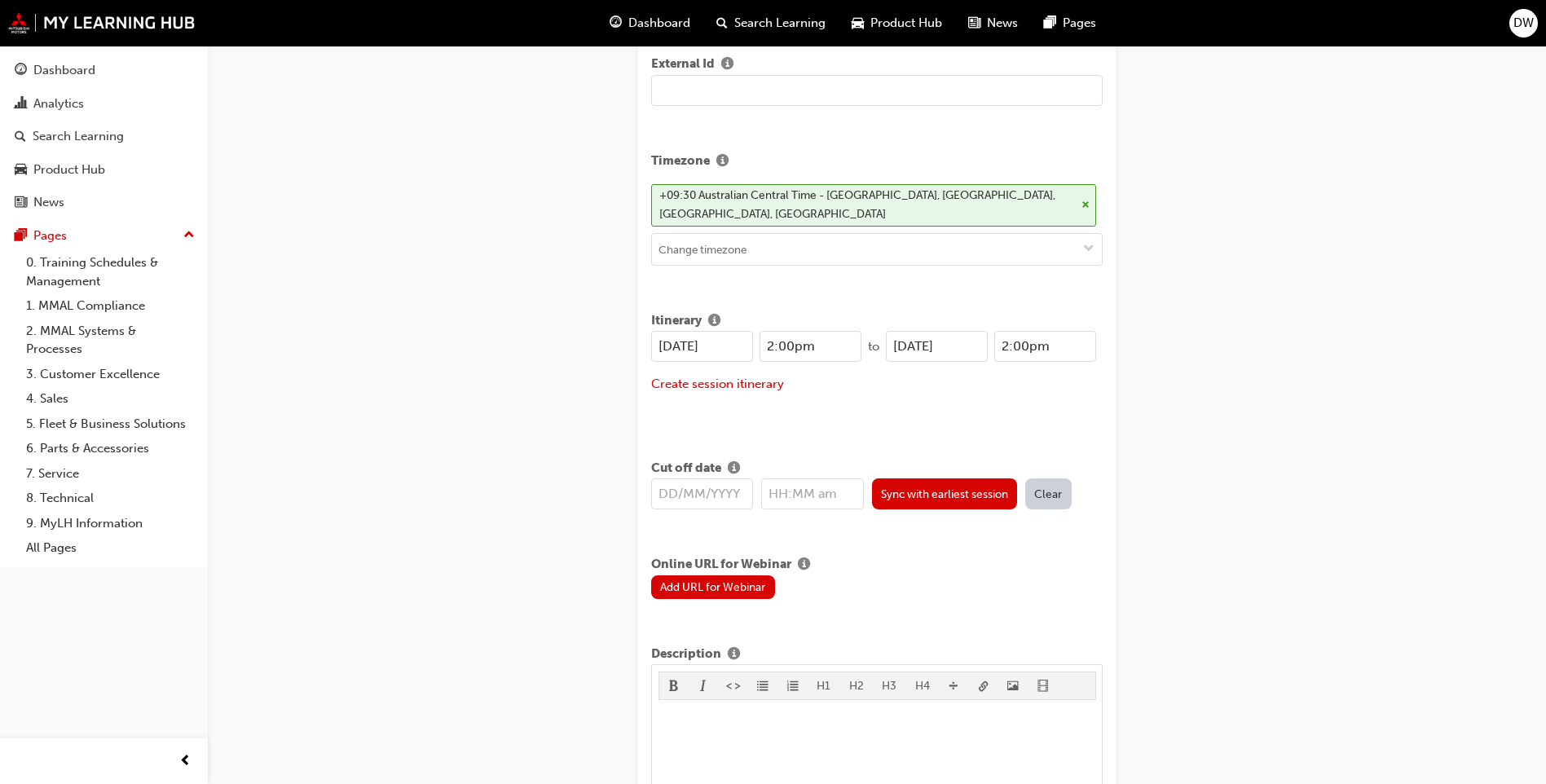
type input "2:00pm"
click at [1206, 332] on div "Create new session STEP 1 OF 1 Title Coaching Circle - Online Instructor Led Tr…" at bounding box center [773, 663] width 1546 height 2468
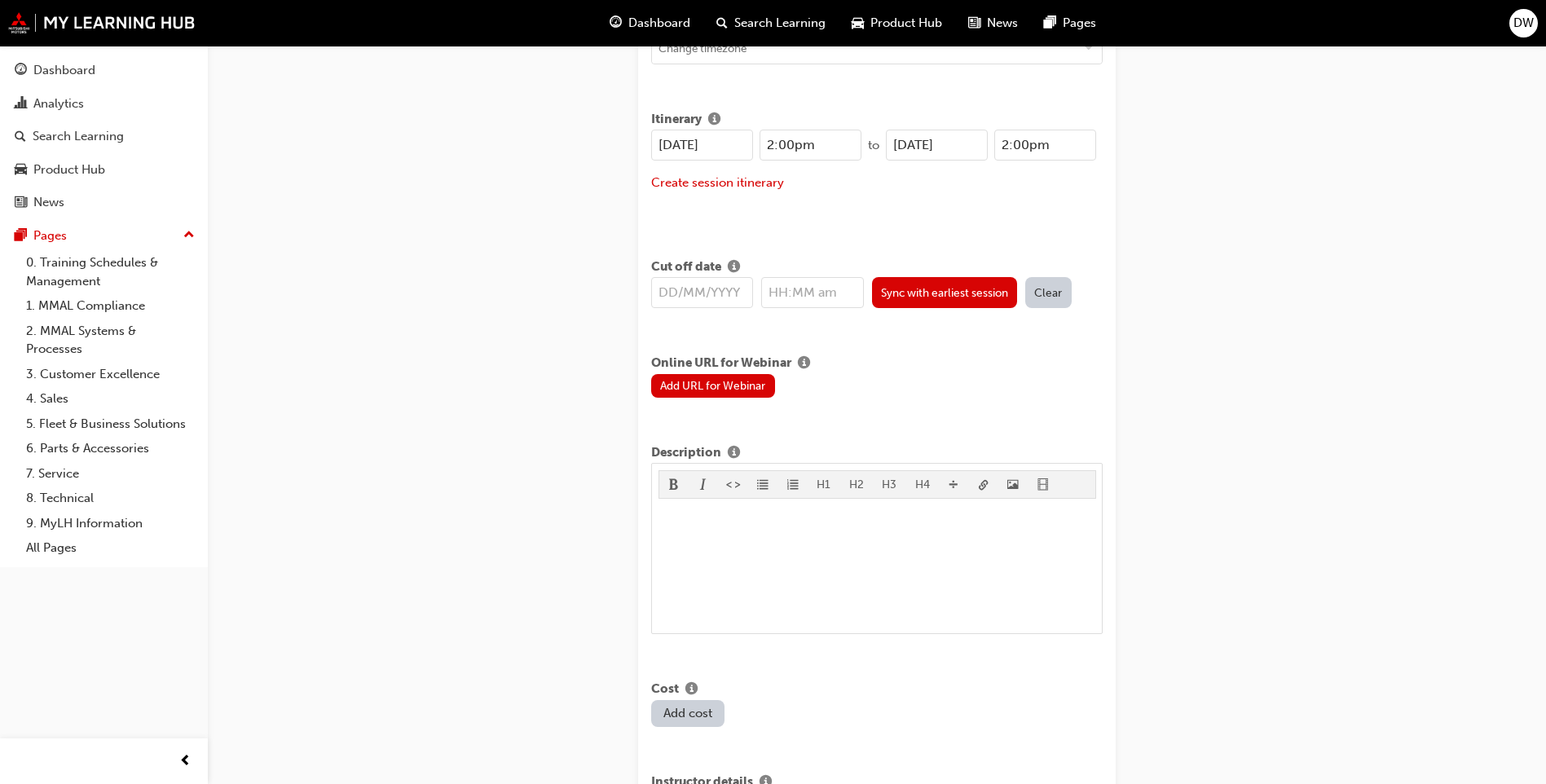
scroll to position [814, 0]
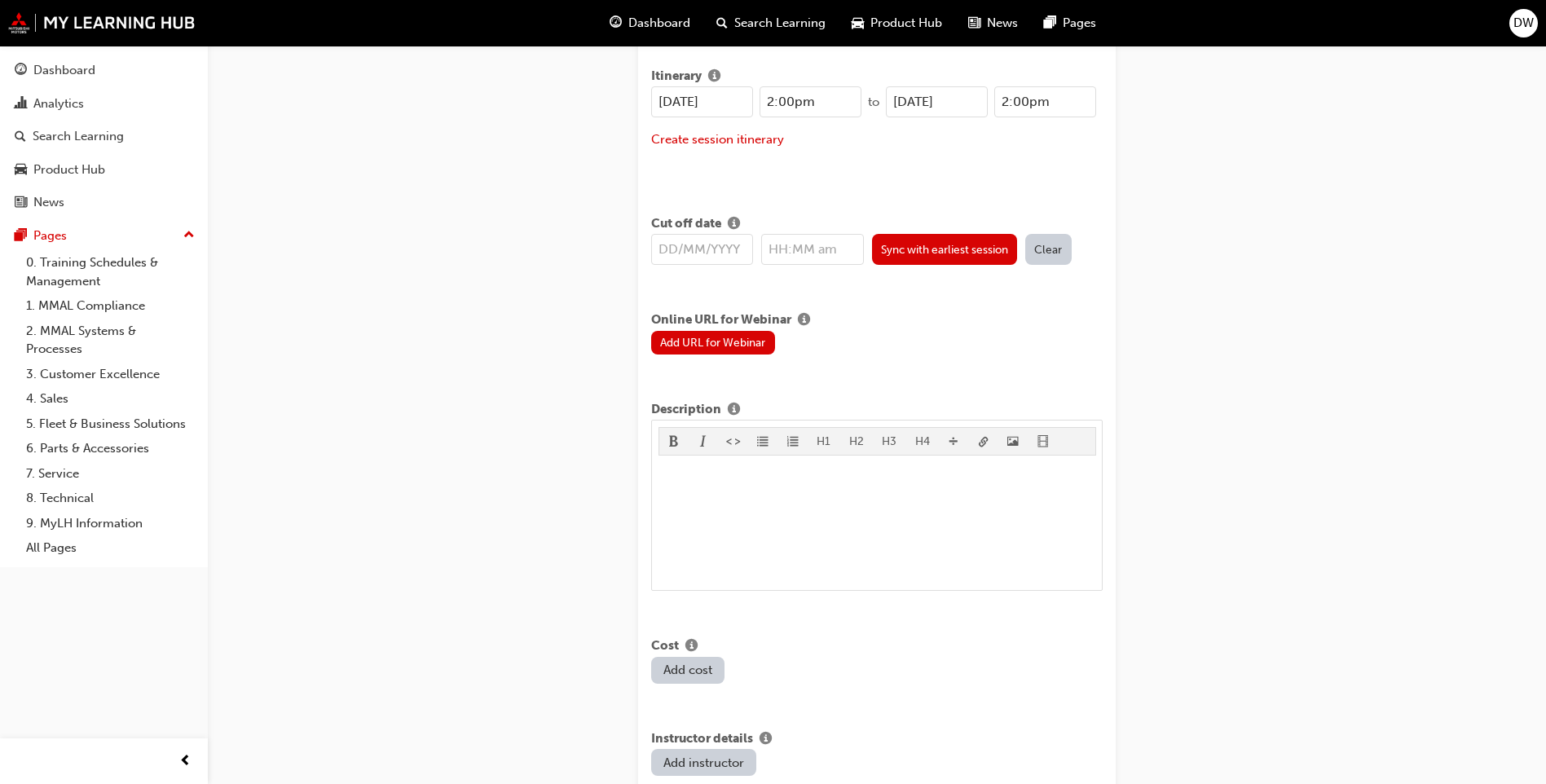
click at [673, 249] on input "text" at bounding box center [702, 249] width 101 height 31
type input "02/0"
type input "12:00am"
type input "02/09/2025"
drag, startPoint x: 835, startPoint y: 250, endPoint x: 778, endPoint y: 250, distance: 57.0
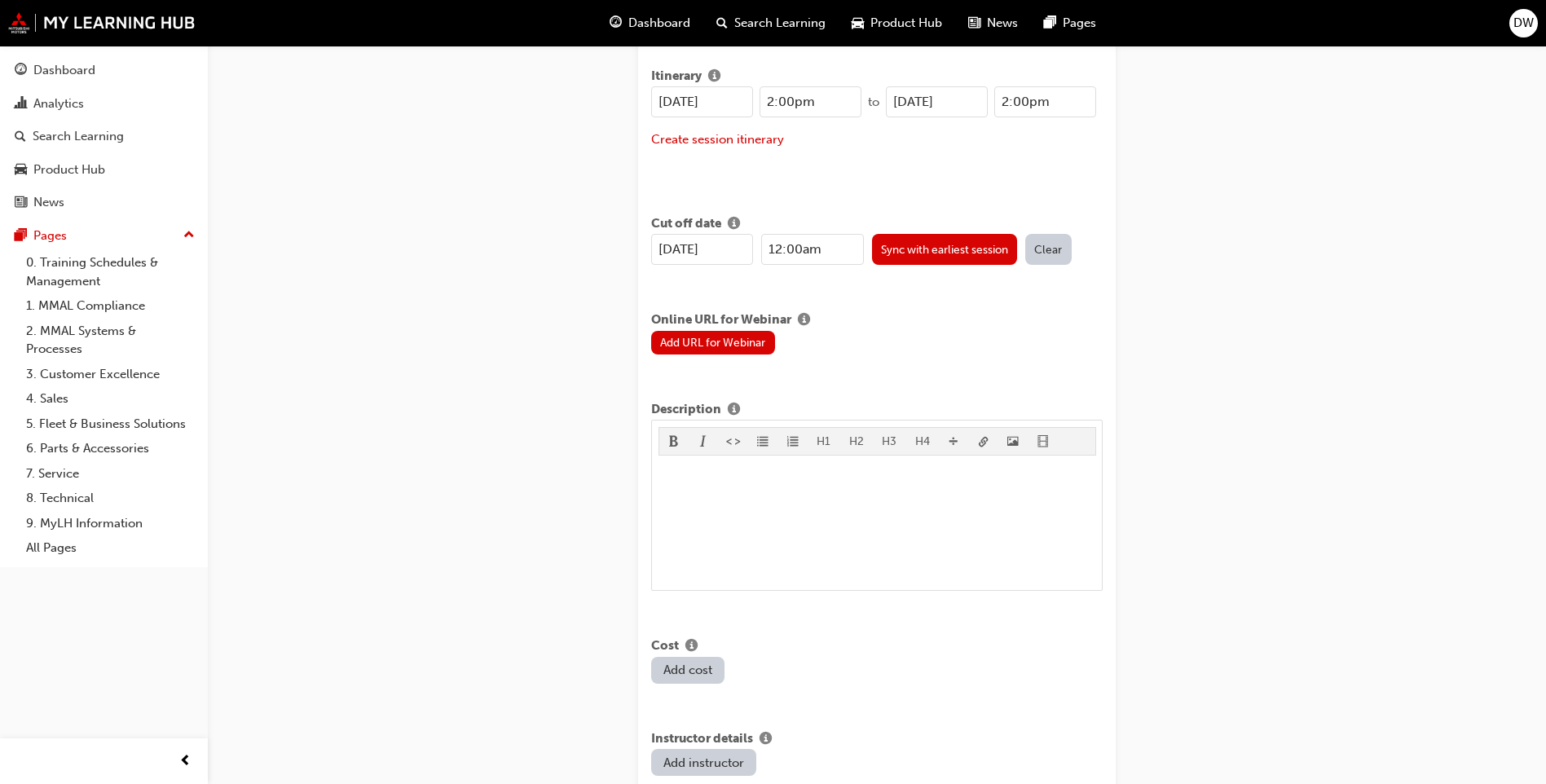
click at [778, 250] on input "12:00am" at bounding box center [812, 249] width 101 height 31
type input "2:00pm"
click at [1224, 288] on div "Create new session STEP 1 OF 1 Title Coaching Circle - Online Instructor Led Tr…" at bounding box center [773, 419] width 1546 height 2468
drag, startPoint x: 1006, startPoint y: 105, endPoint x: 1016, endPoint y: 104, distance: 10.0
click at [1009, 105] on input "2:00pm" at bounding box center [1045, 101] width 101 height 31
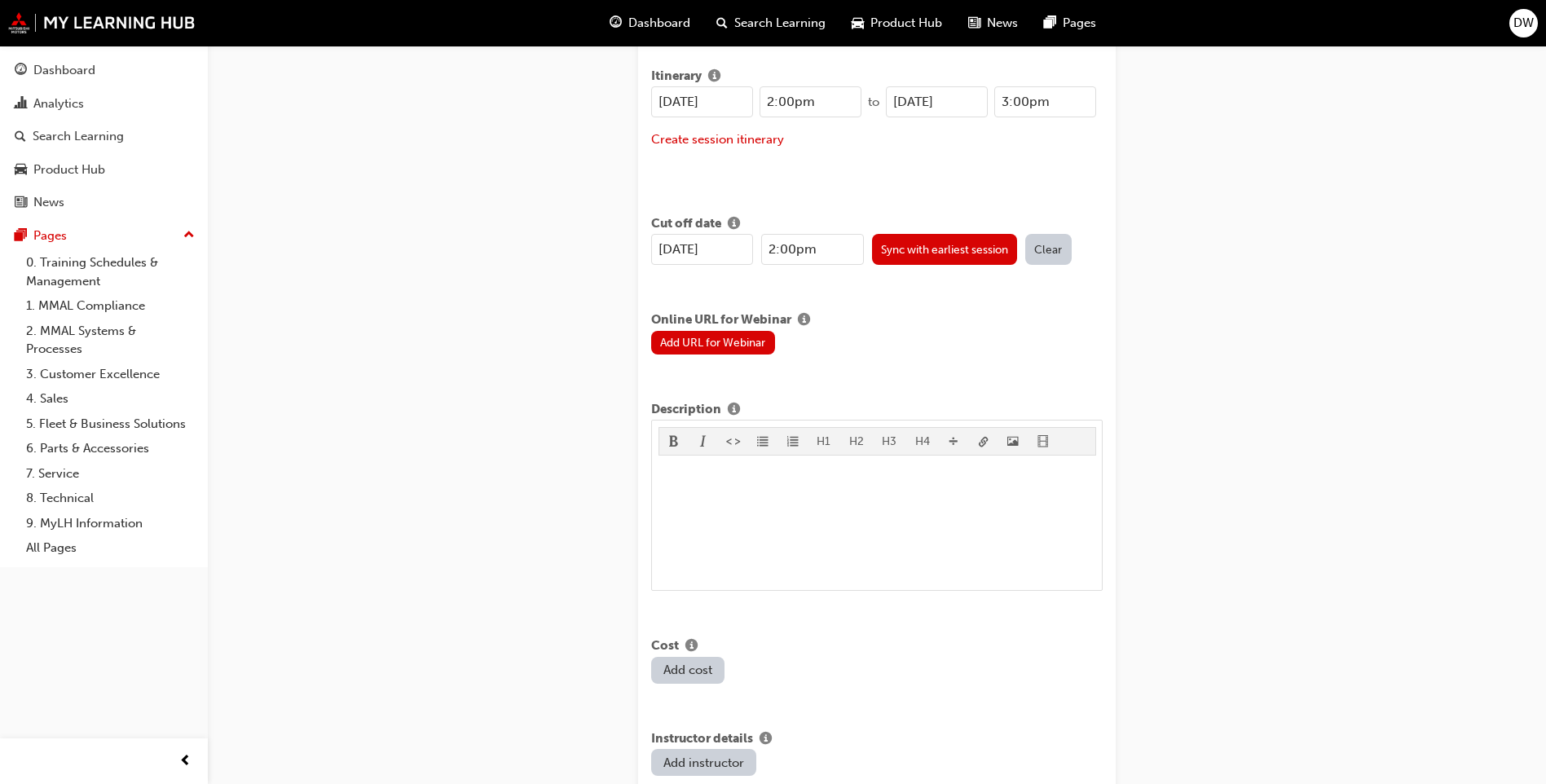
type input "3:00pm"
click at [1285, 181] on div "Create new session STEP 1 OF 1 Title Coaching Circle - Online Instructor Led Tr…" at bounding box center [773, 419] width 1546 height 2468
click at [682, 342] on button "Add URL for Webinar" at bounding box center [713, 342] width 124 height 24
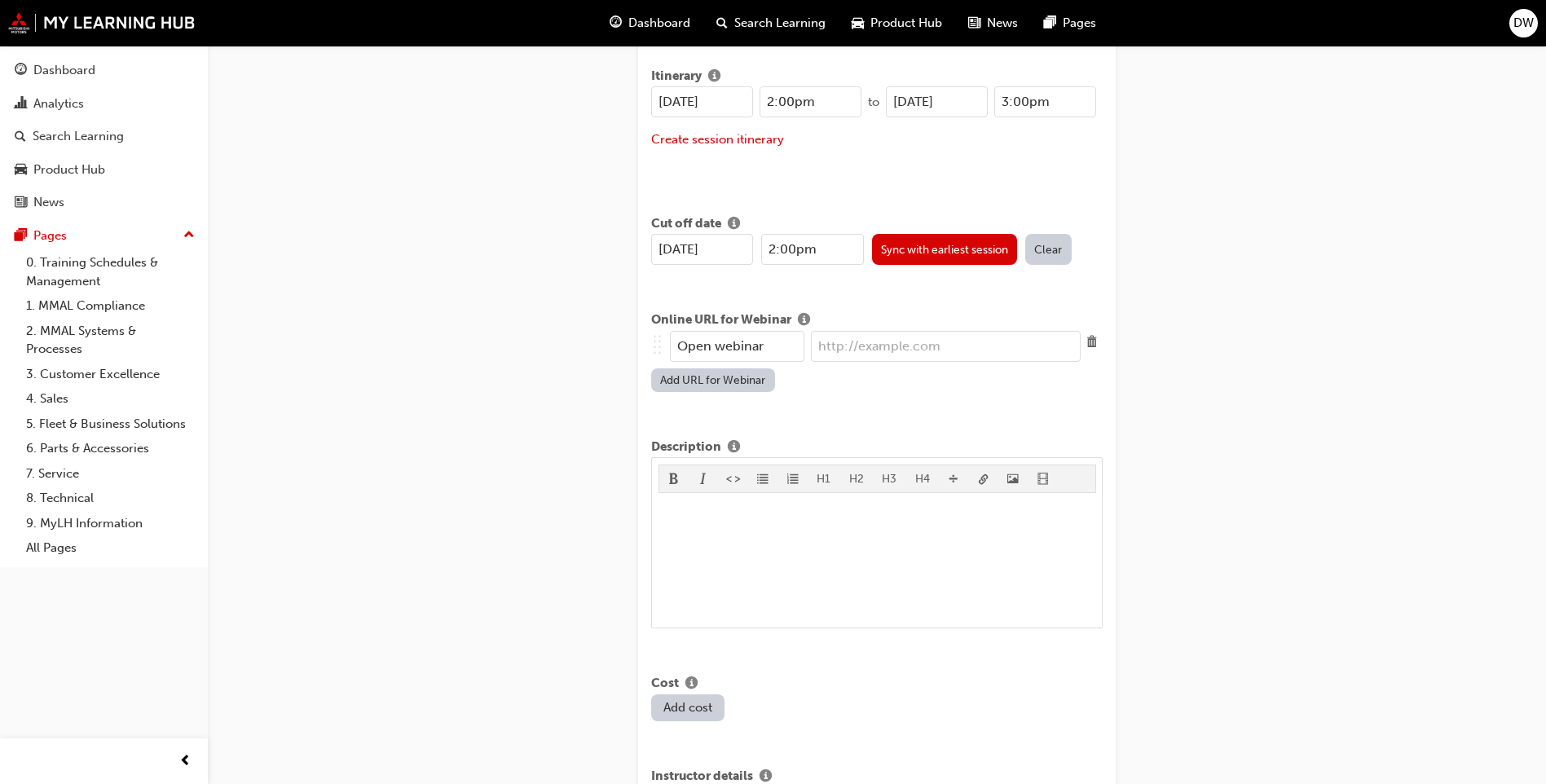
click at [887, 340] on input "url" at bounding box center [946, 346] width 269 height 31
paste input "https://teams.microsoft.com/l/message/19:34a57f0e-0eea-4159-8f8f-a4a42bffc8bd_f…"
type input "https://teams.microsoft.com/l/message/19:34a57f0e-0eea-4159-8f8f-a4a42bffc8bd_f…"
click at [772, 351] on input "Open webinar" at bounding box center [737, 346] width 135 height 31
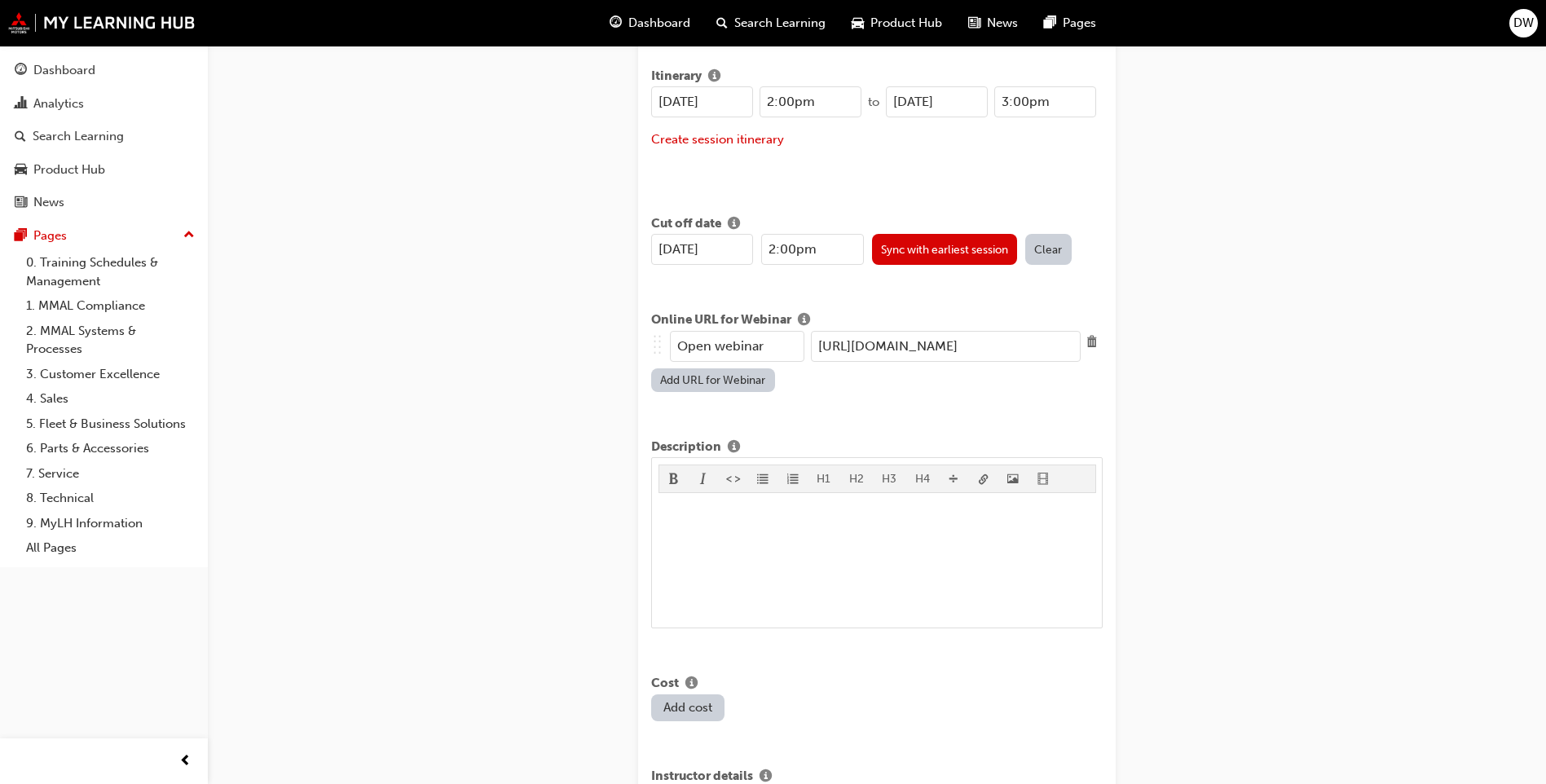
scroll to position [0, 0]
type input "O"
type input "Join session"
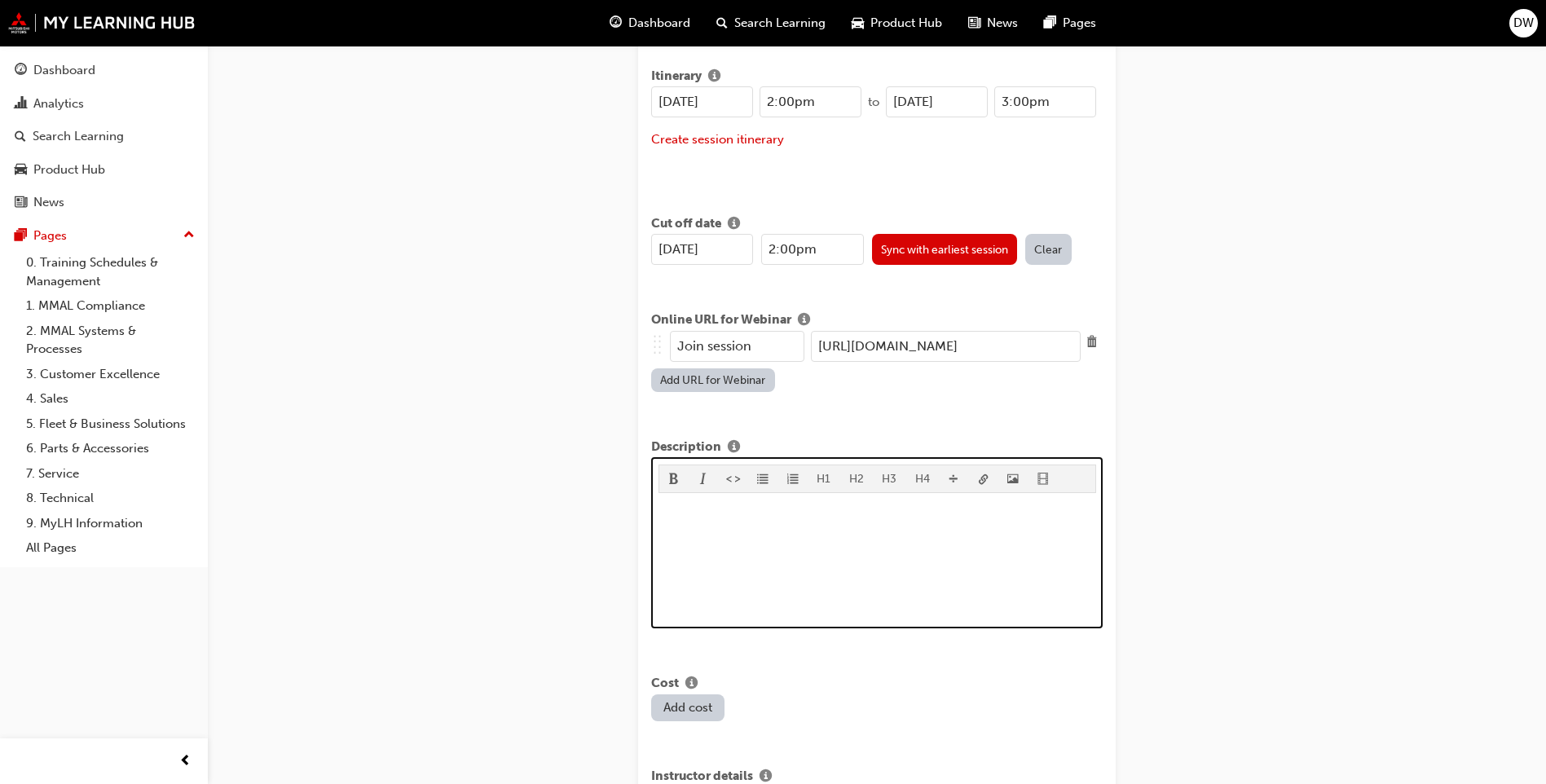
click at [690, 511] on p "﻿" at bounding box center [877, 509] width 438 height 20
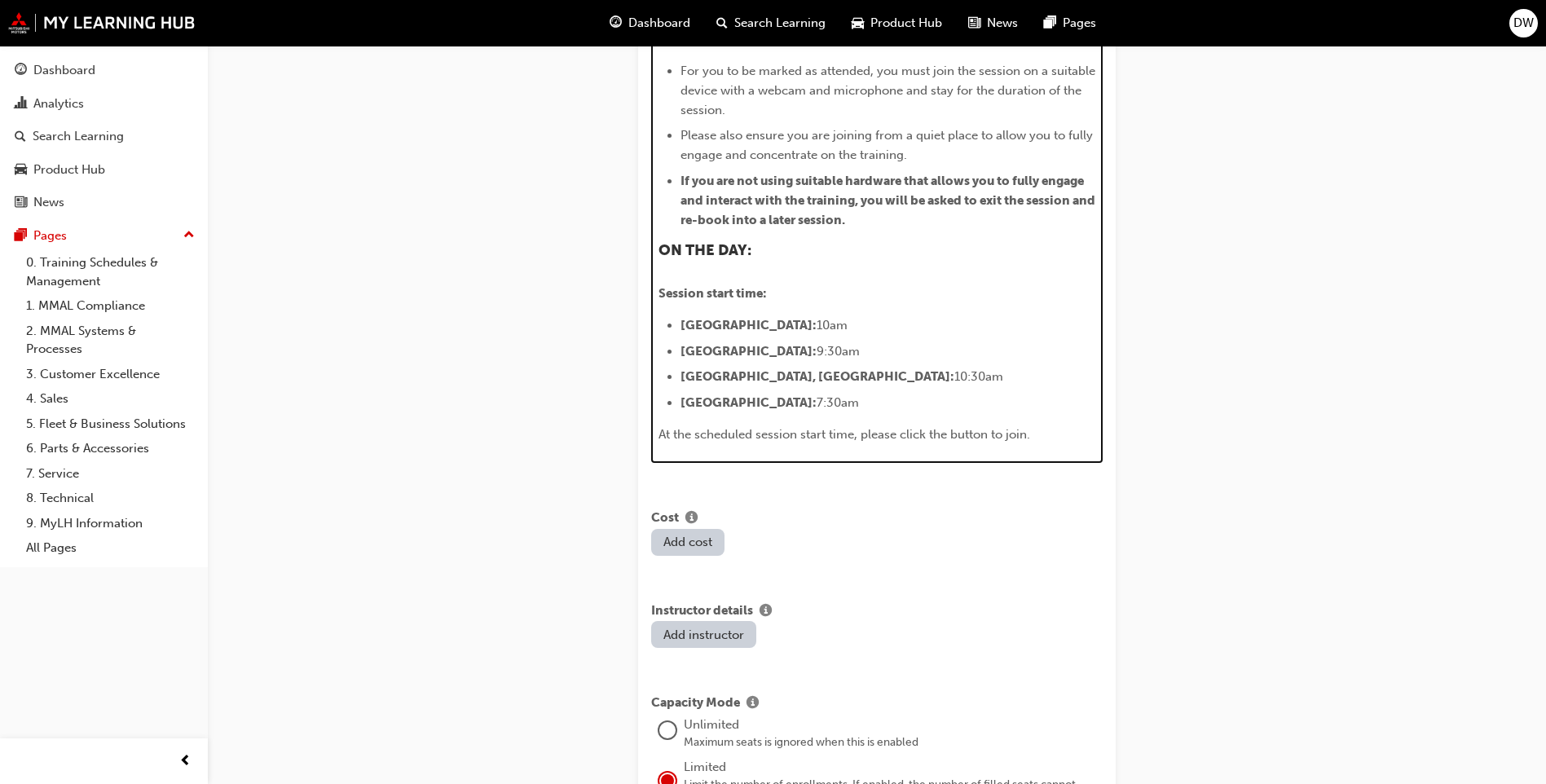
scroll to position [1613, 0]
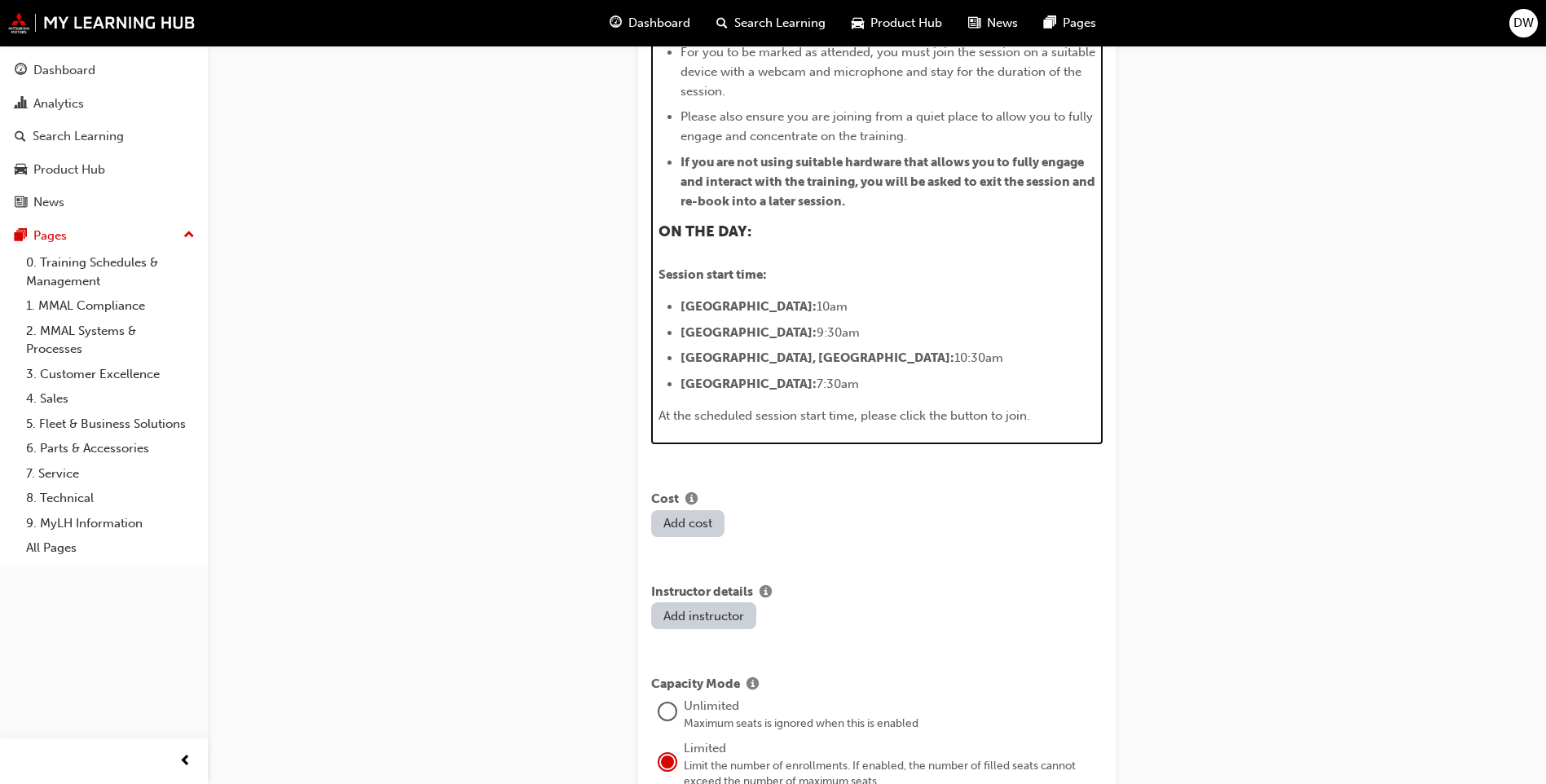
click at [731, 299] on span "Adelaide:" at bounding box center [749, 305] width 137 height 14
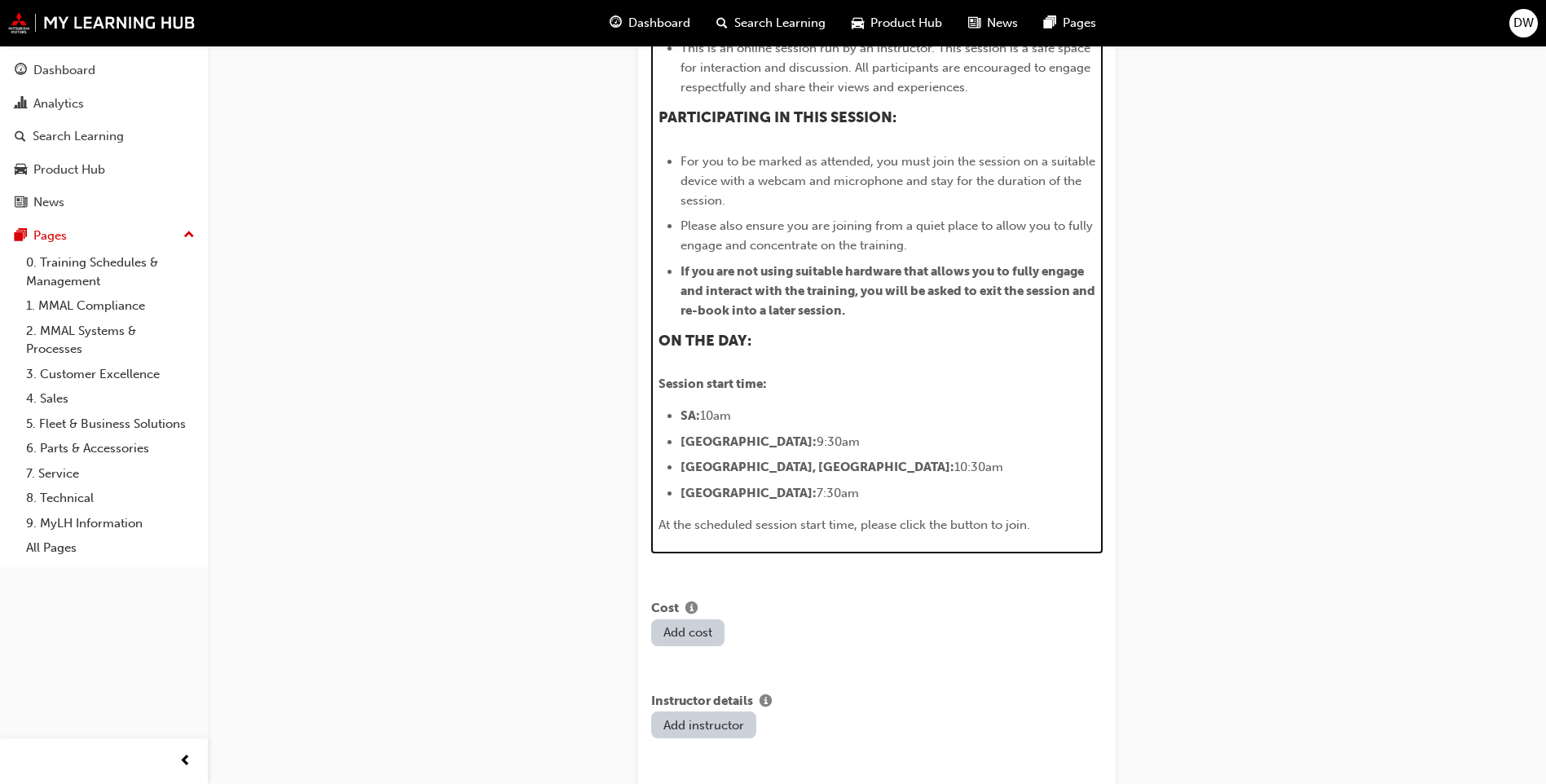
click at [715, 409] on span "10am" at bounding box center [715, 415] width 31 height 14
click at [730, 434] on span "Brisbane:" at bounding box center [749, 441] width 137 height 14
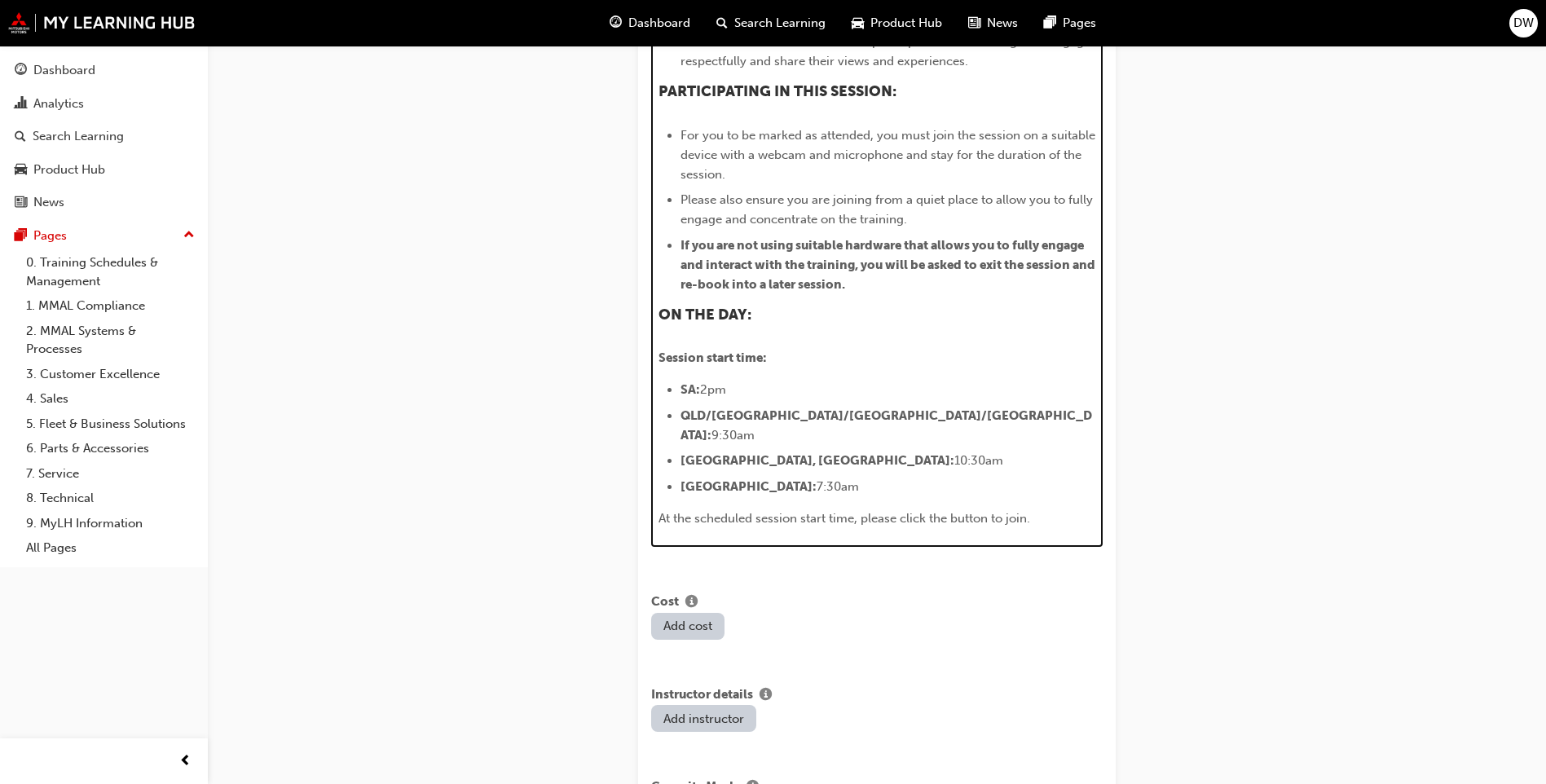
click at [755, 428] on span "9:30am" at bounding box center [733, 434] width 44 height 14
click at [850, 406] on li "QLD/VIC/NSW/TAS: 9:30am" at bounding box center [889, 425] width 415 height 39
drag, startPoint x: 853, startPoint y: 415, endPoint x: 656, endPoint y: 420, distance: 197.1
click at [656, 420] on div "H1 H2 H3 H4 CALL TO ACTION: Before the session, please download and print the w…" at bounding box center [877, 144] width 451 height 804
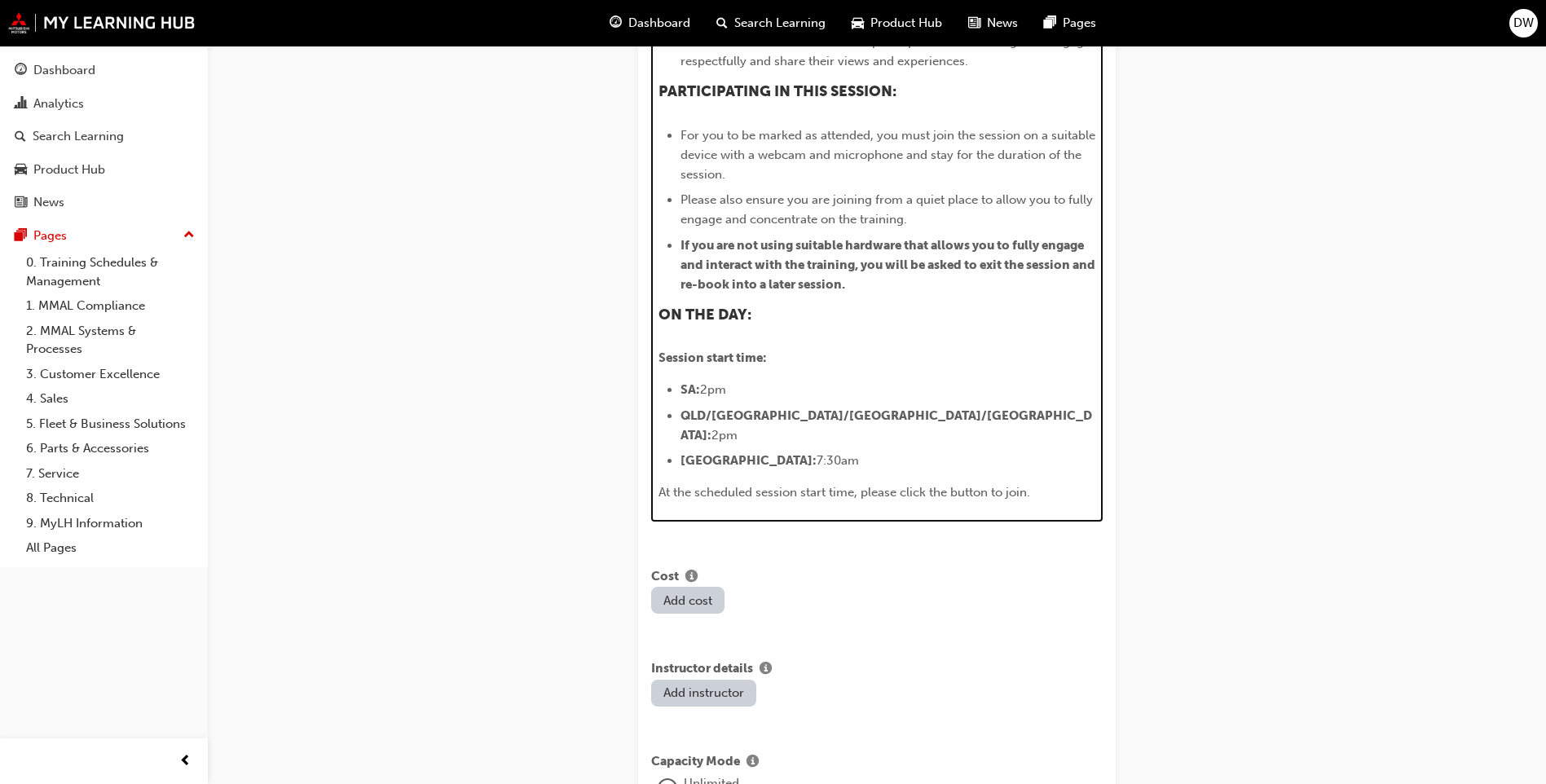
click at [773, 450] on li "Perth: 7:30am" at bounding box center [889, 460] width 415 height 20
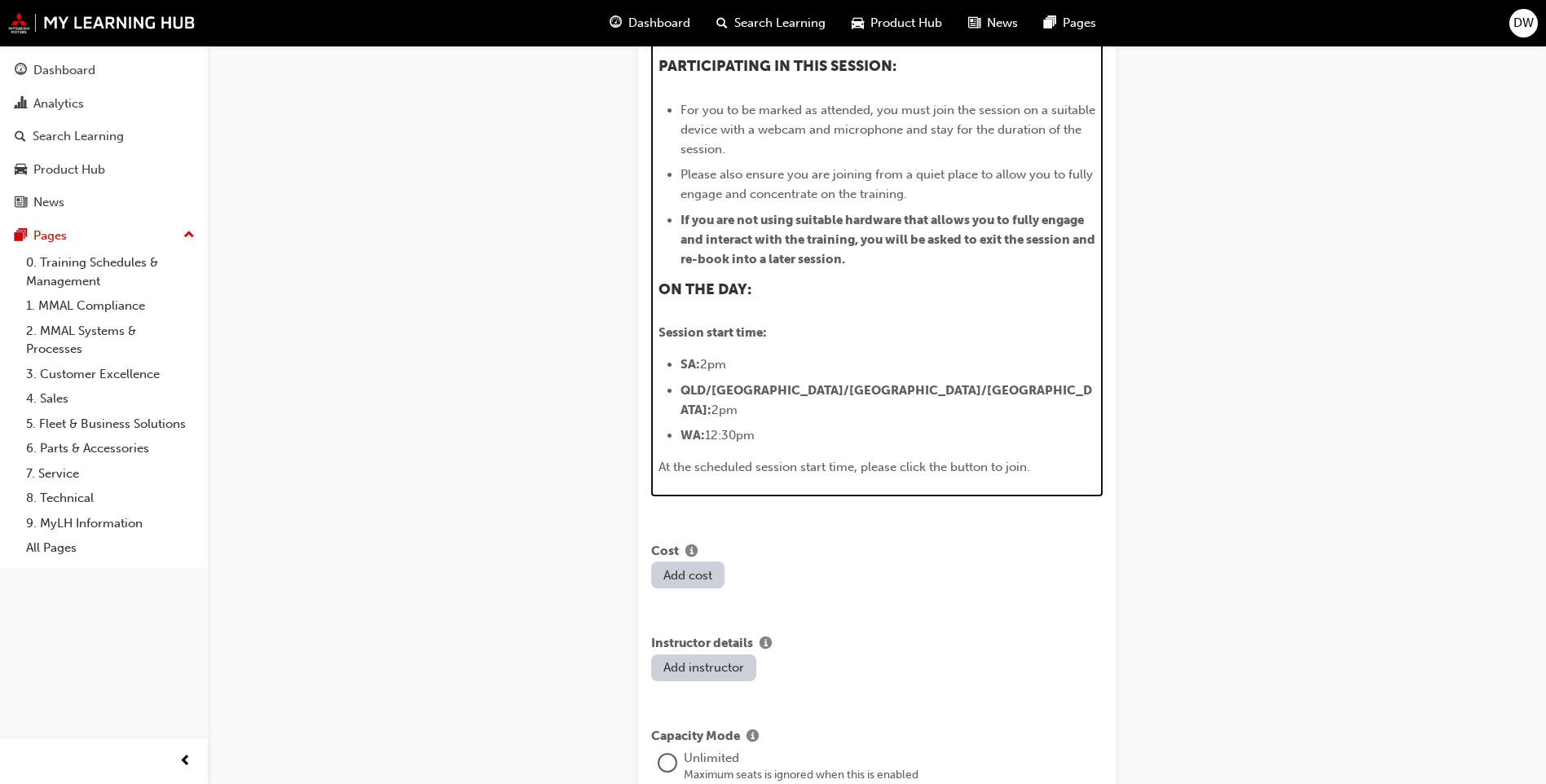
click at [738, 403] on span "2pm" at bounding box center [725, 410] width 27 height 14
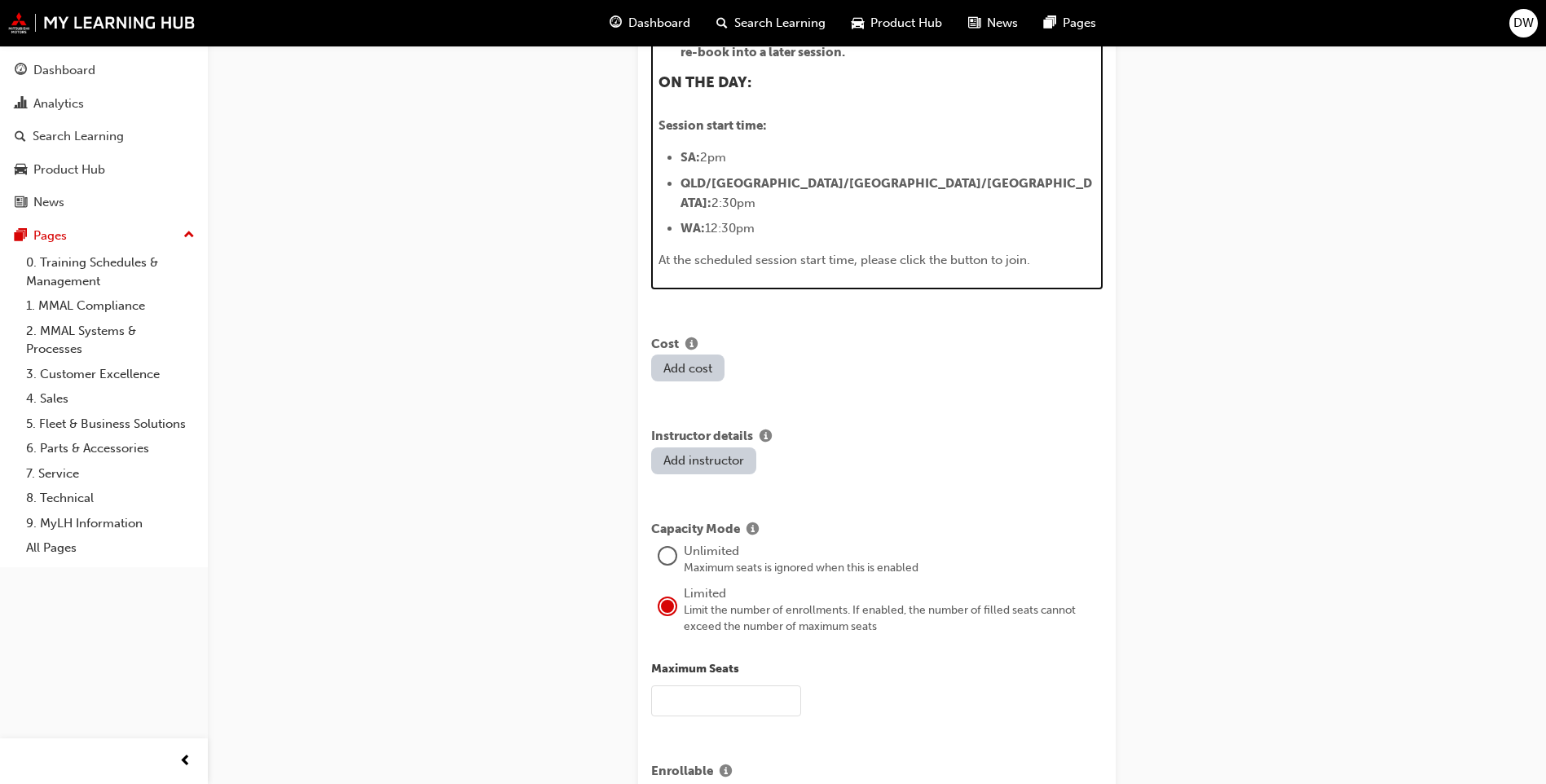
scroll to position [2018, 0]
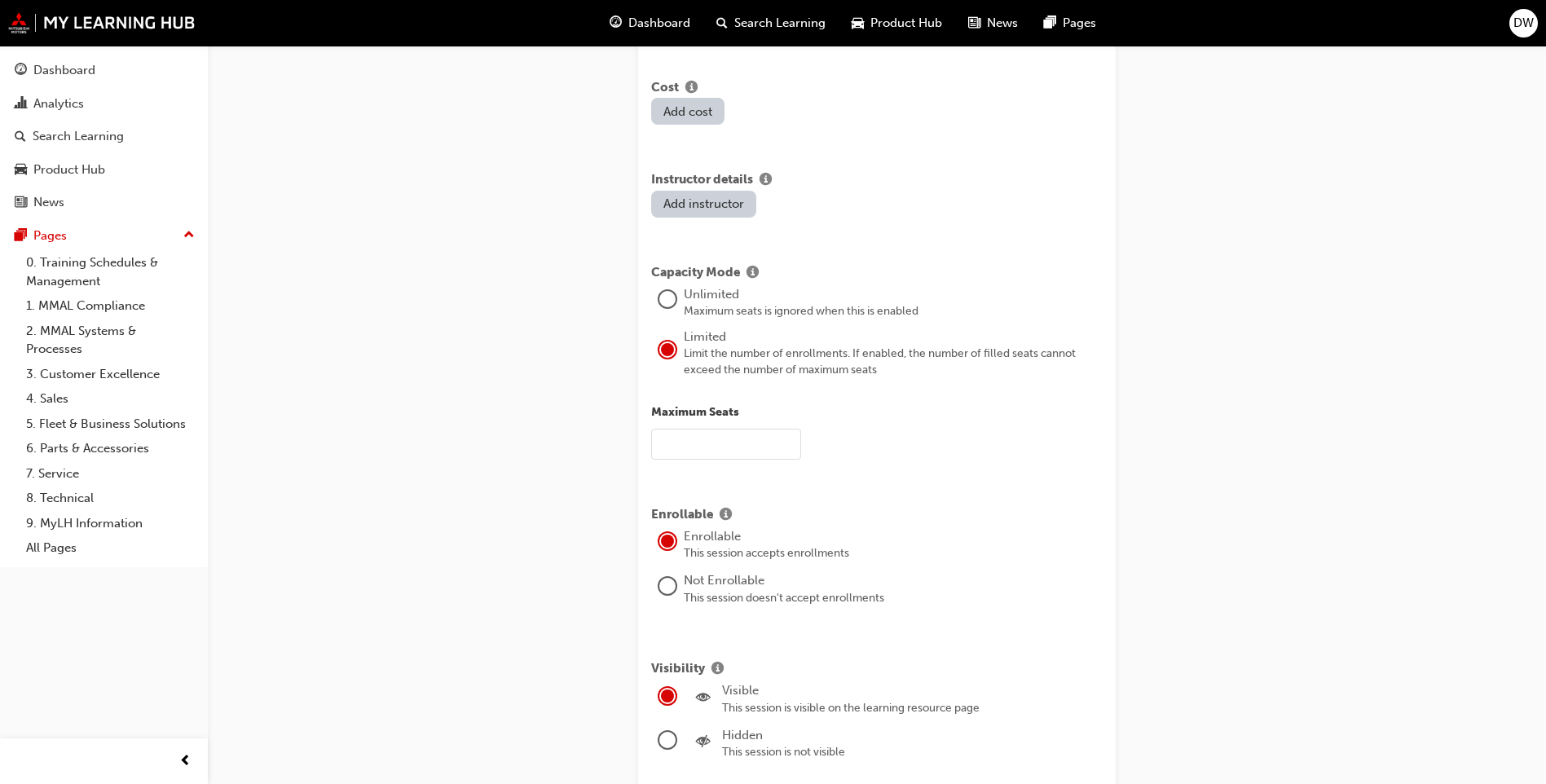
click at [704, 345] on div "Limit the number of enrollments. If enabled, the number of filled seats cannot …" at bounding box center [893, 361] width 419 height 32
click at [693, 428] on input "text" at bounding box center [727, 444] width 150 height 31
type input "15"
click at [925, 428] on div "15" at bounding box center [877, 444] width 451 height 31
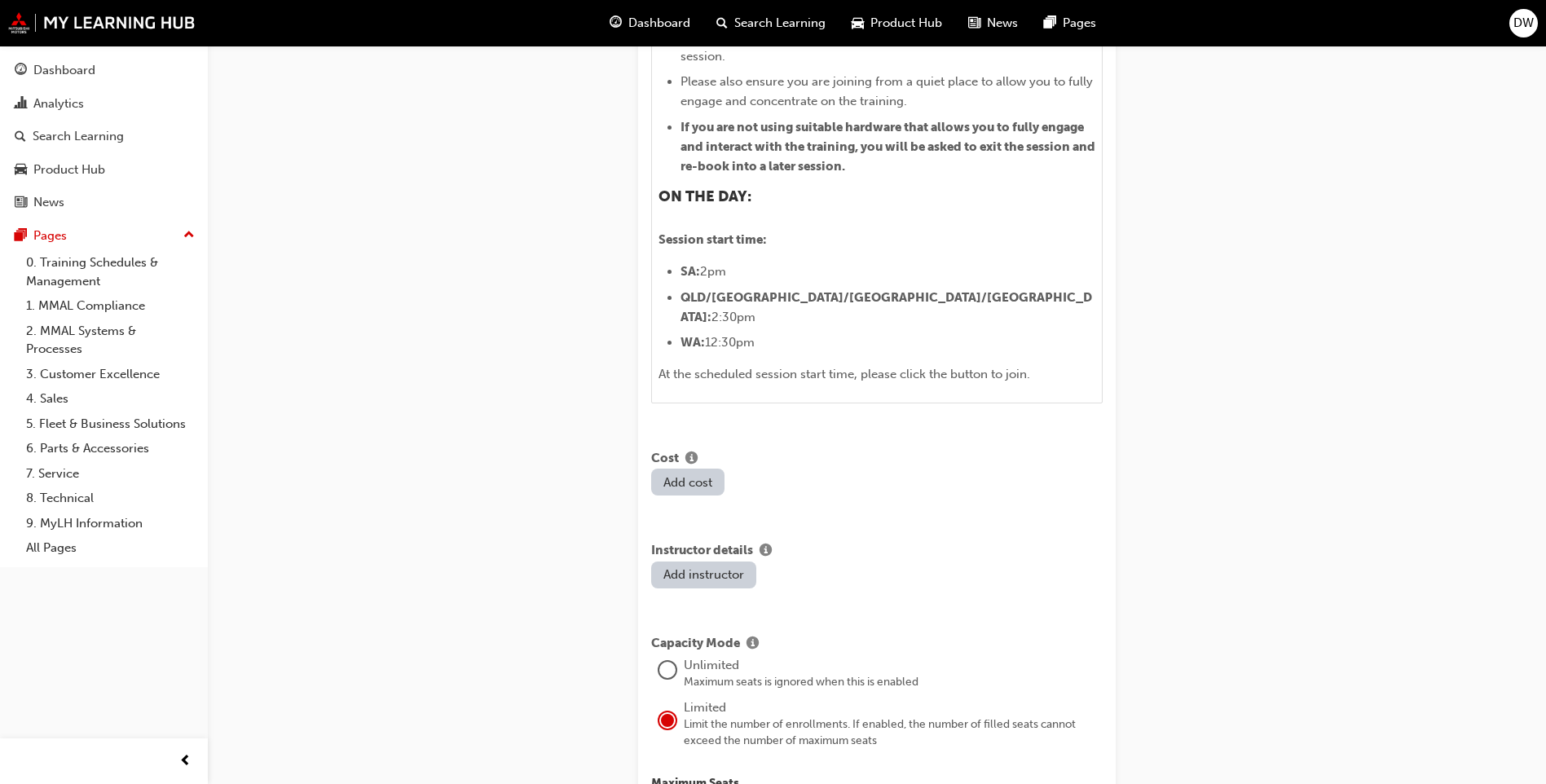
scroll to position [1633, 0]
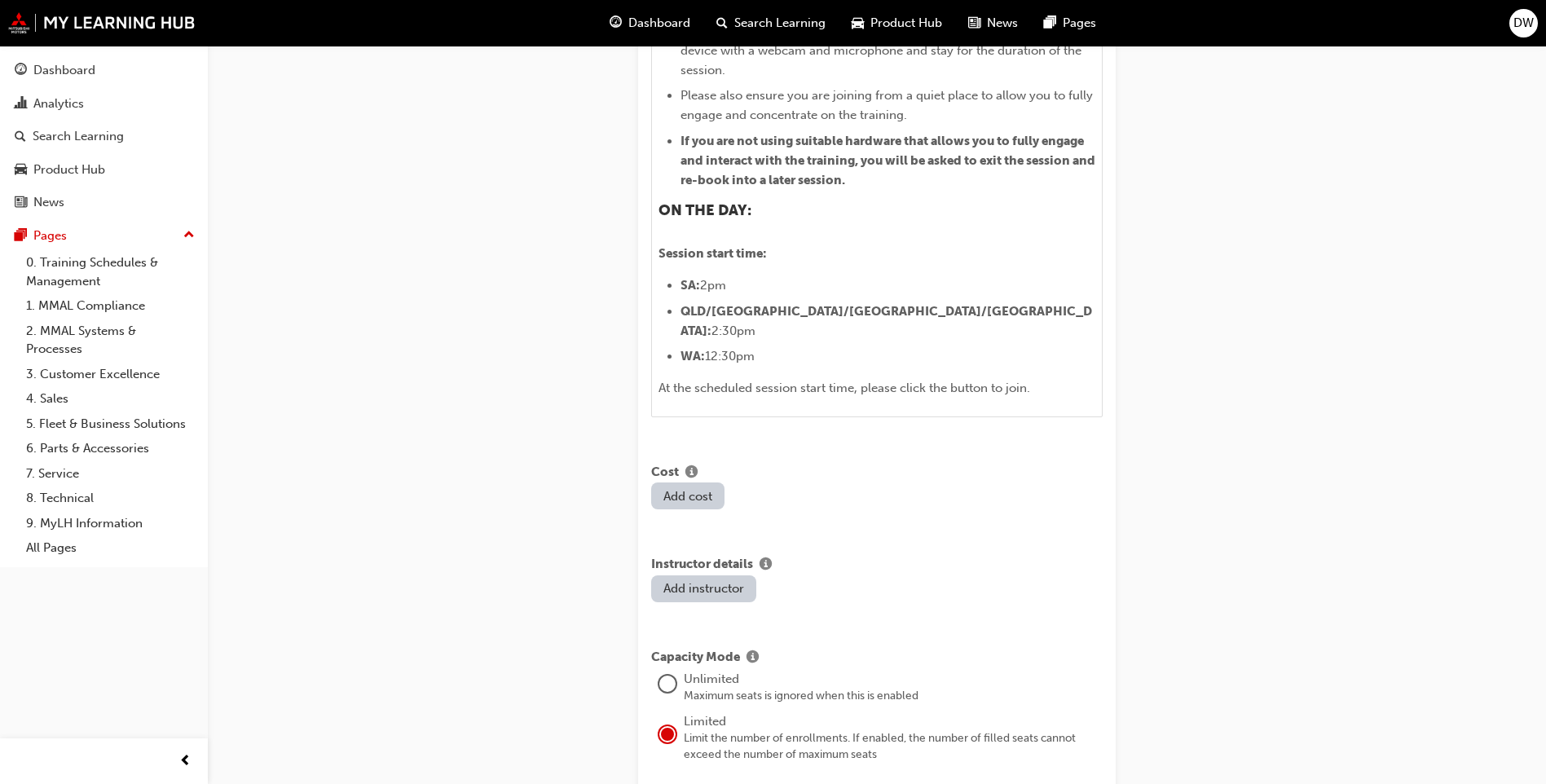
click at [693, 575] on button "Add instructor" at bounding box center [704, 589] width 105 height 27
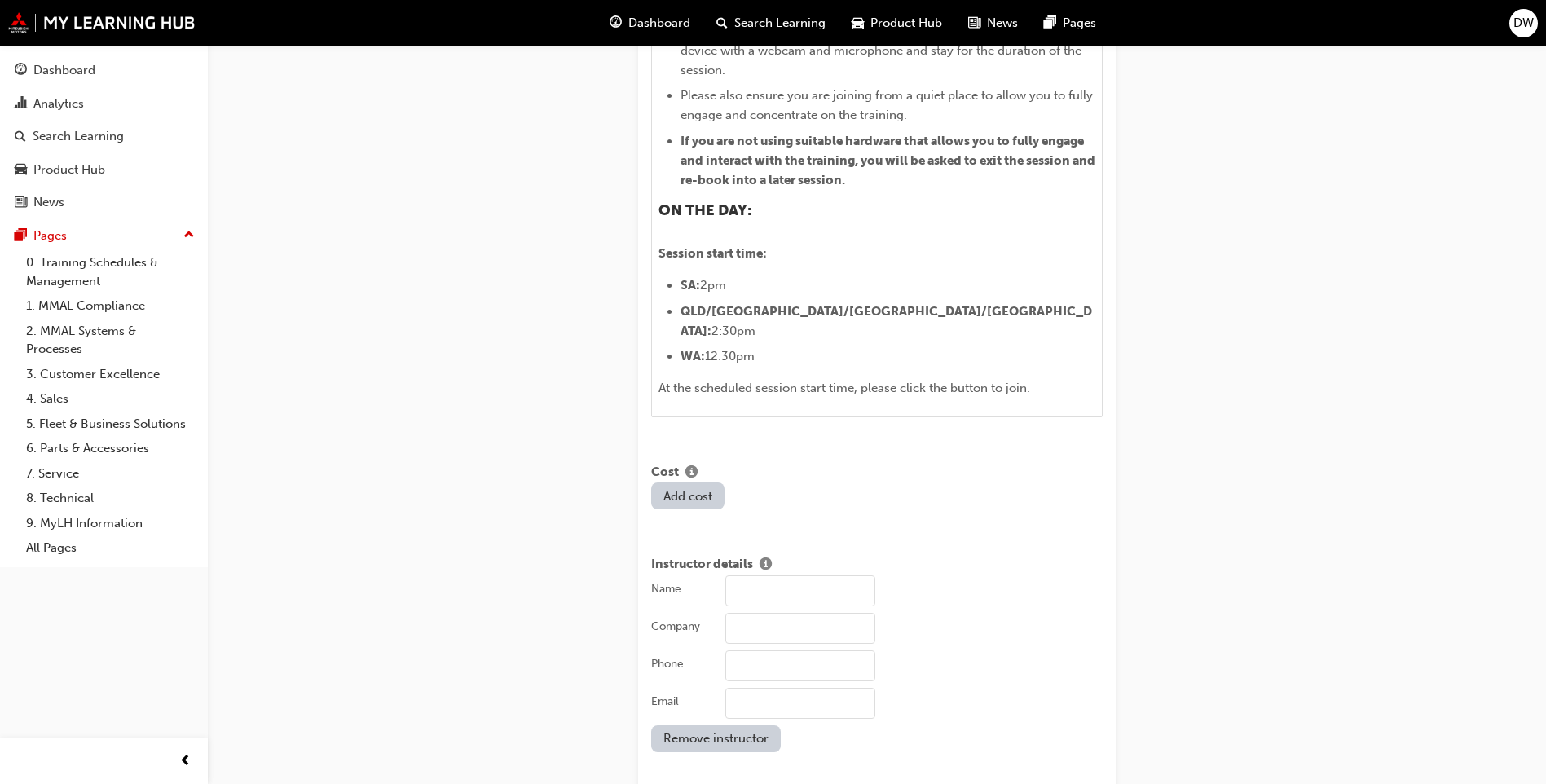
click at [734, 575] on input "Name" at bounding box center [801, 591] width 150 height 31
type input "Daniel Whitaker"
type input "Mitsubishi Motors"
type input "0409546928"
type input "dwhitaker@mmal.com.au"
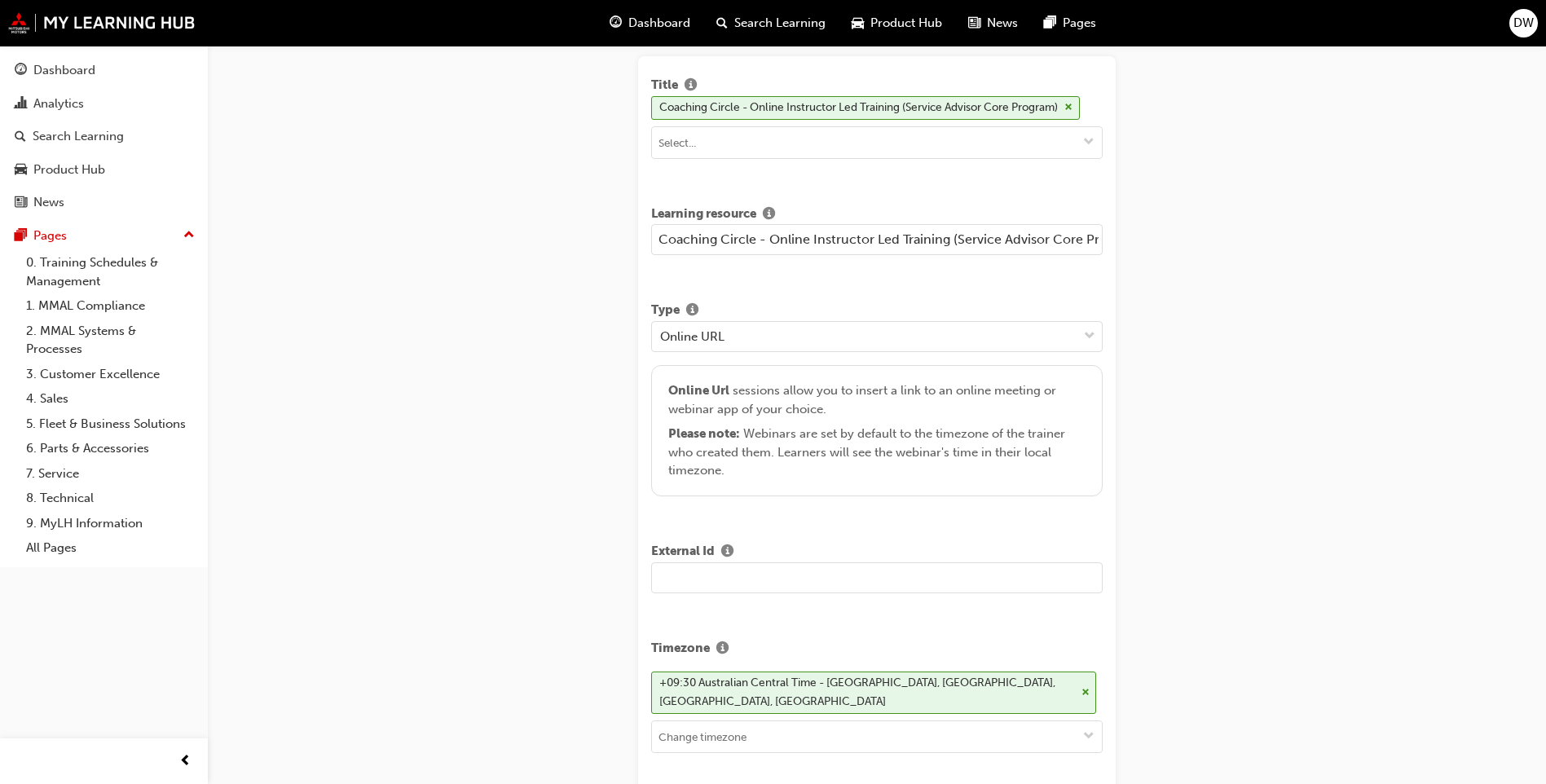
scroll to position [0, 0]
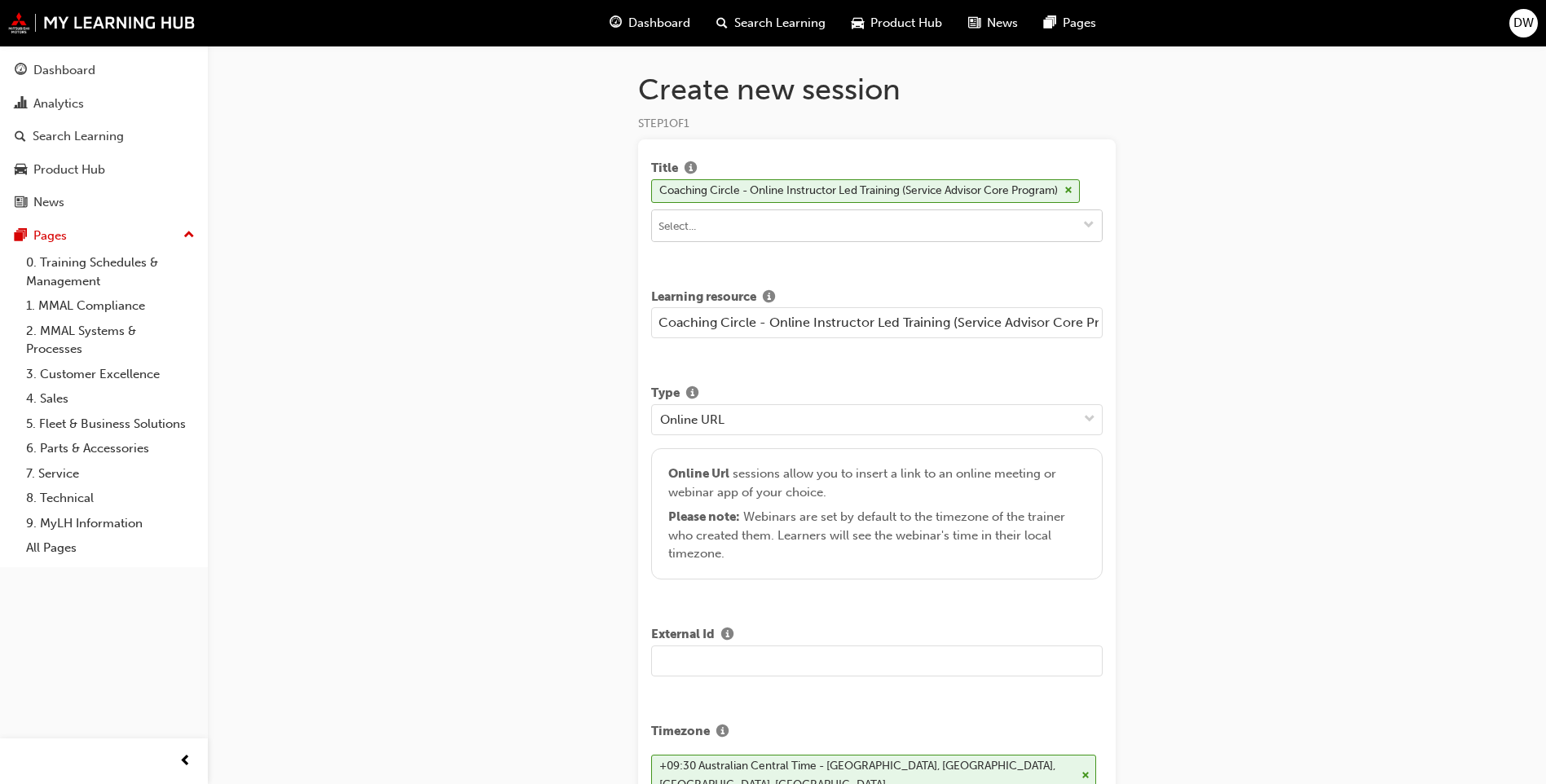
click at [856, 226] on input at bounding box center [877, 226] width 450 height 31
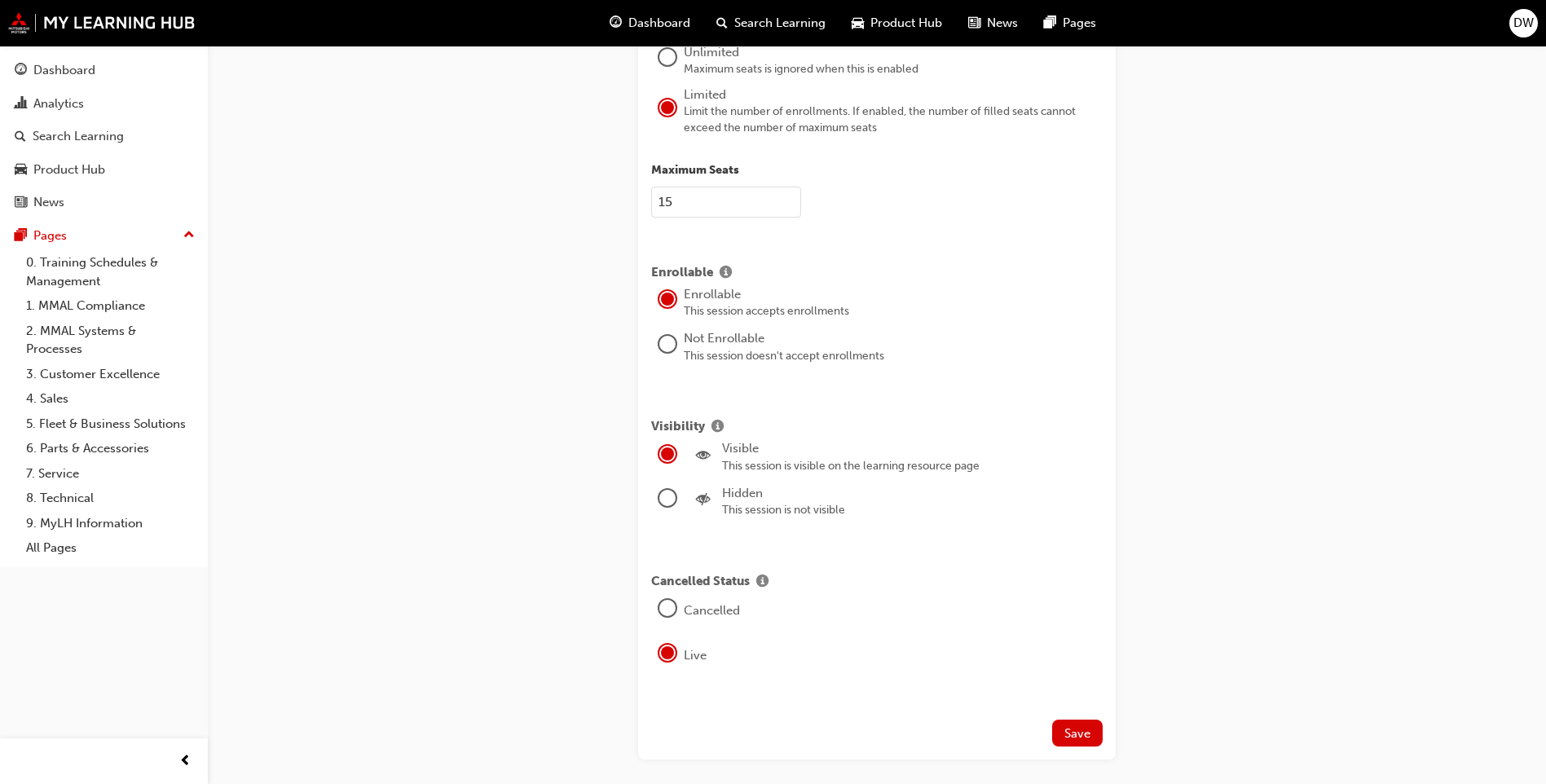
scroll to position [2435, 0]
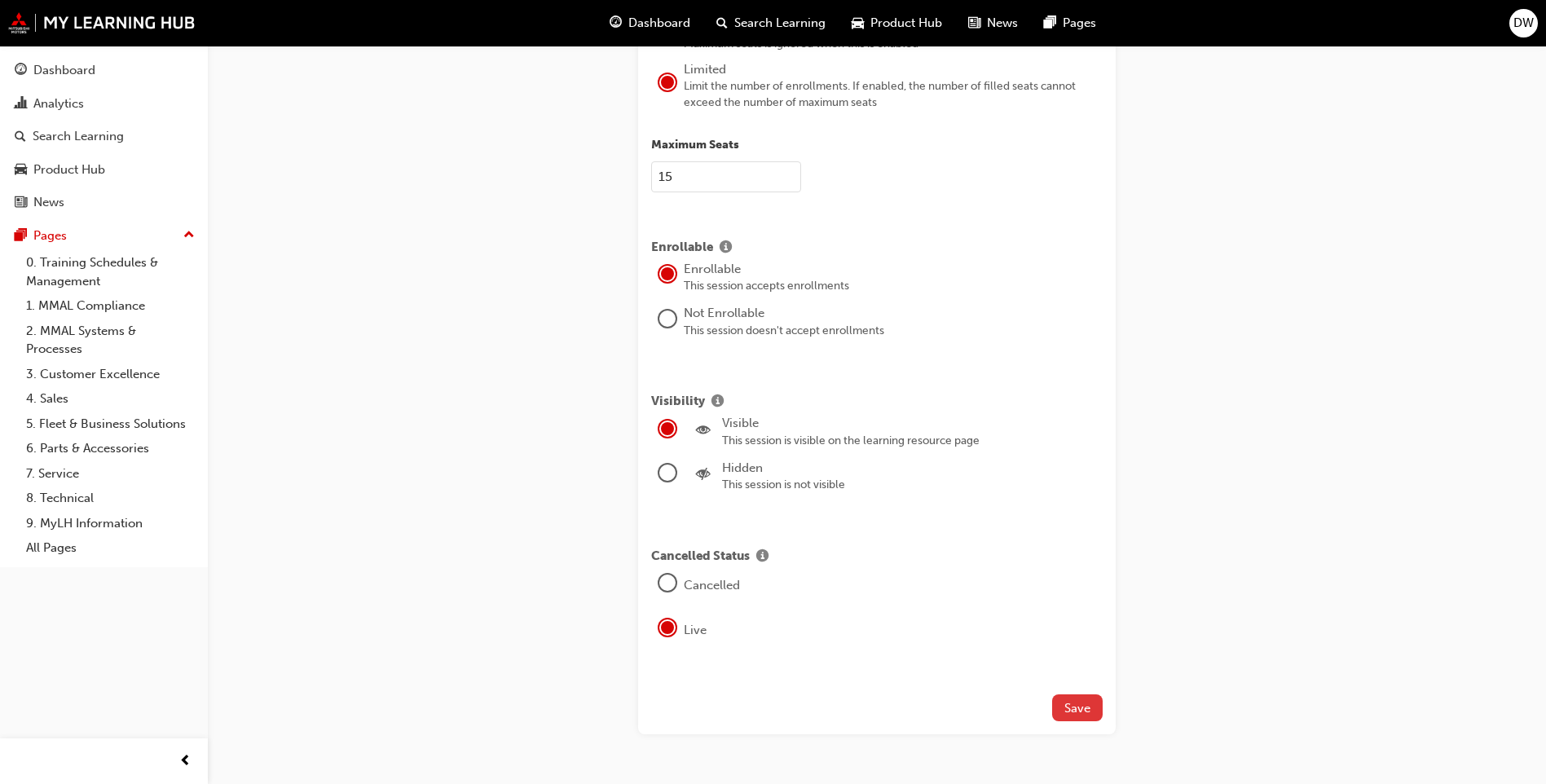
click at [1079, 701] on span "Save" at bounding box center [1077, 707] width 27 height 14
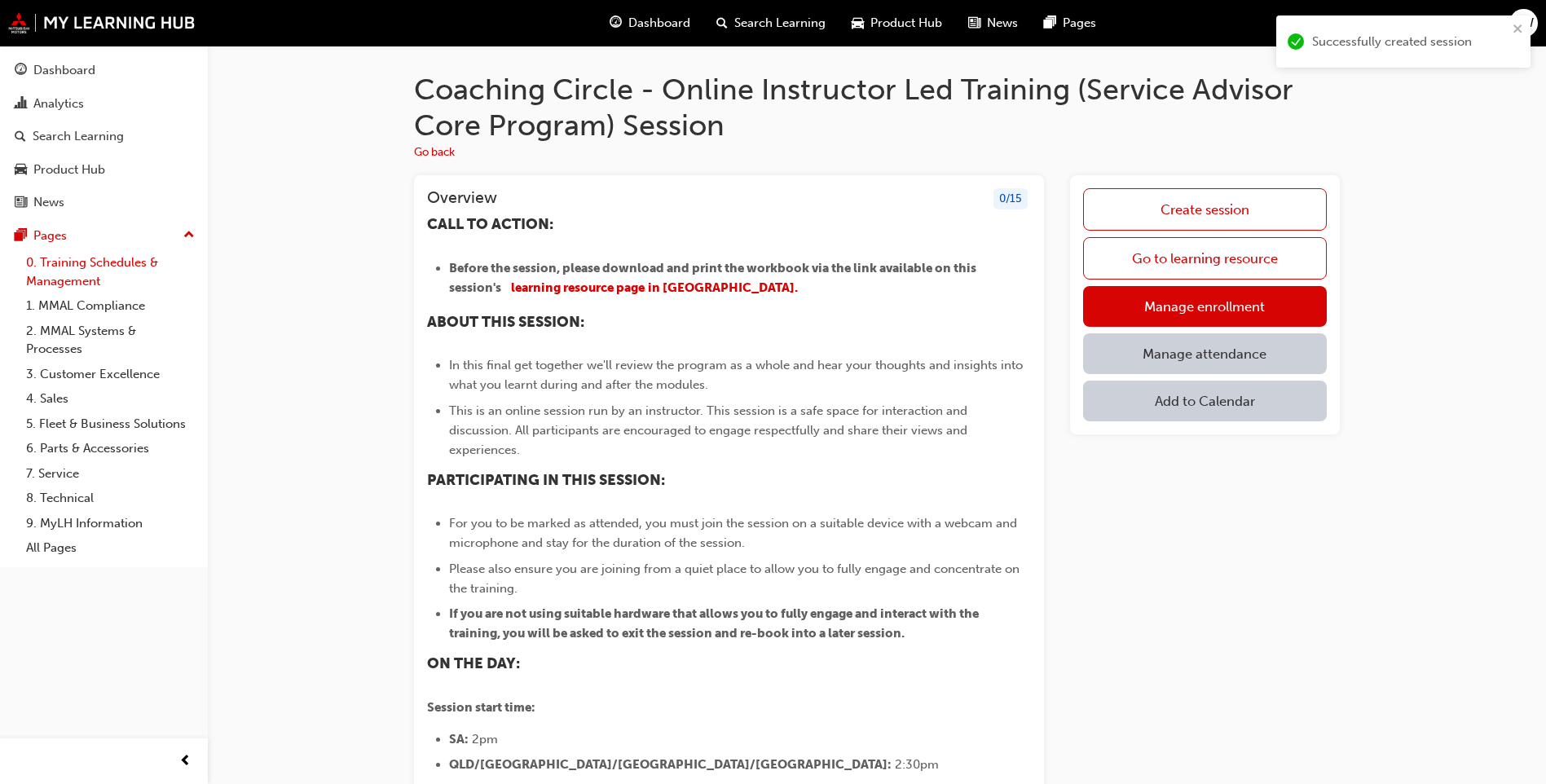
click at [92, 263] on link "0. Training Schedules & Management" at bounding box center [111, 272] width 182 height 44
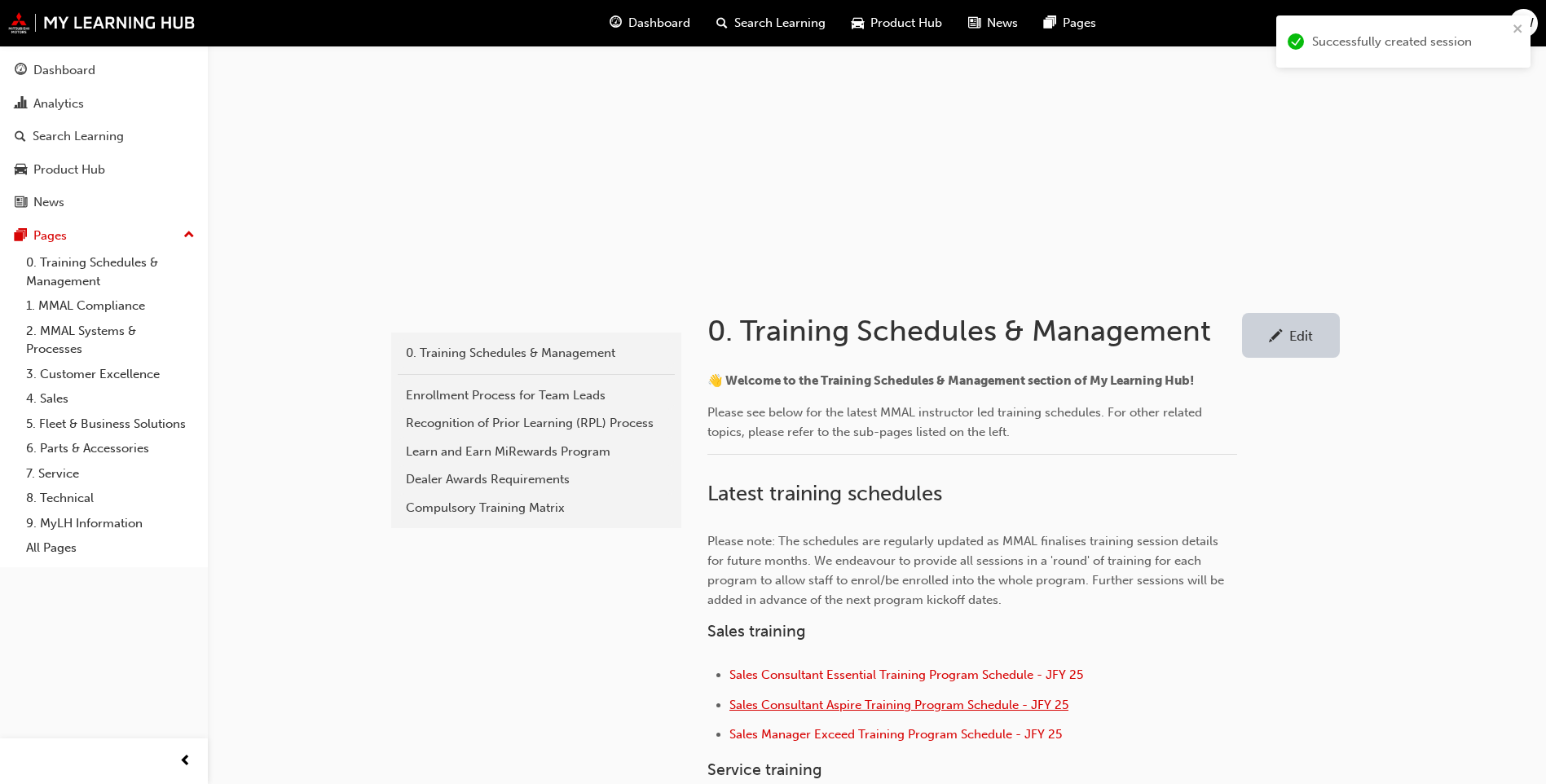
scroll to position [489, 0]
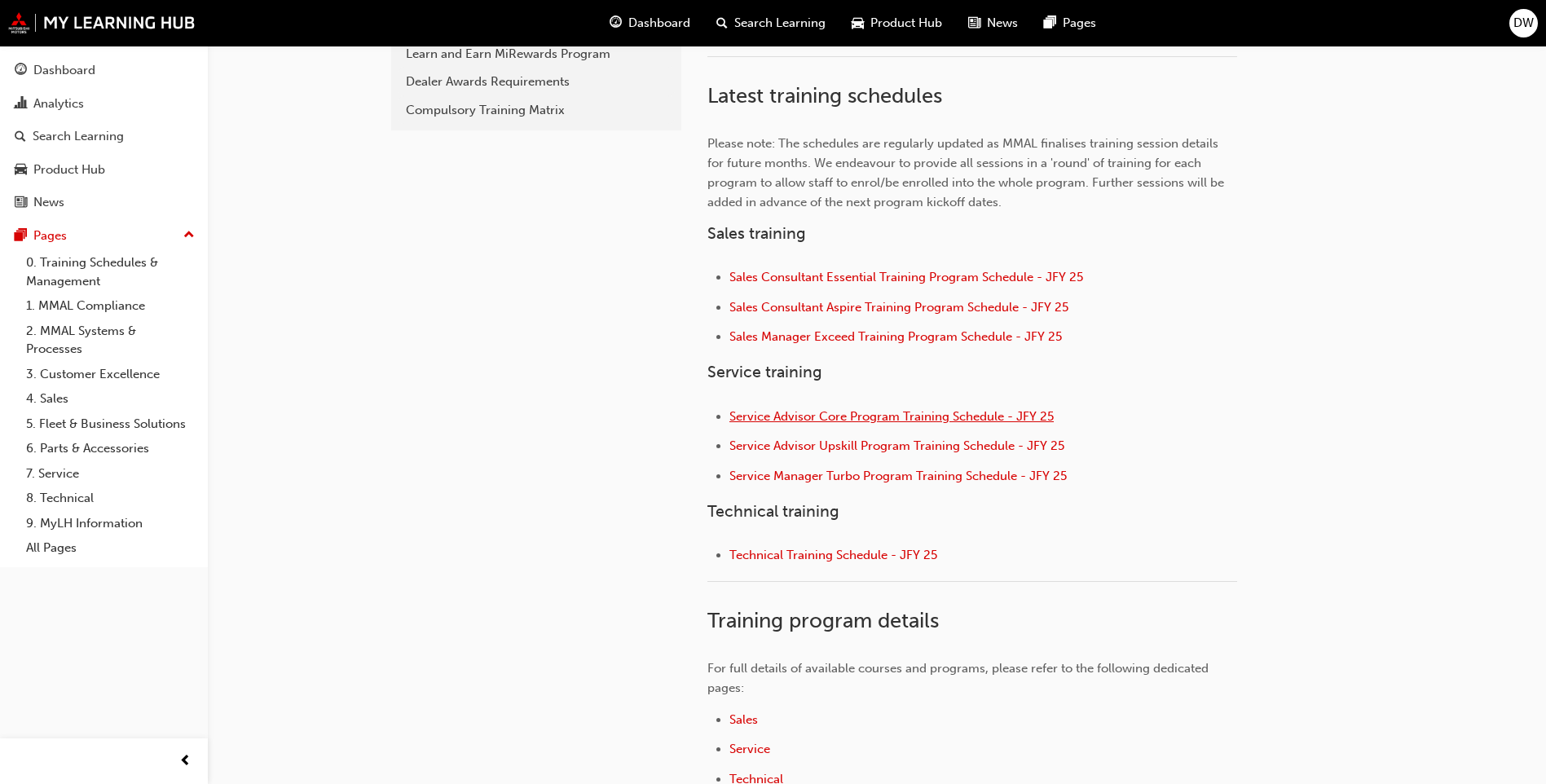
click at [834, 411] on span "Service Advisor Core Program Training Schedule - JFY 25" at bounding box center [892, 415] width 324 height 14
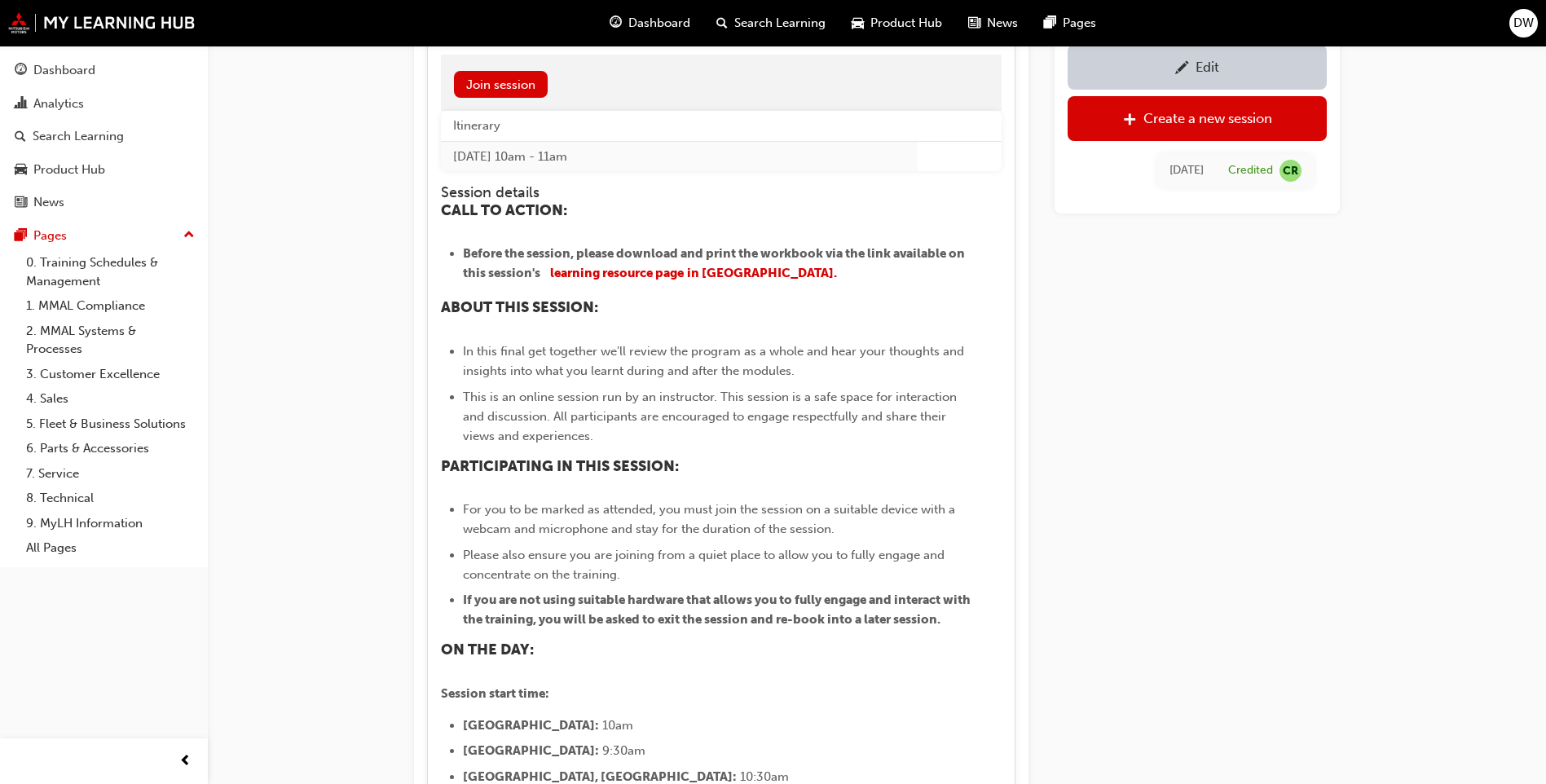
scroll to position [1620, 0]
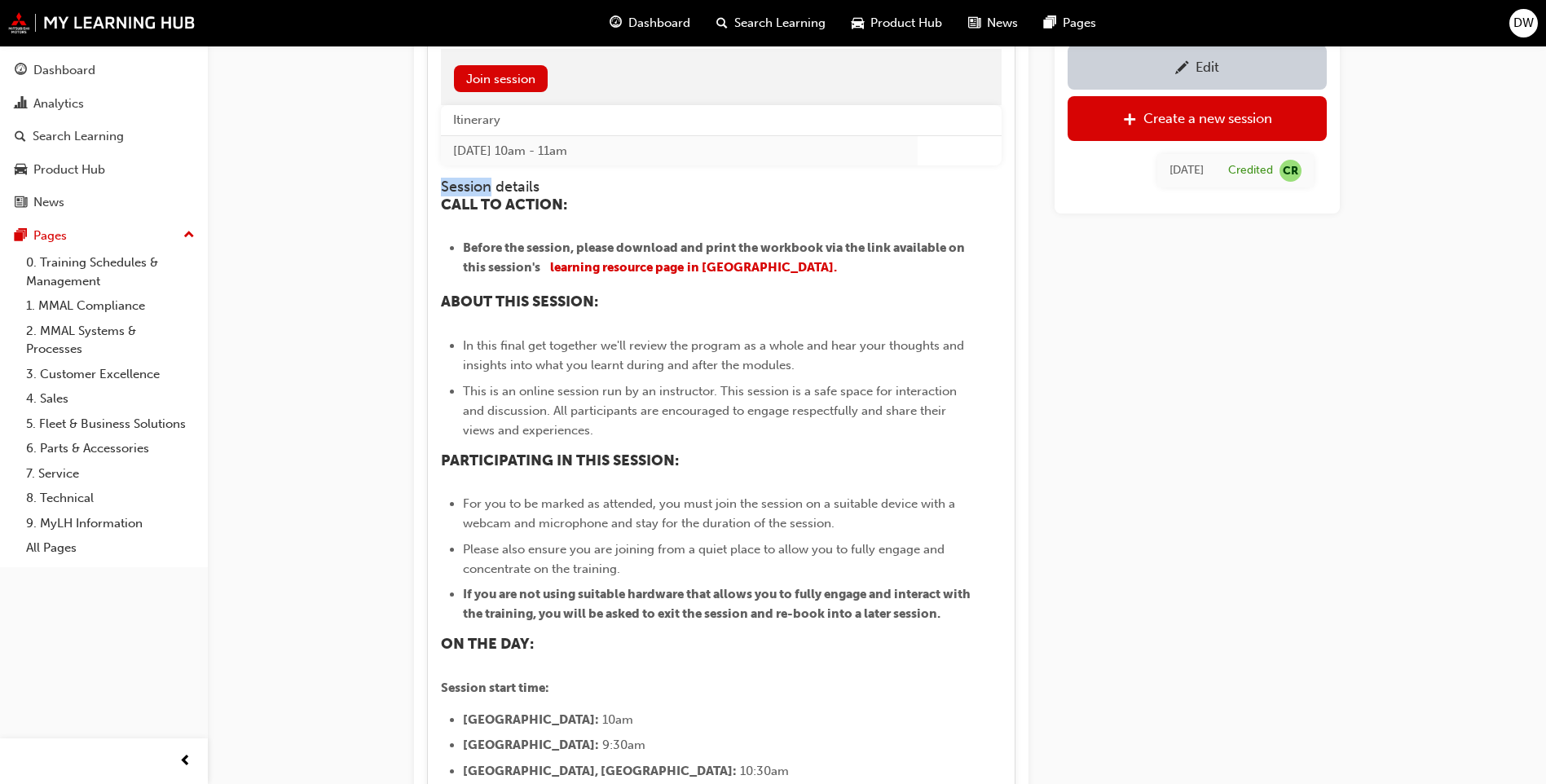
drag, startPoint x: 443, startPoint y: 182, endPoint x: 490, endPoint y: 186, distance: 47.2
click at [490, 186] on h4 "Session details" at bounding box center [706, 187] width 530 height 18
drag, startPoint x: 490, startPoint y: 186, endPoint x: 514, endPoint y: 177, distance: 25.6
click at [514, 178] on h4 "Session details" at bounding box center [706, 187] width 530 height 18
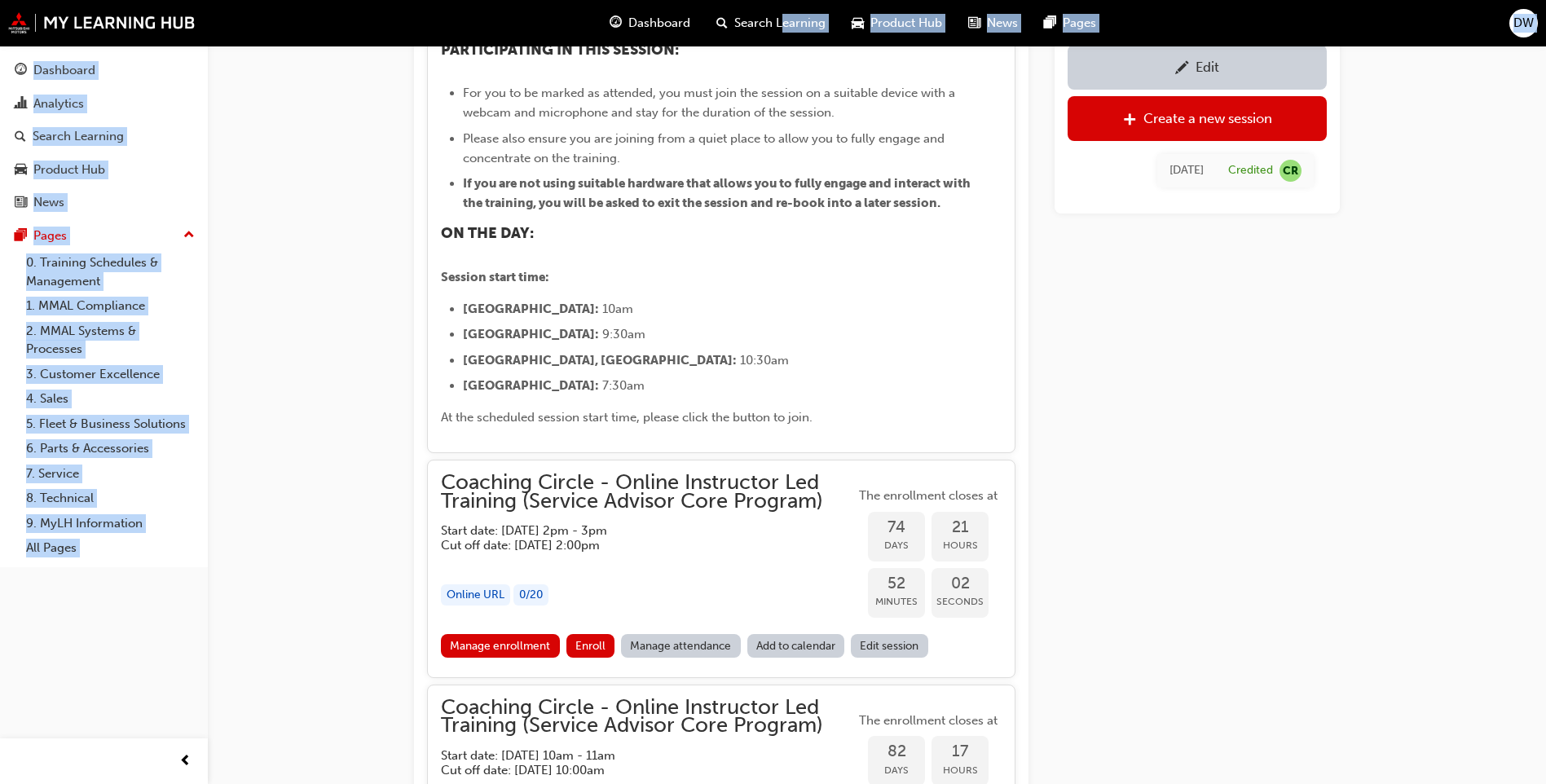
scroll to position [1909, 0]
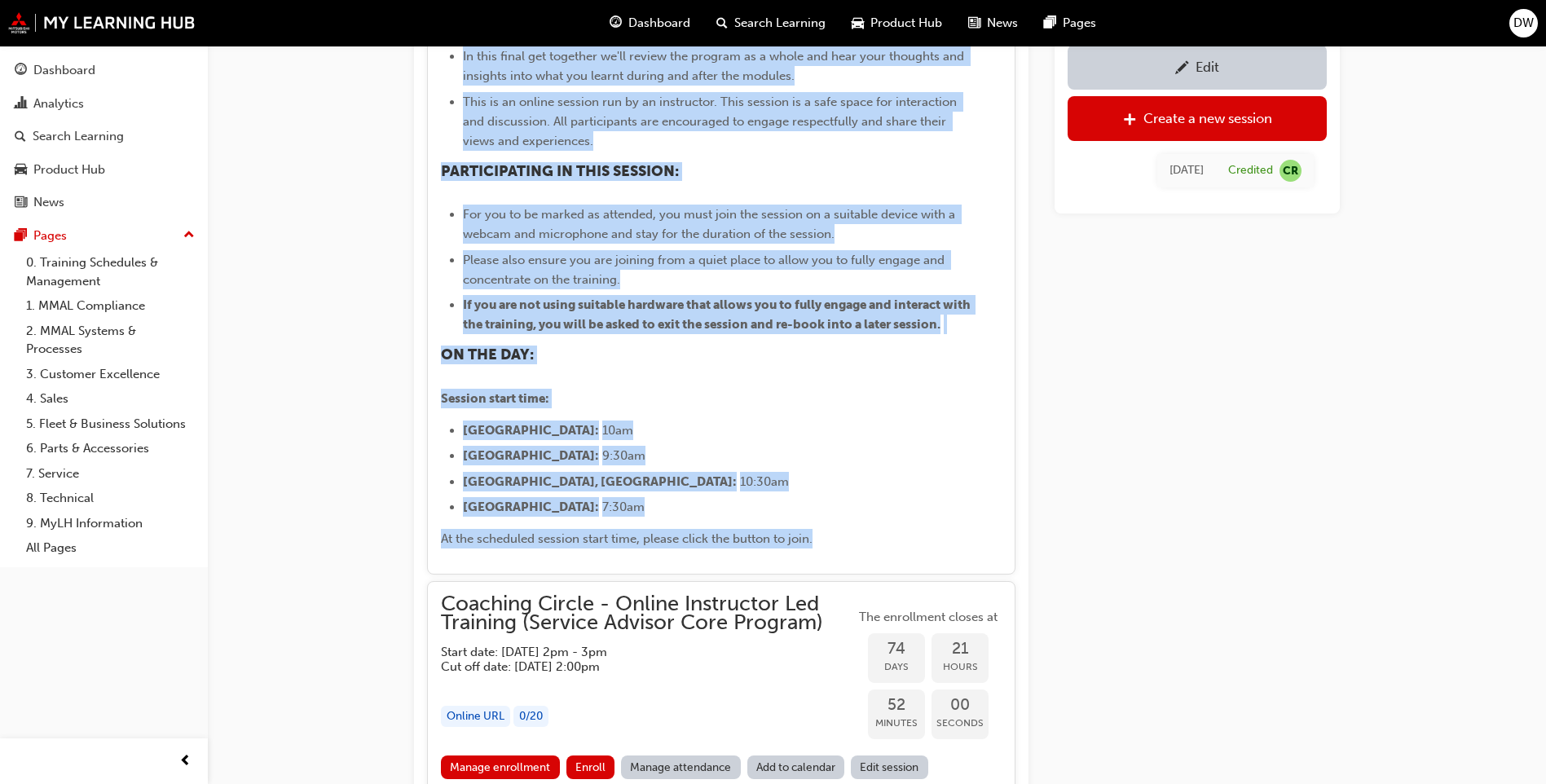
drag, startPoint x: 440, startPoint y: 202, endPoint x: 851, endPoint y: 556, distance: 542.4
click at [851, 556] on div "Coaching Circle - Online Instructor Led Training (Service Advisor Core Program)…" at bounding box center [721, 51] width 589 height 1046
copy div "CALL TO ACTION: Before the session, please download and print the workbook via …"
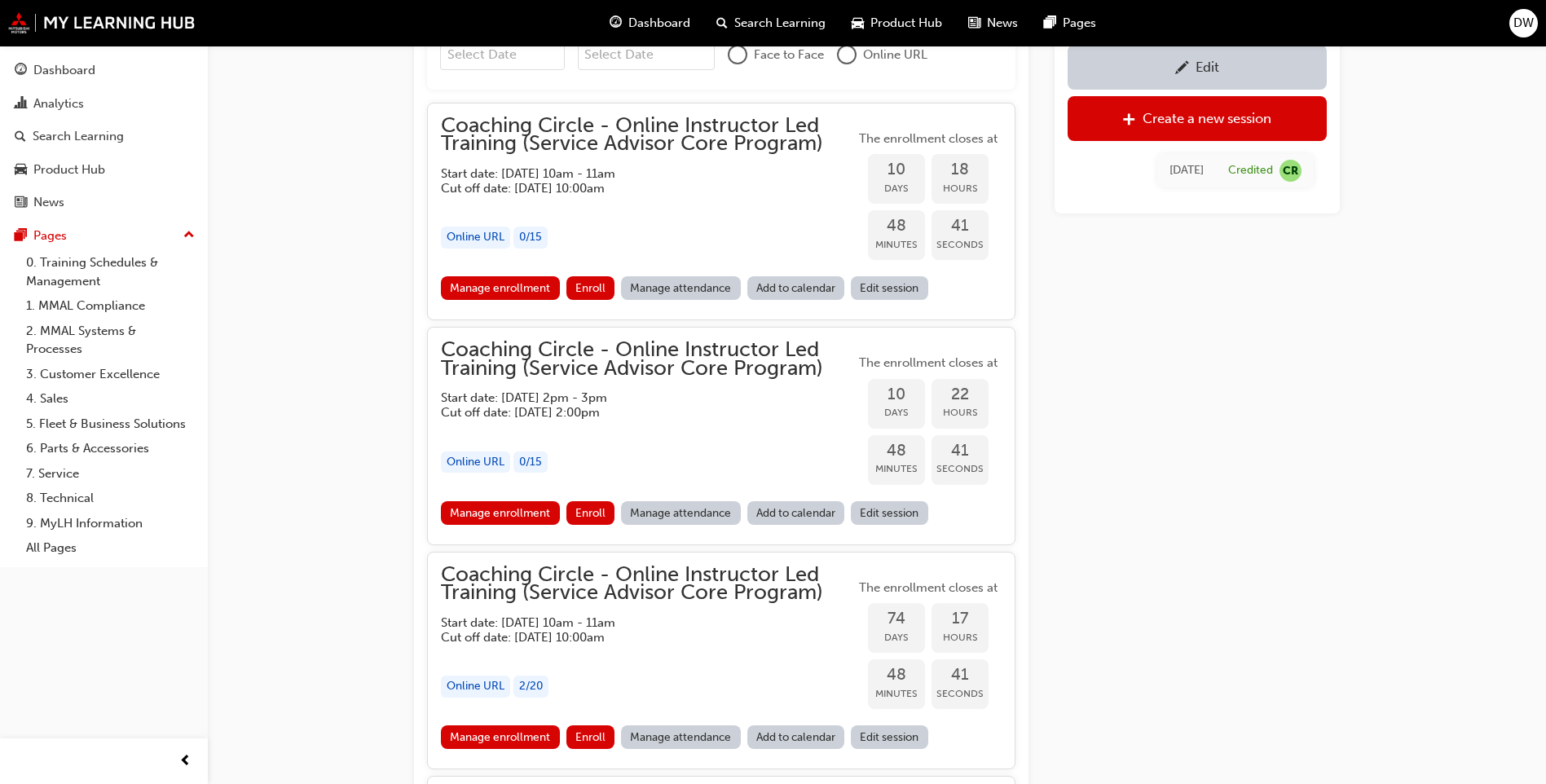
scroll to position [1294, 0]
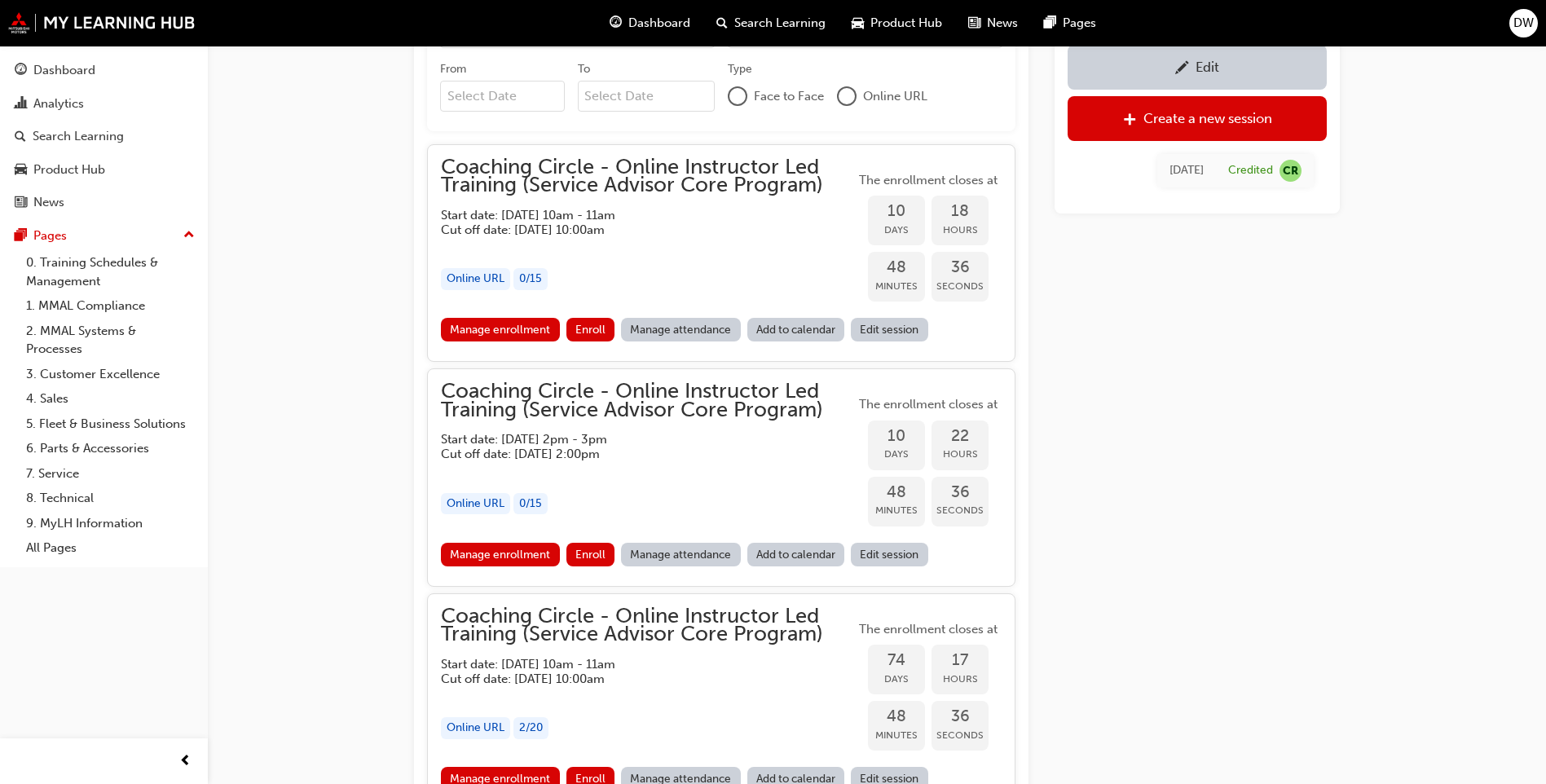
click at [919, 325] on link "Edit session" at bounding box center [890, 329] width 78 height 24
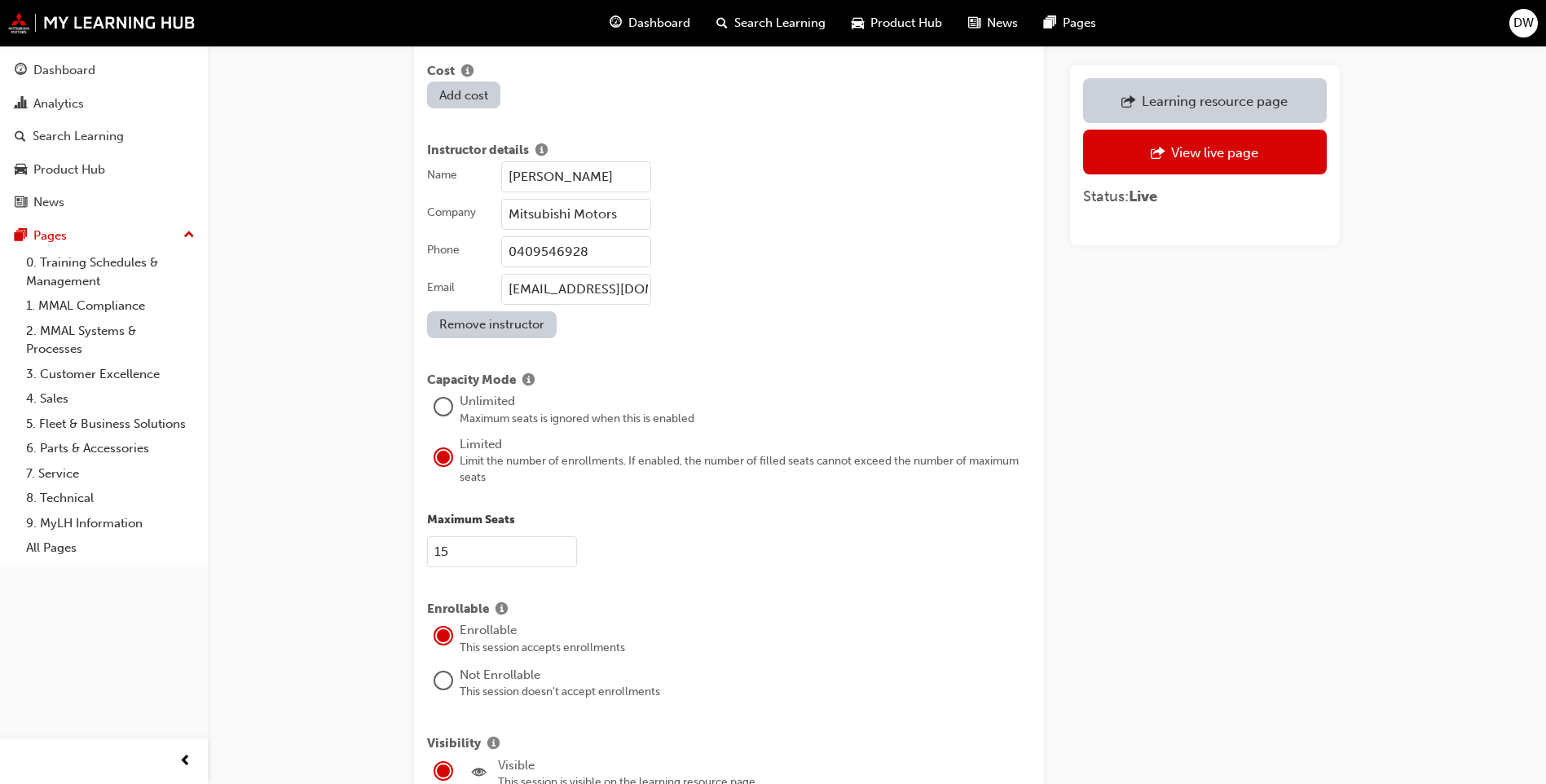
scroll to position [2037, 0]
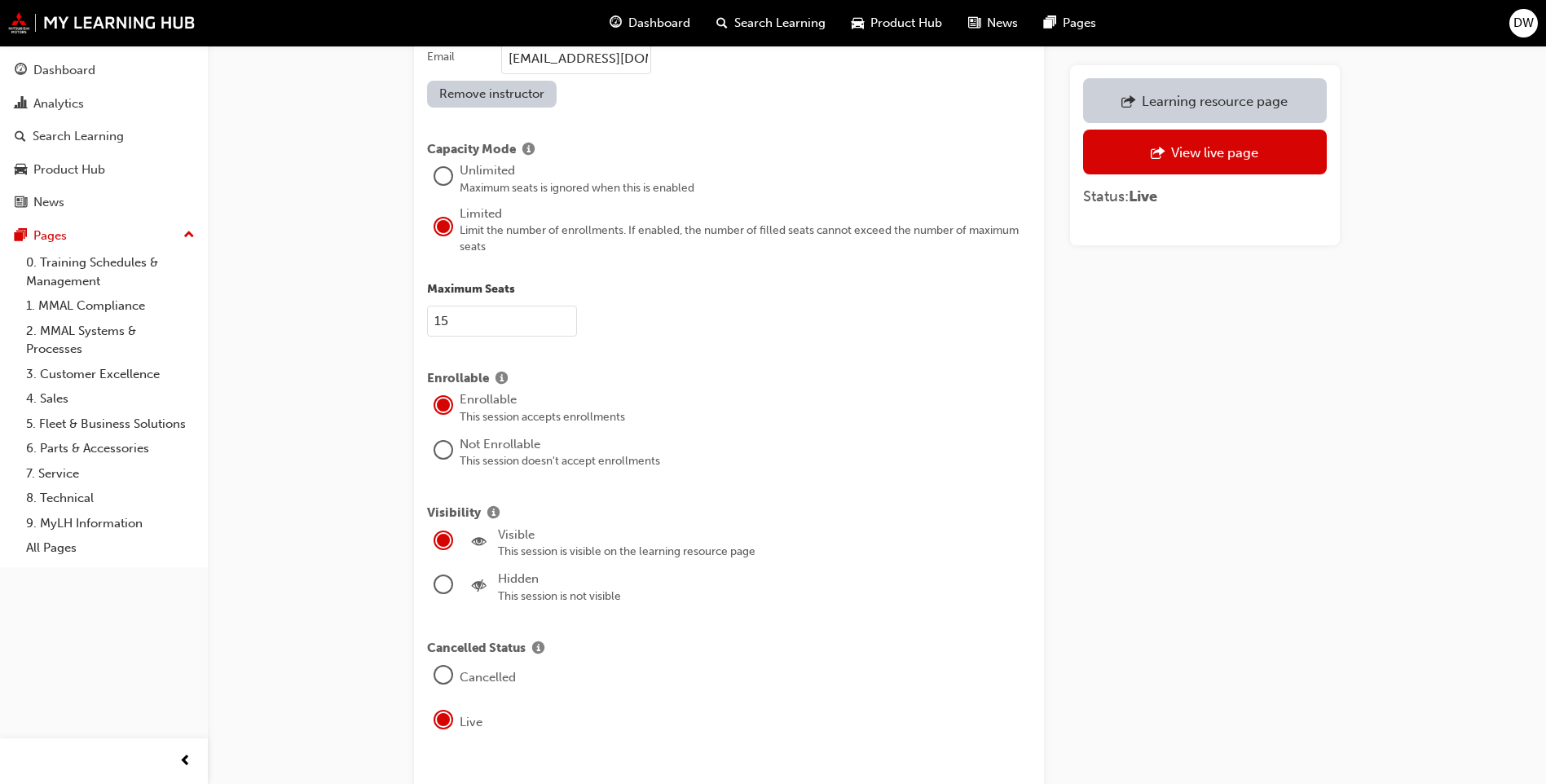
click at [488, 305] on input "15" at bounding box center [502, 320] width 150 height 31
type input "1"
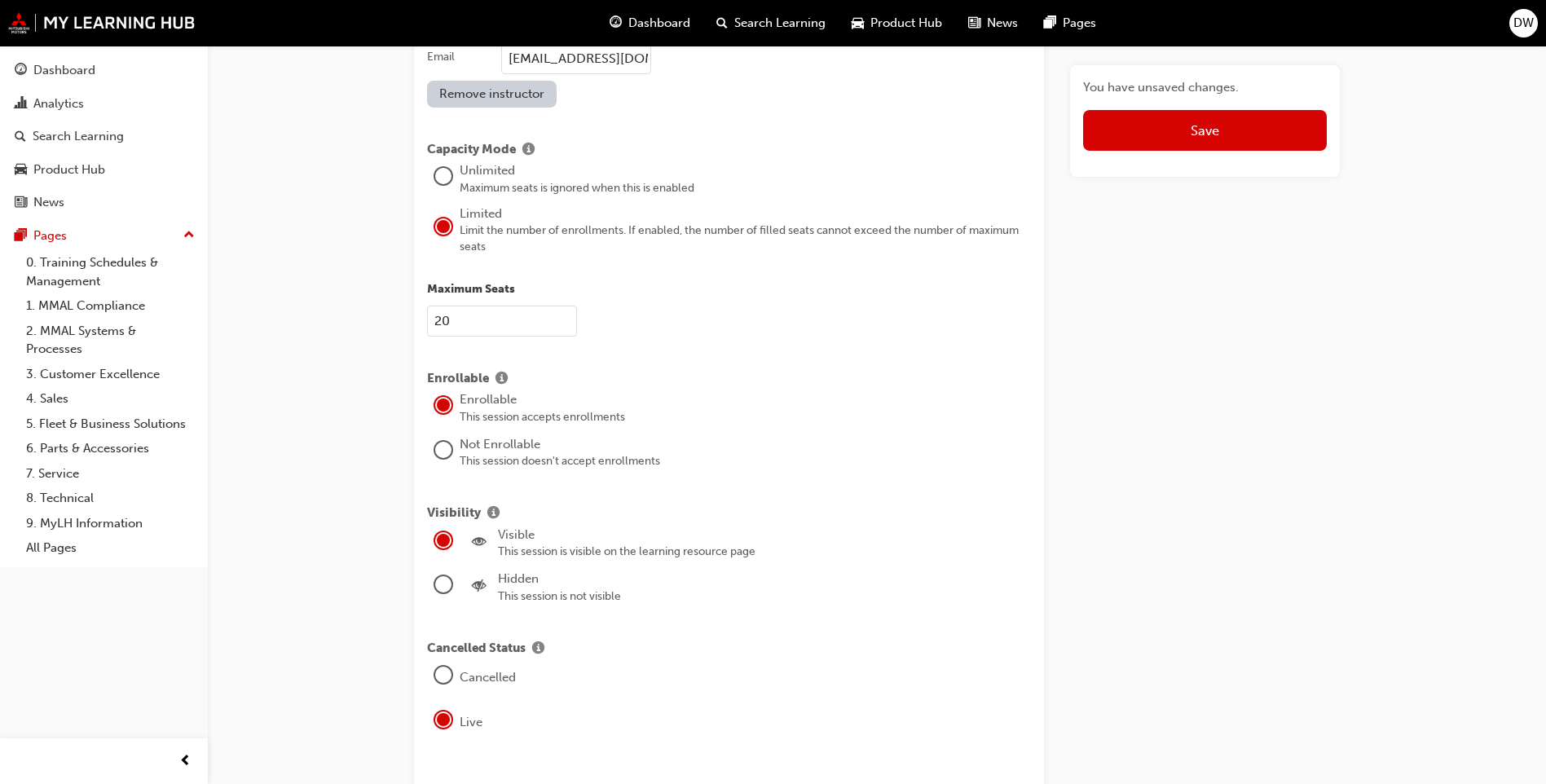
type input "20"
click at [1213, 125] on button "Save" at bounding box center [1205, 130] width 244 height 41
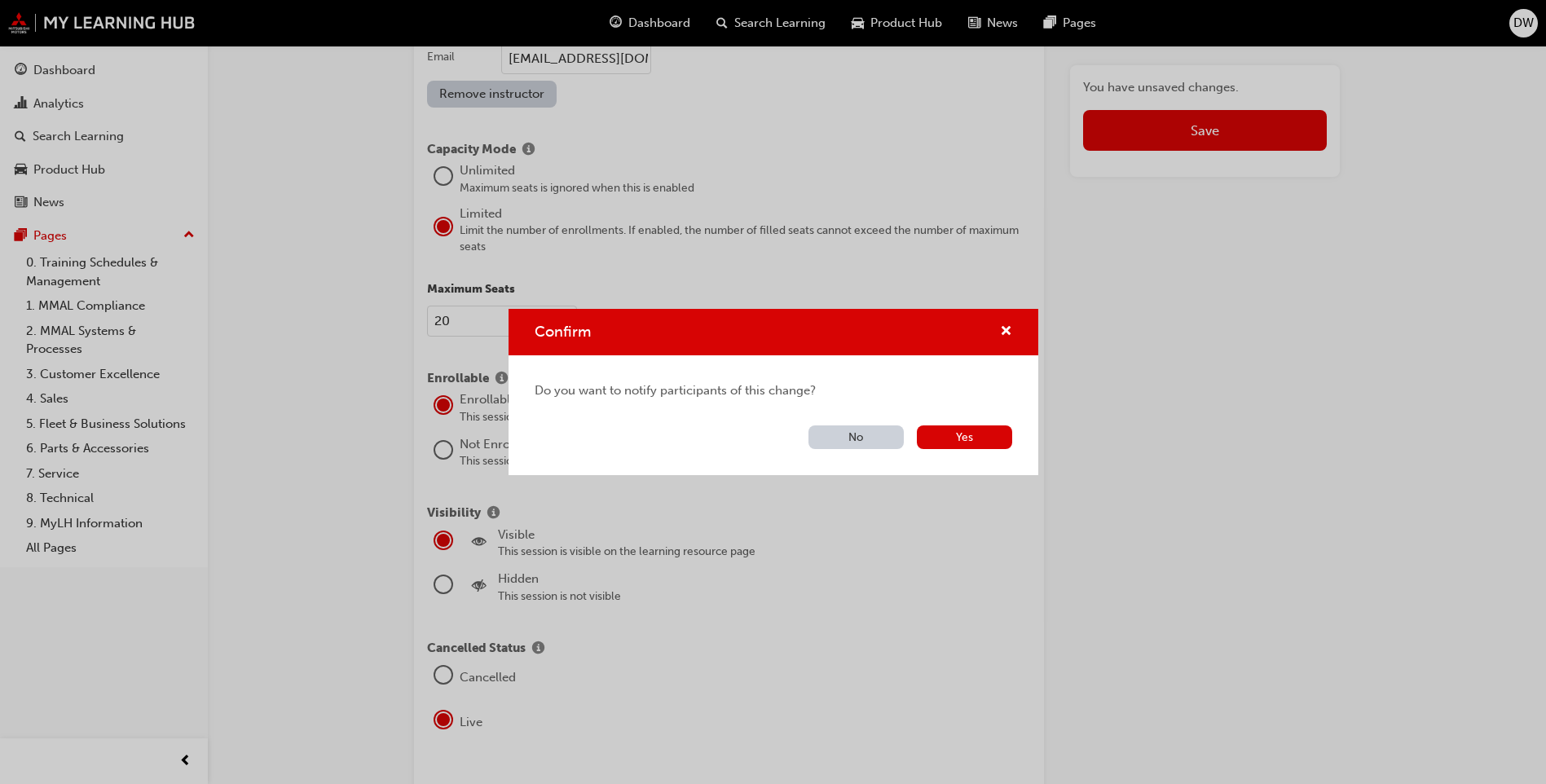
click at [843, 440] on button "No" at bounding box center [856, 437] width 96 height 24
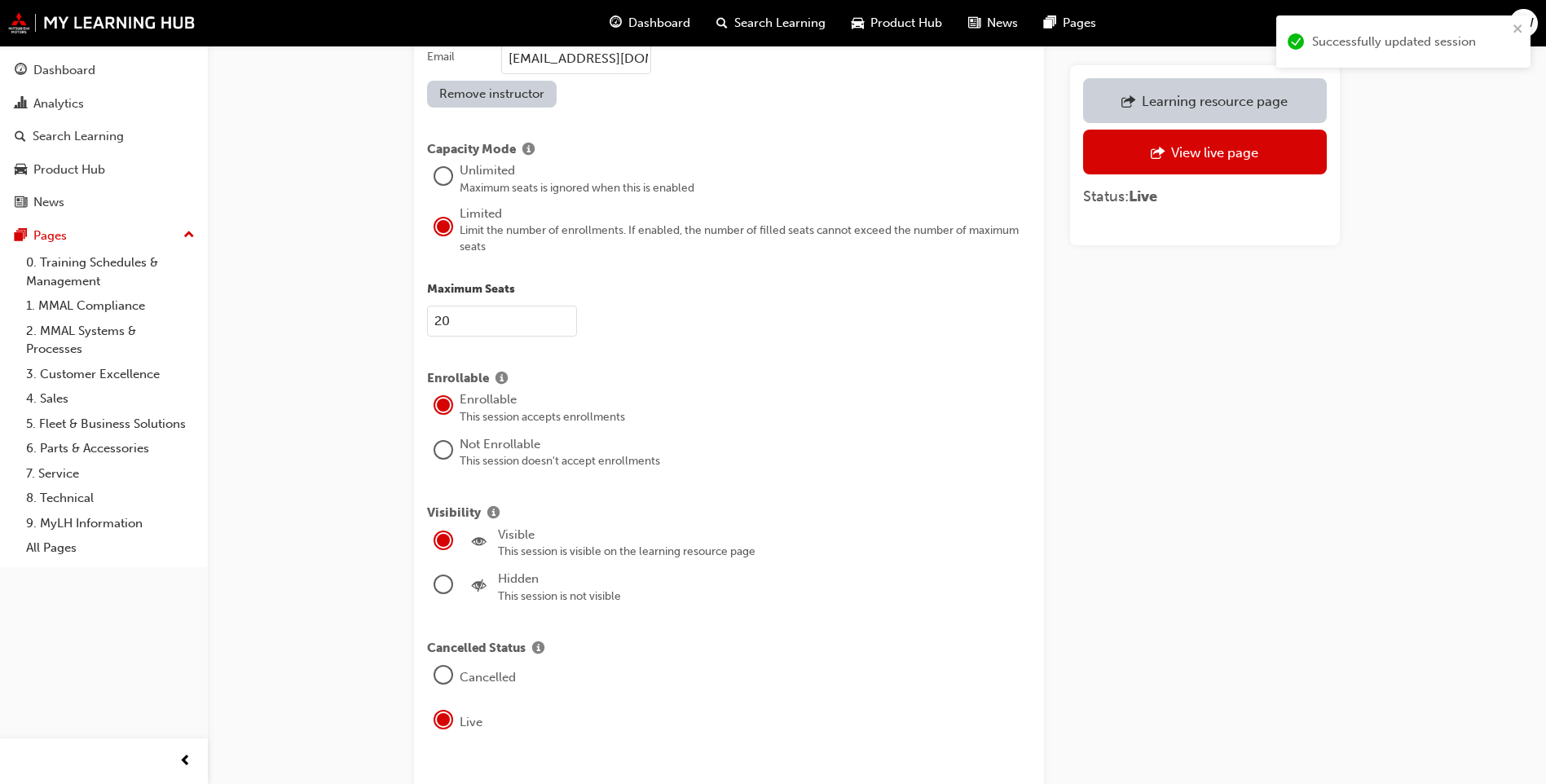
scroll to position [1294, 0]
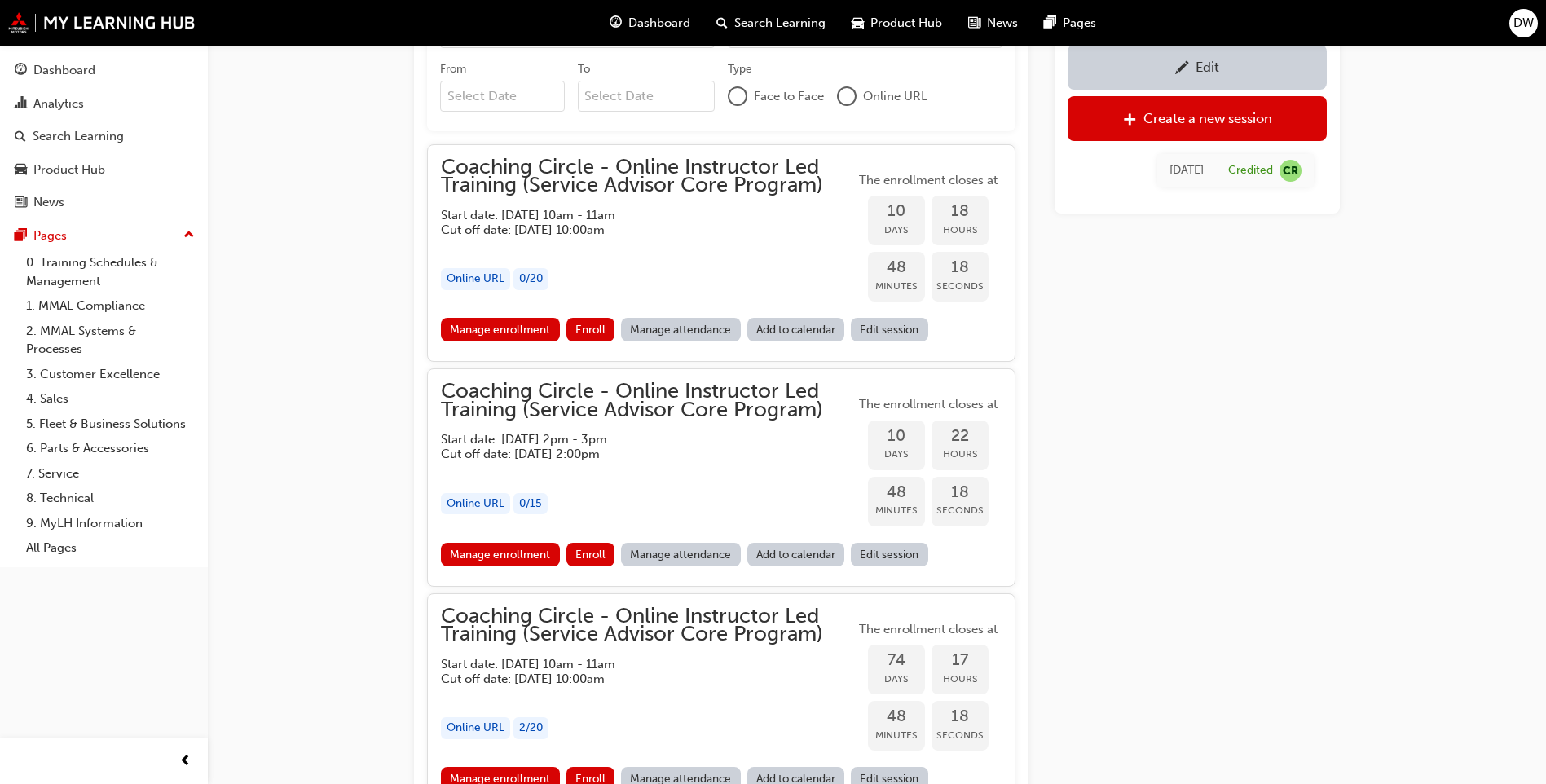
click at [877, 547] on link "Edit session" at bounding box center [890, 554] width 78 height 24
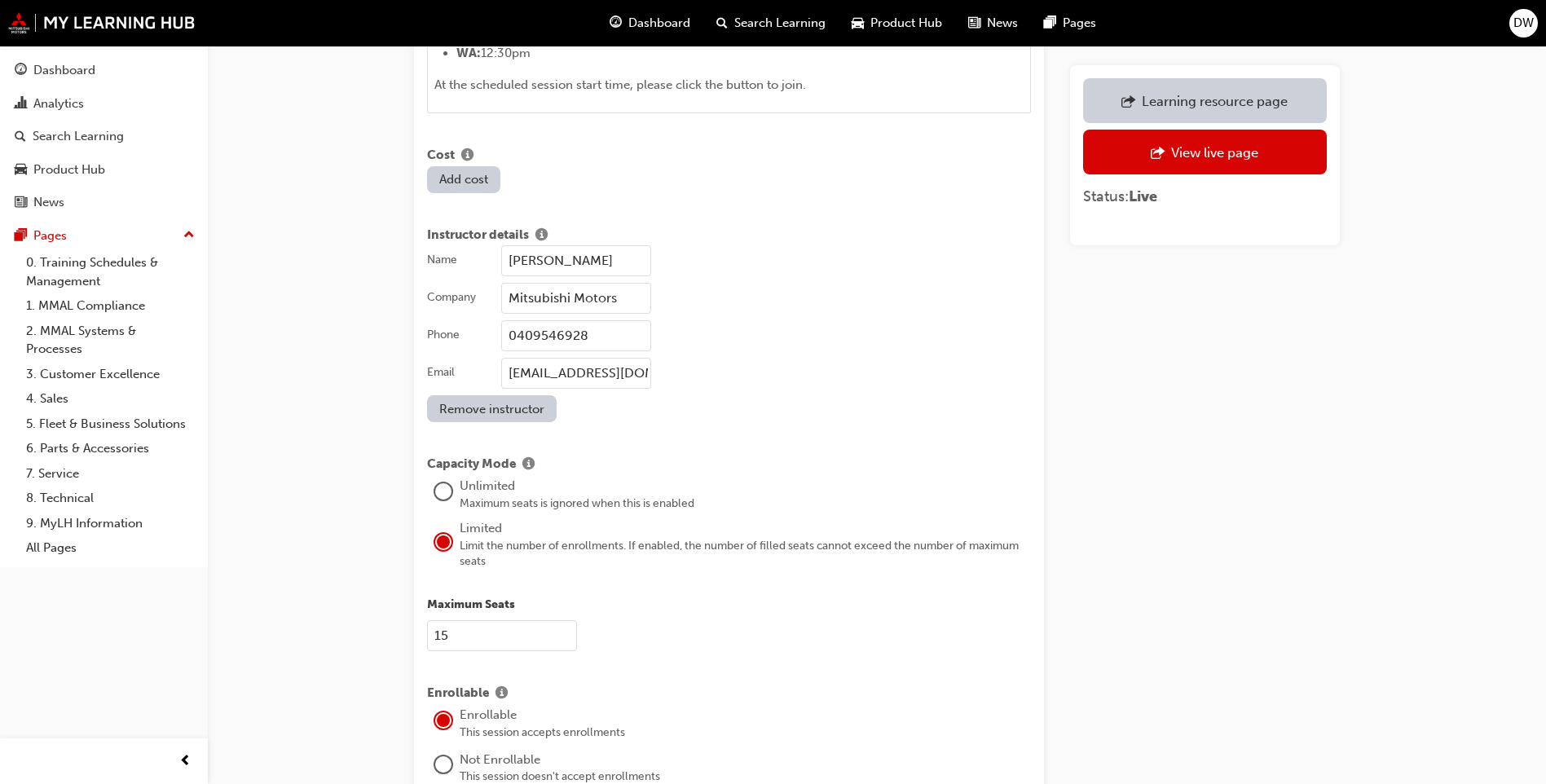
scroll to position [1874, 0]
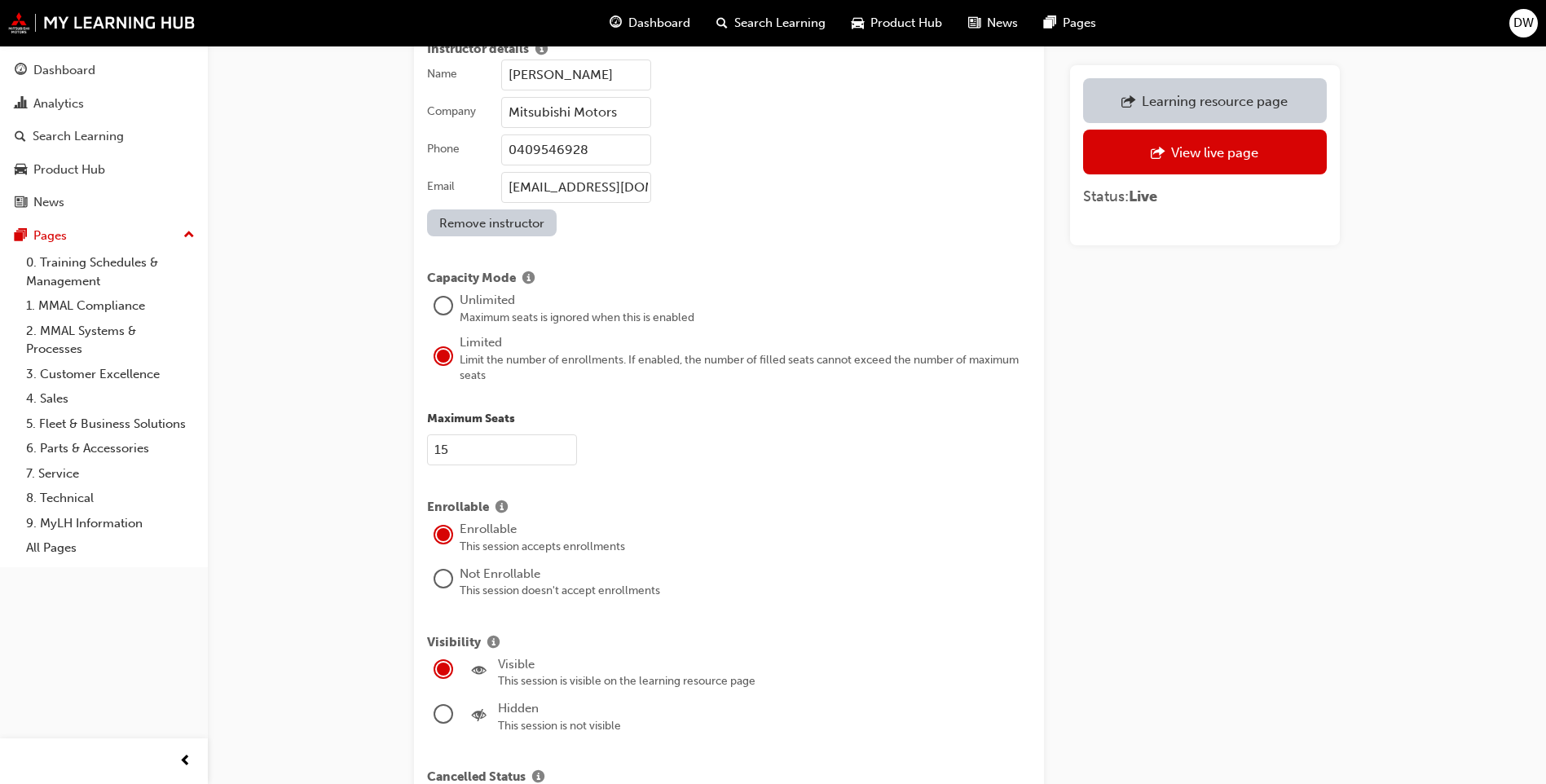
click at [469, 434] on input "15" at bounding box center [502, 449] width 150 height 31
type input "1"
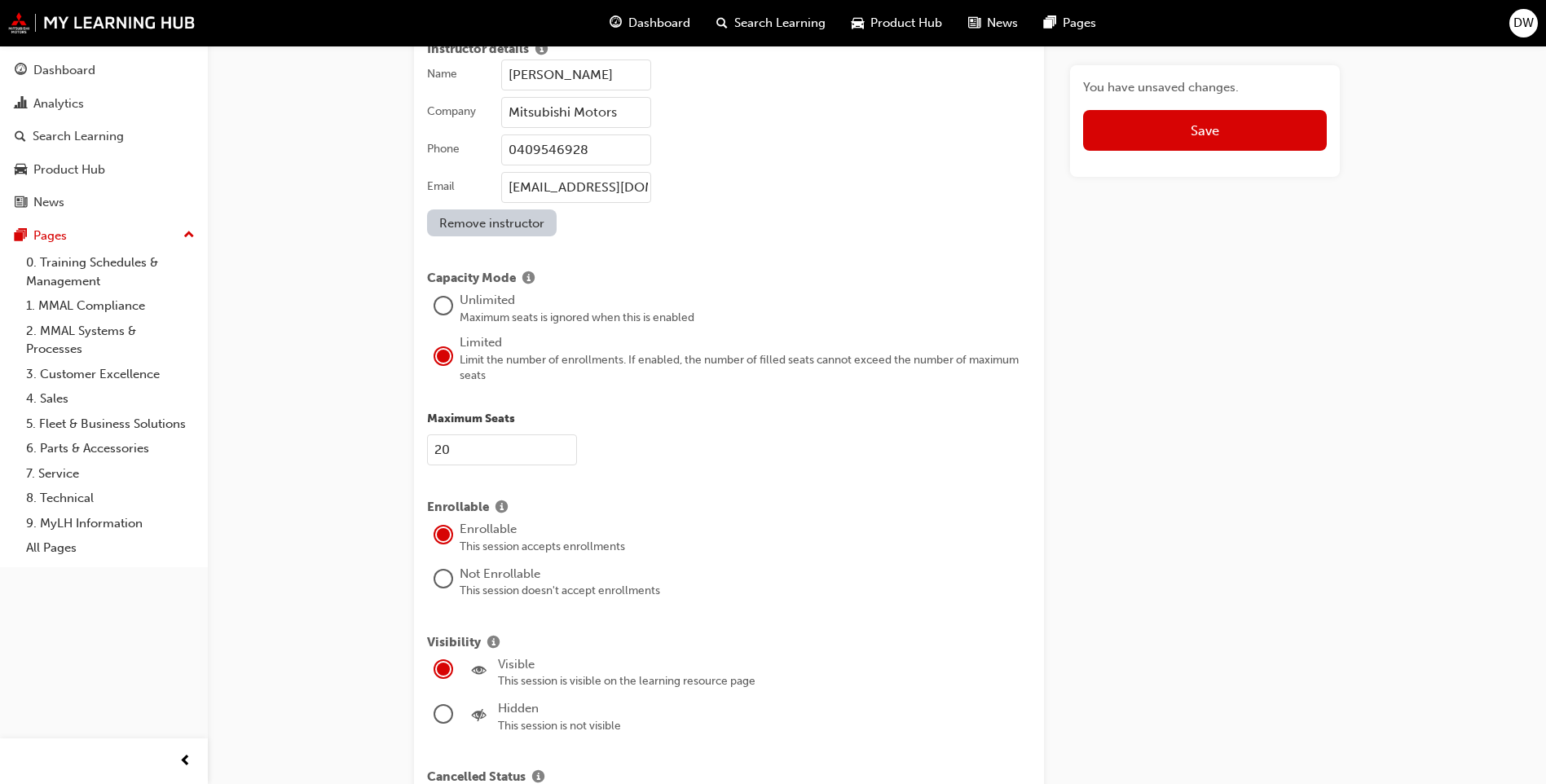
type input "20"
click at [696, 410] on p "Maximum Seats" at bounding box center [728, 419] width 604 height 19
click at [1287, 142] on button "Save" at bounding box center [1205, 130] width 244 height 41
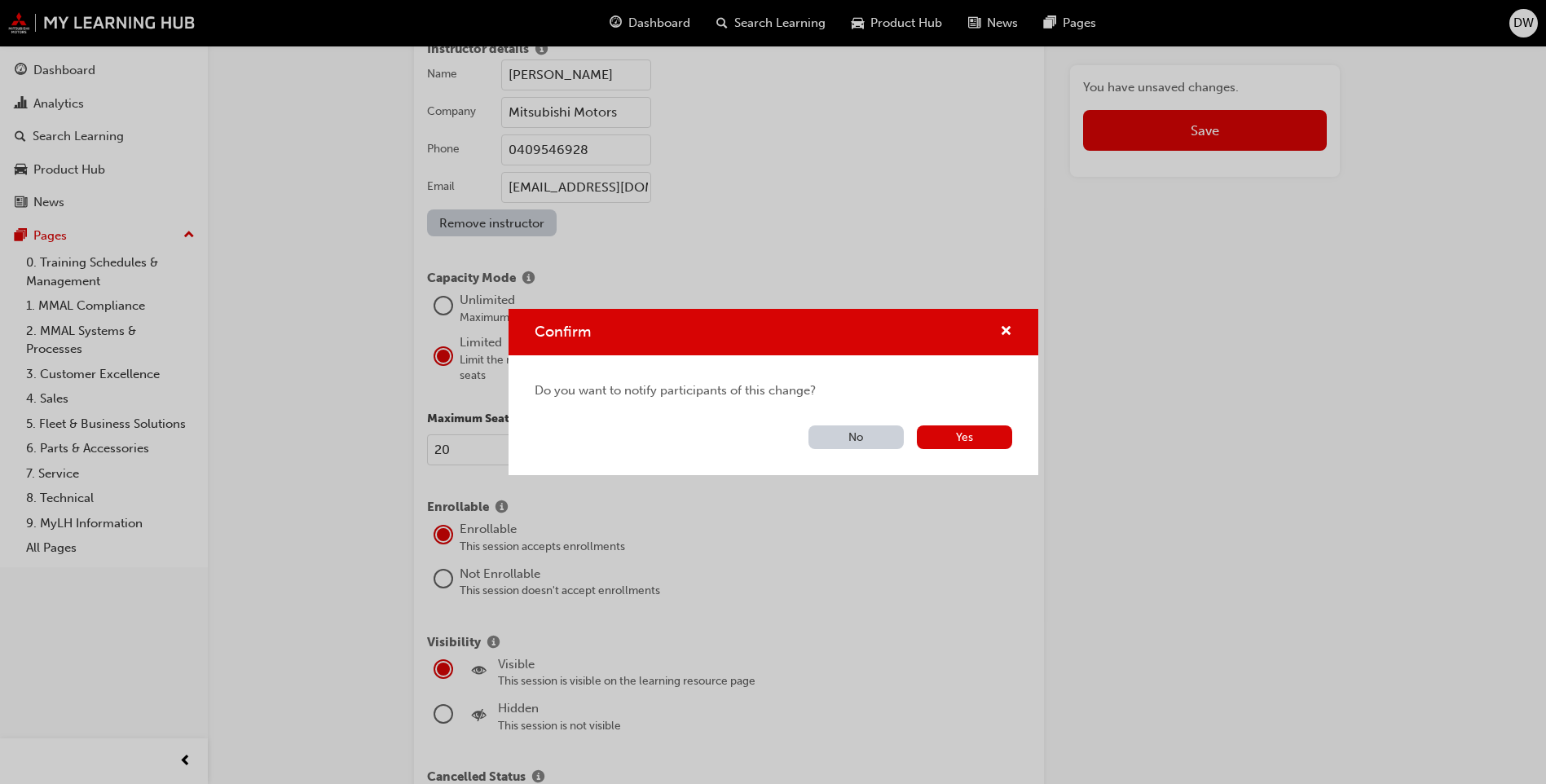
click at [853, 435] on button "No" at bounding box center [856, 437] width 96 height 24
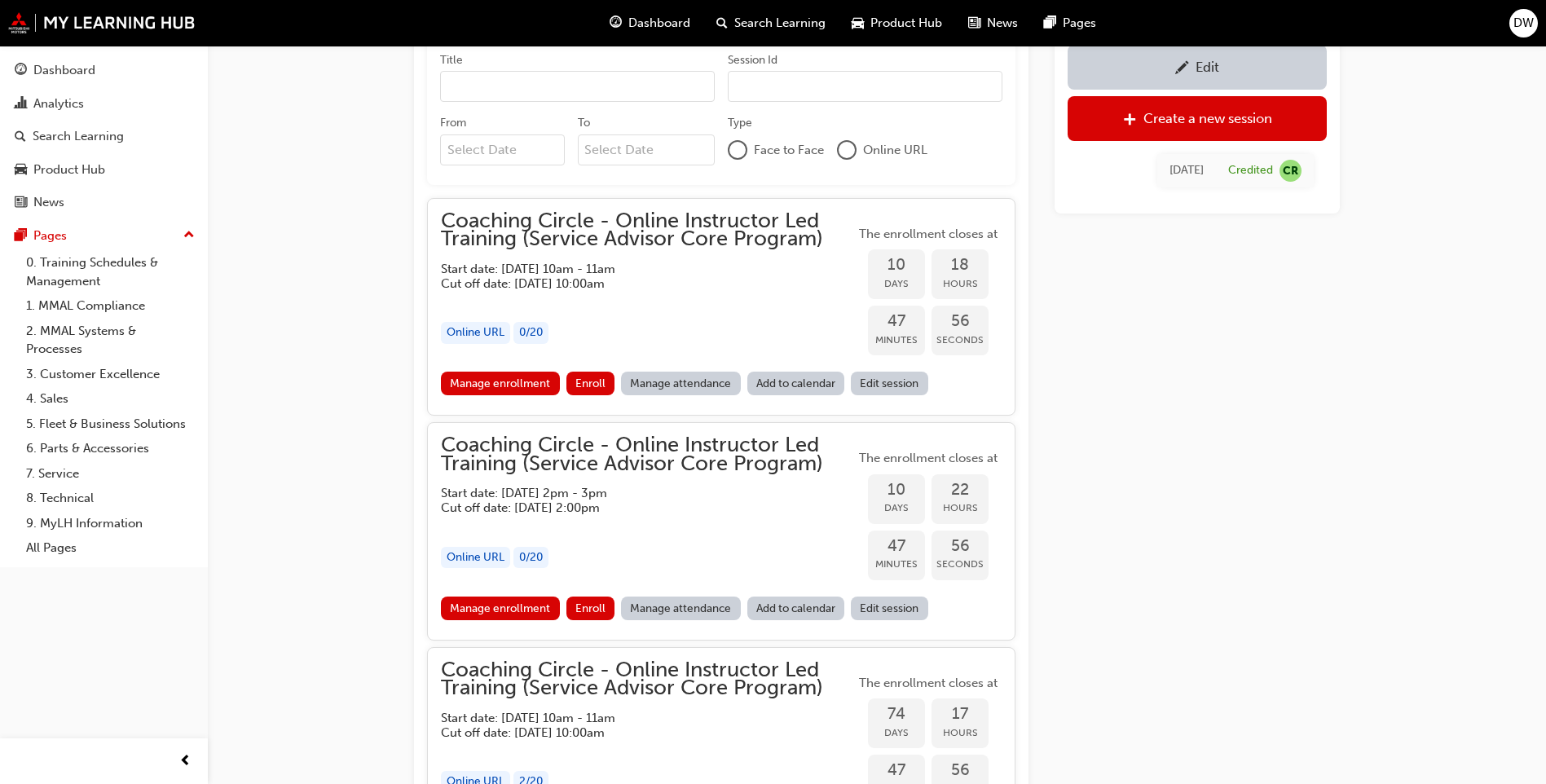
scroll to position [1212, 0]
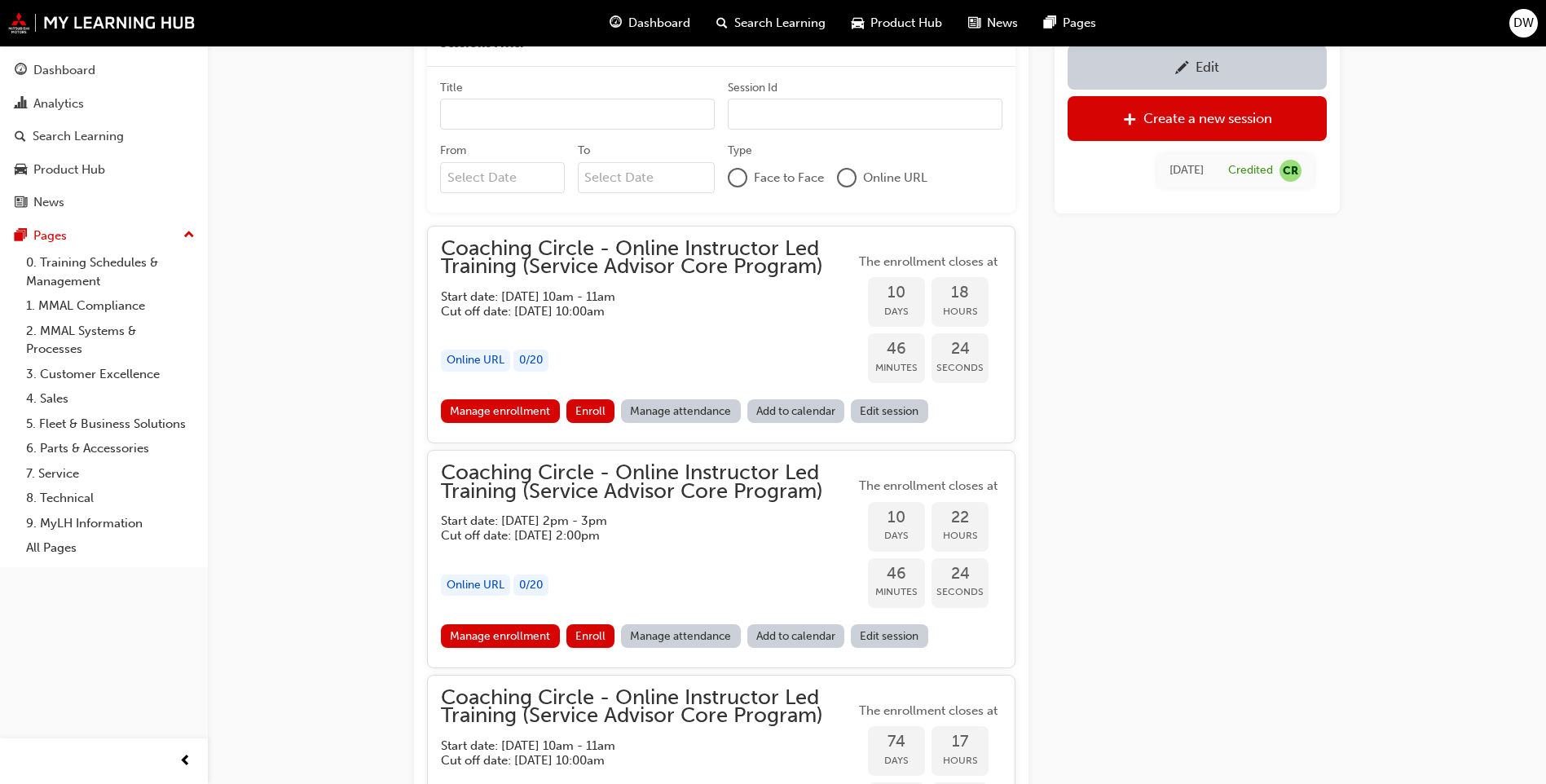
click at [1192, 457] on div "Edit Create a new session Tue 1 Oct 2024 Credited CR" at bounding box center [1197, 739] width 285 height 3539
click at [61, 83] on link "Dashboard" at bounding box center [103, 70] width 194 height 30
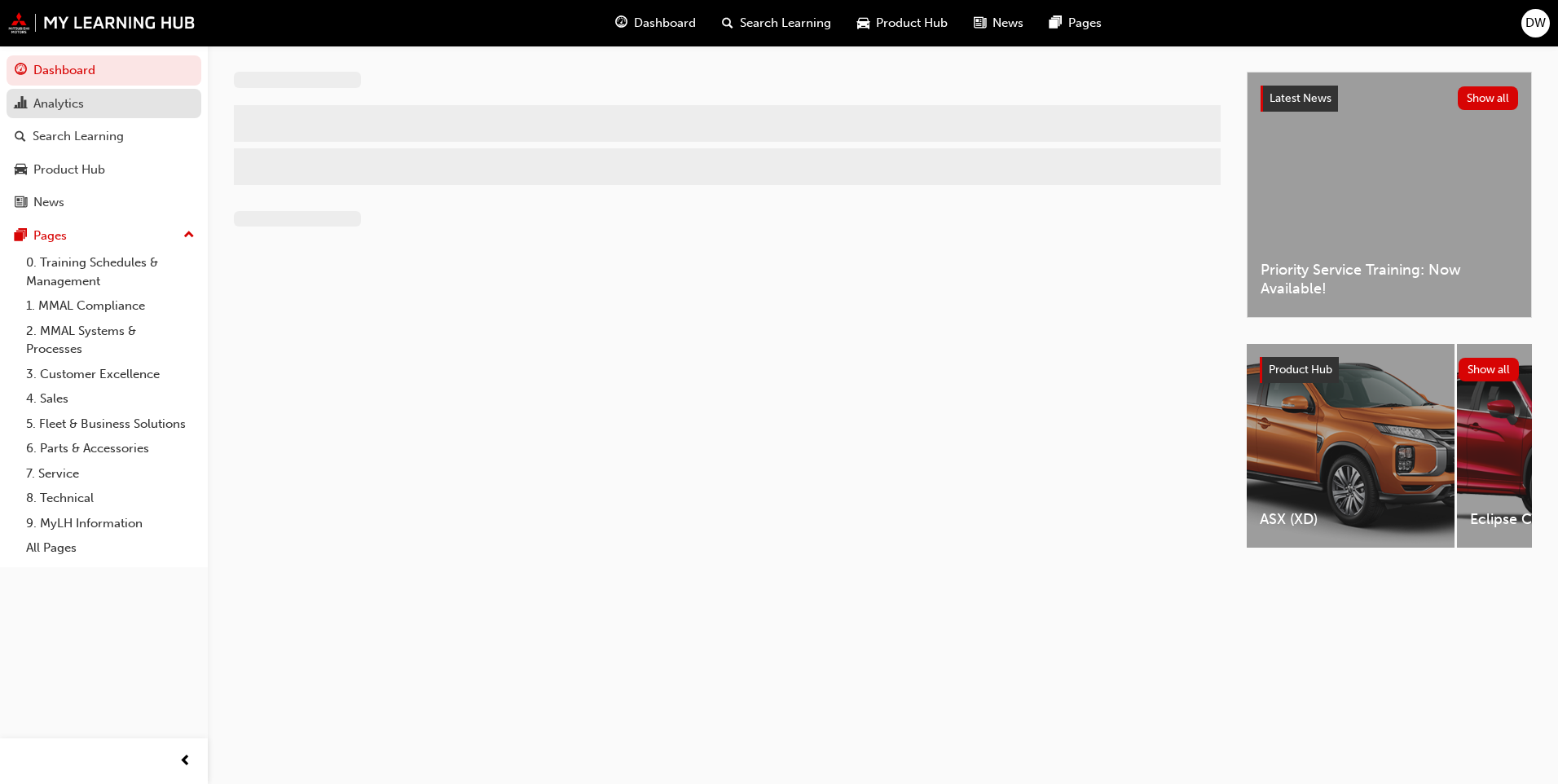
click at [61, 101] on div "Analytics" at bounding box center [58, 104] width 50 height 19
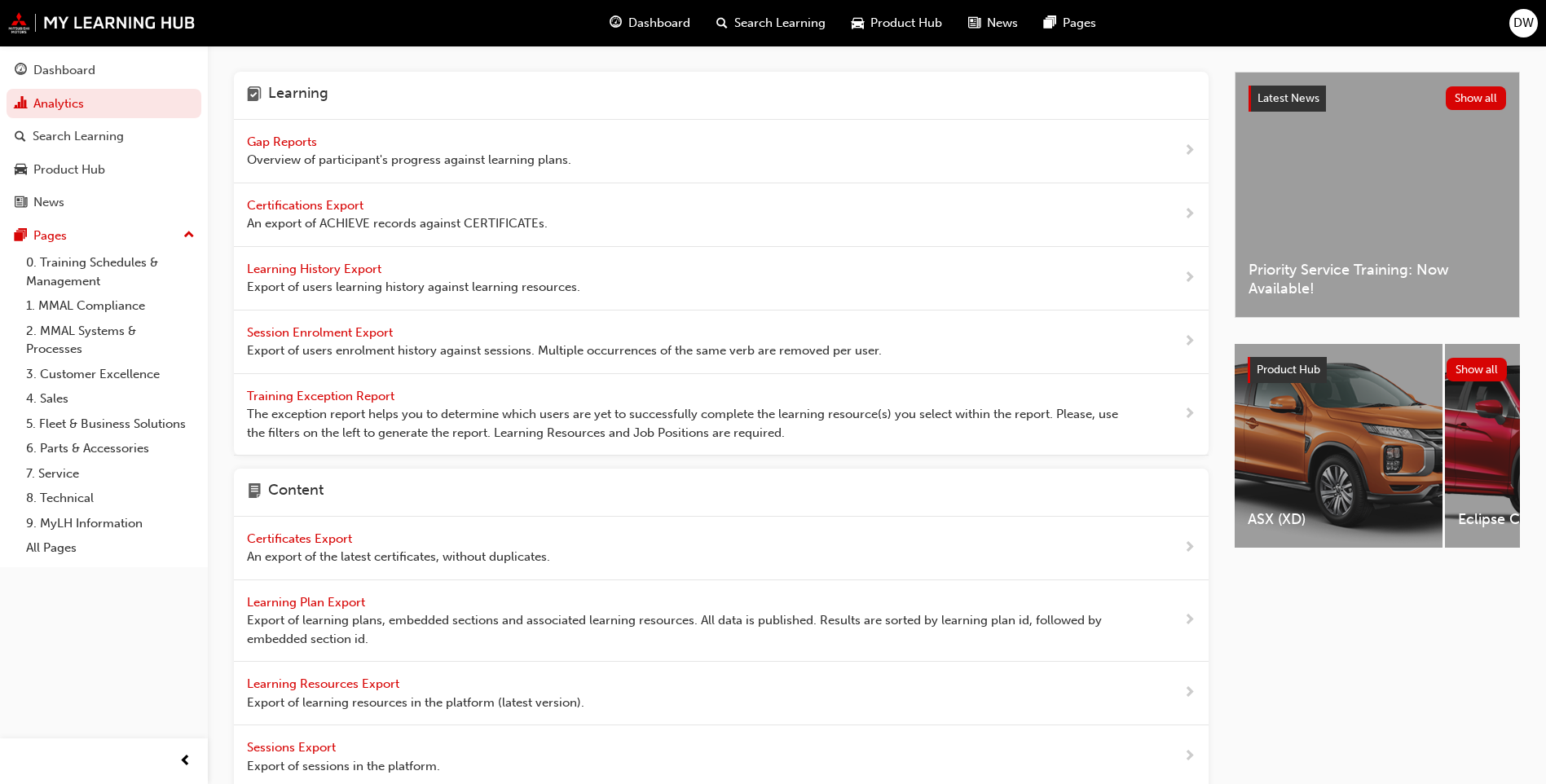
click at [278, 139] on span "Gap Reports" at bounding box center [283, 141] width 73 height 14
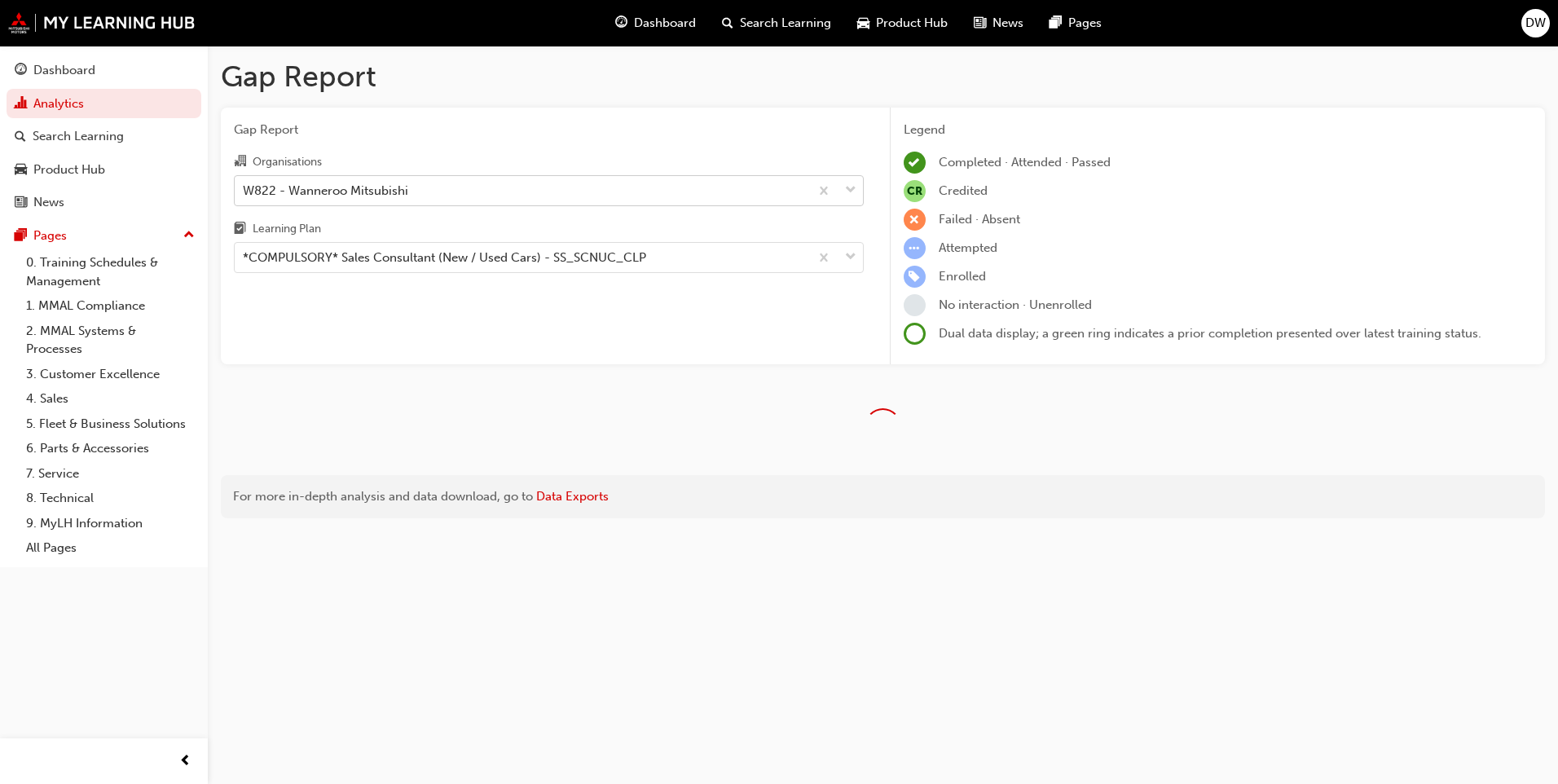
click at [289, 188] on div "W822 - Wanneroo Mitsubishi" at bounding box center [325, 191] width 165 height 19
click at [245, 188] on input "Organisations W822 - Wanneroo Mitsubishi" at bounding box center [244, 190] width 2 height 14
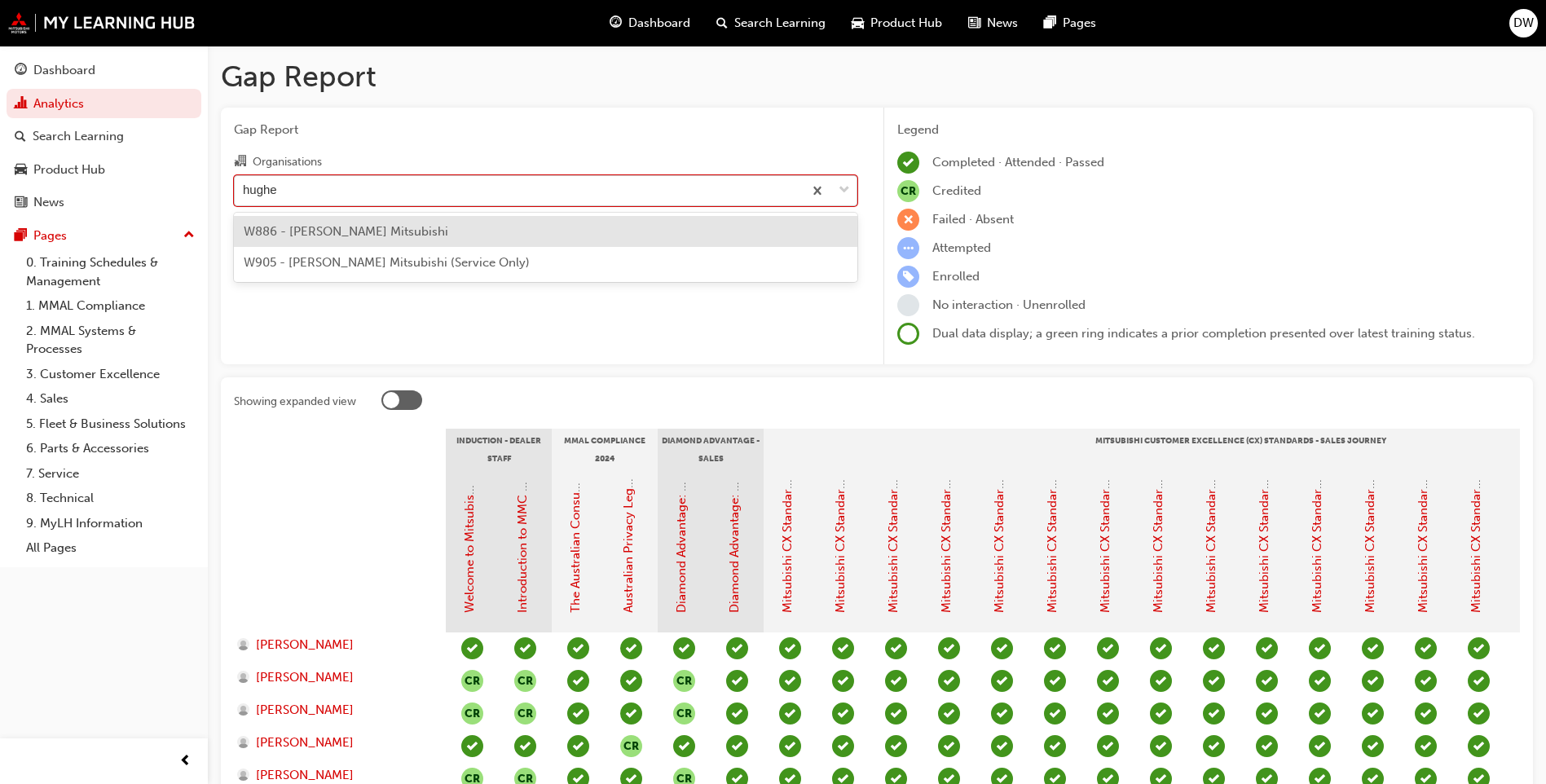
type input "hughes"
click at [377, 241] on div "W886 - John Hughes Mitsubishi" at bounding box center [545, 232] width 623 height 32
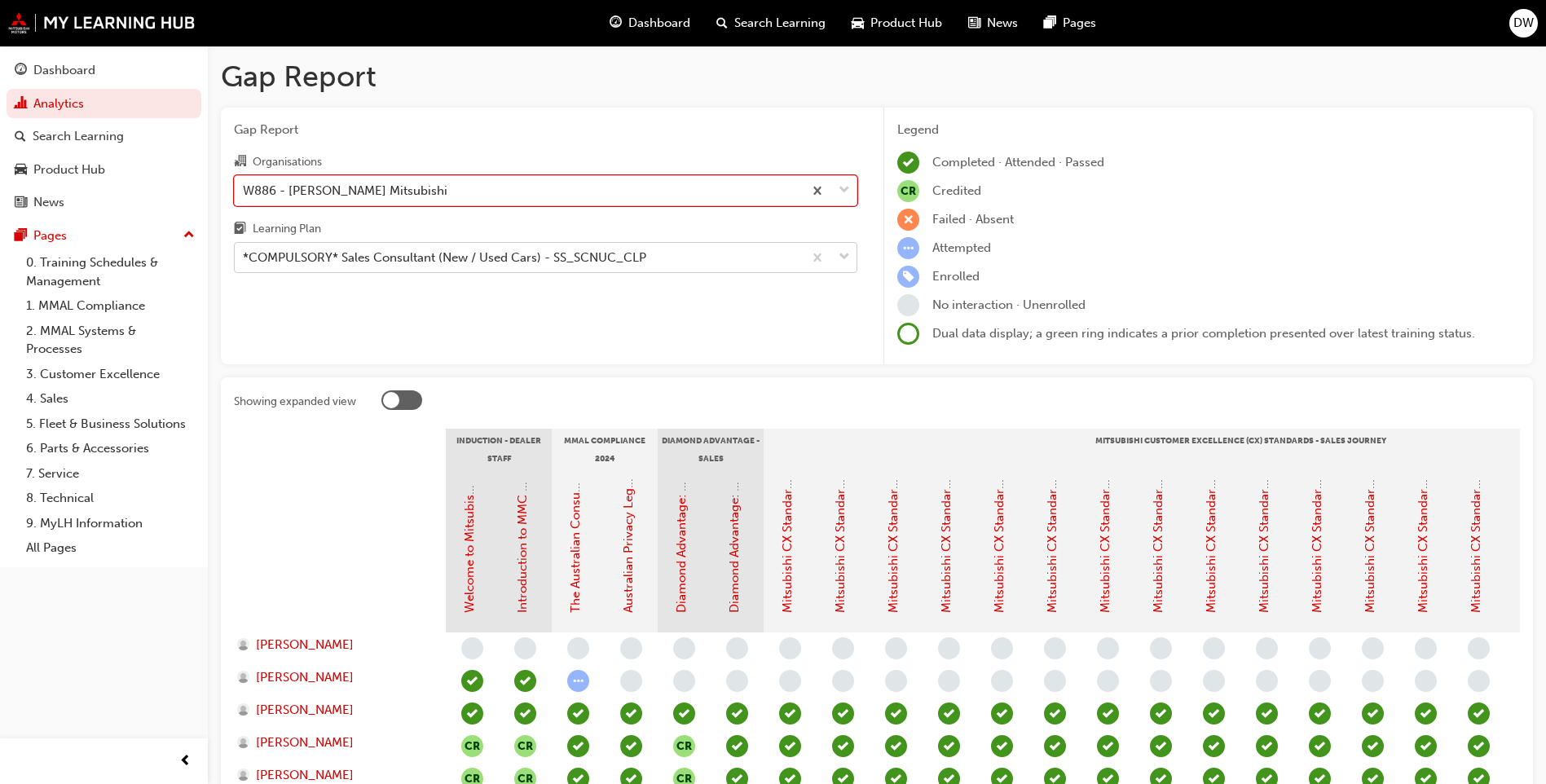
click at [359, 258] on div "*COMPULSORY* Sales Consultant (New / Used Cars) - SS_SCNUC_CLP" at bounding box center [444, 258] width 403 height 19
click at [245, 258] on input "Learning Plan *COMPULSORY* Sales Consultant (New / Used Cars) - SS_SCNUC_CLP" at bounding box center [244, 257] width 2 height 14
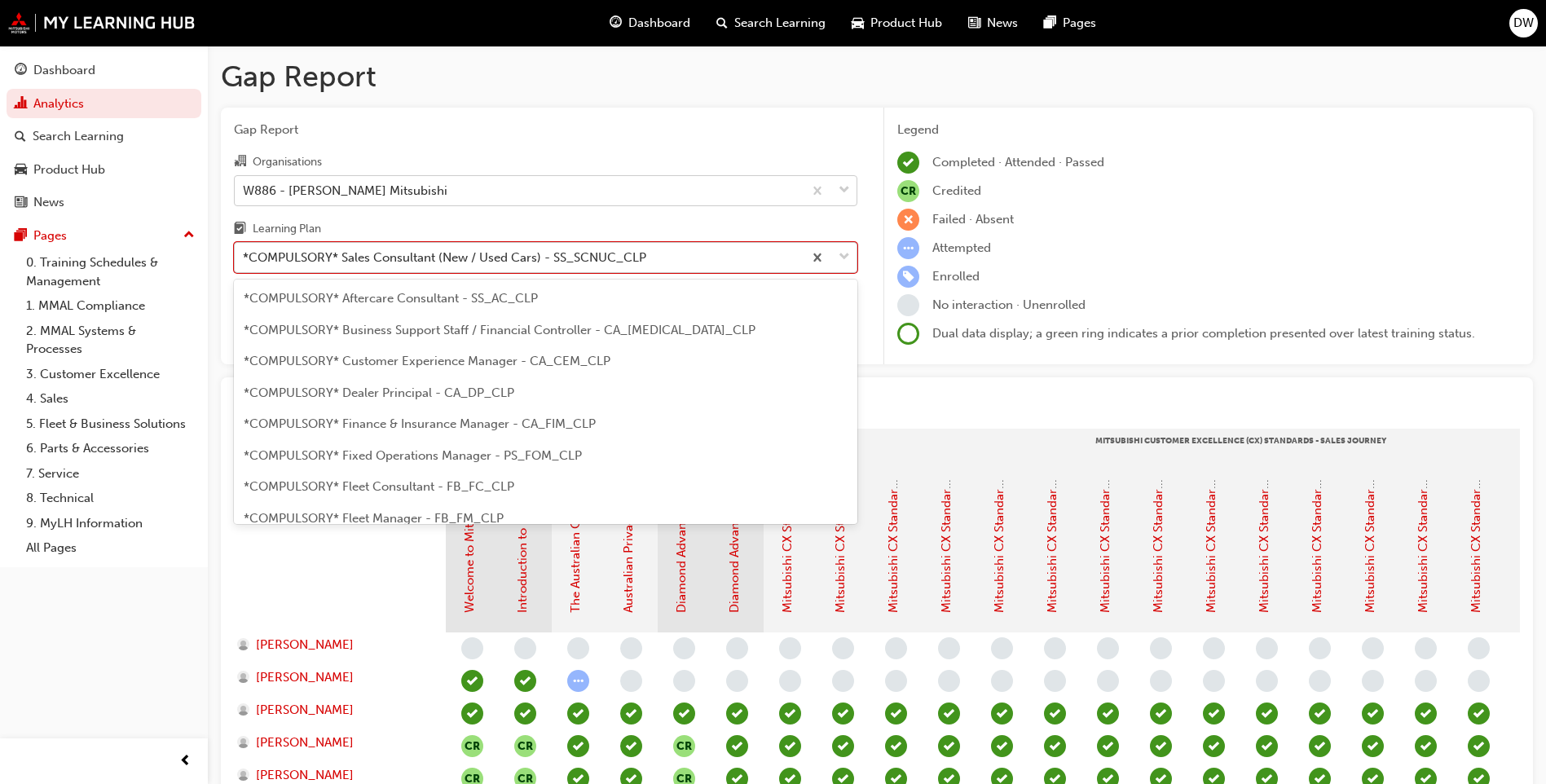
scroll to position [303, 0]
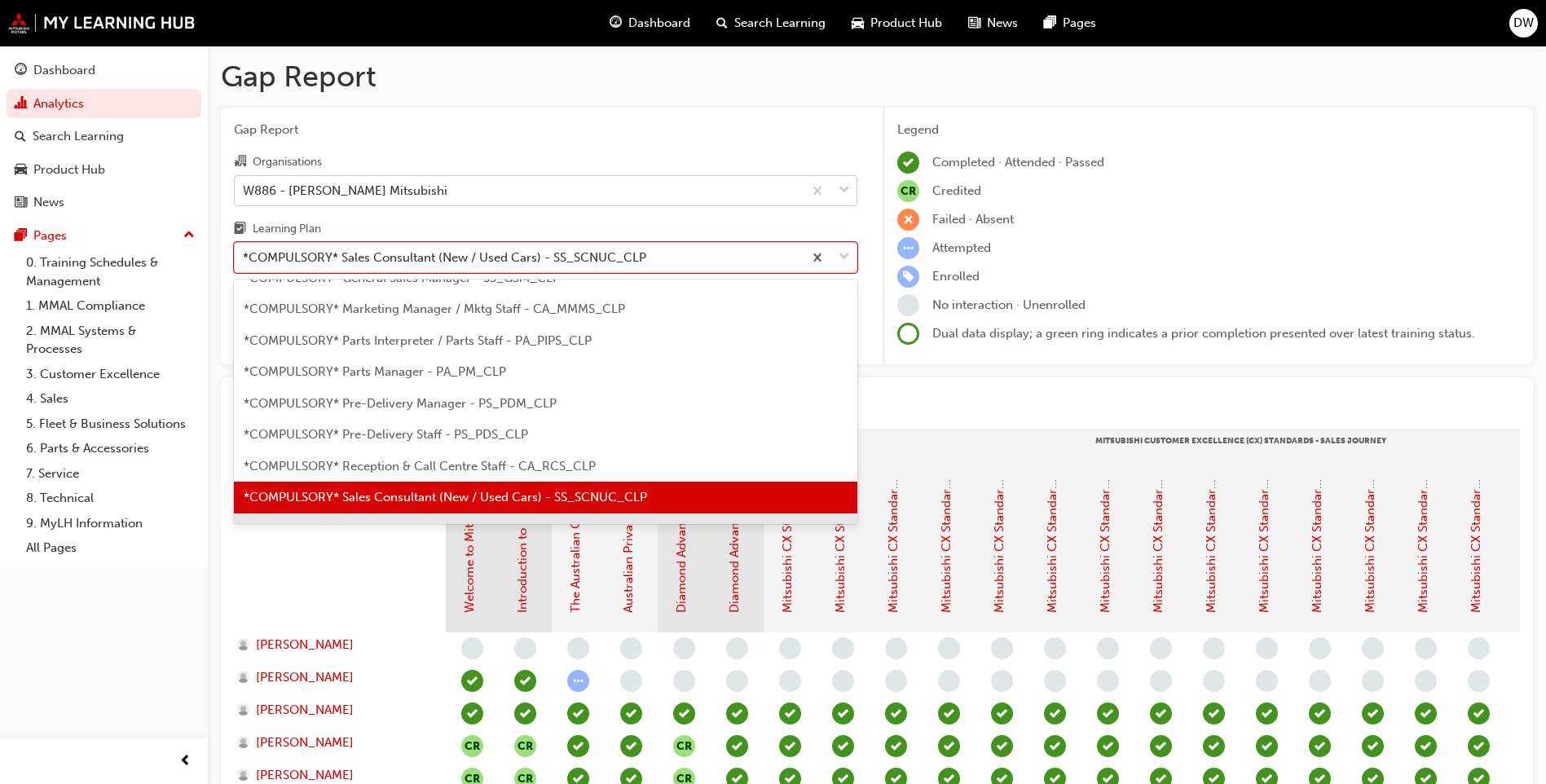
click at [335, 548] on div at bounding box center [340, 551] width 212 height 163
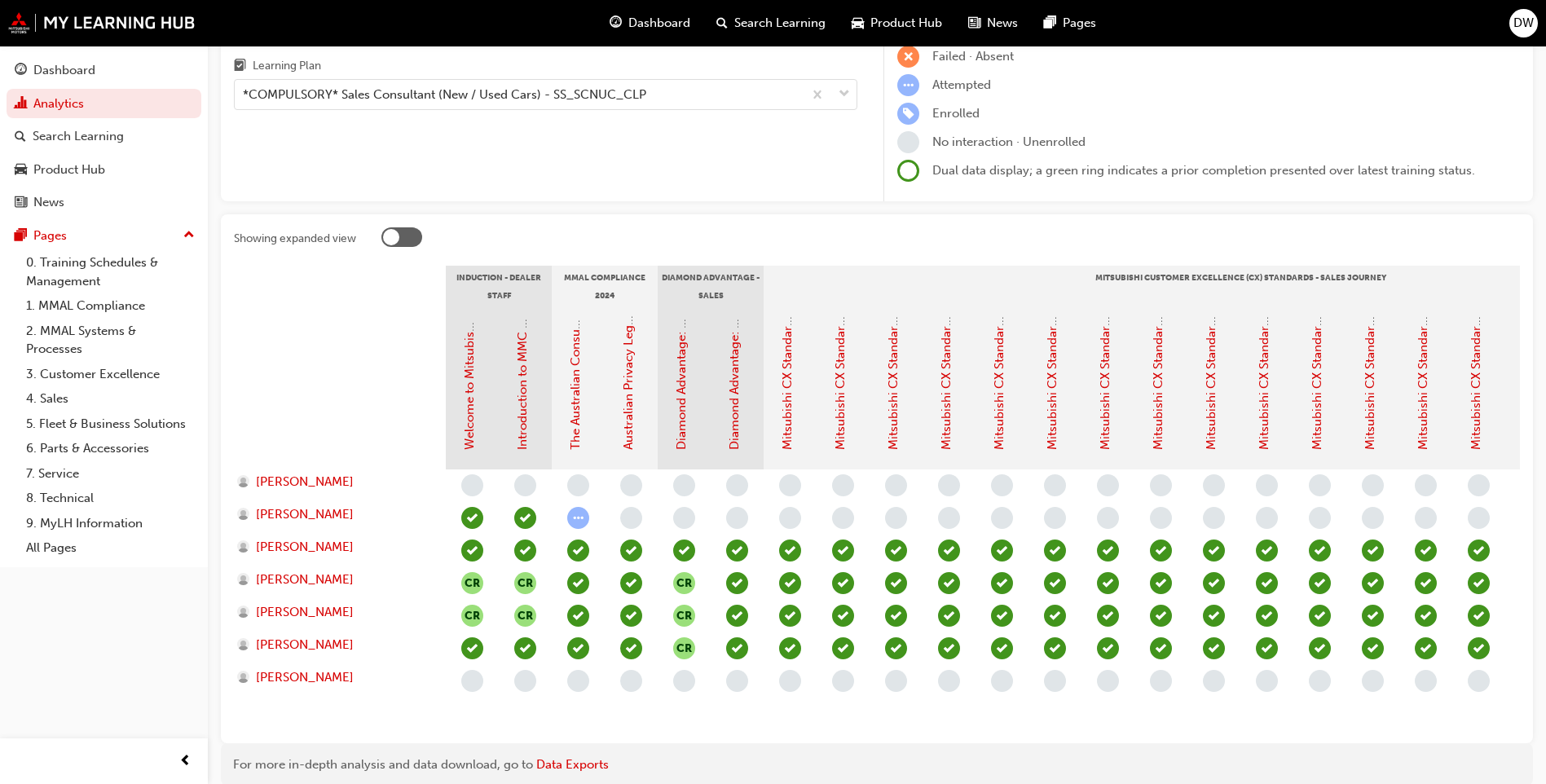
scroll to position [0, 0]
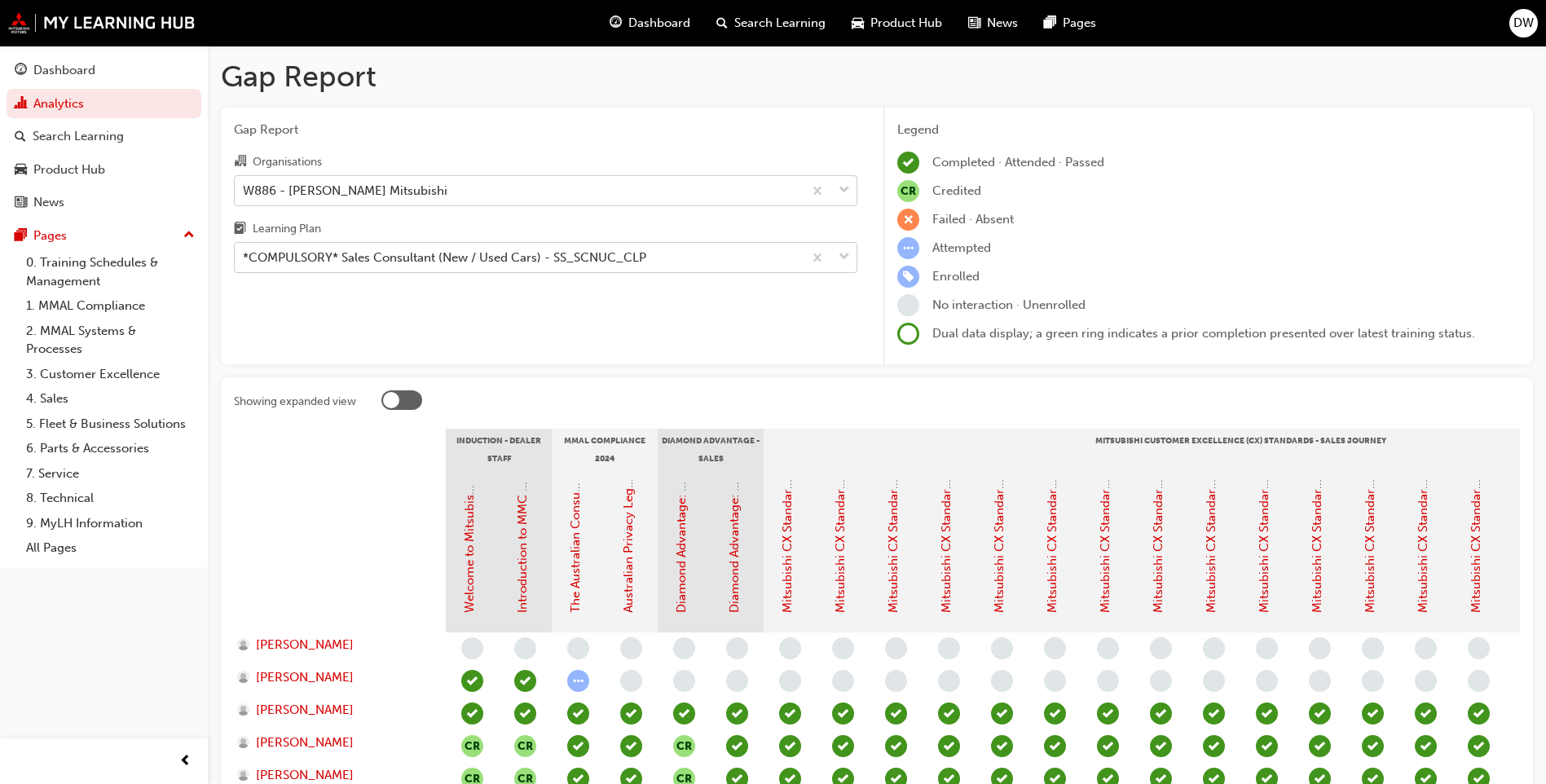
click at [310, 265] on div "*COMPULSORY* Sales Consultant (New / Used Cars) - SS_SCNUC_CLP" at bounding box center [444, 258] width 403 height 19
click at [245, 264] on input "Learning Plan *COMPULSORY* Sales Consultant (New / Used Cars) - SS_SCNUC_CLP" at bounding box center [244, 257] width 2 height 14
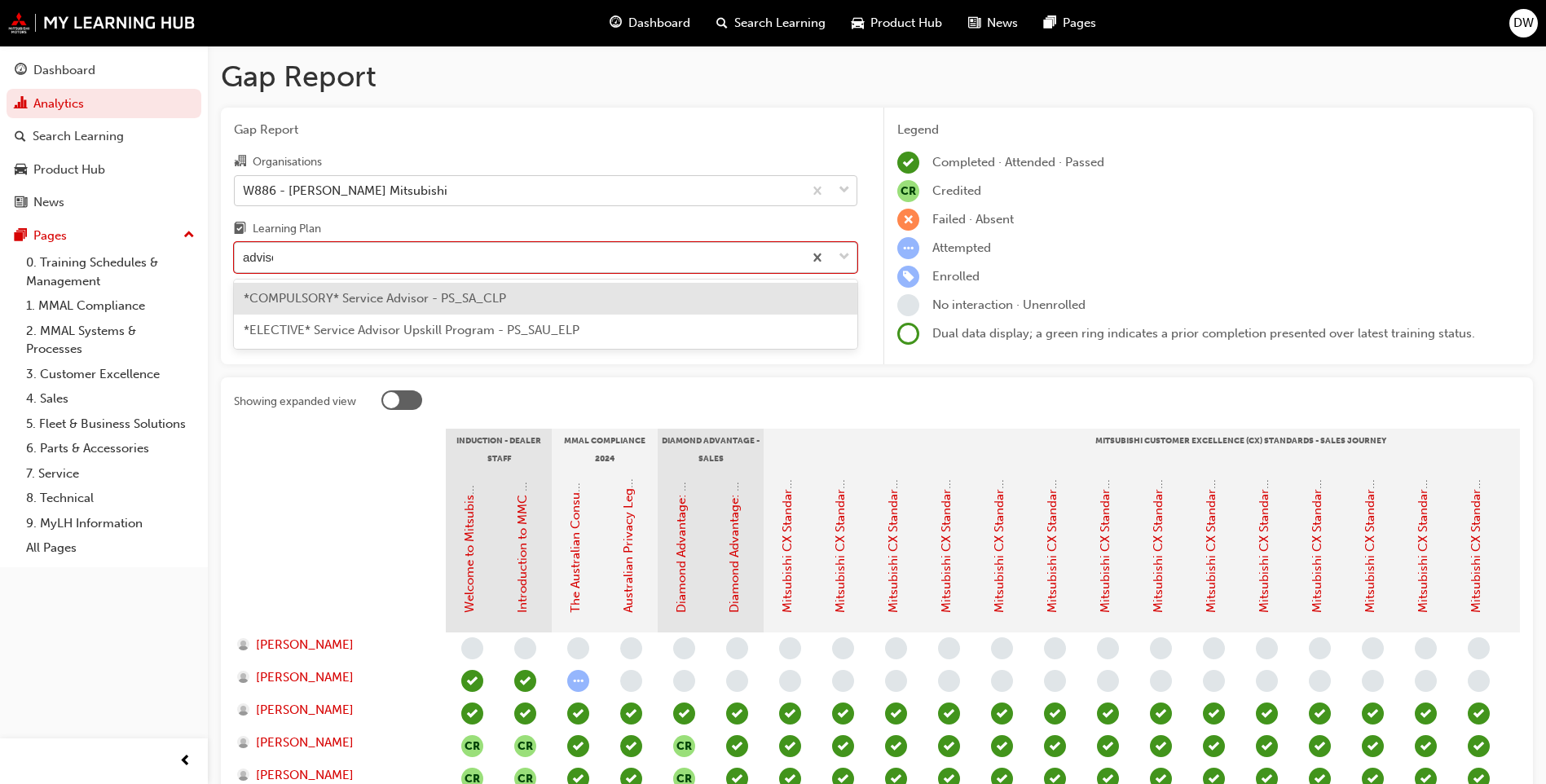
type input "advisor"
click at [374, 304] on span "*COMPULSORY* Service Advisor - PS_SA_CLP" at bounding box center [375, 298] width 263 height 14
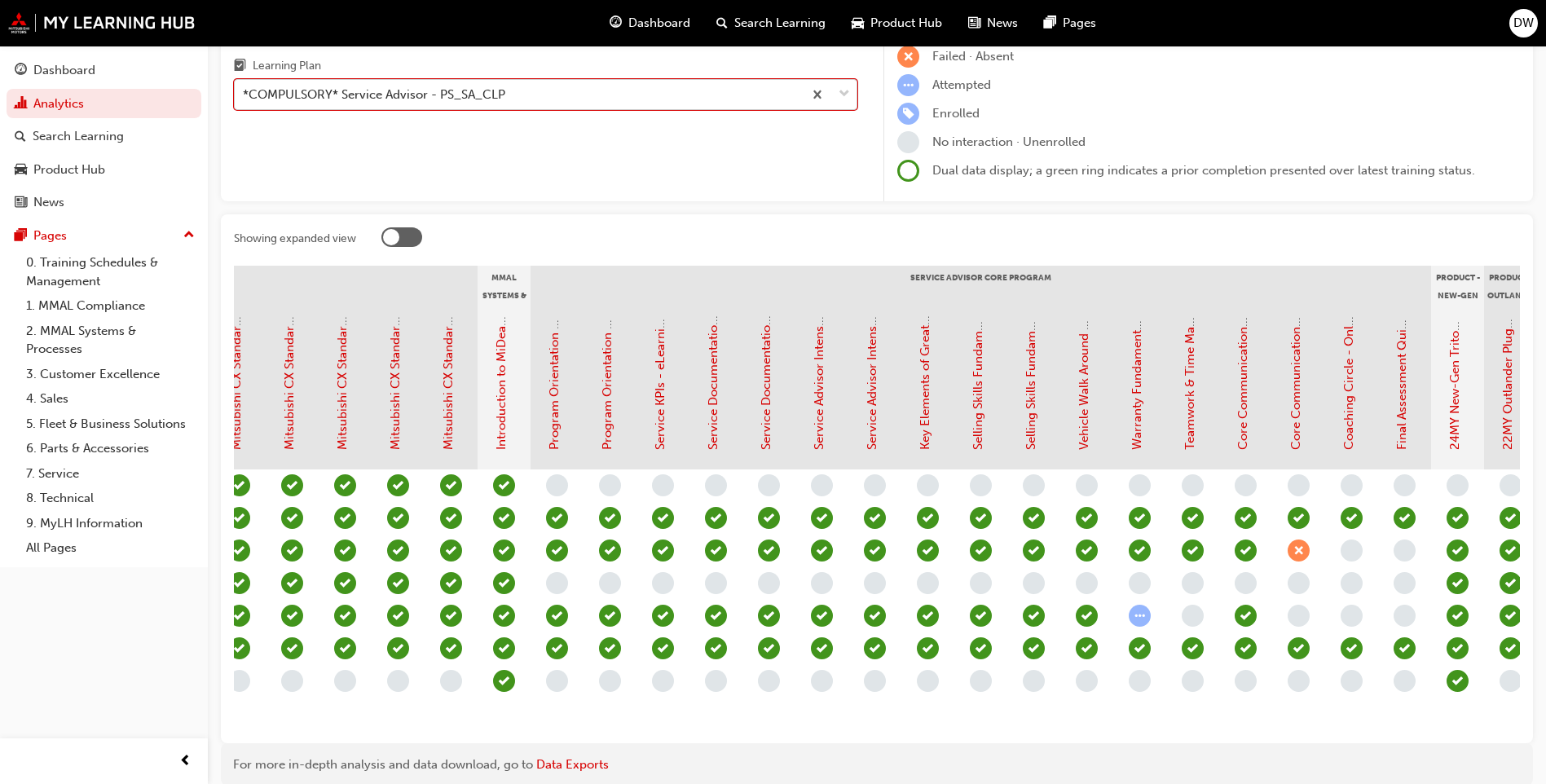
scroll to position [0, 1310]
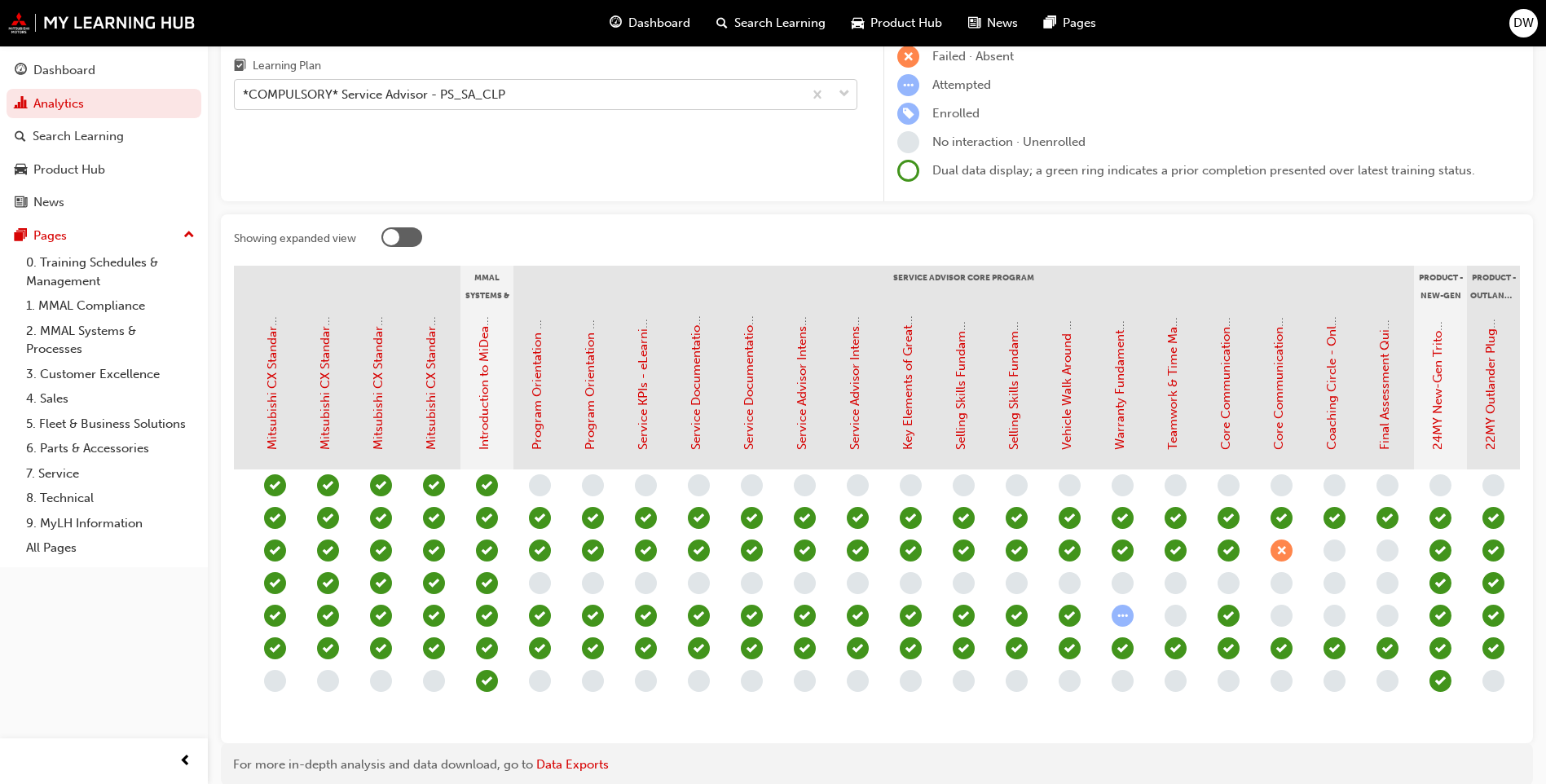
click at [1259, 728] on div "CR CR CR CR" at bounding box center [355, 599] width 2438 height 261
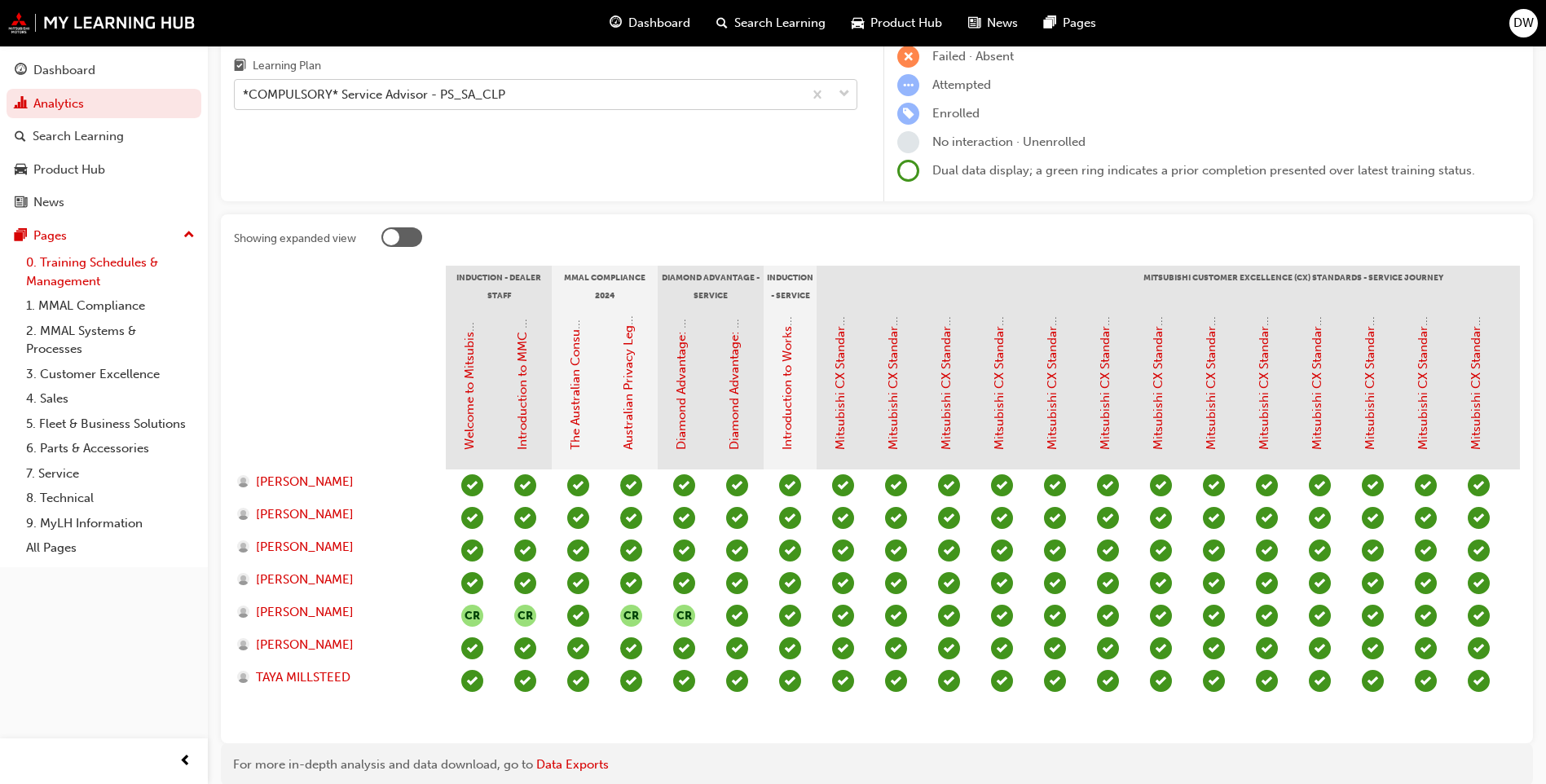
click at [60, 258] on link "0. Training Schedules & Management" at bounding box center [111, 272] width 182 height 44
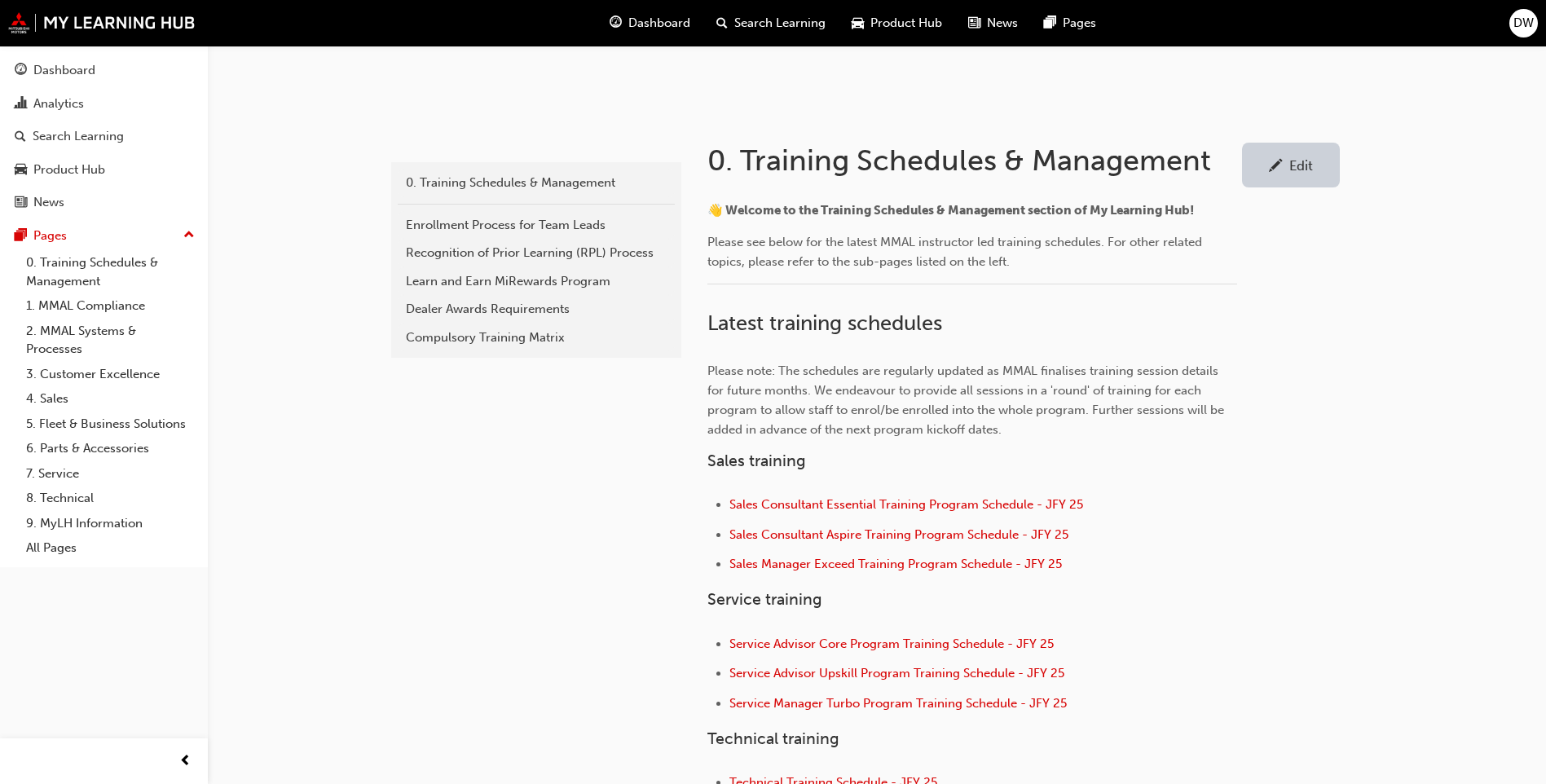
scroll to position [408, 0]
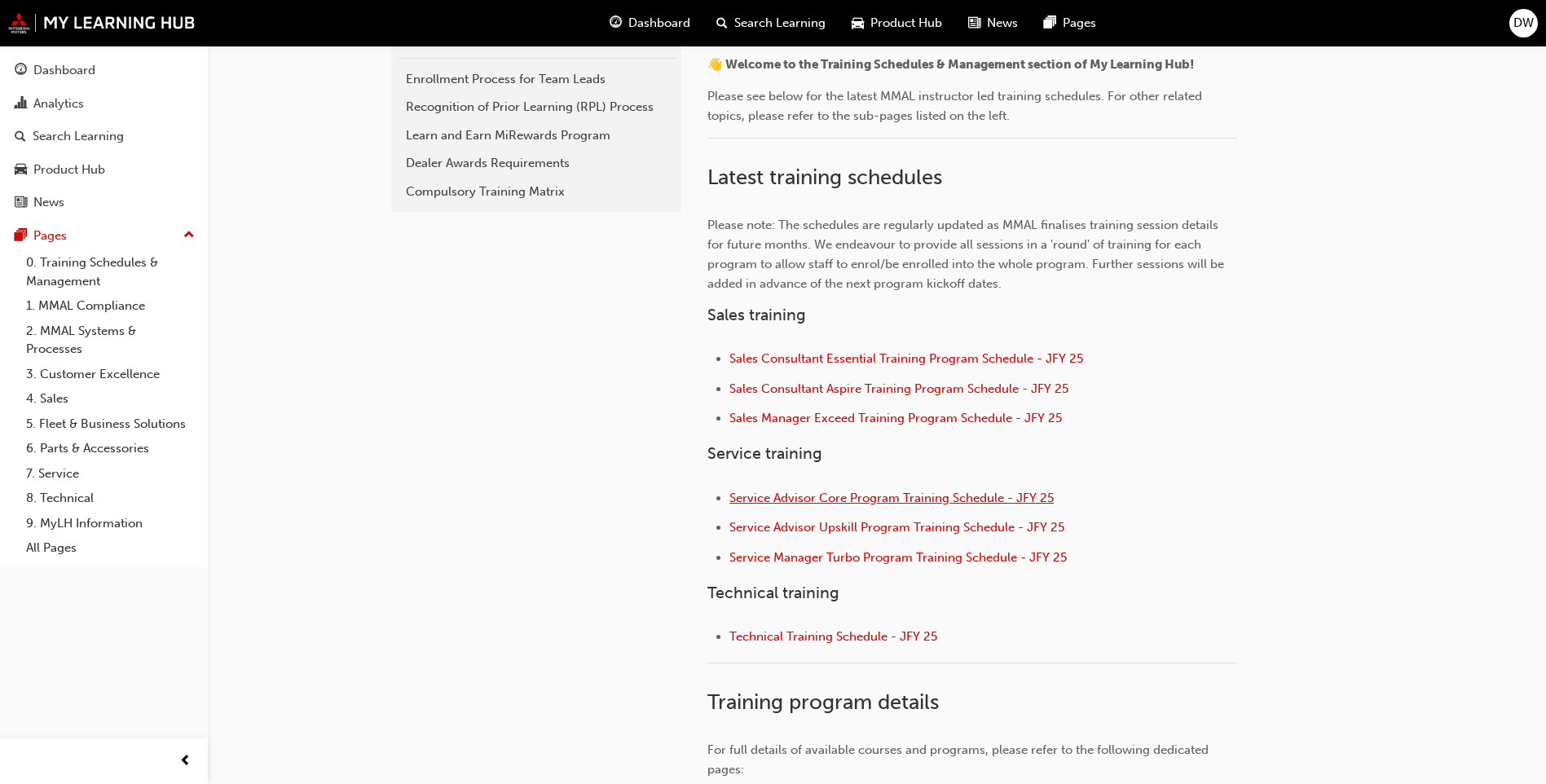
click at [838, 498] on span "Service Advisor Core Program Training Schedule - JFY 25" at bounding box center [892, 497] width 324 height 14
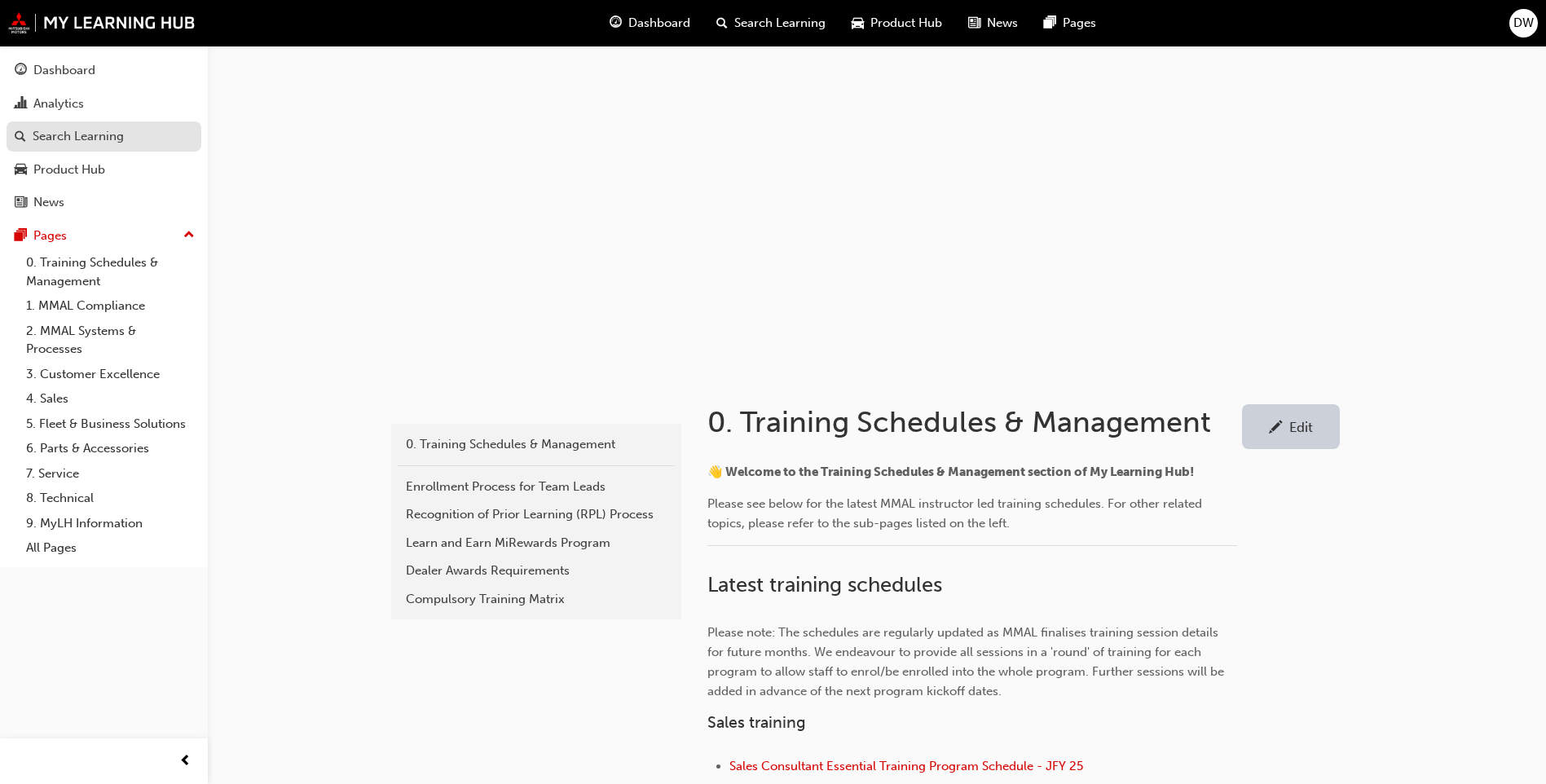
click at [50, 132] on div "Search Learning" at bounding box center [78, 137] width 91 height 19
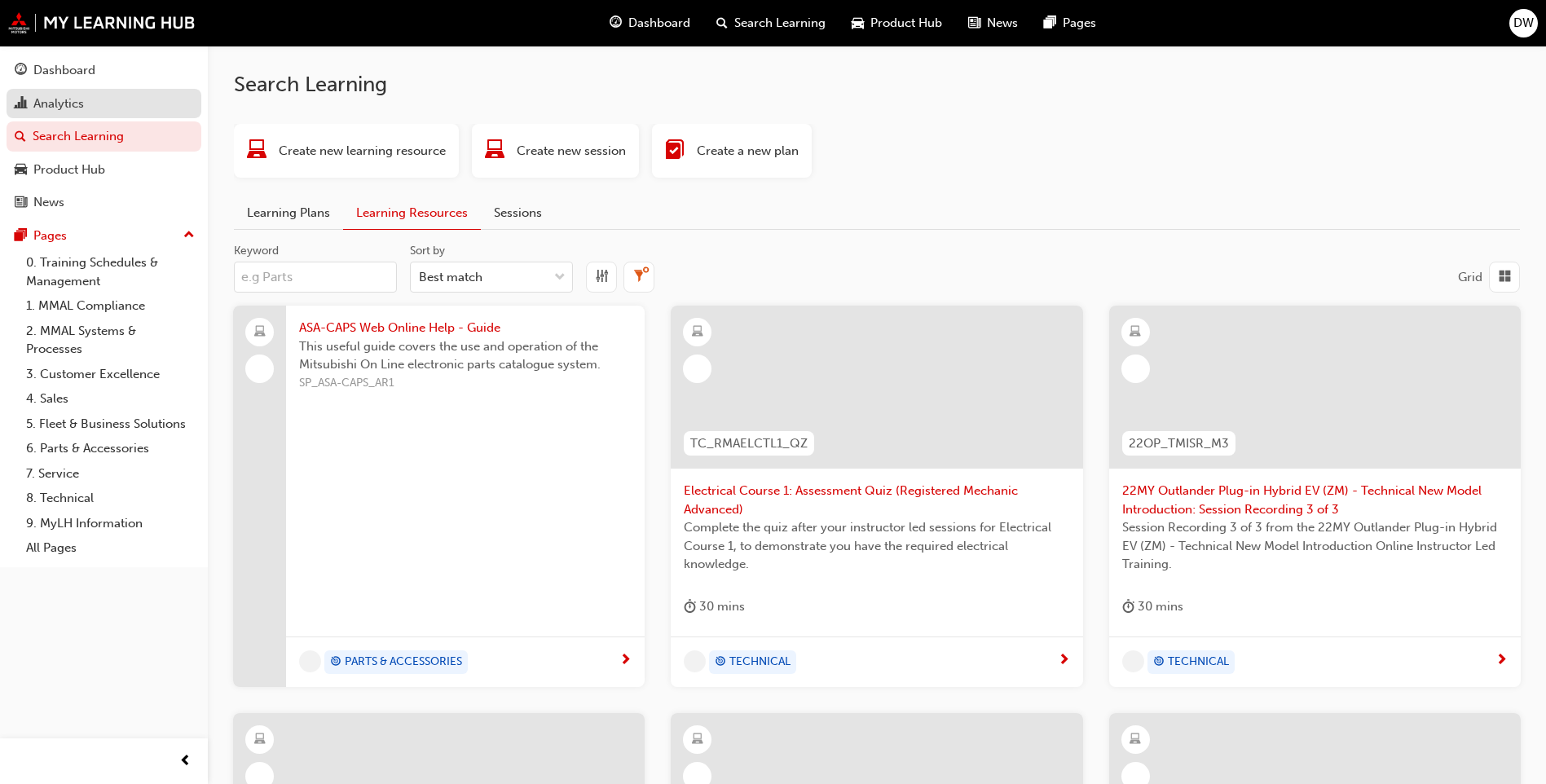
click at [61, 104] on div "Analytics" at bounding box center [58, 104] width 50 height 19
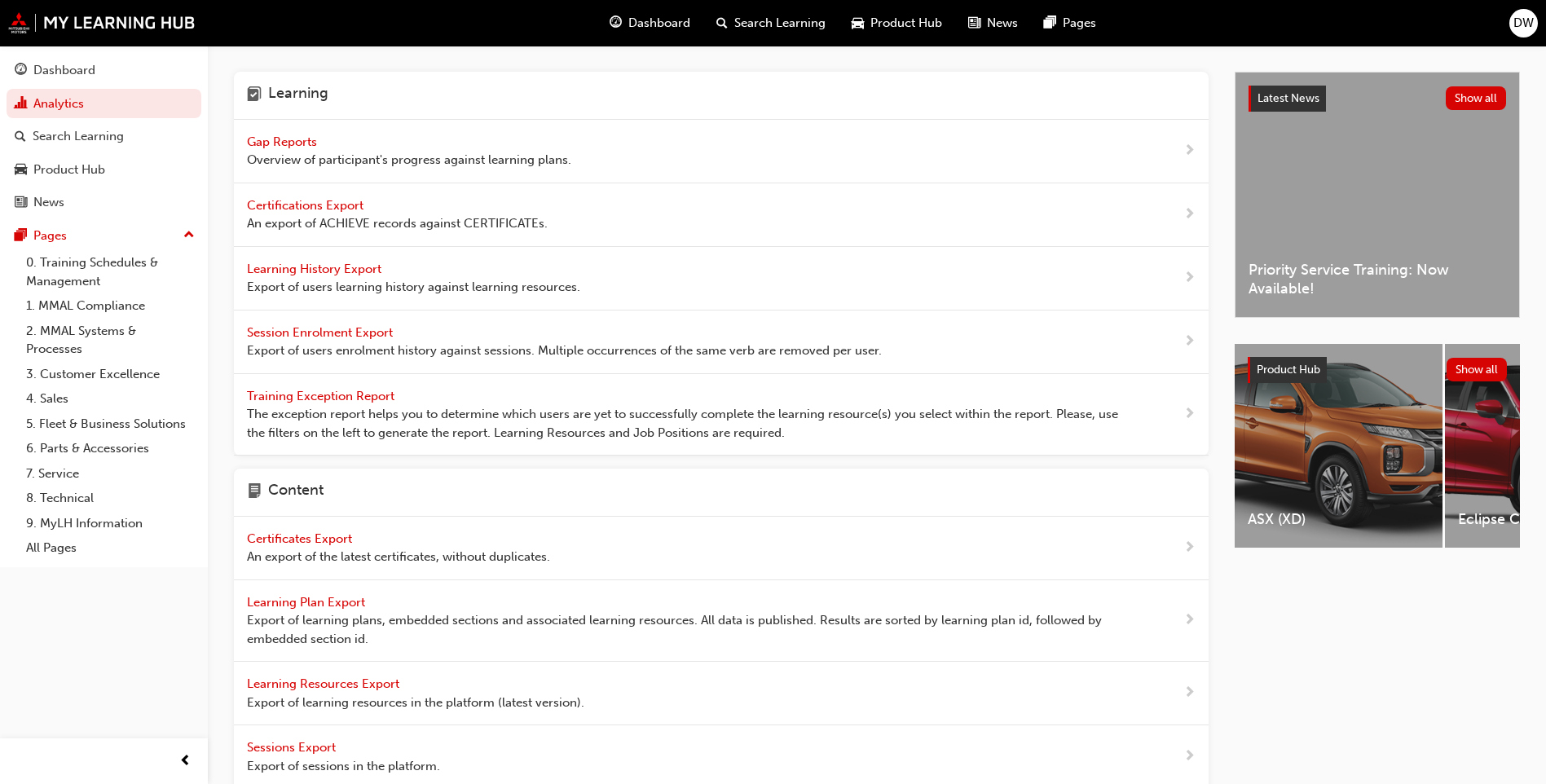
click at [306, 142] on span "Gap Reports" at bounding box center [283, 141] width 73 height 14
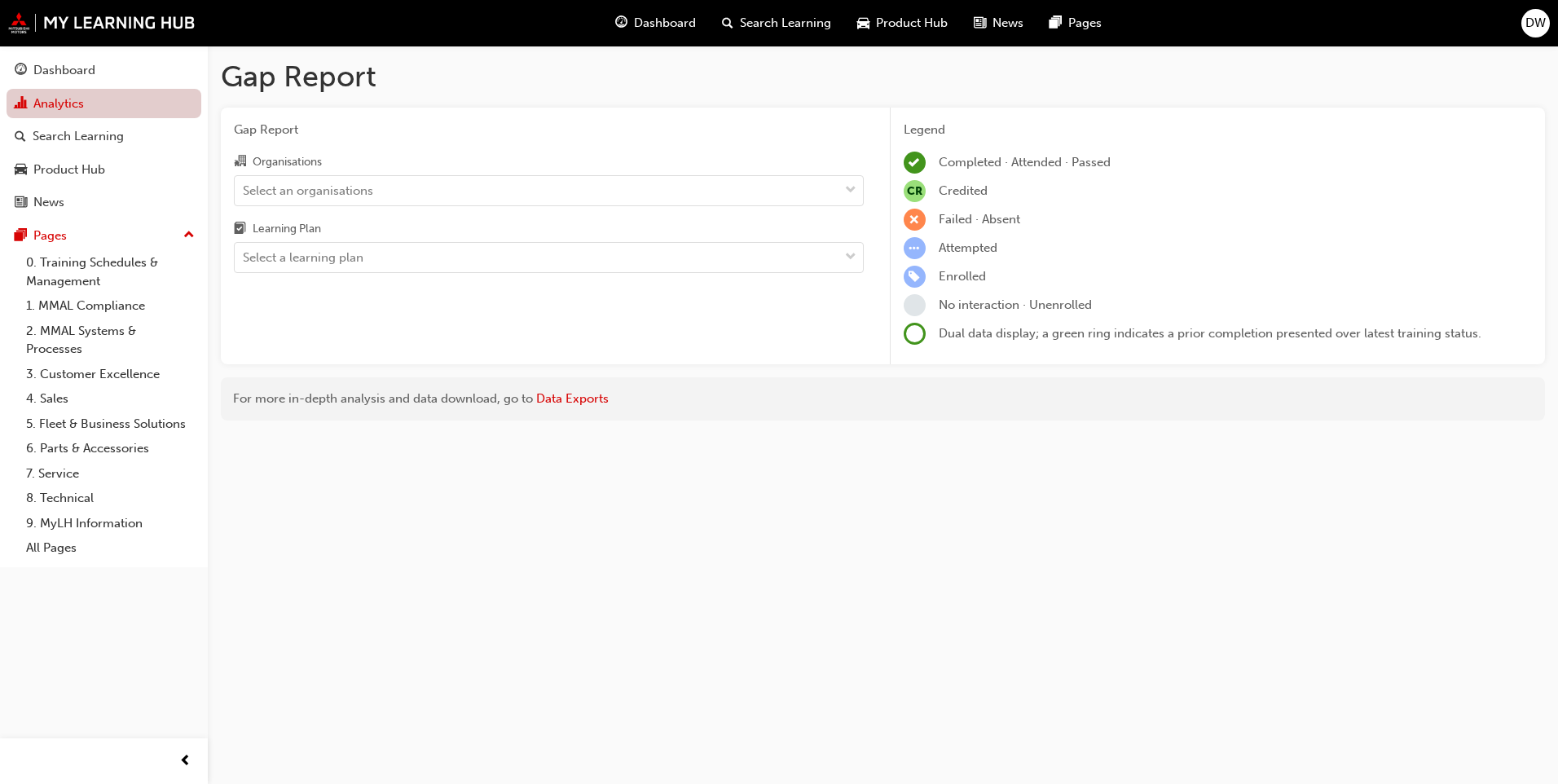
click at [71, 106] on link "Analytics" at bounding box center [103, 104] width 194 height 30
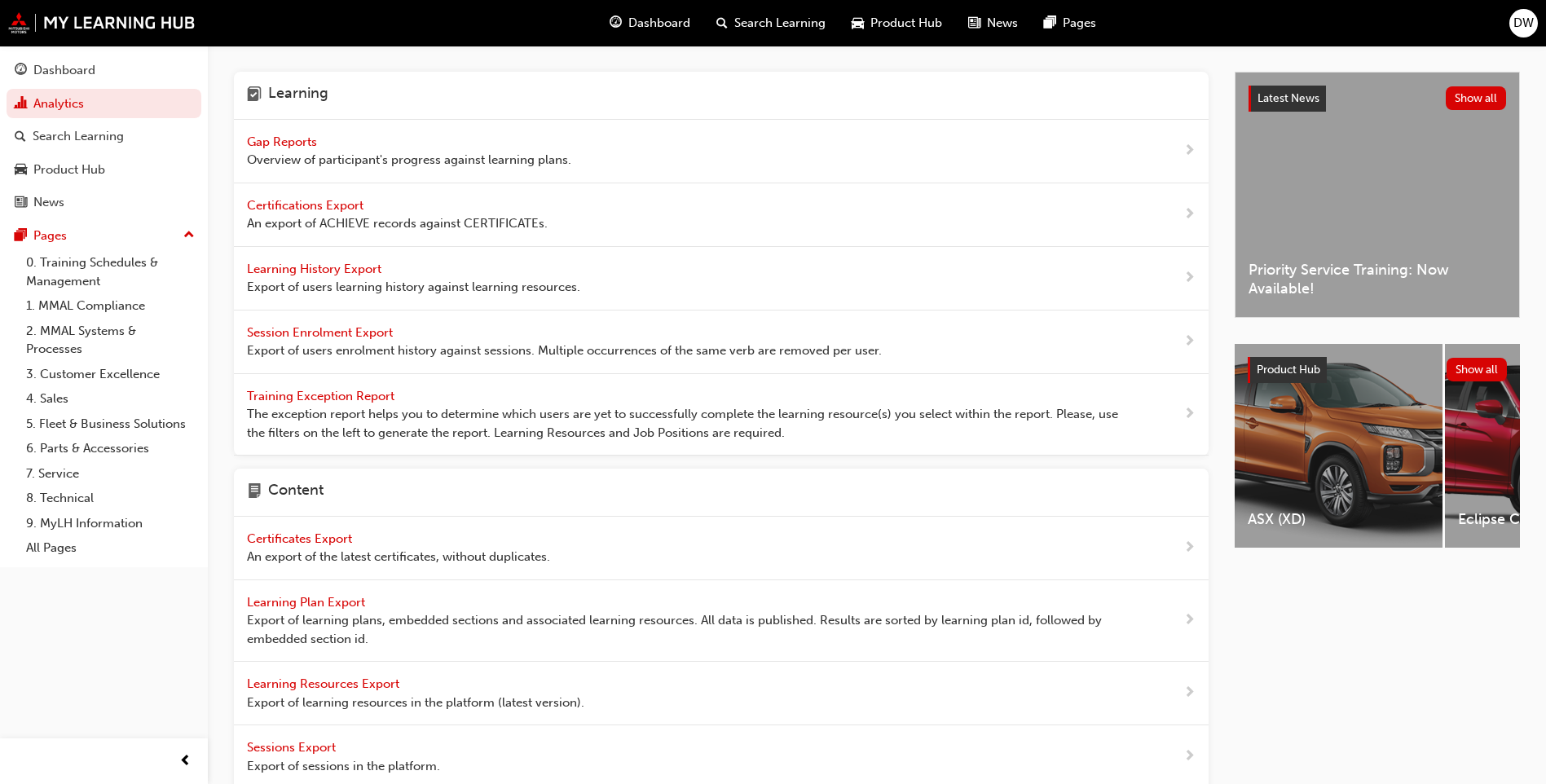
click at [338, 206] on span "Certifications Export" at bounding box center [306, 205] width 120 height 14
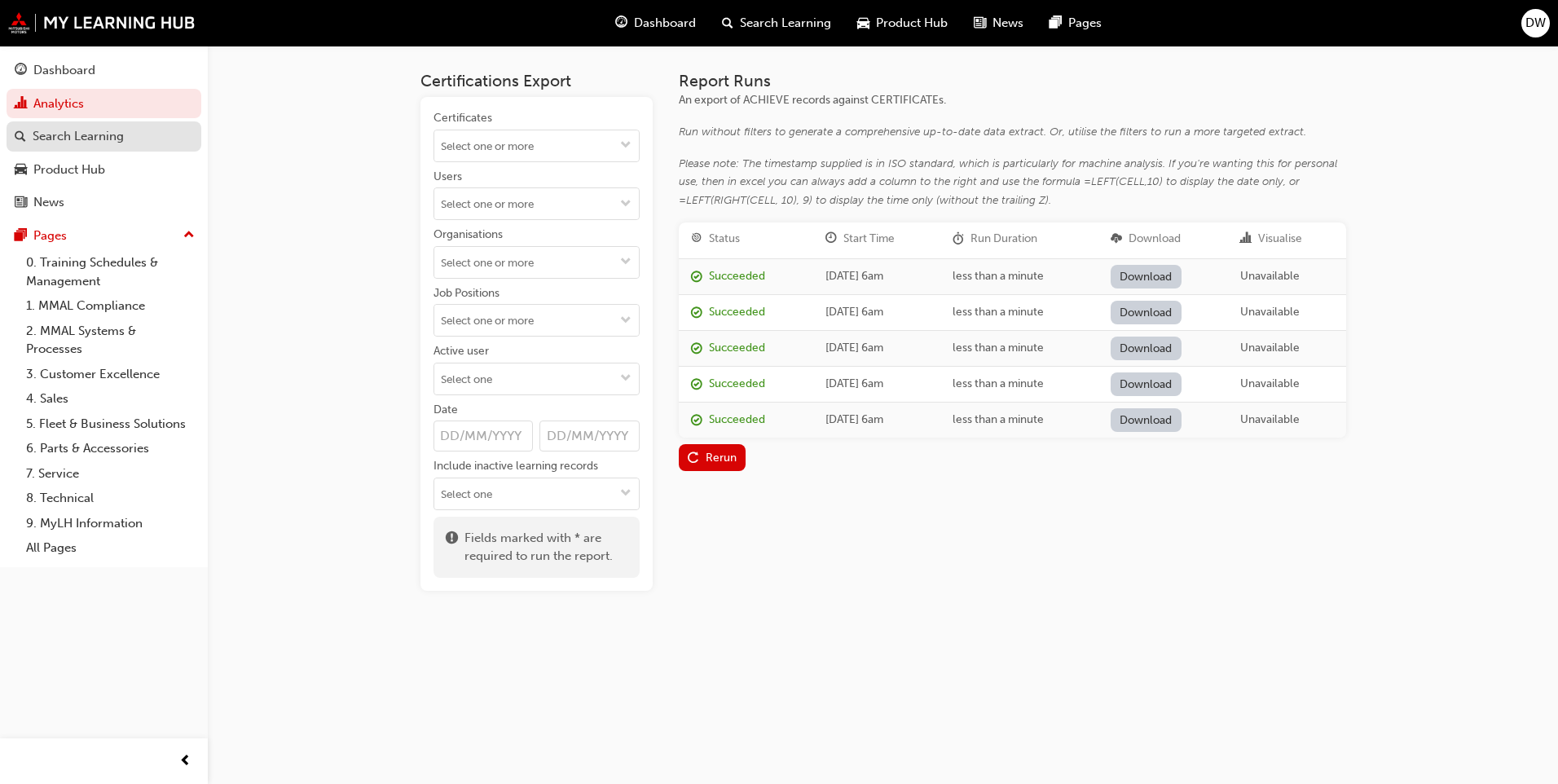
click at [84, 140] on div "Search Learning" at bounding box center [78, 137] width 91 height 19
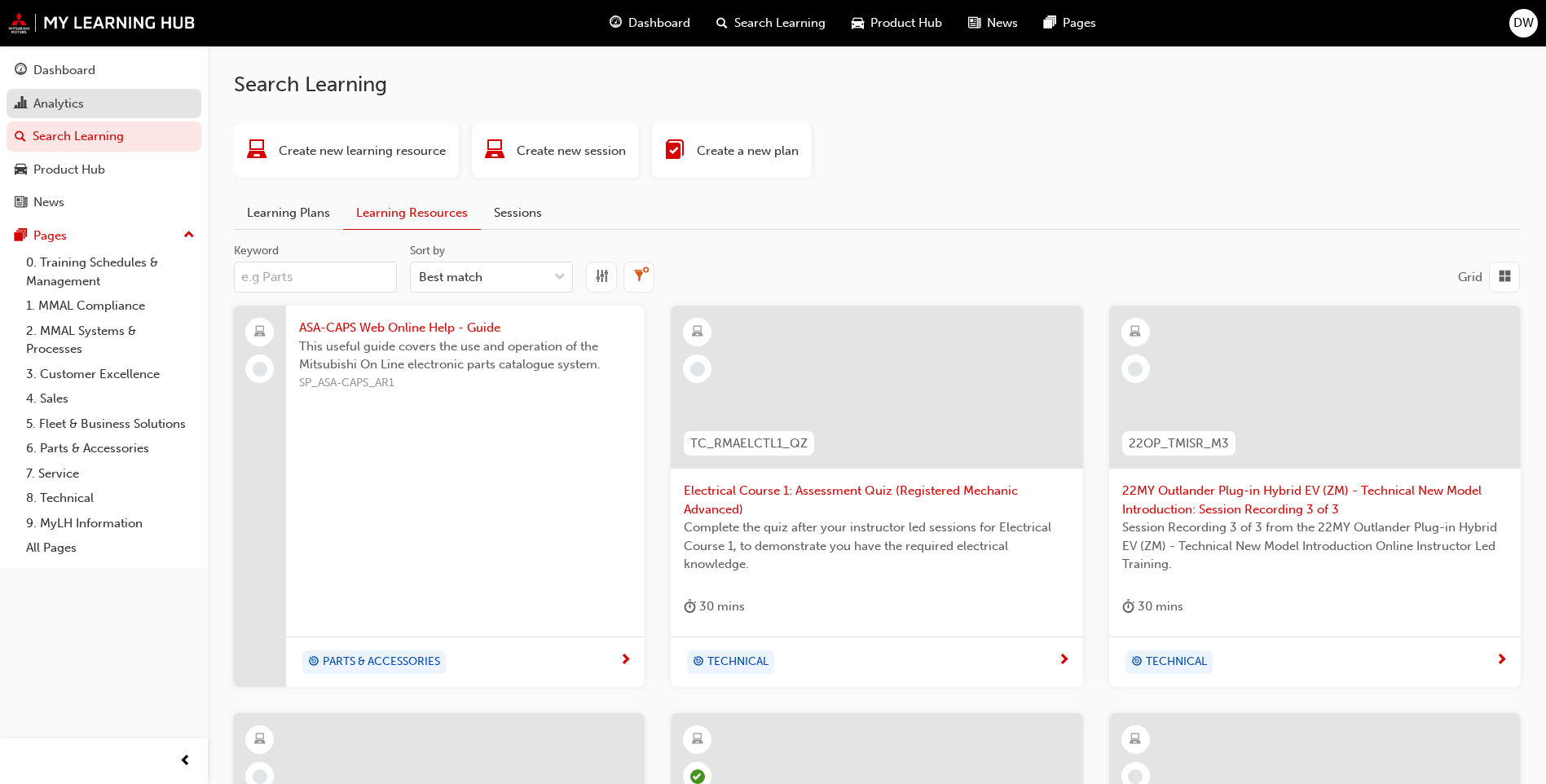
click at [55, 107] on div "Analytics" at bounding box center [58, 104] width 50 height 19
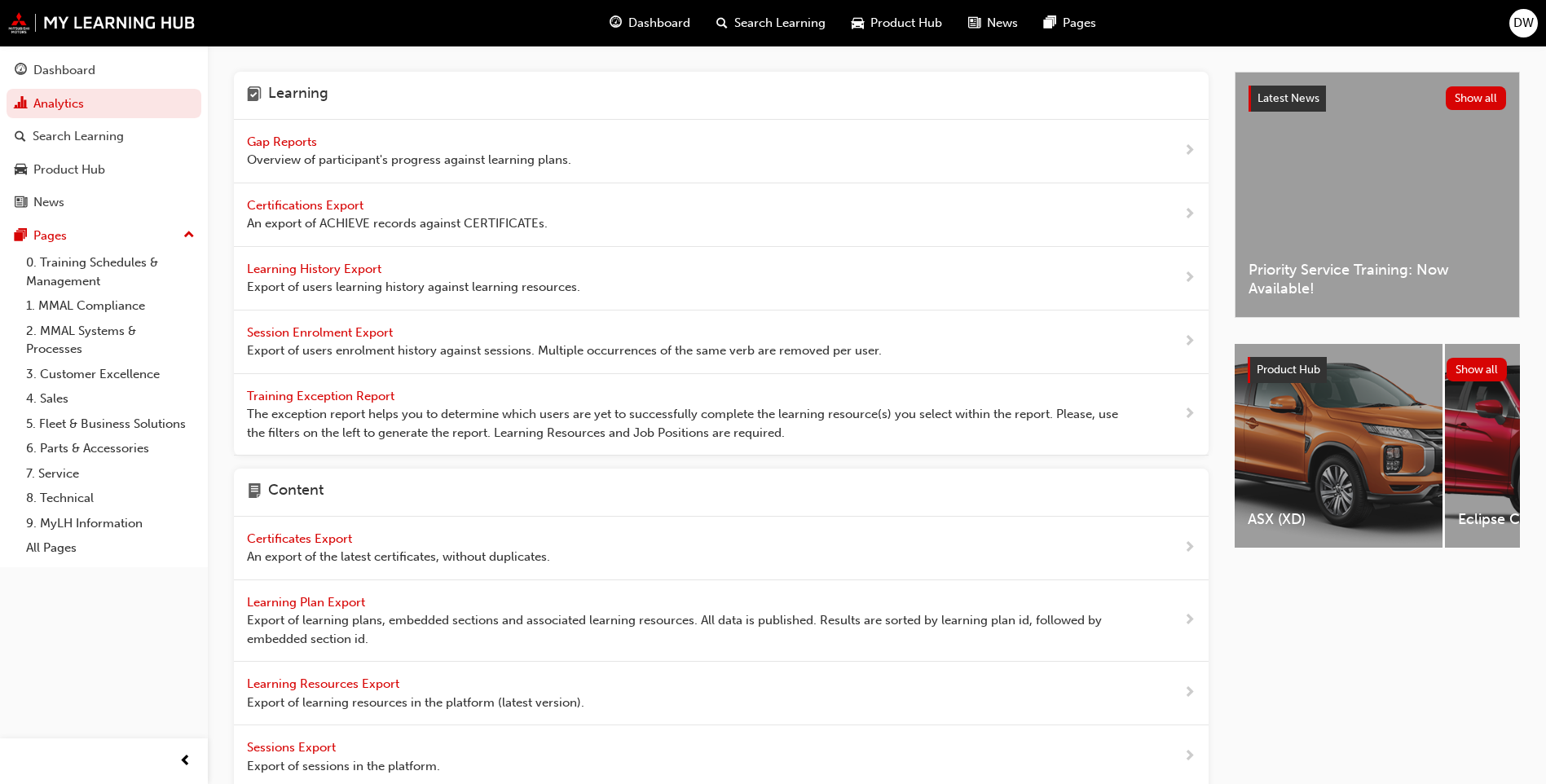
click at [370, 127] on div "Gap Reports Overview of participant's progress against learning plans." at bounding box center [722, 151] width 975 height 64
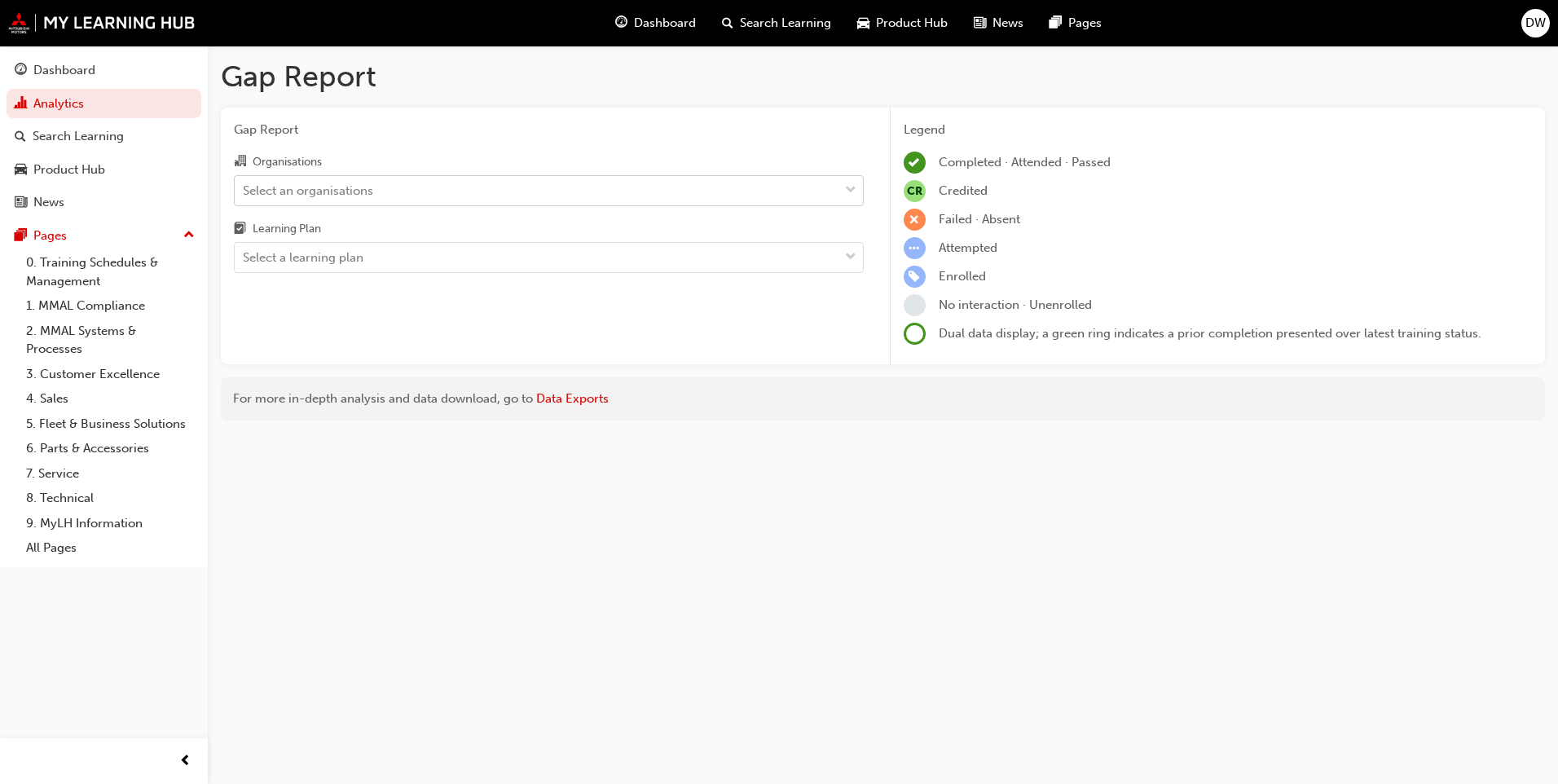
click at [360, 191] on div "Select an organisations" at bounding box center [308, 191] width 131 height 19
click at [245, 191] on input "Organisations Select an organisations" at bounding box center [244, 190] width 2 height 14
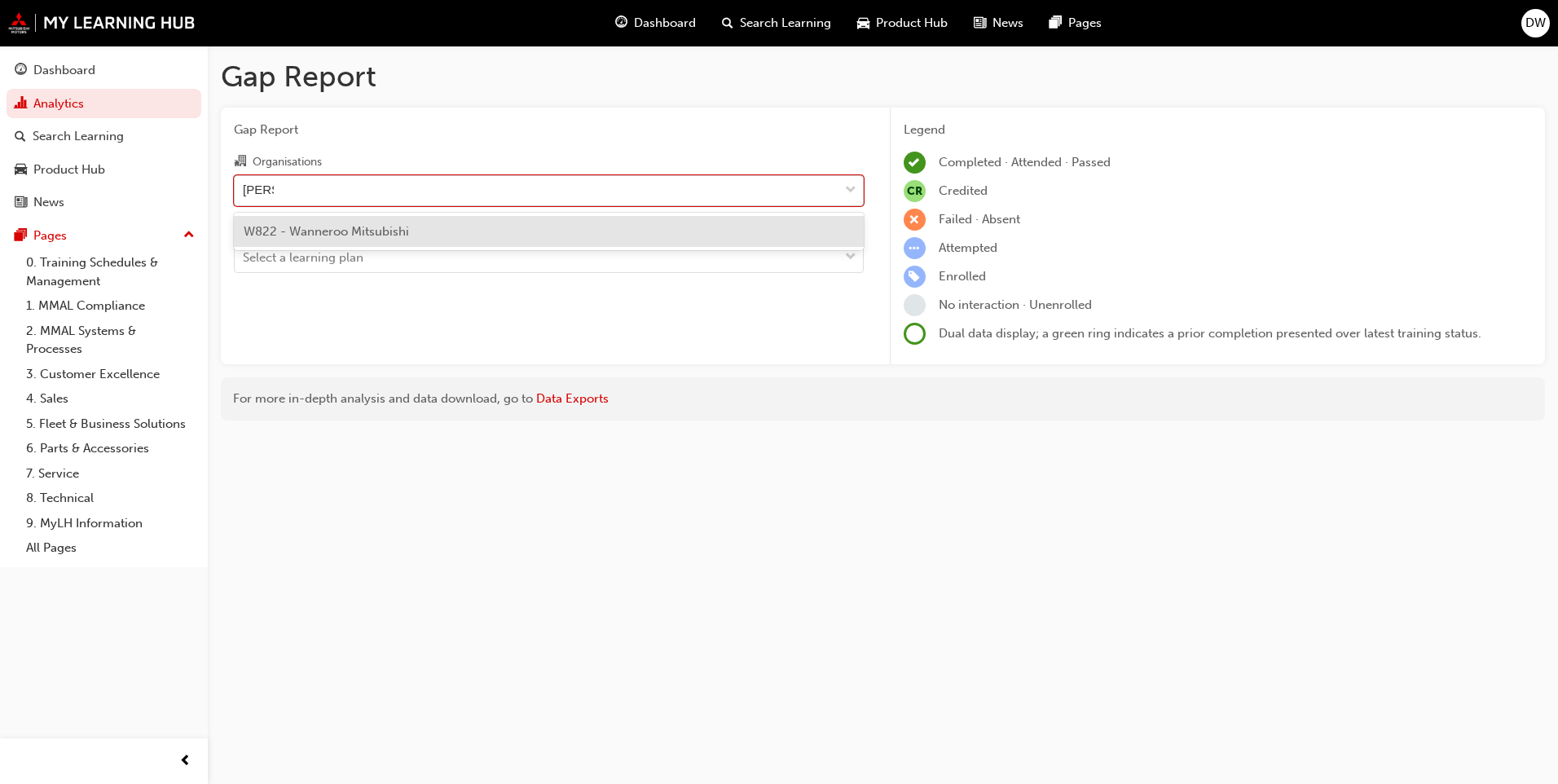
type input "wannero"
click at [369, 228] on span "W822 - Wanneroo Mitsubishi" at bounding box center [326, 230] width 165 height 14
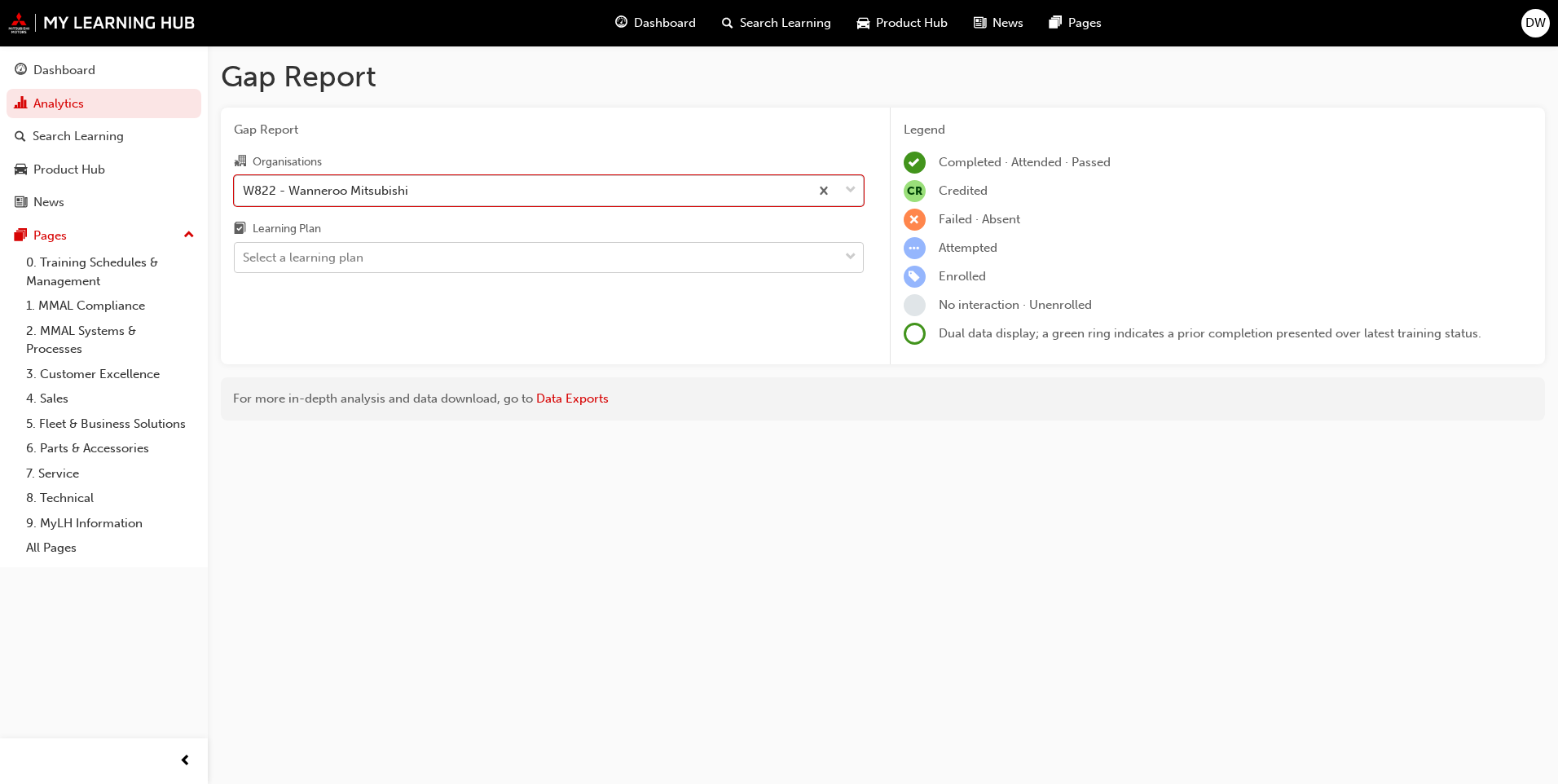
click at [380, 258] on div "Select a learning plan" at bounding box center [537, 258] width 604 height 28
click at [245, 258] on input "Learning Plan Select a learning plan" at bounding box center [244, 257] width 2 height 14
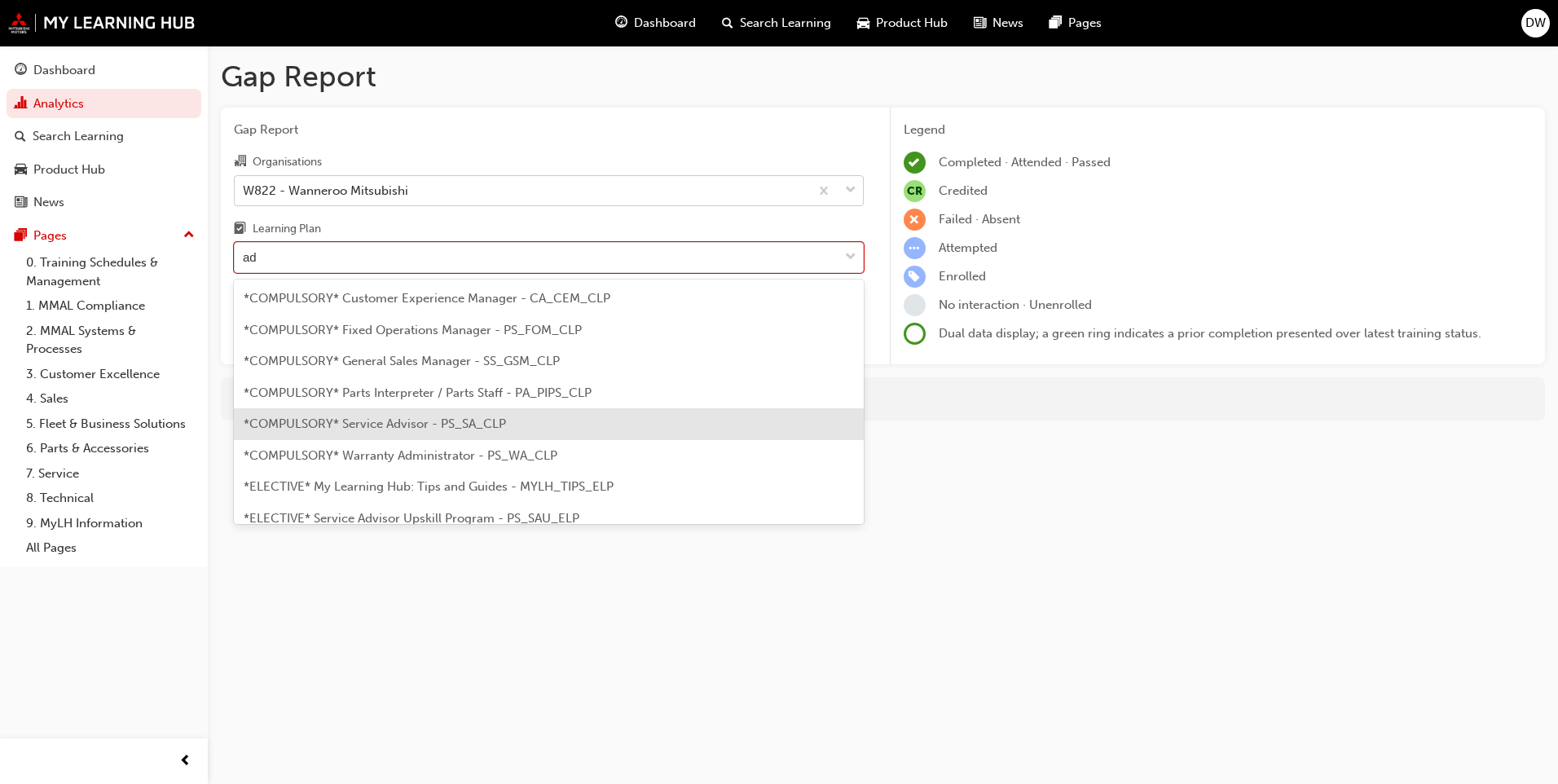
type input "a"
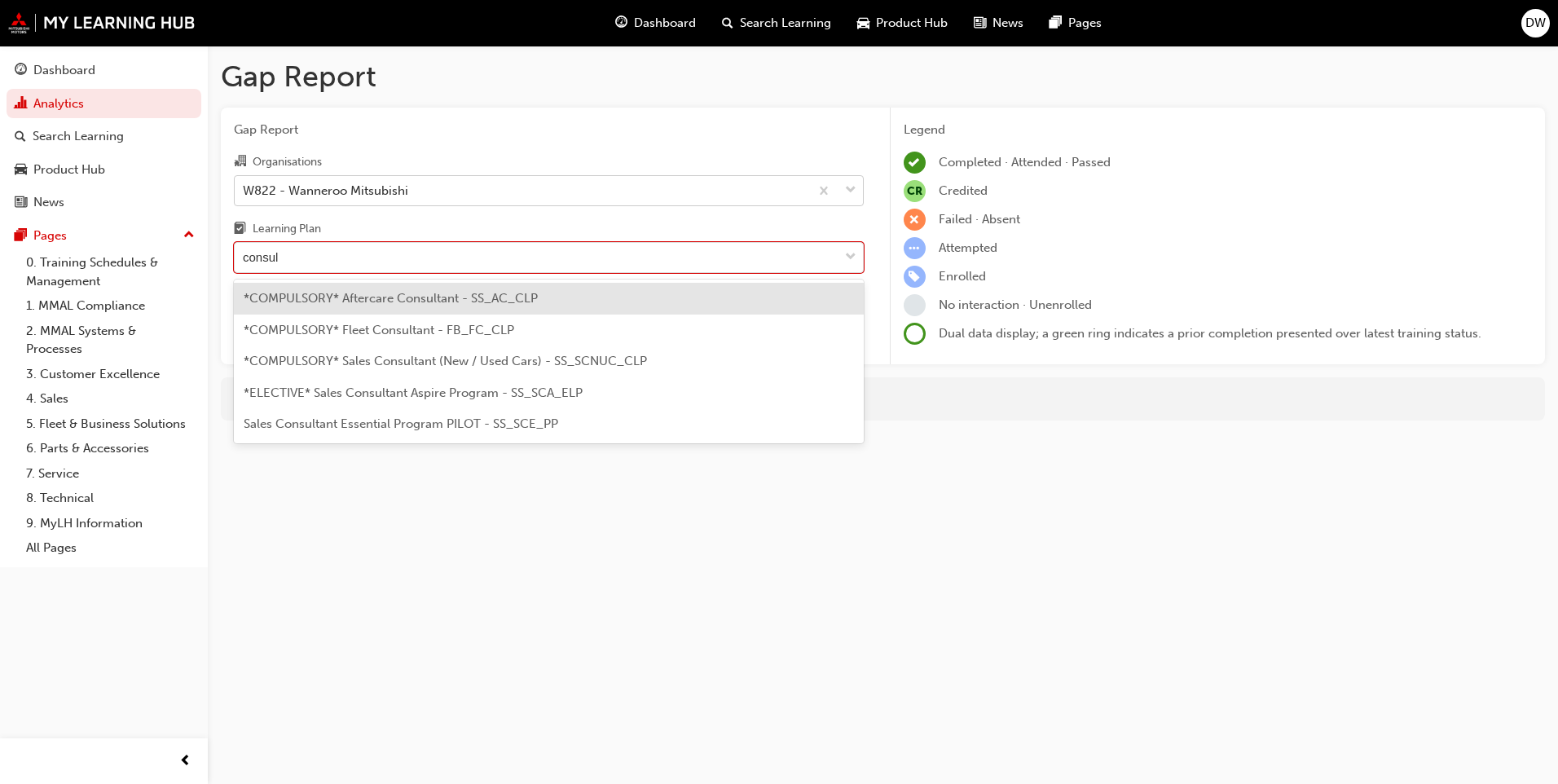
type input "consult"
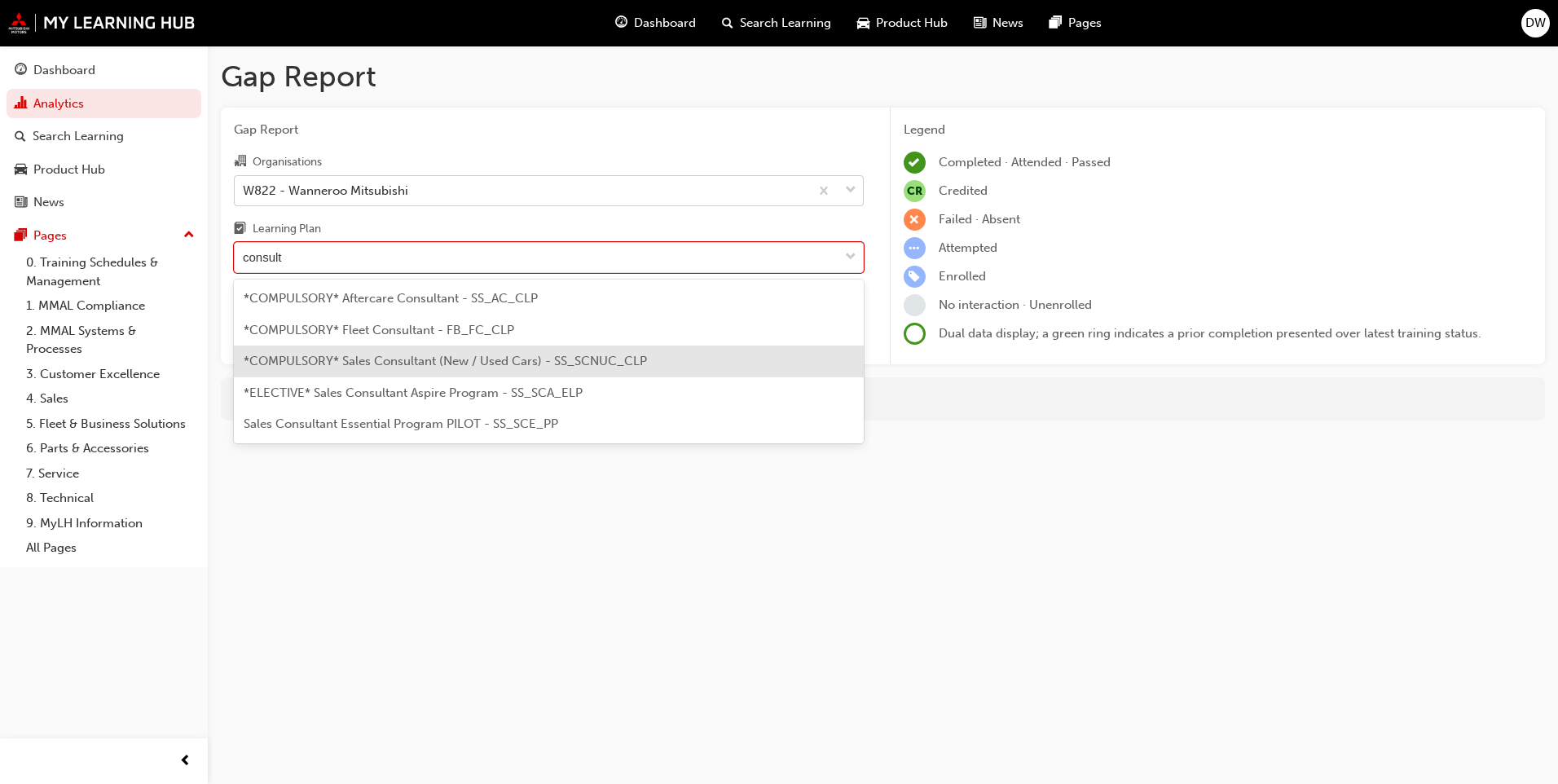
click at [394, 354] on span "*COMPULSORY* Sales Consultant (New / Used Cars) - SS_SCNUC_CLP" at bounding box center [445, 360] width 403 height 14
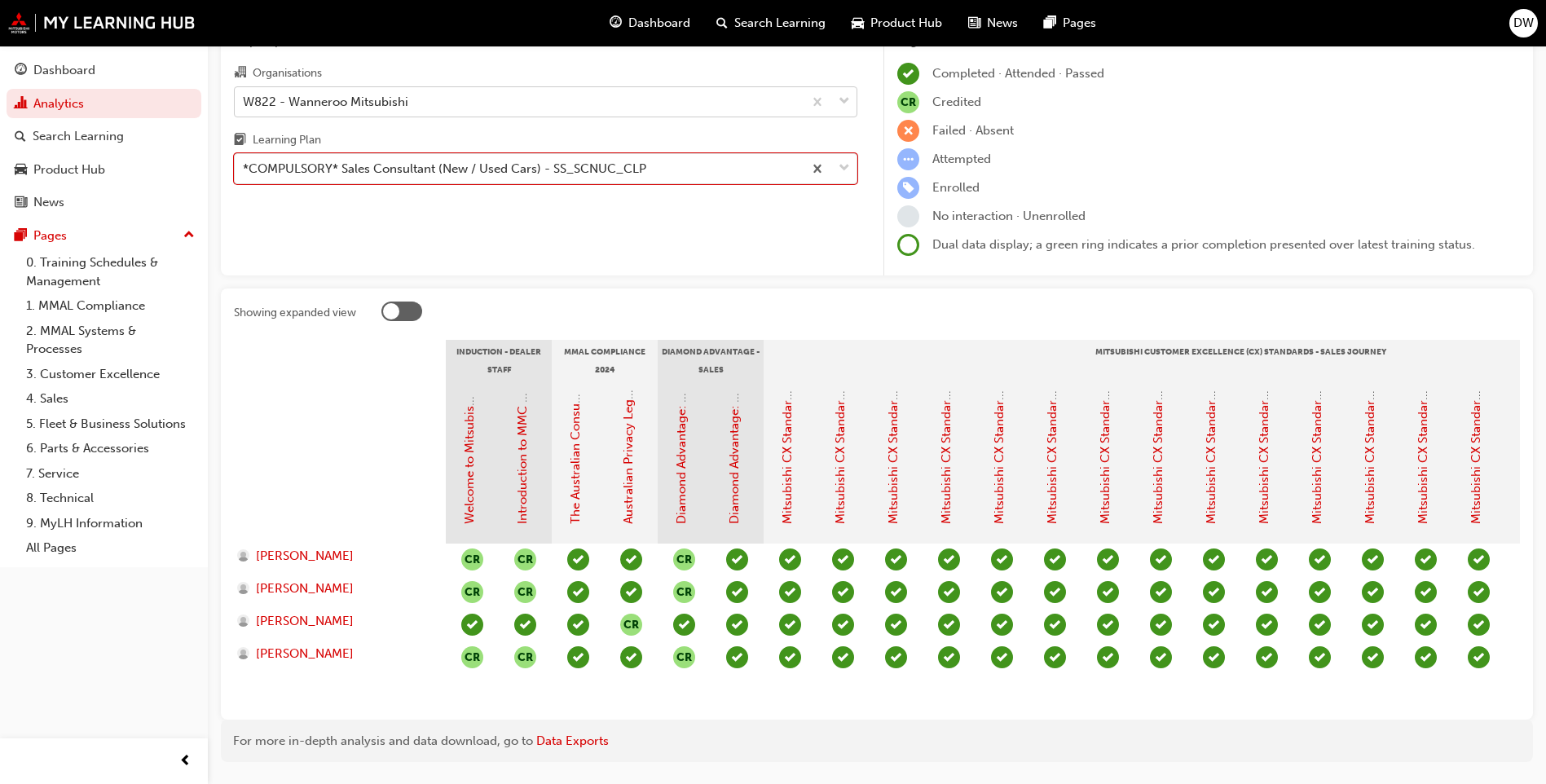
scroll to position [146, 0]
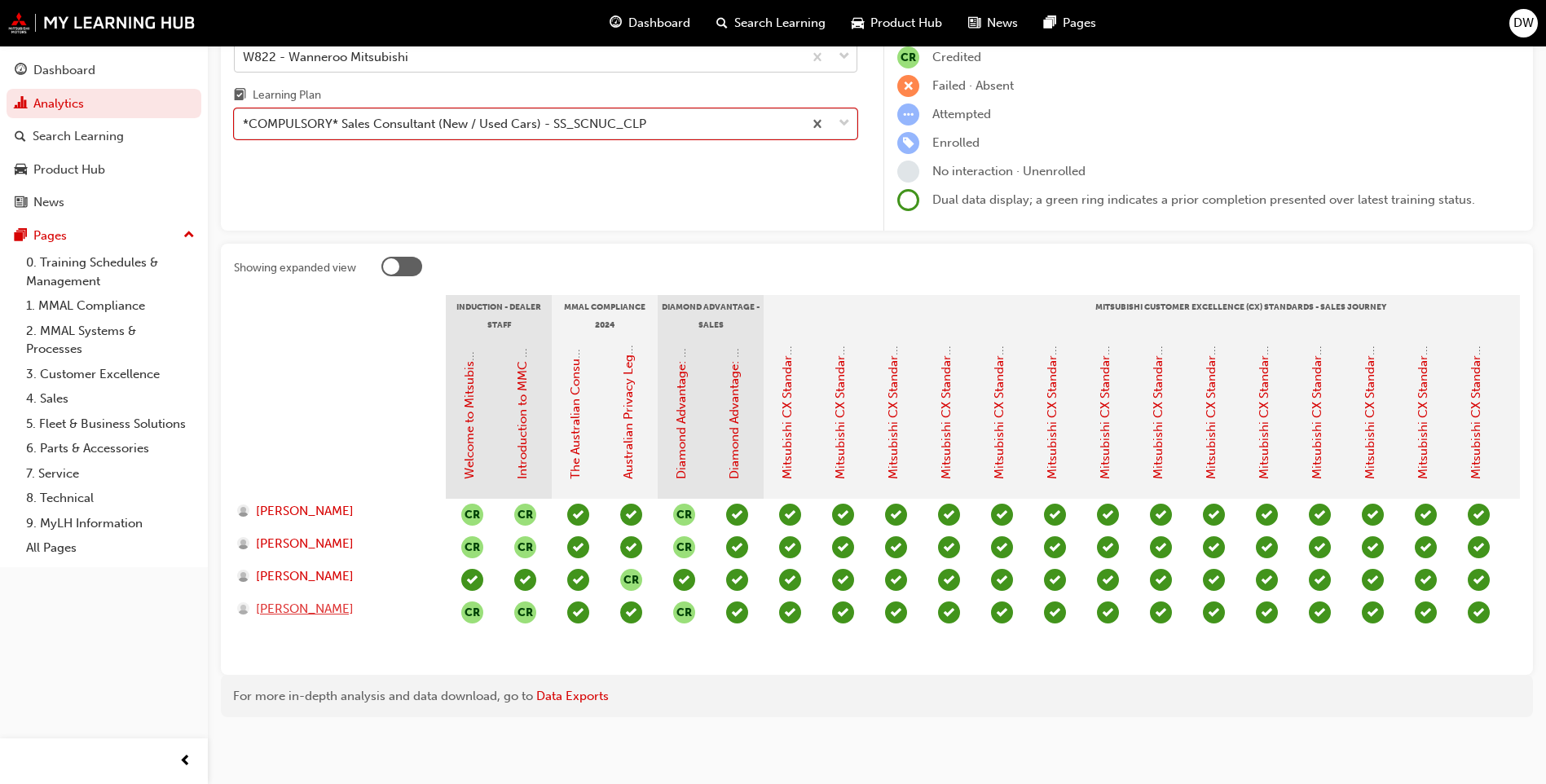
click at [308, 600] on span "LEWIS HANDSLEY" at bounding box center [304, 610] width 98 height 19
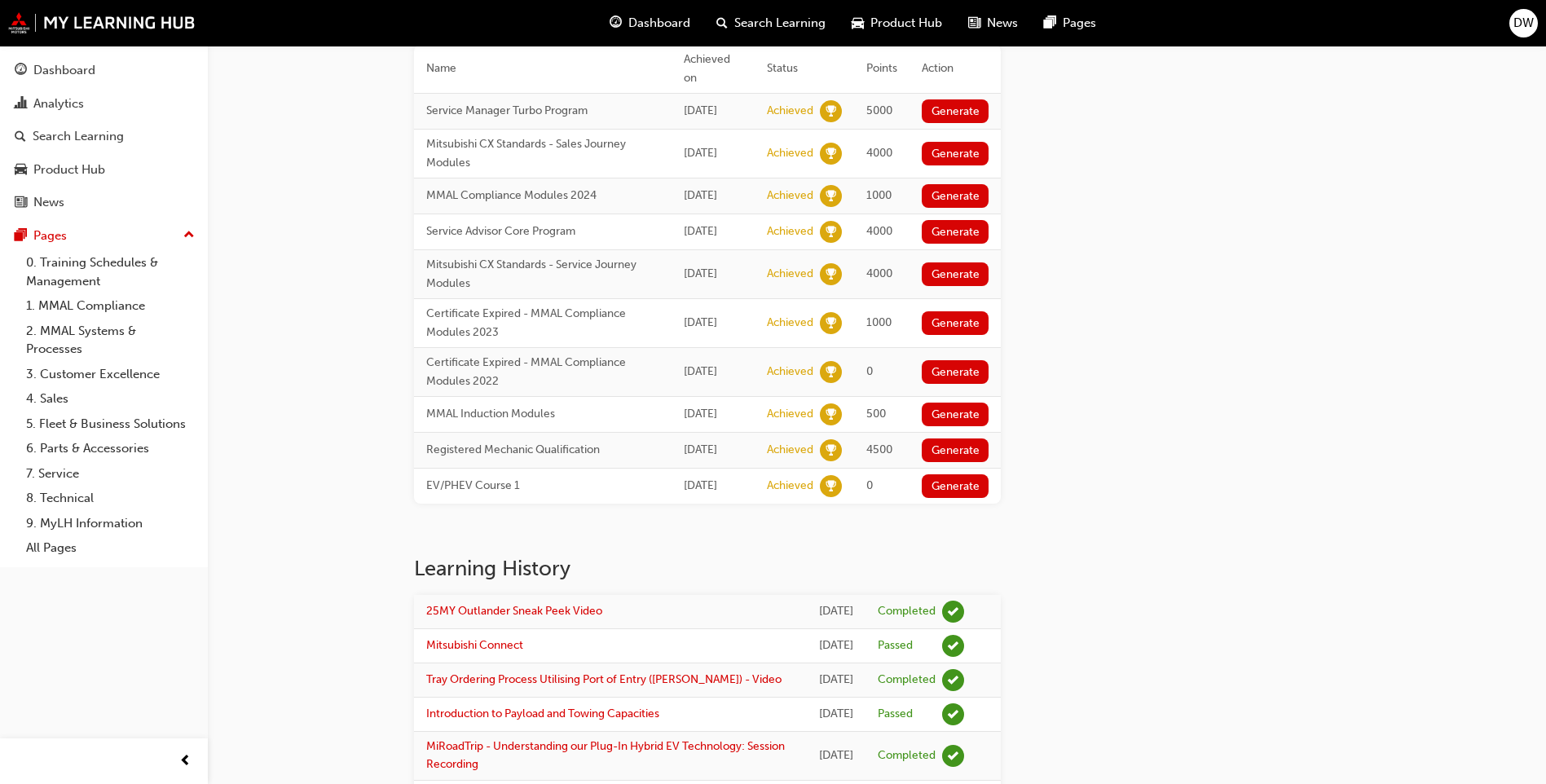
scroll to position [163, 0]
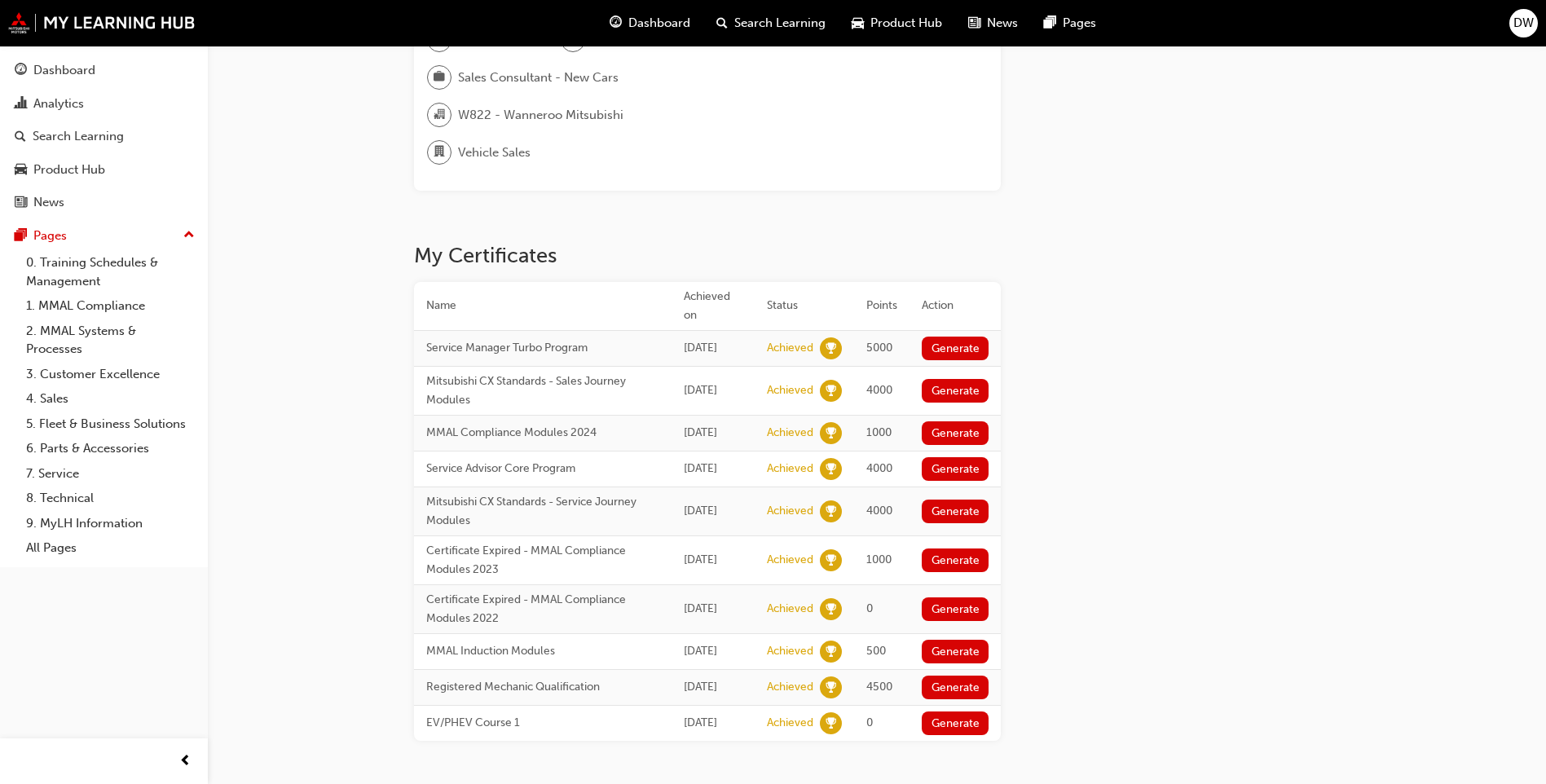
drag, startPoint x: 1115, startPoint y: 240, endPoint x: 1021, endPoint y: 297, distance: 109.9
click at [54, 285] on link "0. Training Schedules & Management" at bounding box center [111, 272] width 182 height 44
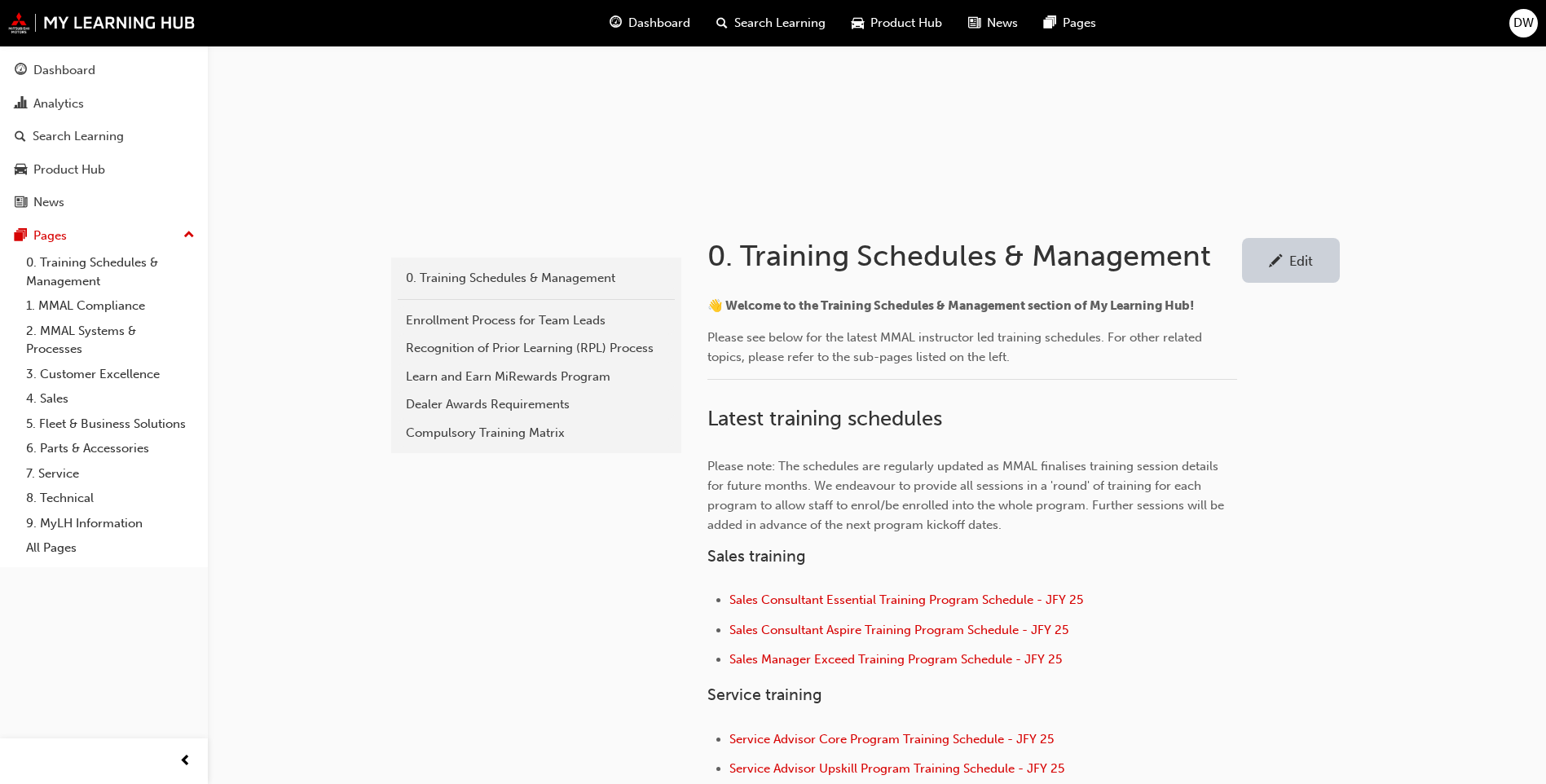
scroll to position [489, 0]
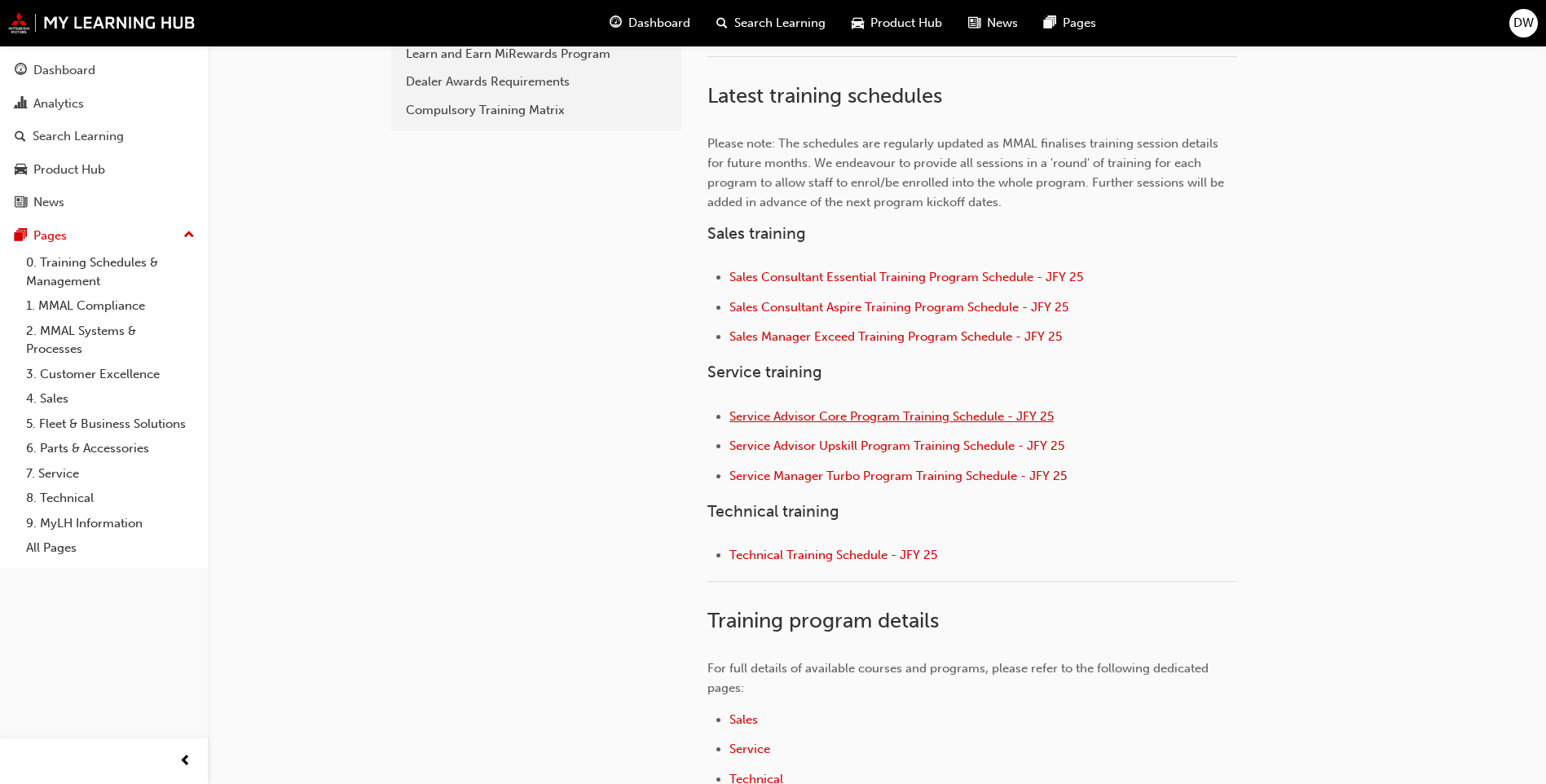
click at [858, 413] on span "Service Advisor Core Program Training Schedule - JFY 25" at bounding box center [892, 415] width 324 height 14
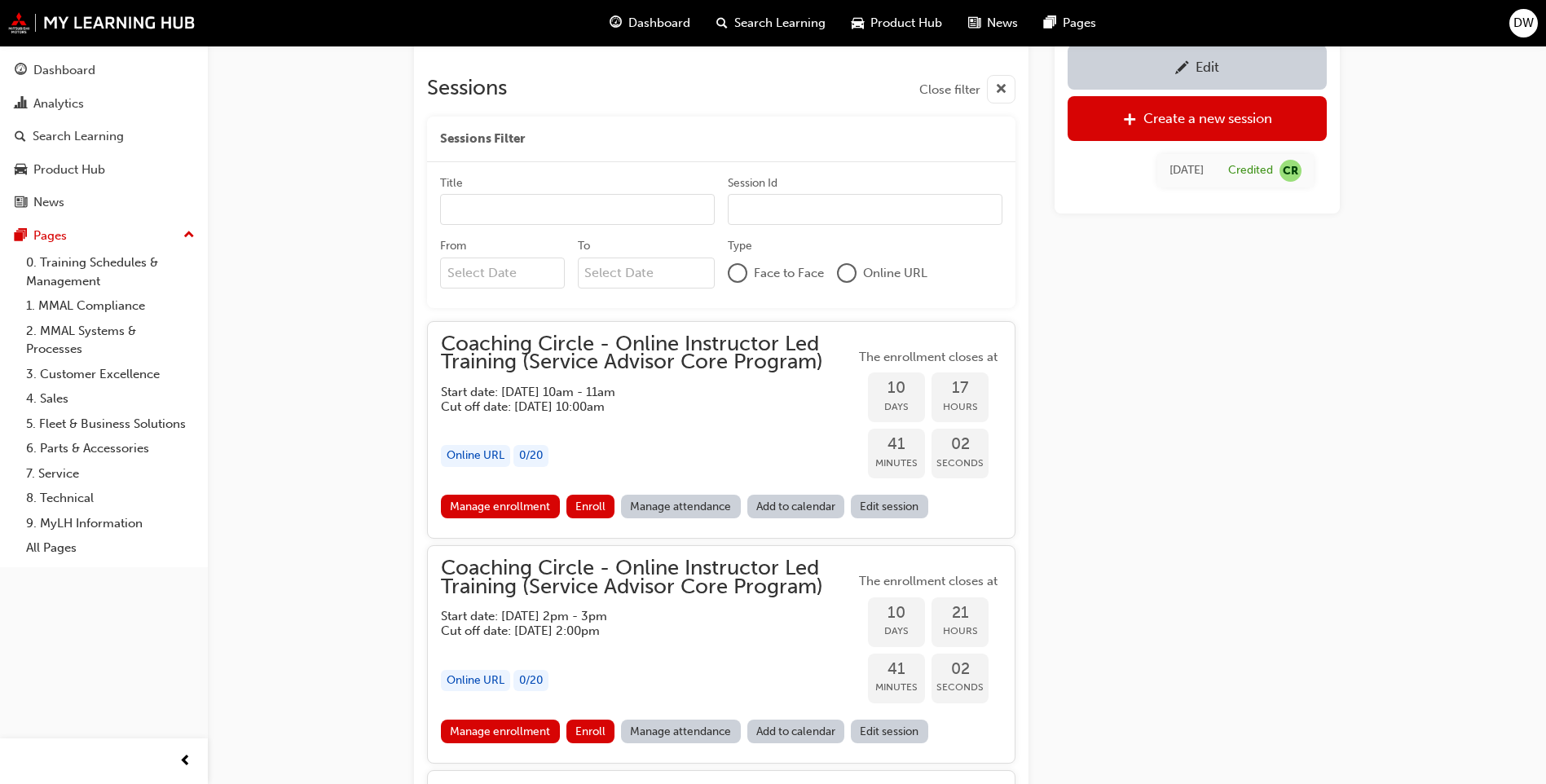
scroll to position [1156, 0]
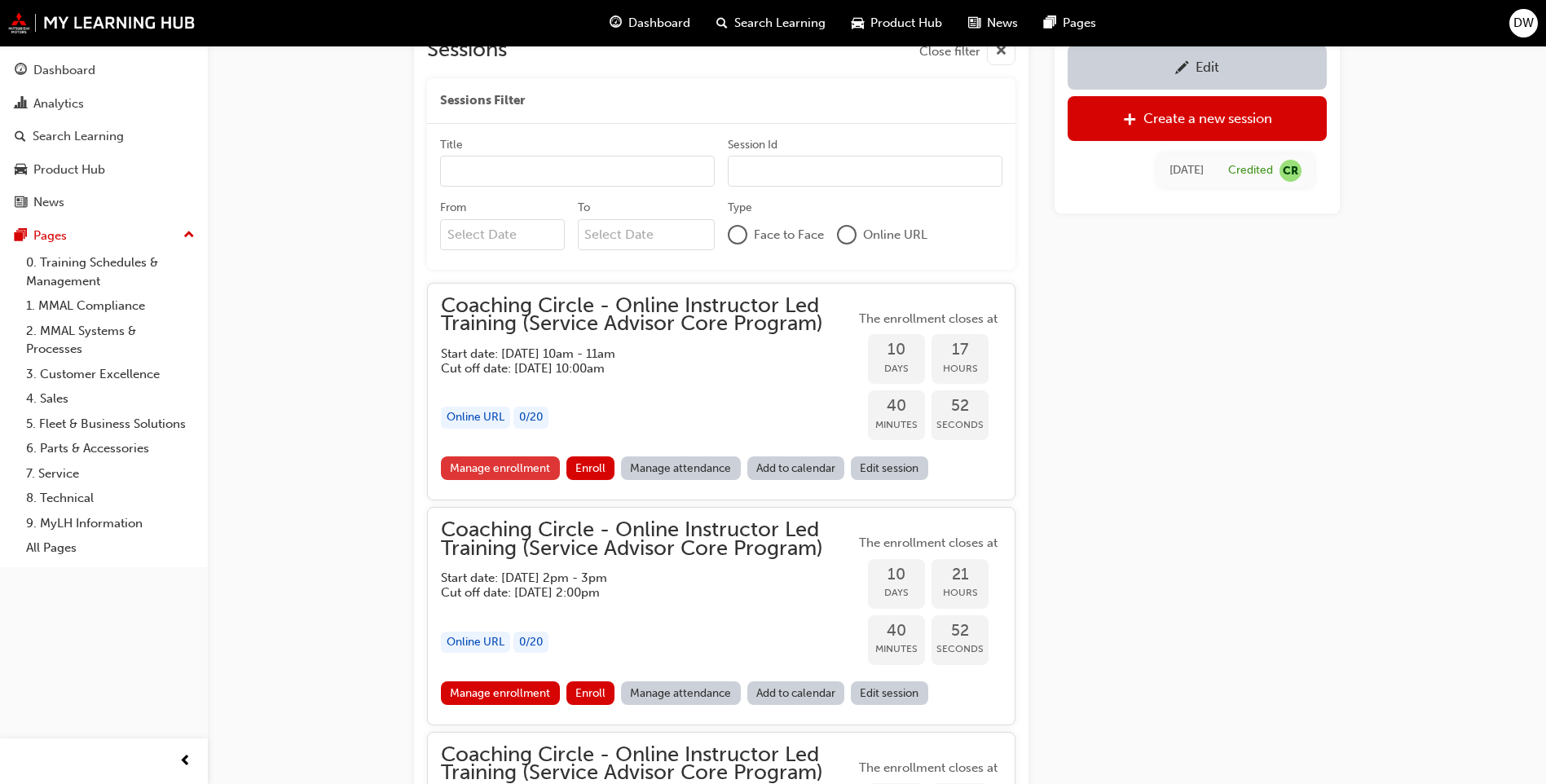
click at [512, 466] on link "Manage enrollment" at bounding box center [500, 467] width 119 height 24
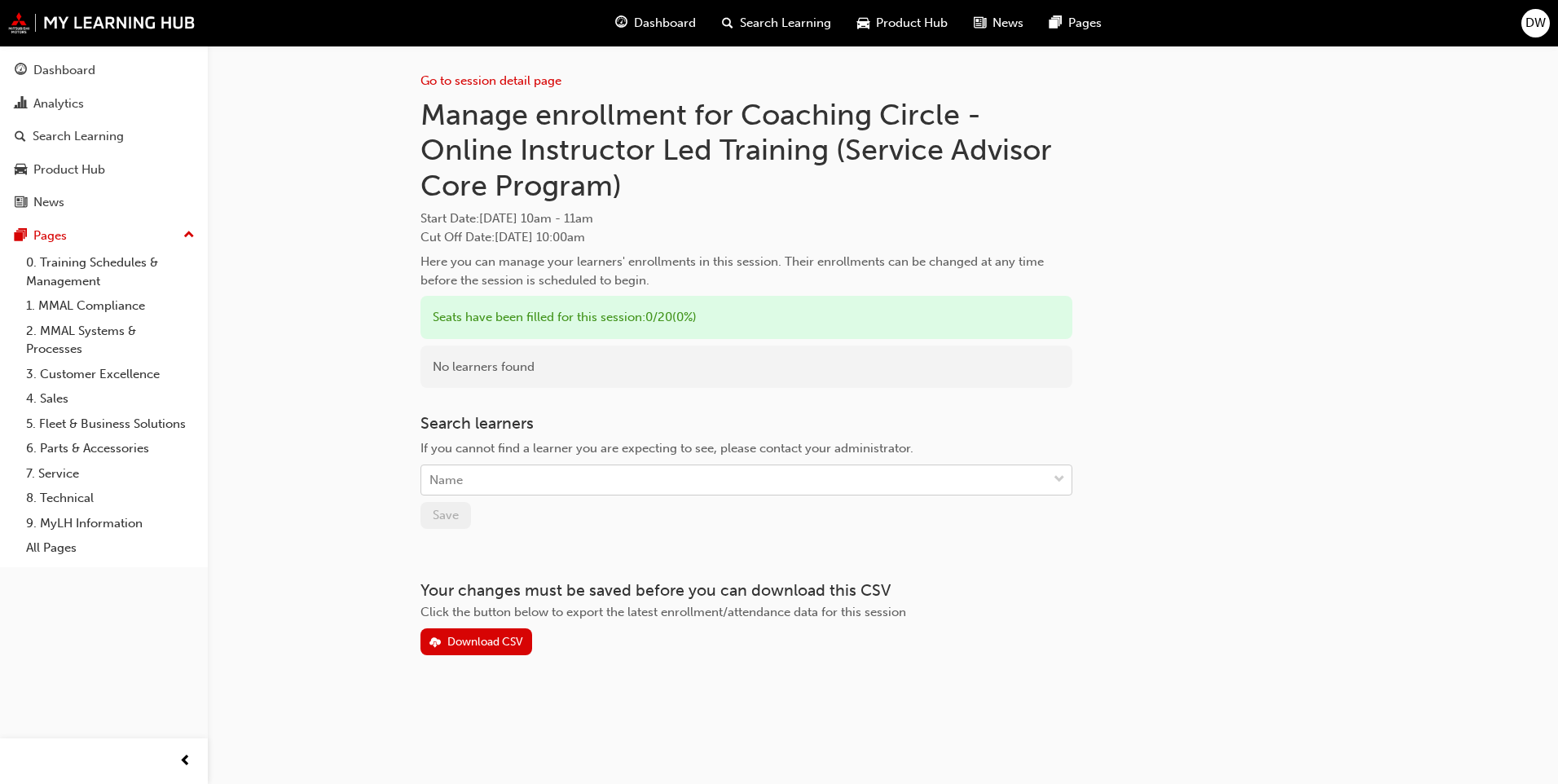
click at [515, 469] on div "Name" at bounding box center [734, 481] width 626 height 28
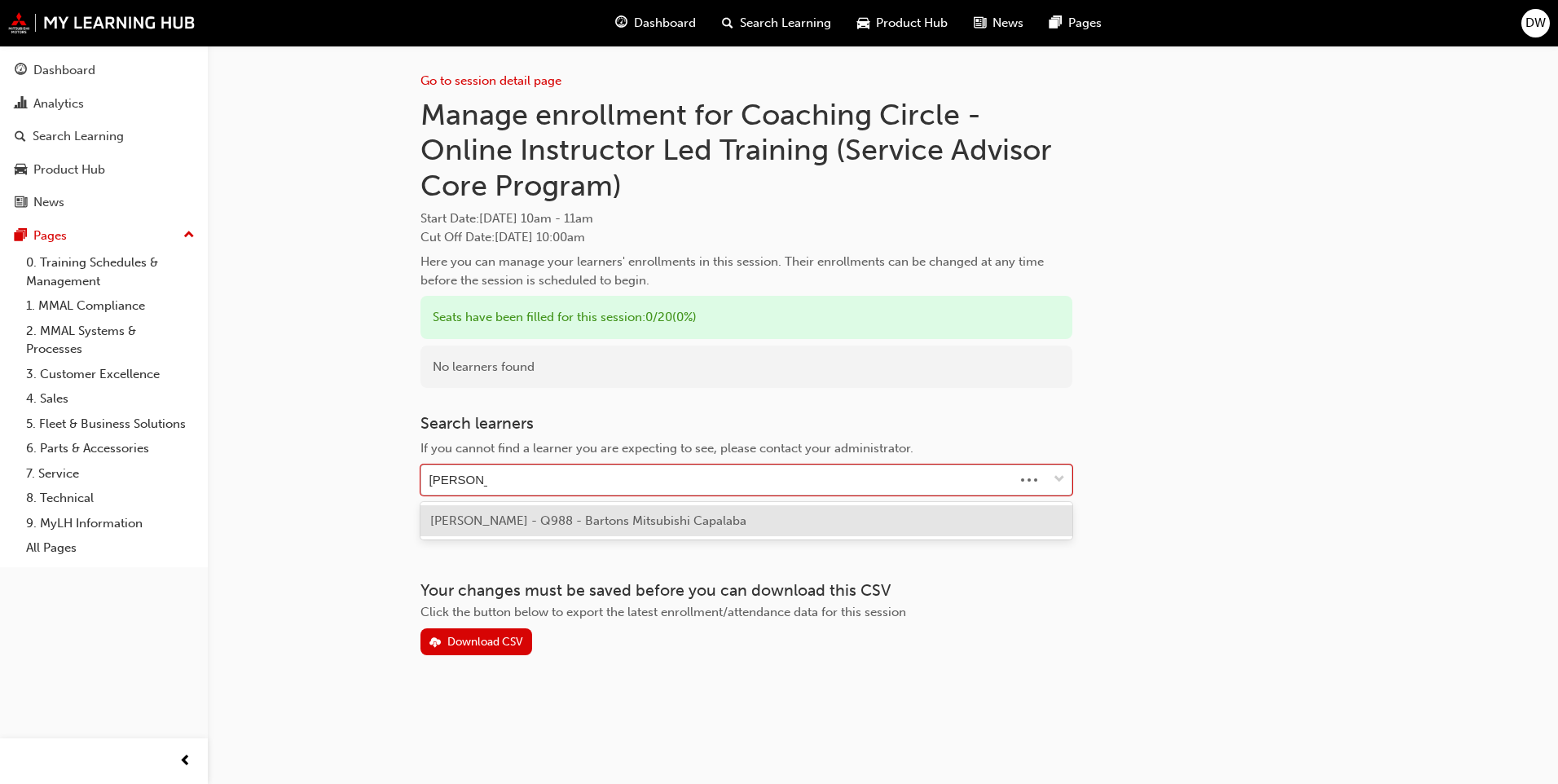
type input "[PERSON_NAME]"
click at [563, 522] on span "[PERSON_NAME] - Q988 - Bartons Mitsubishi Capalaba" at bounding box center [588, 520] width 316 height 14
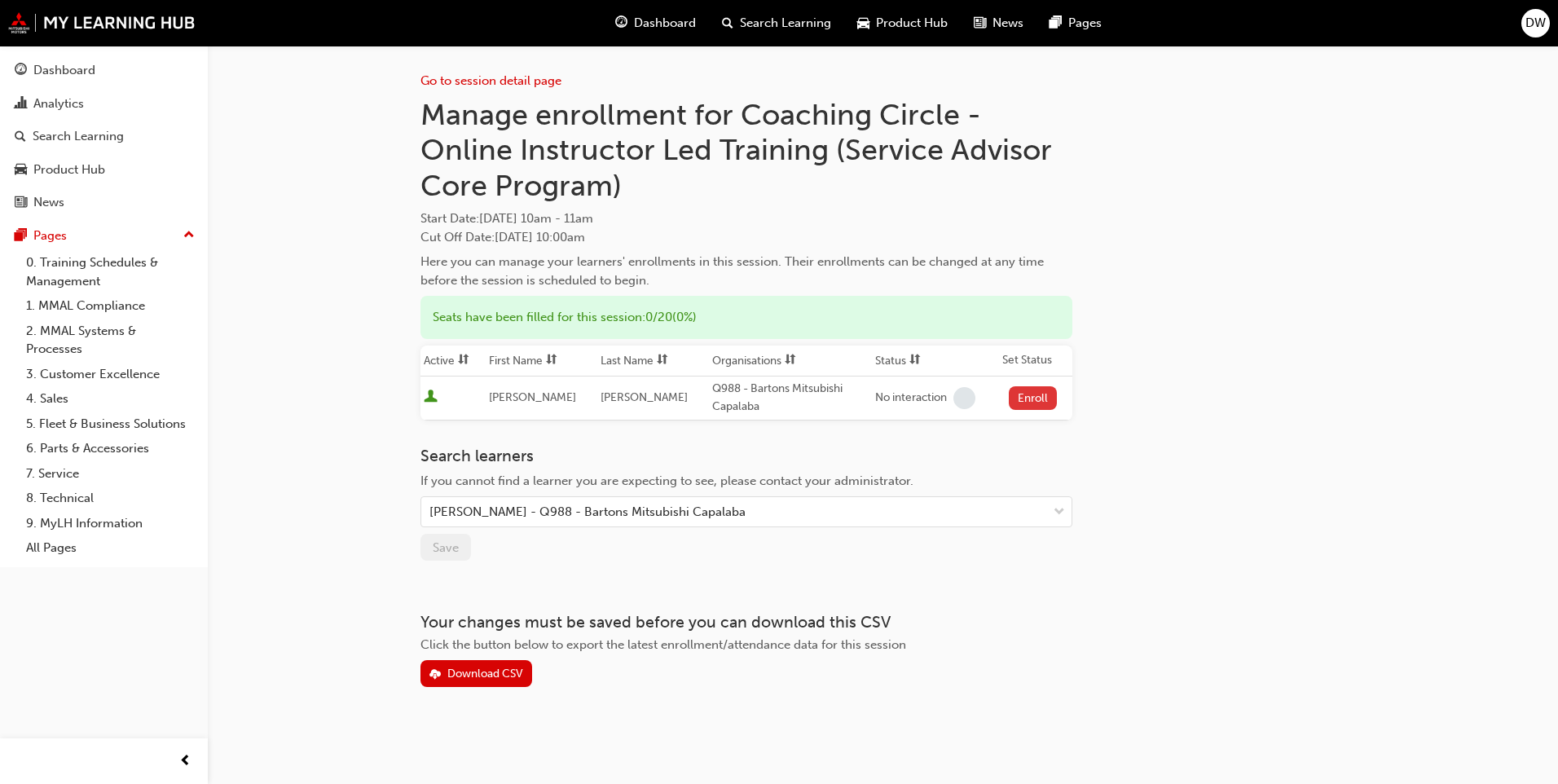
click at [1033, 396] on button "Enroll" at bounding box center [1034, 397] width 49 height 24
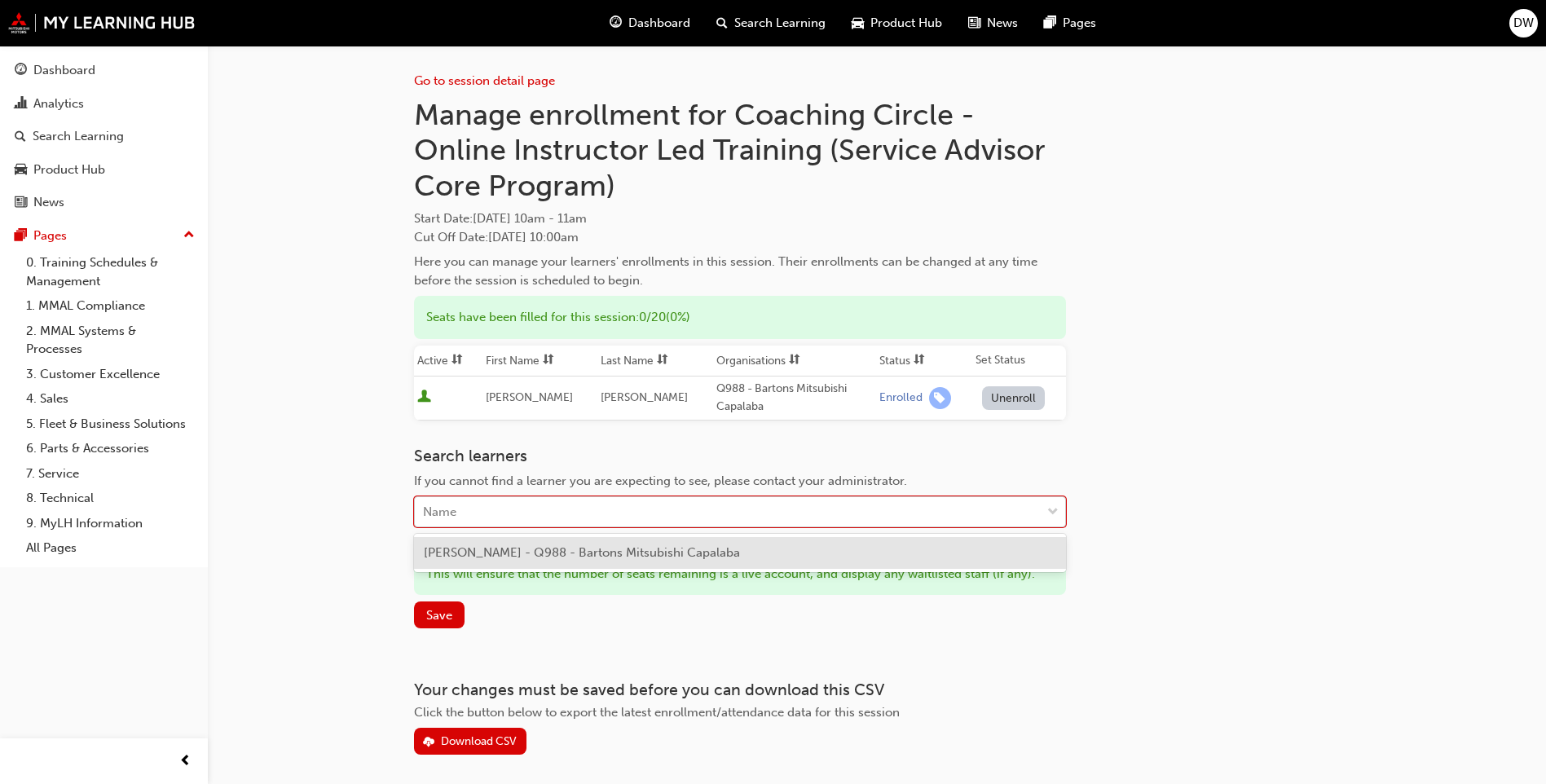
click at [521, 523] on div "Name" at bounding box center [727, 512] width 626 height 28
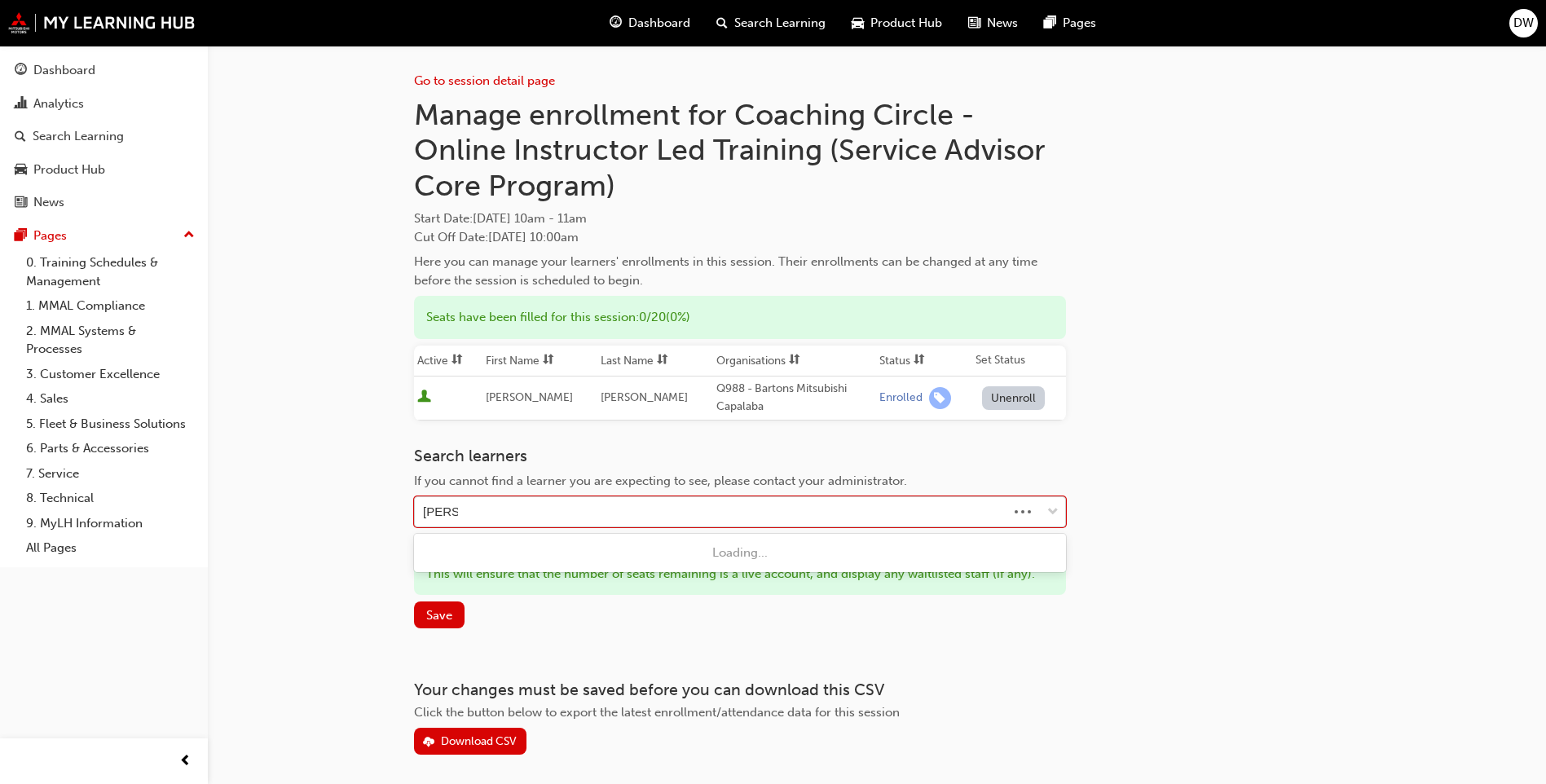
type input "[PERSON_NAME] ead"
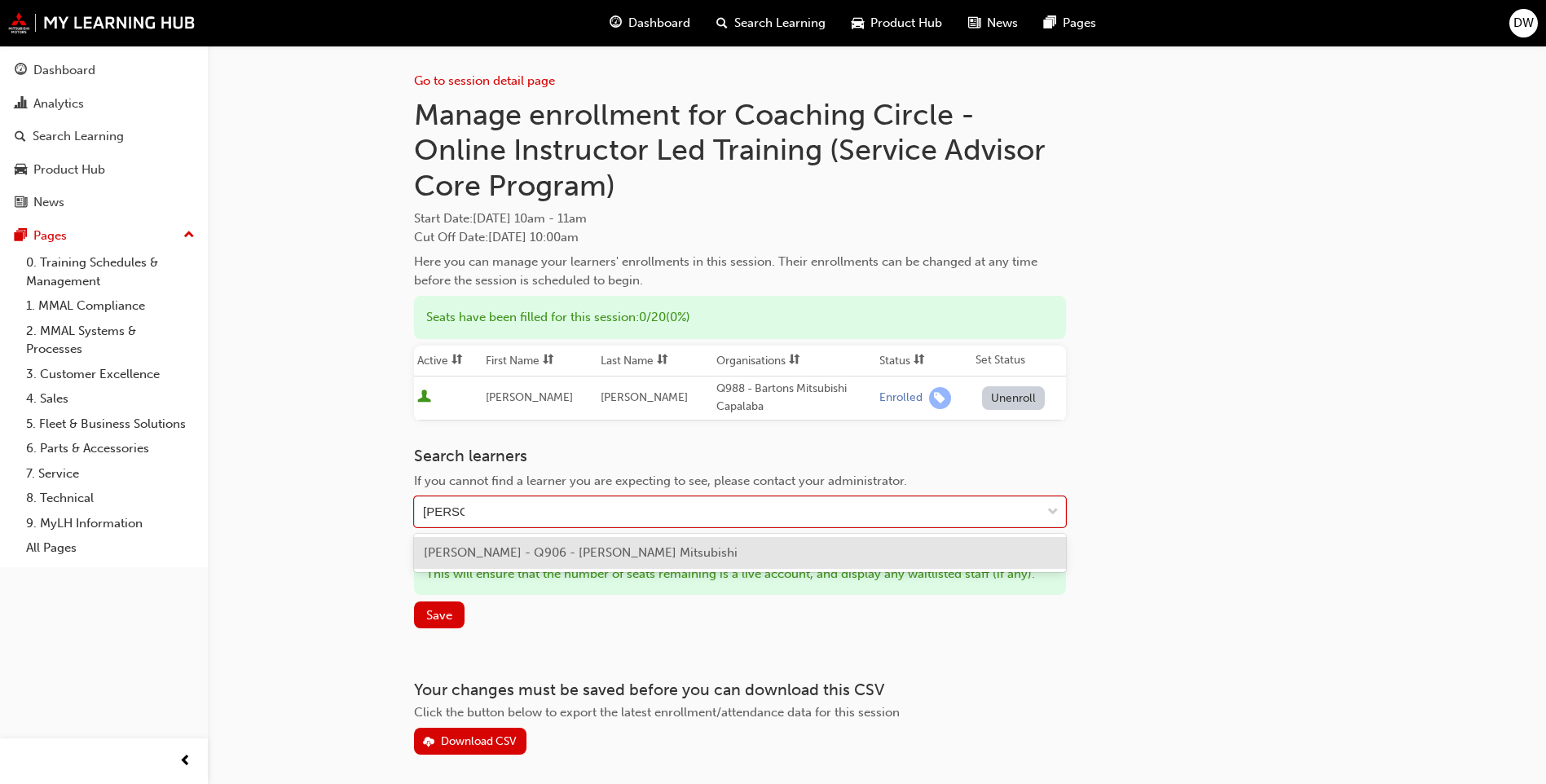
click at [519, 551] on span "[PERSON_NAME] - Q906 - [PERSON_NAME] Mitsubishi" at bounding box center [580, 552] width 314 height 14
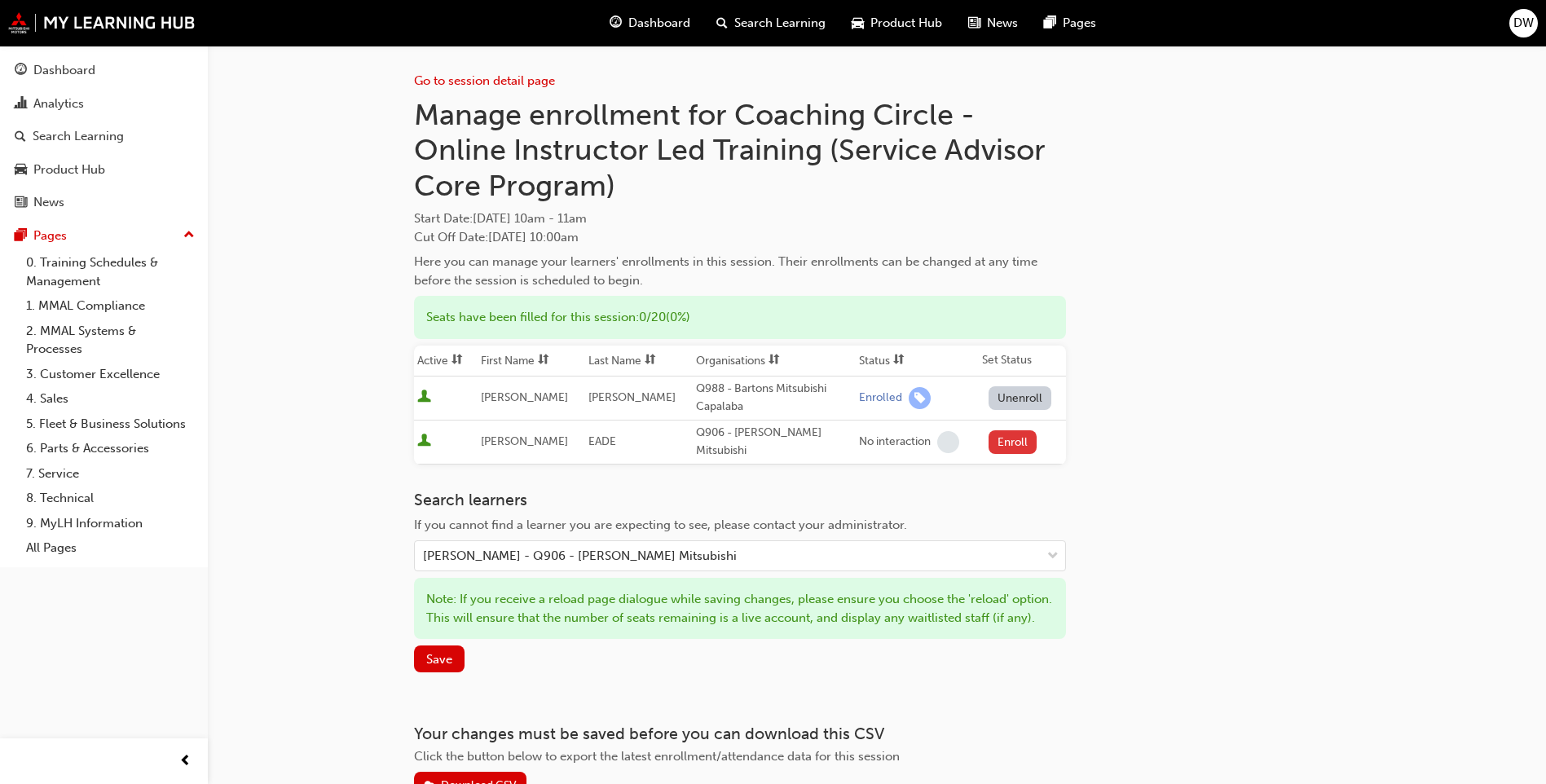
click at [993, 433] on button "Enroll" at bounding box center [1014, 442] width 49 height 24
click at [457, 659] on button "Save" at bounding box center [439, 659] width 50 height 27
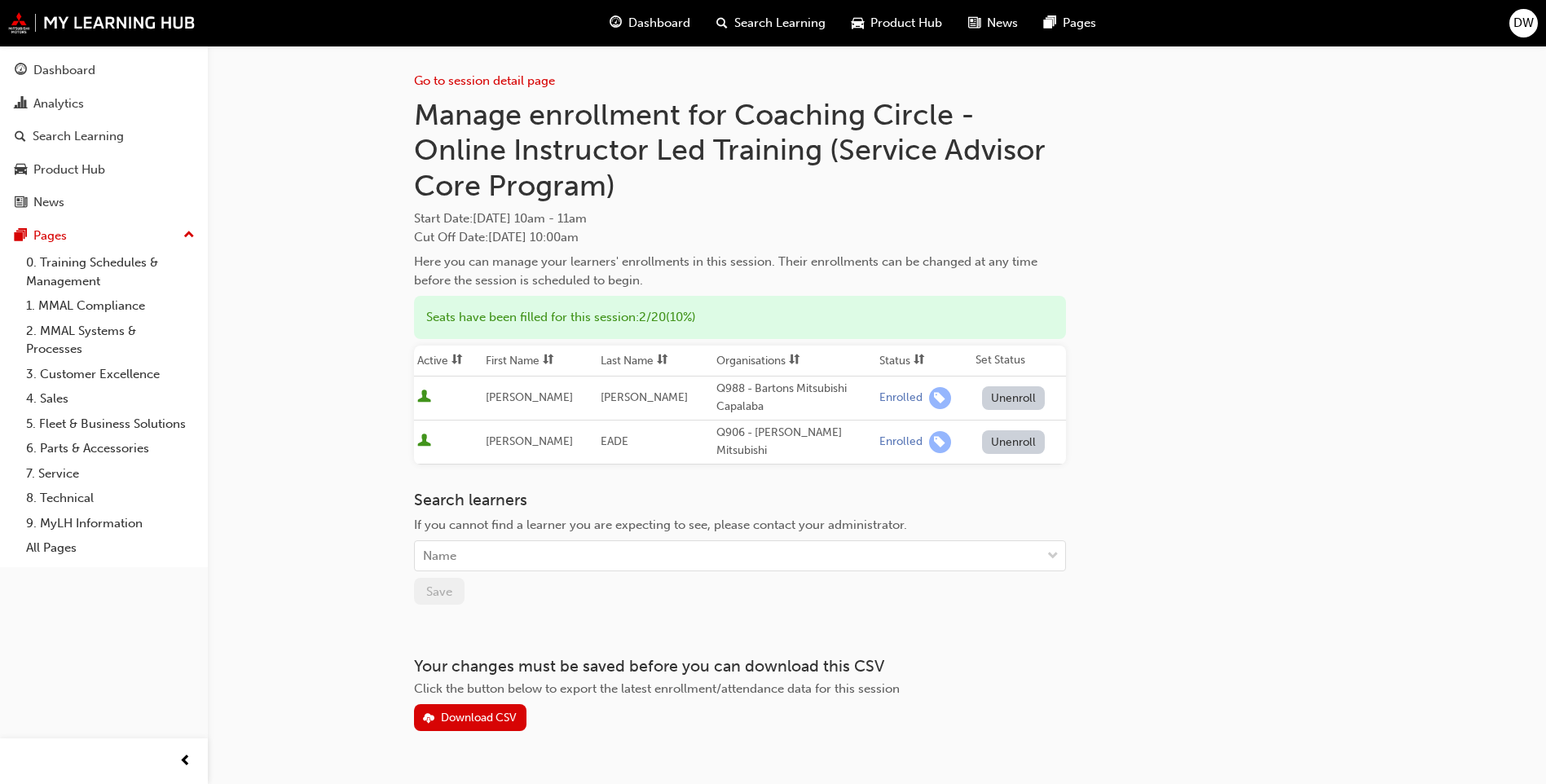
click at [335, 362] on div "Go to session detail page Manage enrollment for Coaching Circle - Online Instru…" at bounding box center [773, 411] width 1546 height 824
